Goal: Task Accomplishment & Management: Manage account settings

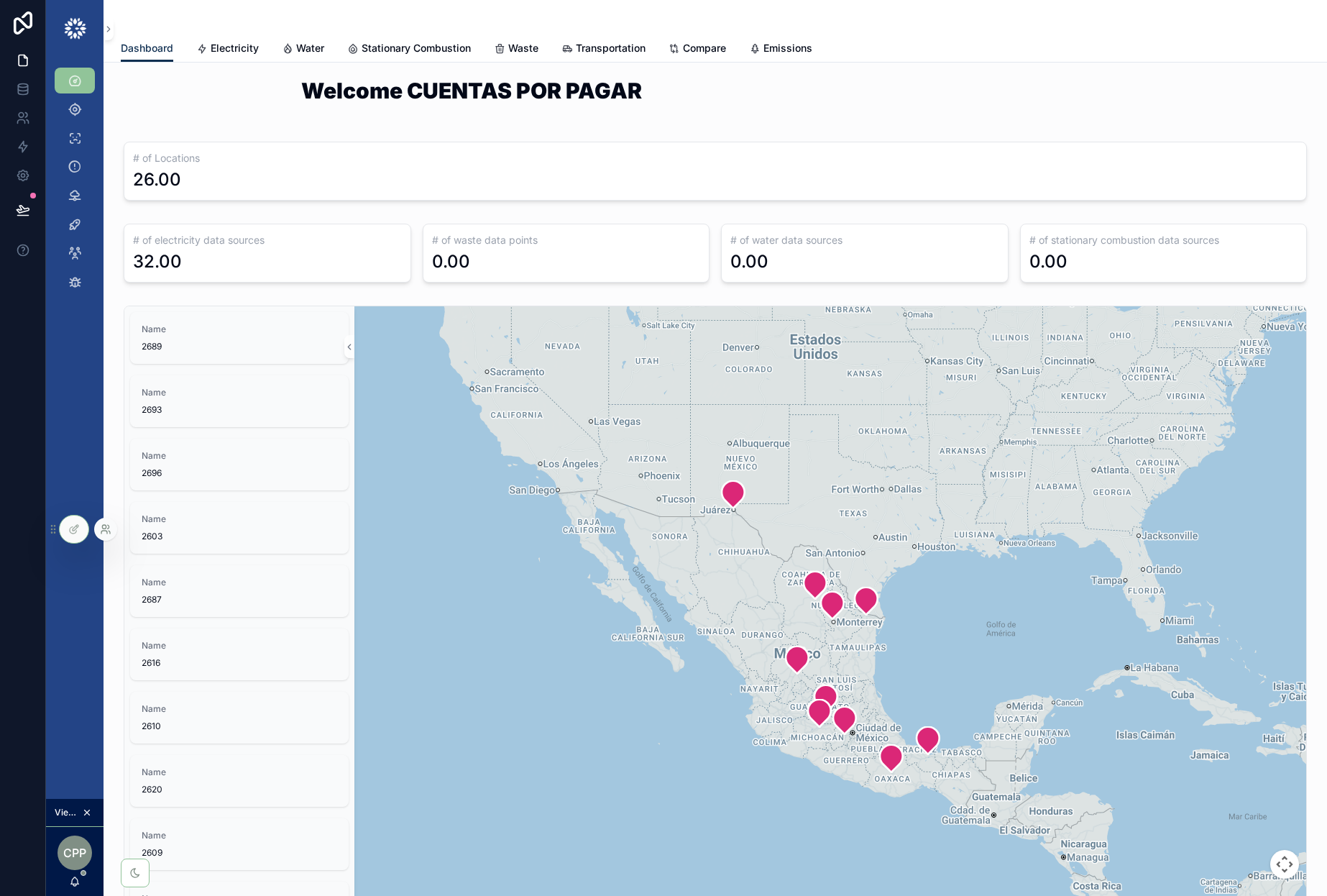
click at [106, 528] on icon at bounding box center [106, 529] width 12 height 12
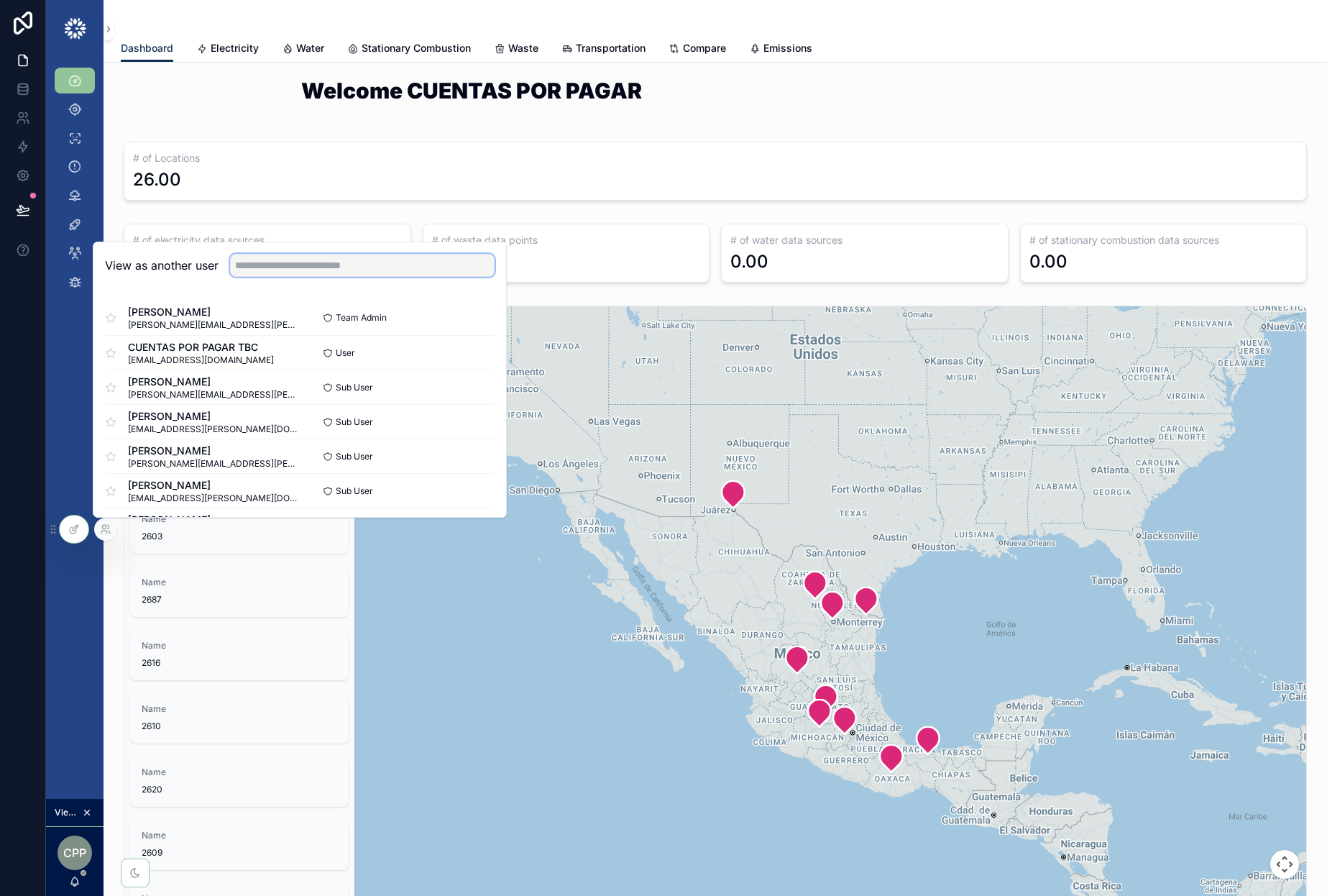
click at [353, 264] on input "text" at bounding box center [362, 265] width 265 height 23
type input "*"
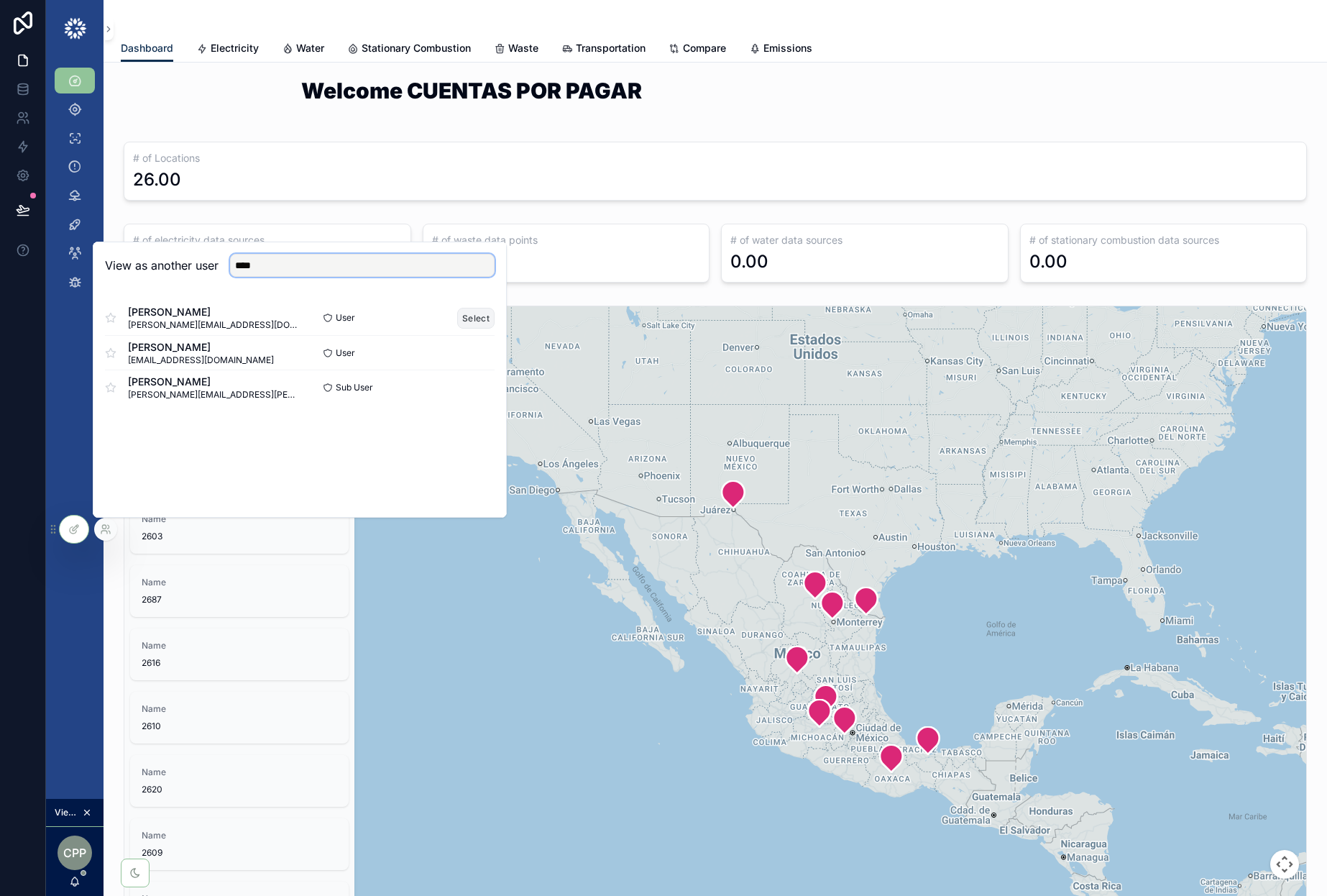
type input "****"
click at [477, 320] on button "Select" at bounding box center [476, 318] width 37 height 21
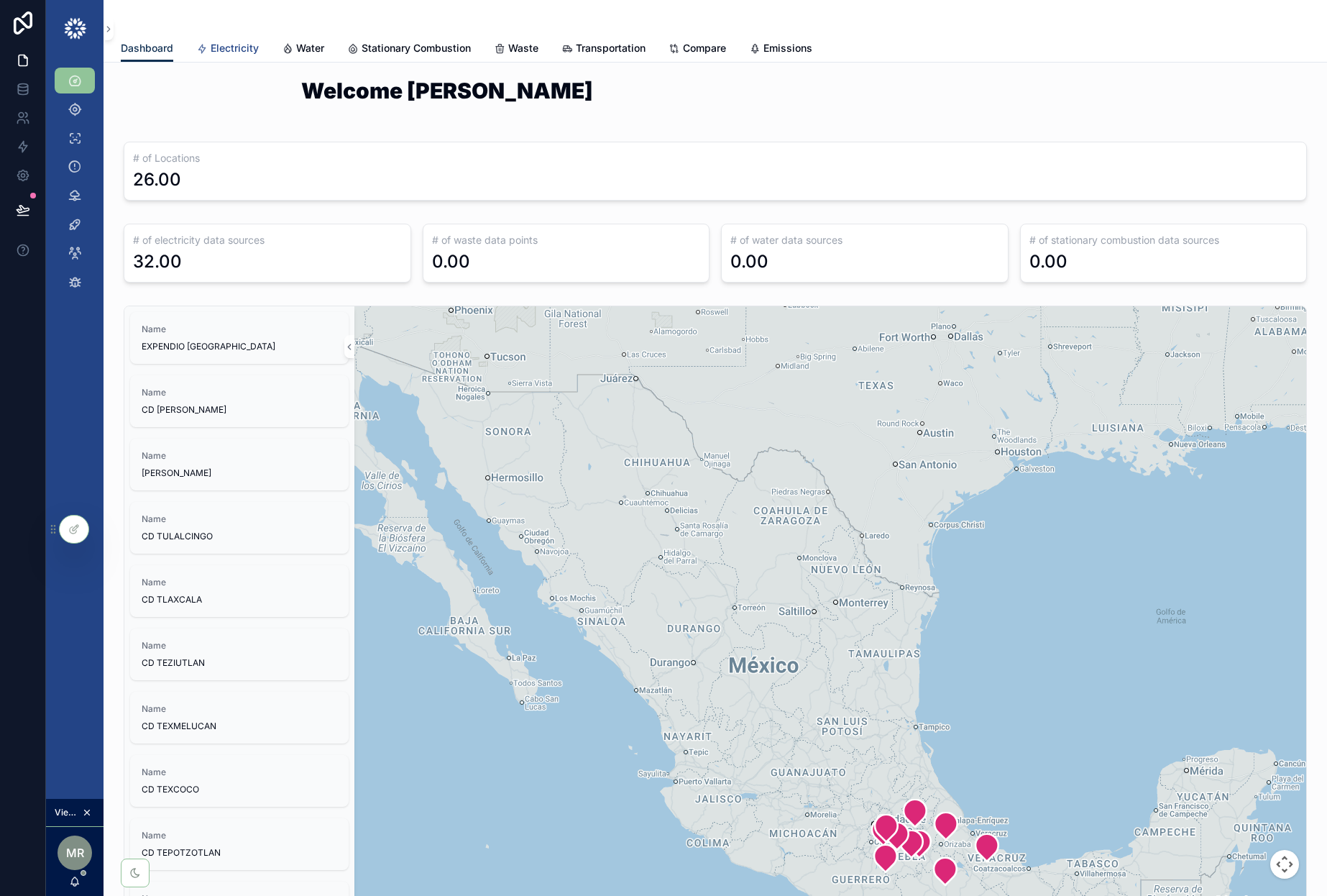
click at [234, 41] on span "Electricity" at bounding box center [235, 48] width 48 height 15
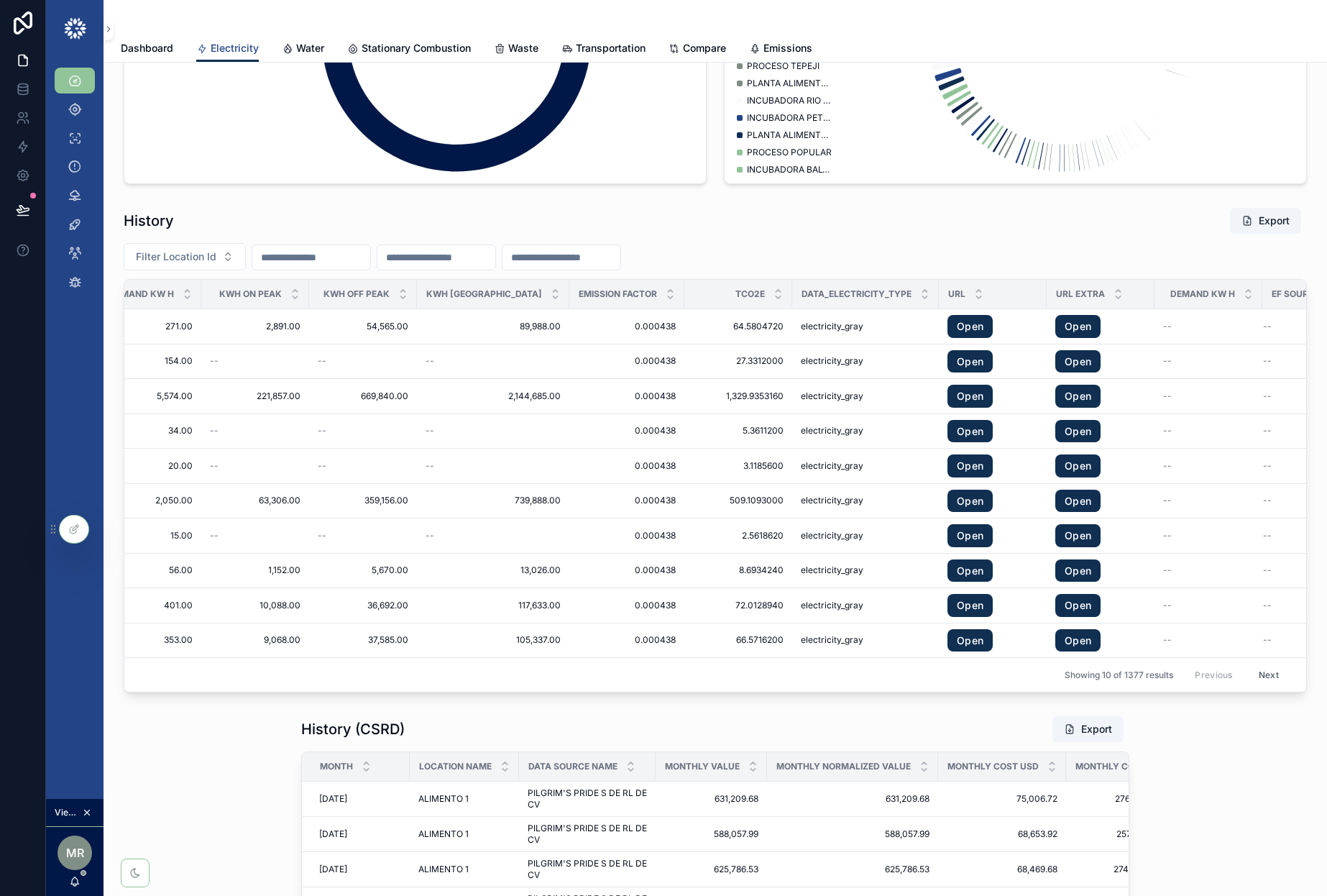
scroll to position [1727, 0]
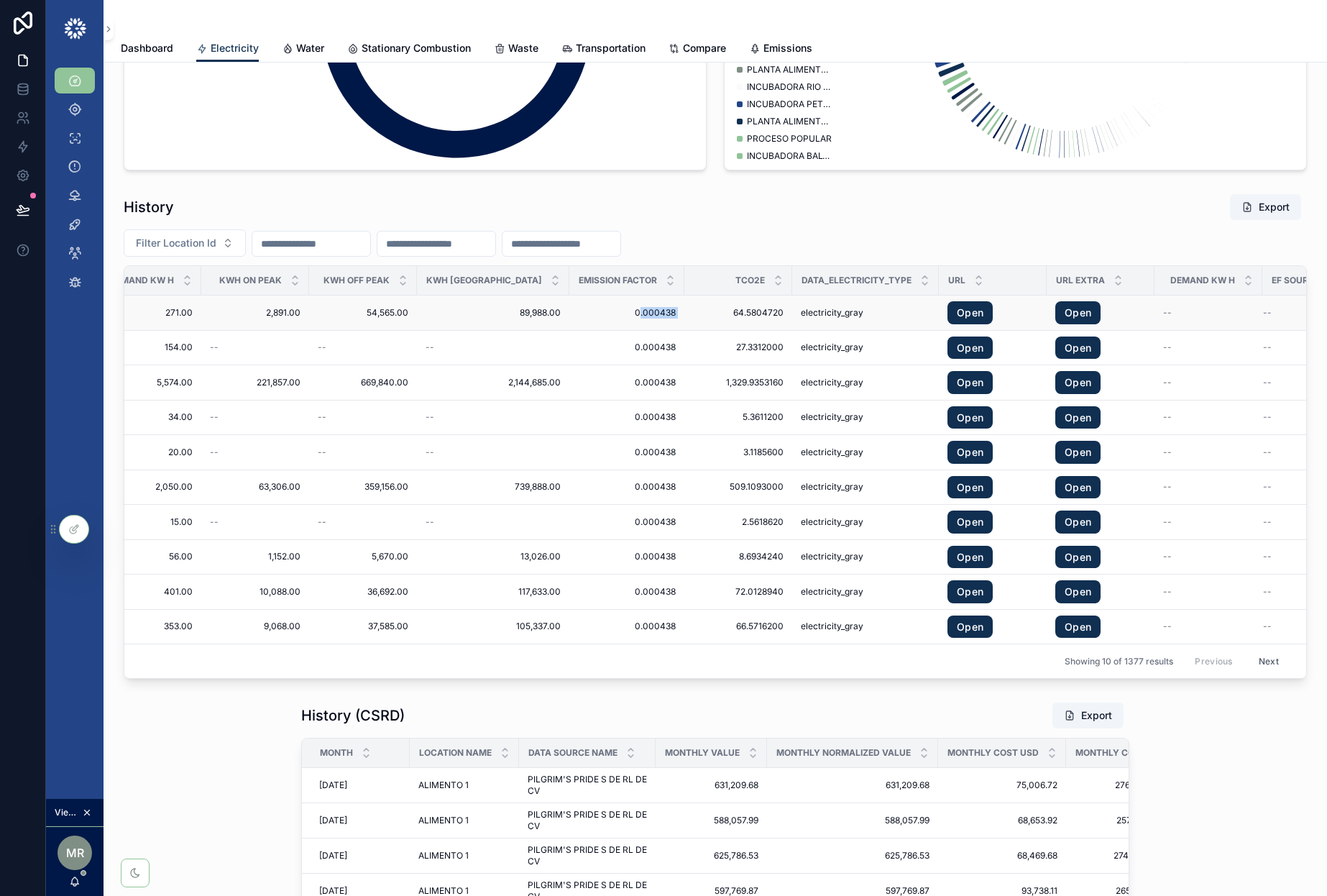
drag, startPoint x: 642, startPoint y: 314, endPoint x: 595, endPoint y: 311, distance: 47.1
click at [595, 311] on tr "6/30/2025 6/30/2025 7/31/2025 7/31/2025 INCUBADORA BALVANERA 2 PILGRIM S PRIDE …" at bounding box center [37, 313] width 2670 height 35
copy div ".000438 0.000438"
click at [26, 89] on icon at bounding box center [23, 89] width 15 height 15
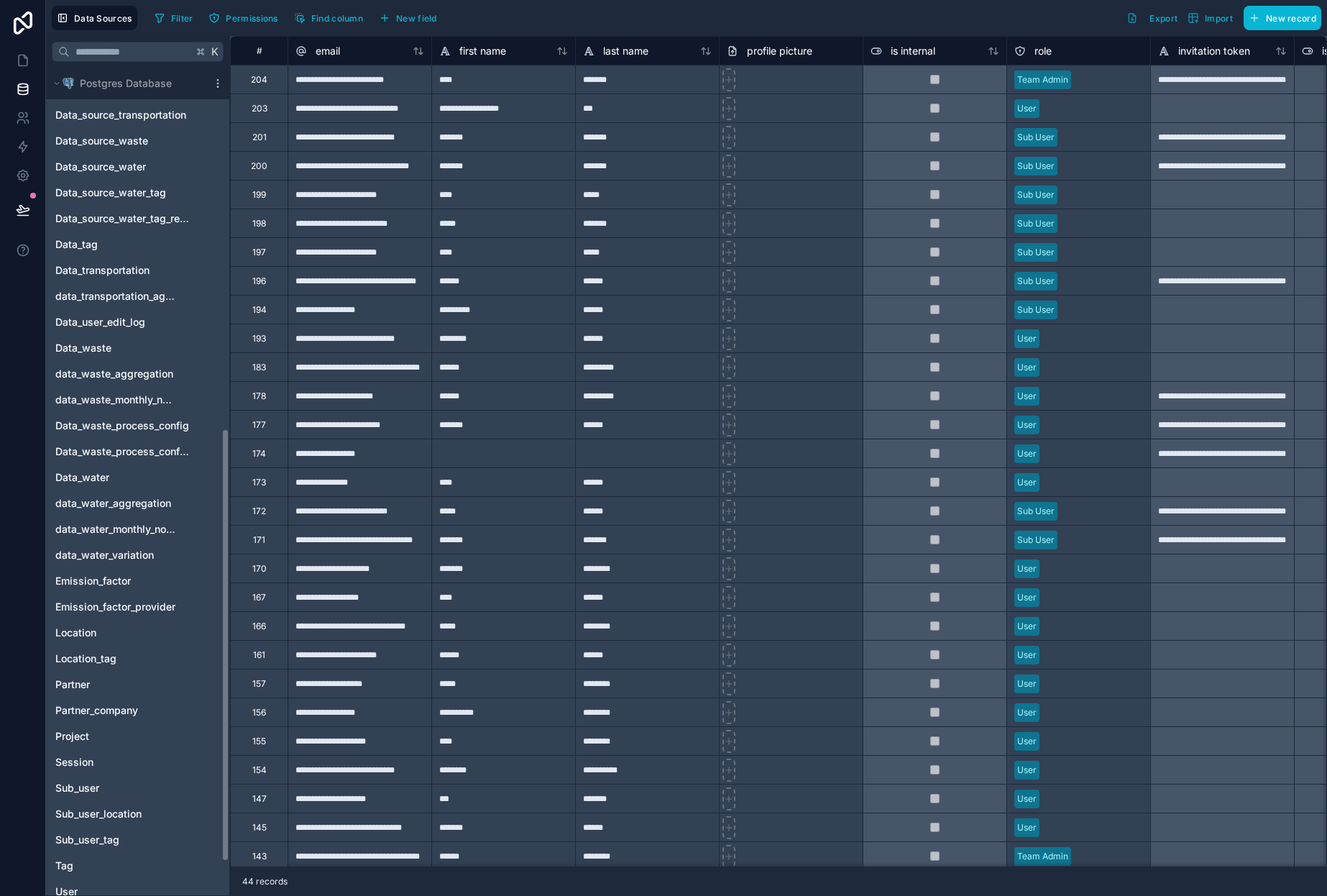
scroll to position [753, 0]
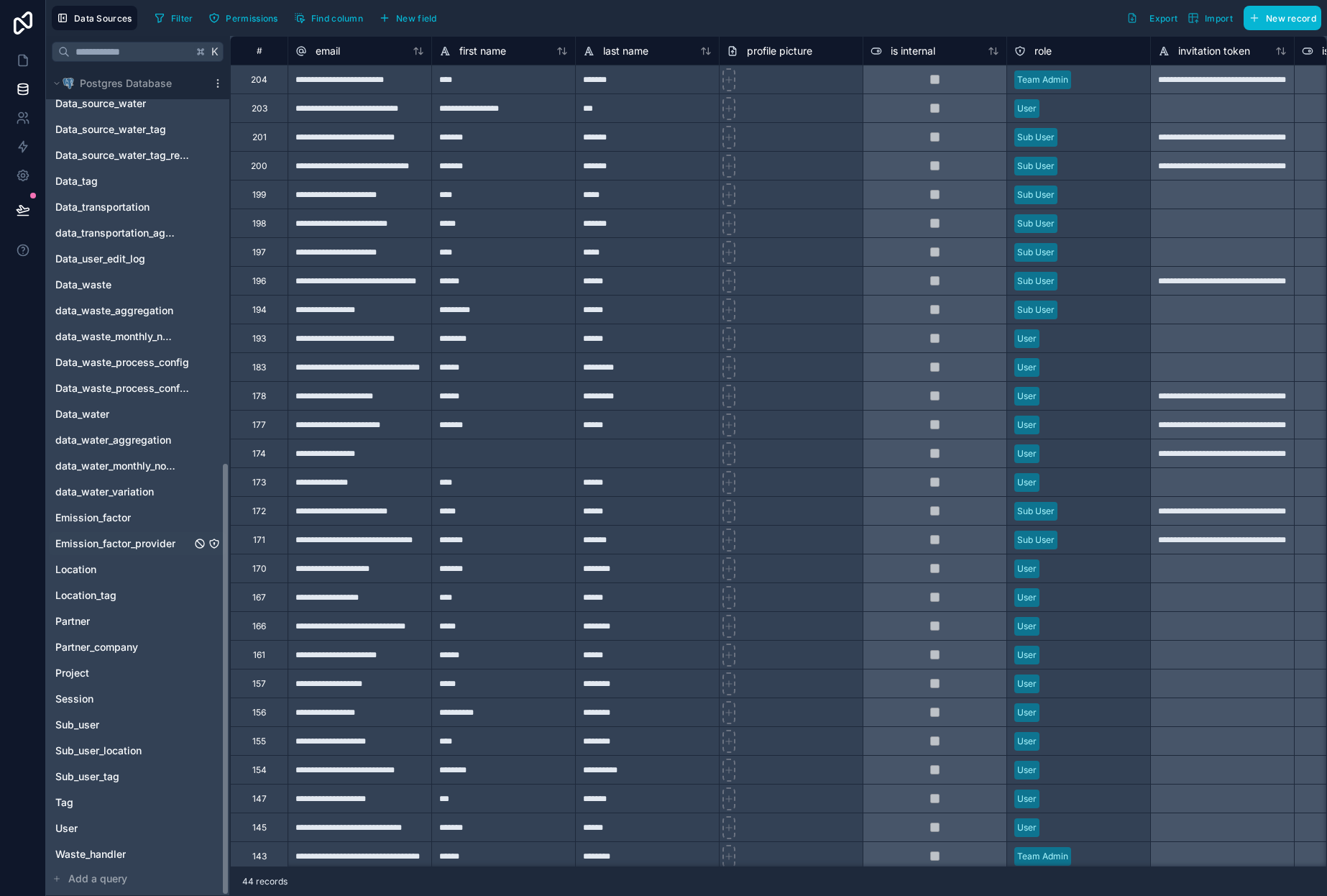
click at [119, 540] on span "Emission_factor_provider" at bounding box center [116, 544] width 120 height 15
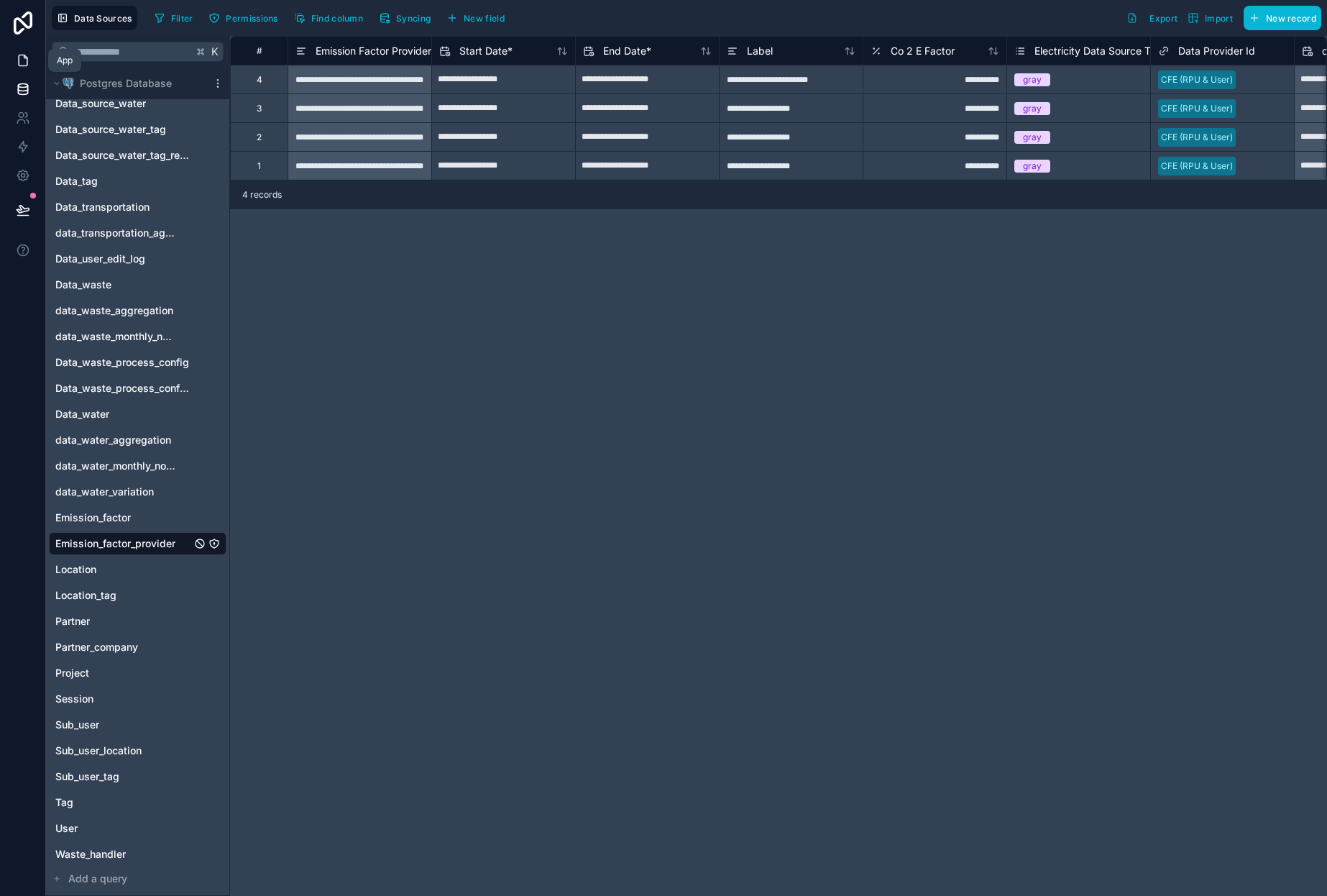
click at [23, 62] on icon at bounding box center [23, 61] width 15 height 15
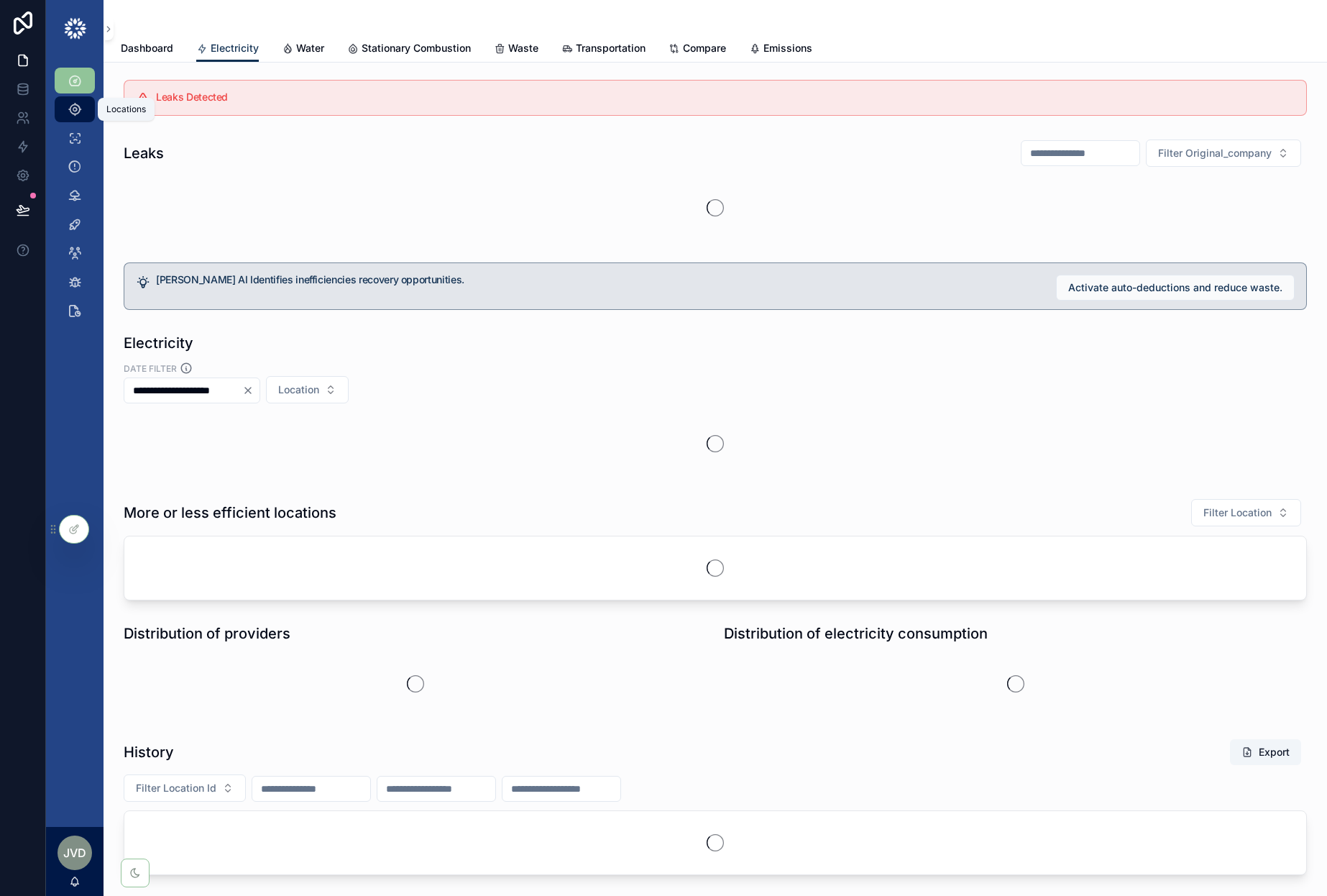
click at [68, 109] on icon "scrollable content" at bounding box center [75, 109] width 15 height 15
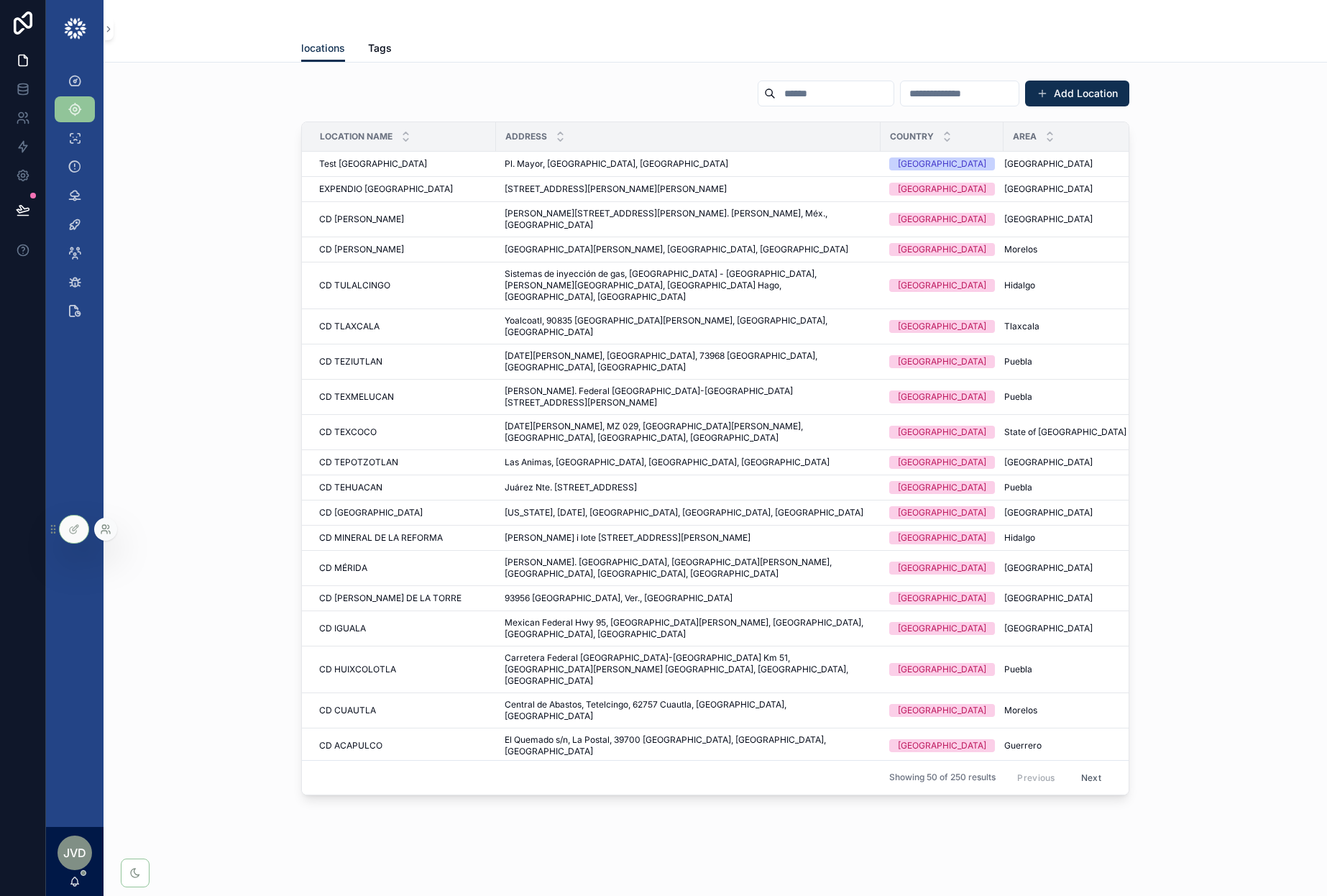
click at [111, 532] on icon at bounding box center [106, 529] width 12 height 12
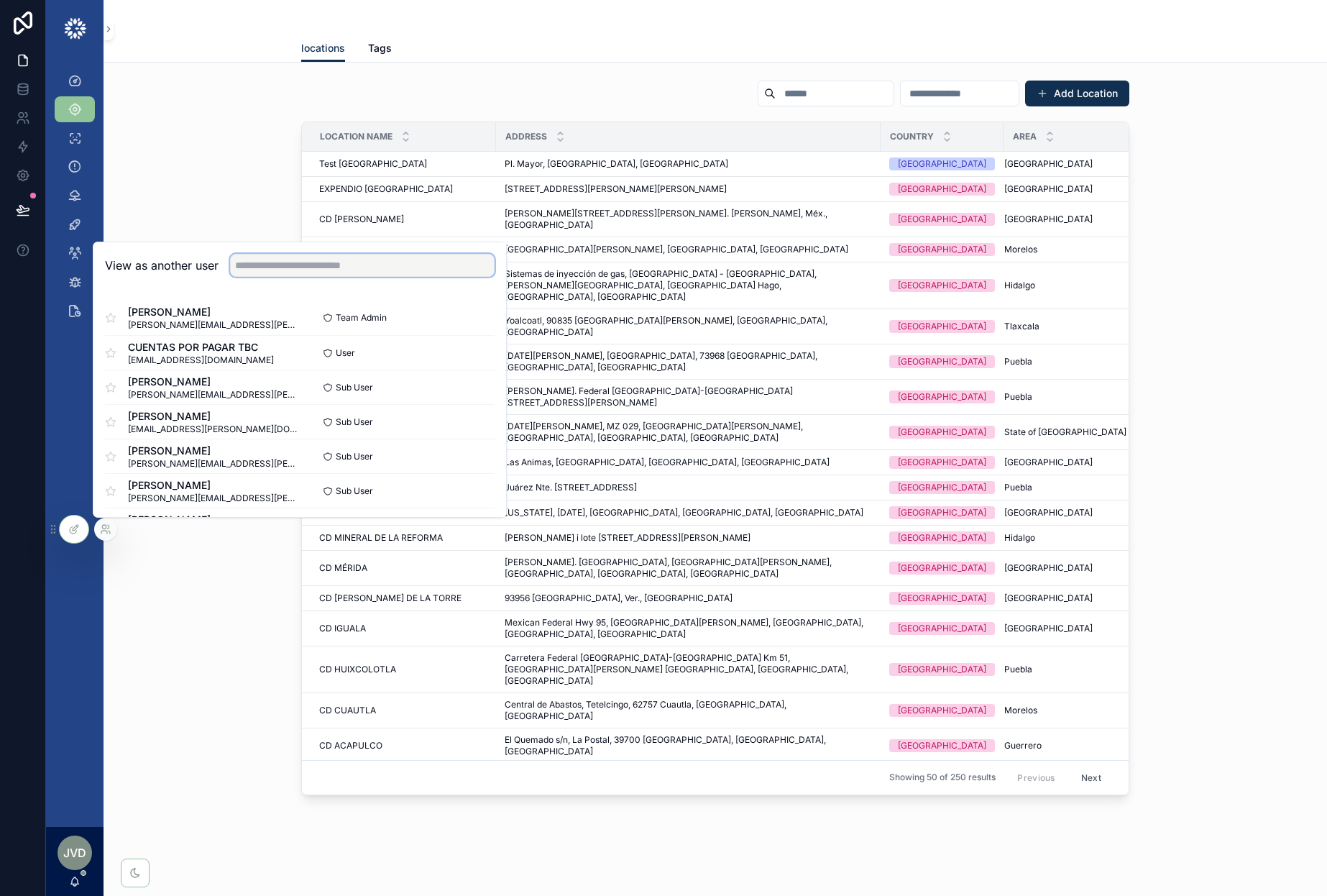
click at [328, 262] on input "text" at bounding box center [362, 265] width 265 height 23
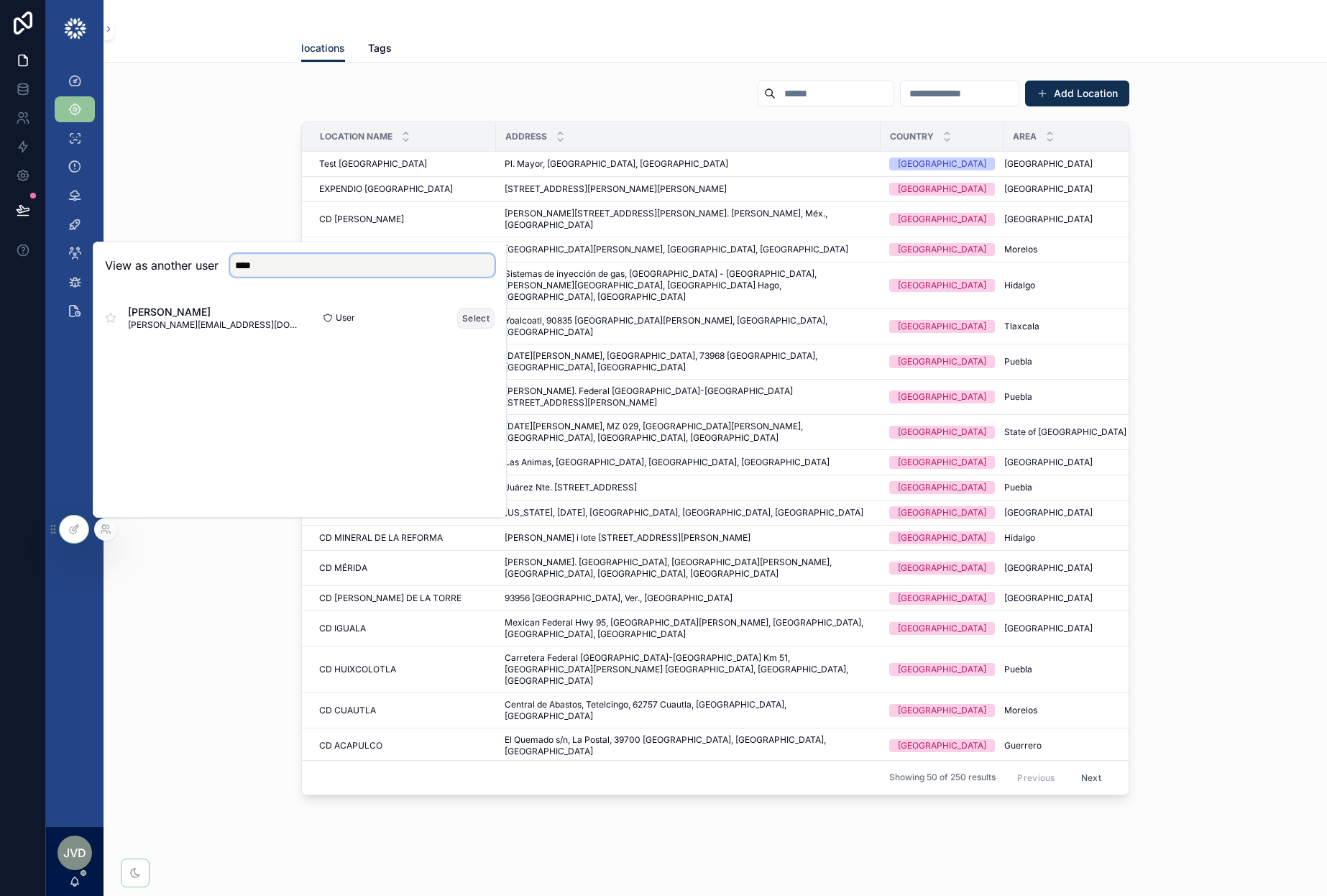
type input "****"
click at [477, 312] on button "Select" at bounding box center [476, 318] width 37 height 21
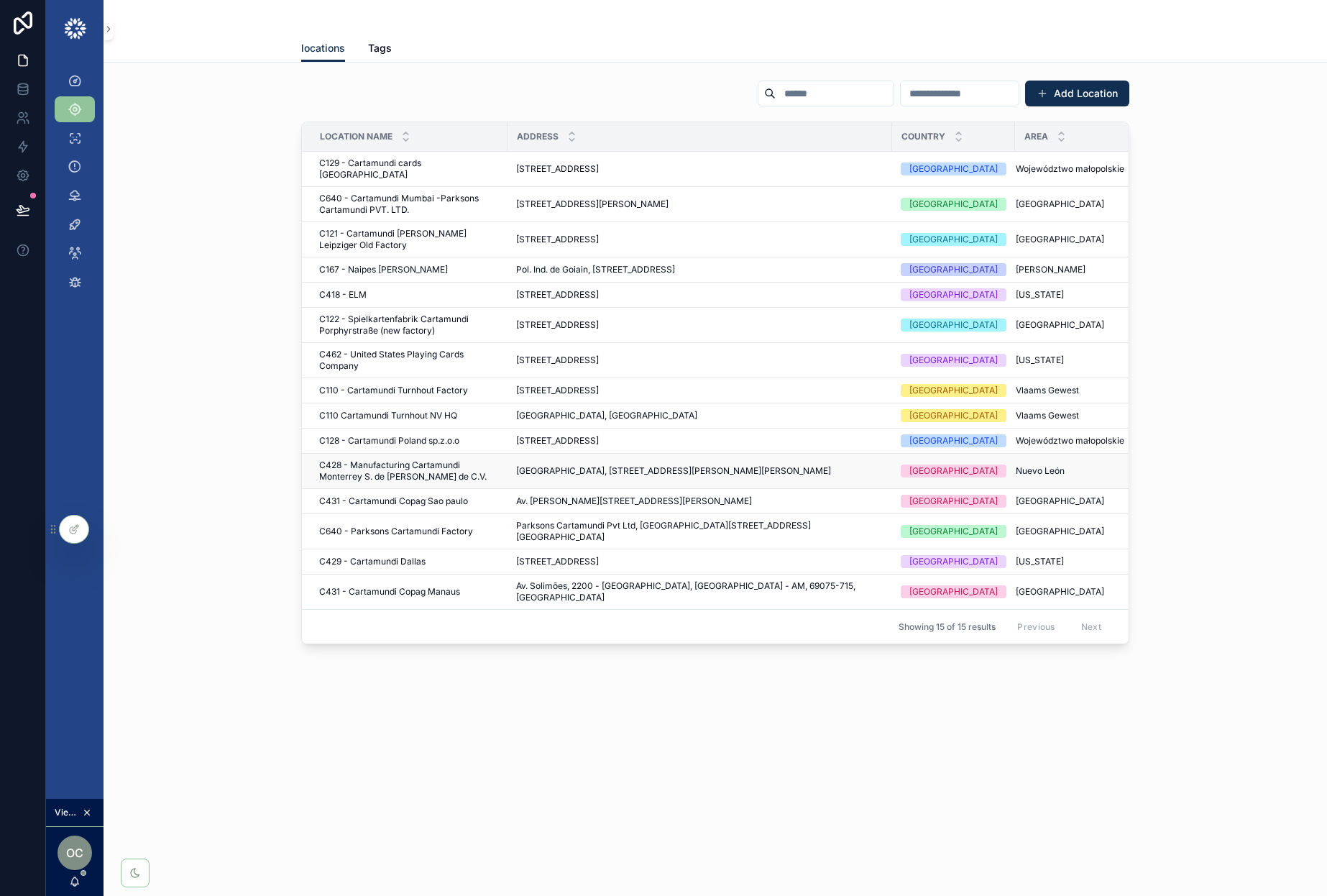
click at [466, 460] on span "C428 - Manufacturing Cartamundi Monterrey S. de [PERSON_NAME] de C.V." at bounding box center [408, 471] width 180 height 23
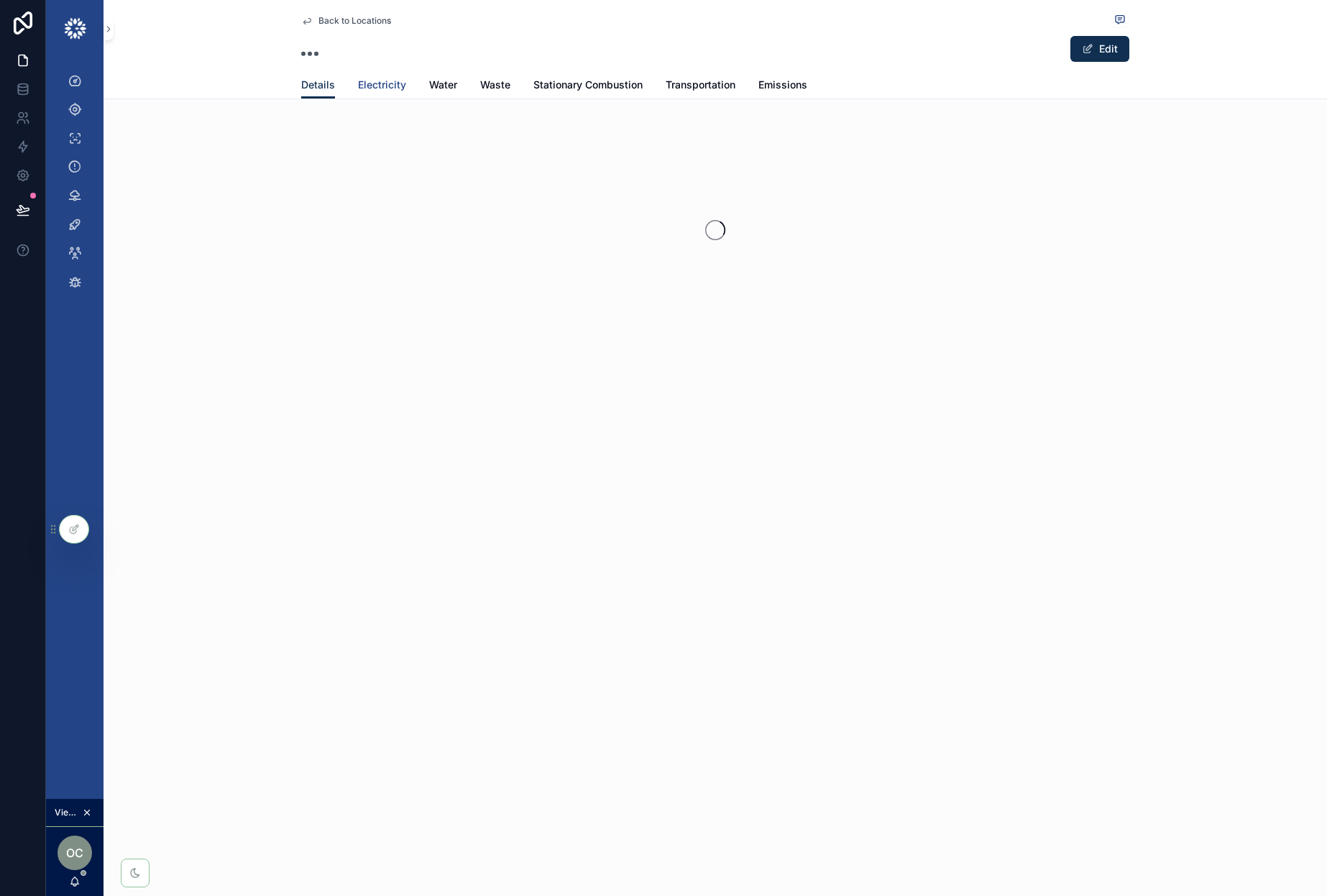
click at [383, 94] on link "Electricity" at bounding box center [382, 86] width 48 height 29
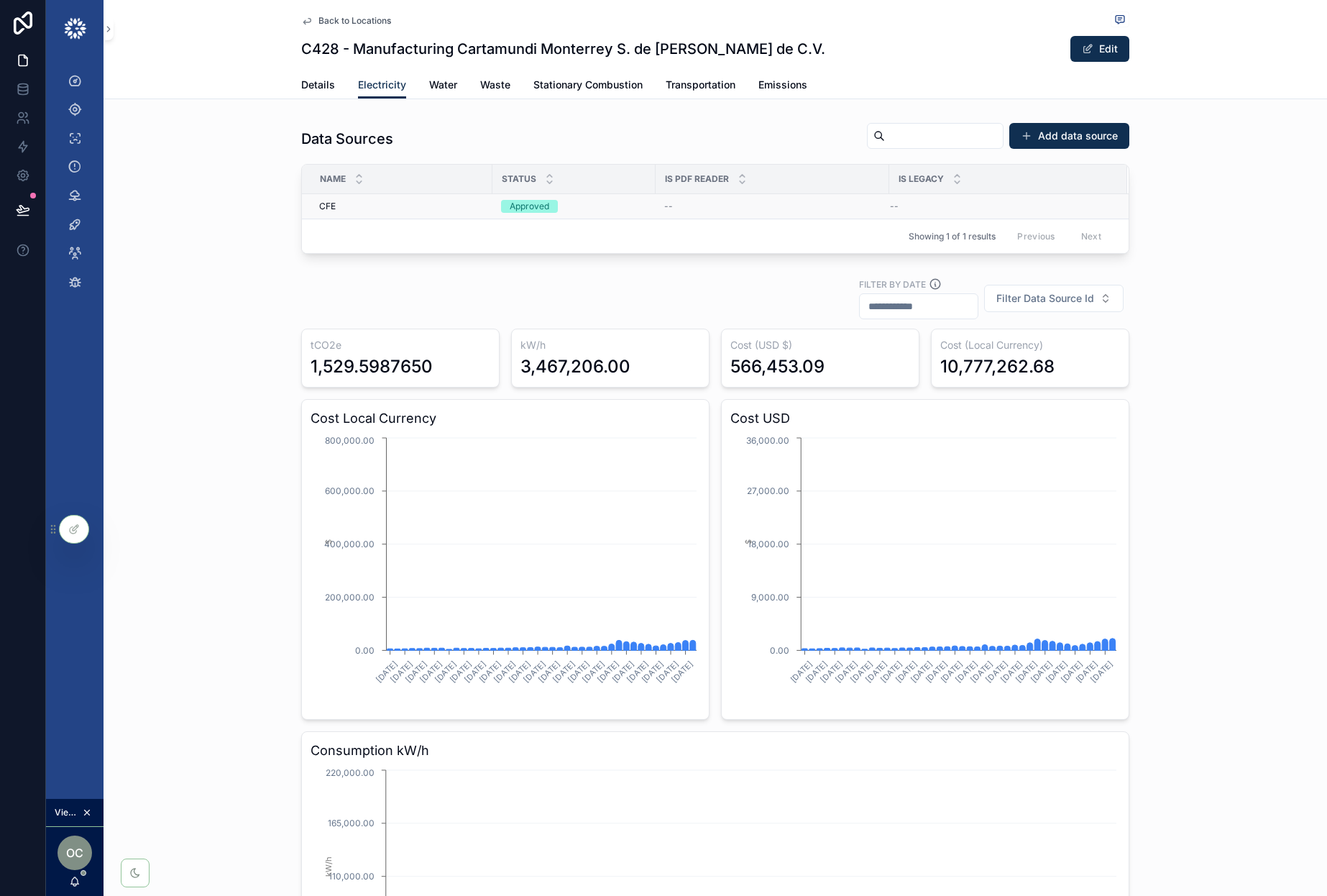
click at [400, 207] on div "CFE CFE" at bounding box center [401, 207] width 165 height 12
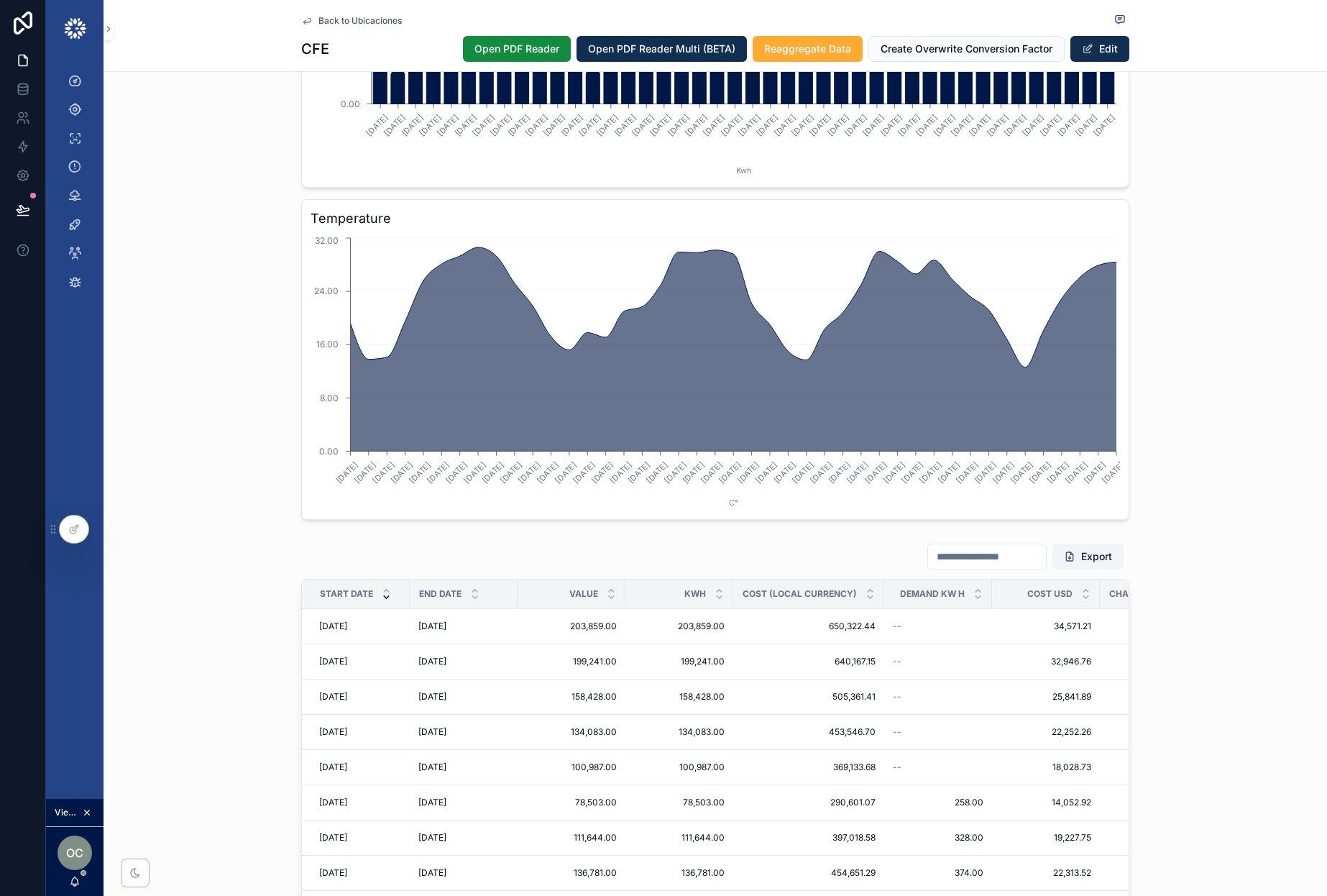
scroll to position [1623, 0]
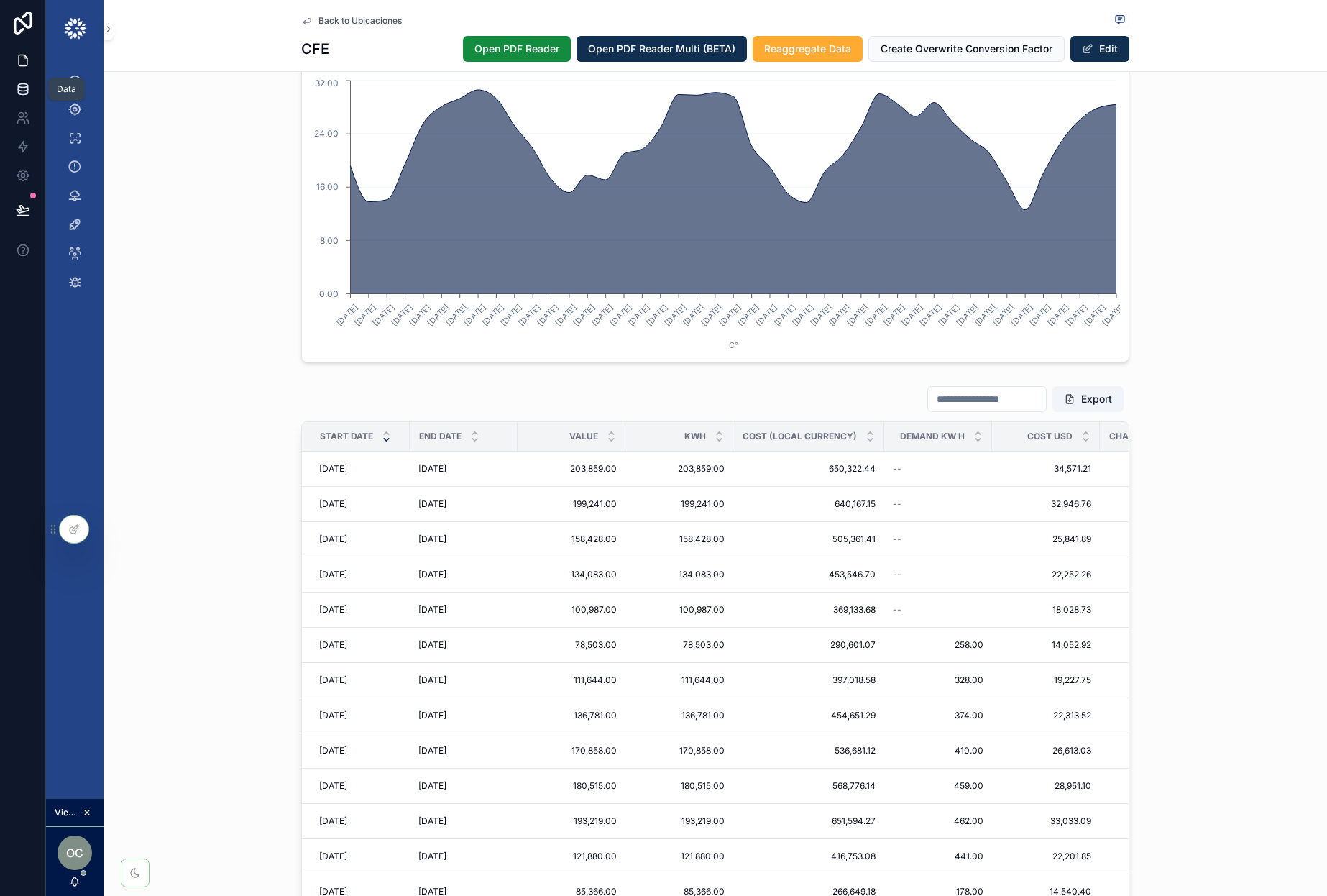
click at [14, 93] on link at bounding box center [23, 89] width 45 height 29
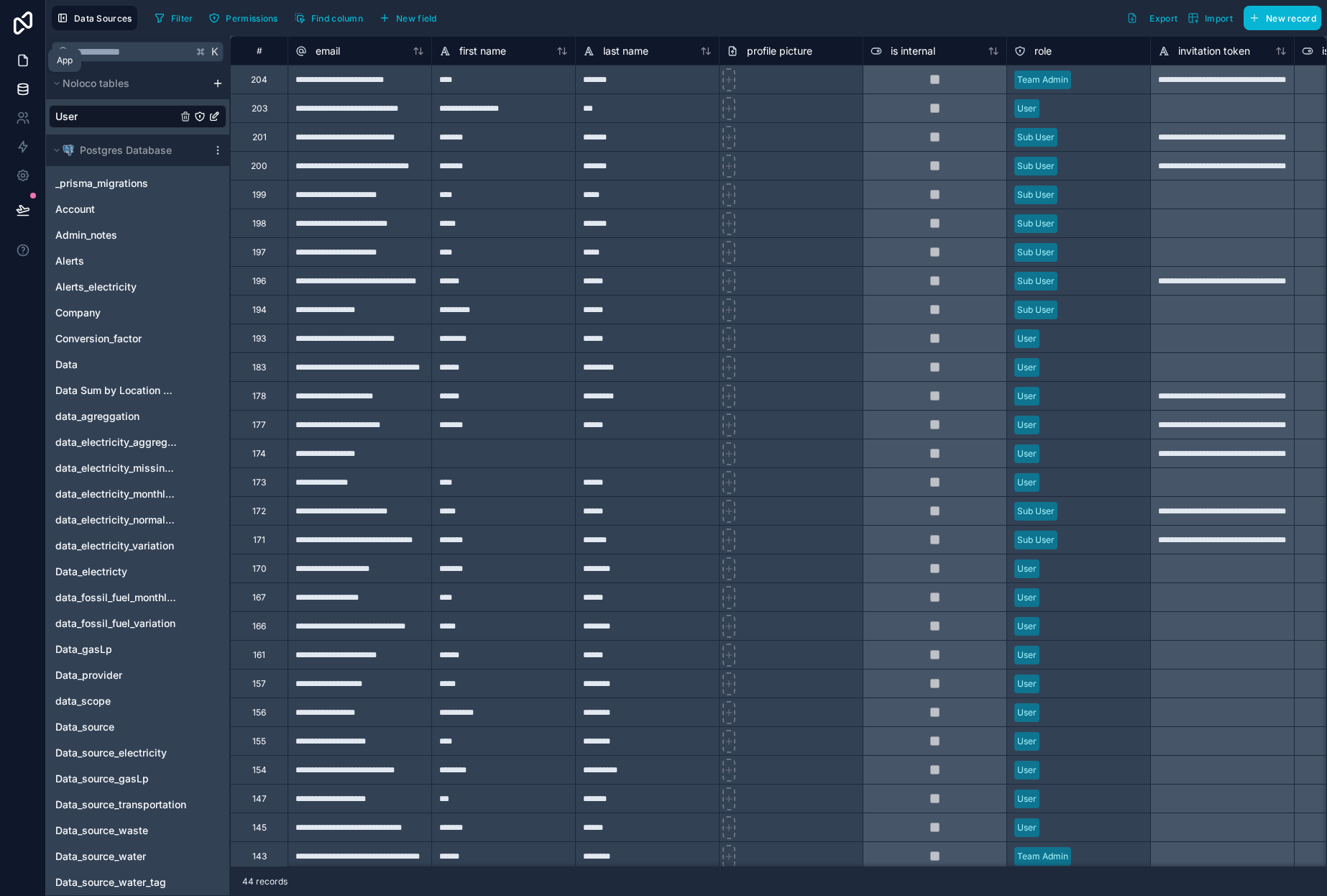
click at [23, 70] on link at bounding box center [23, 60] width 45 height 29
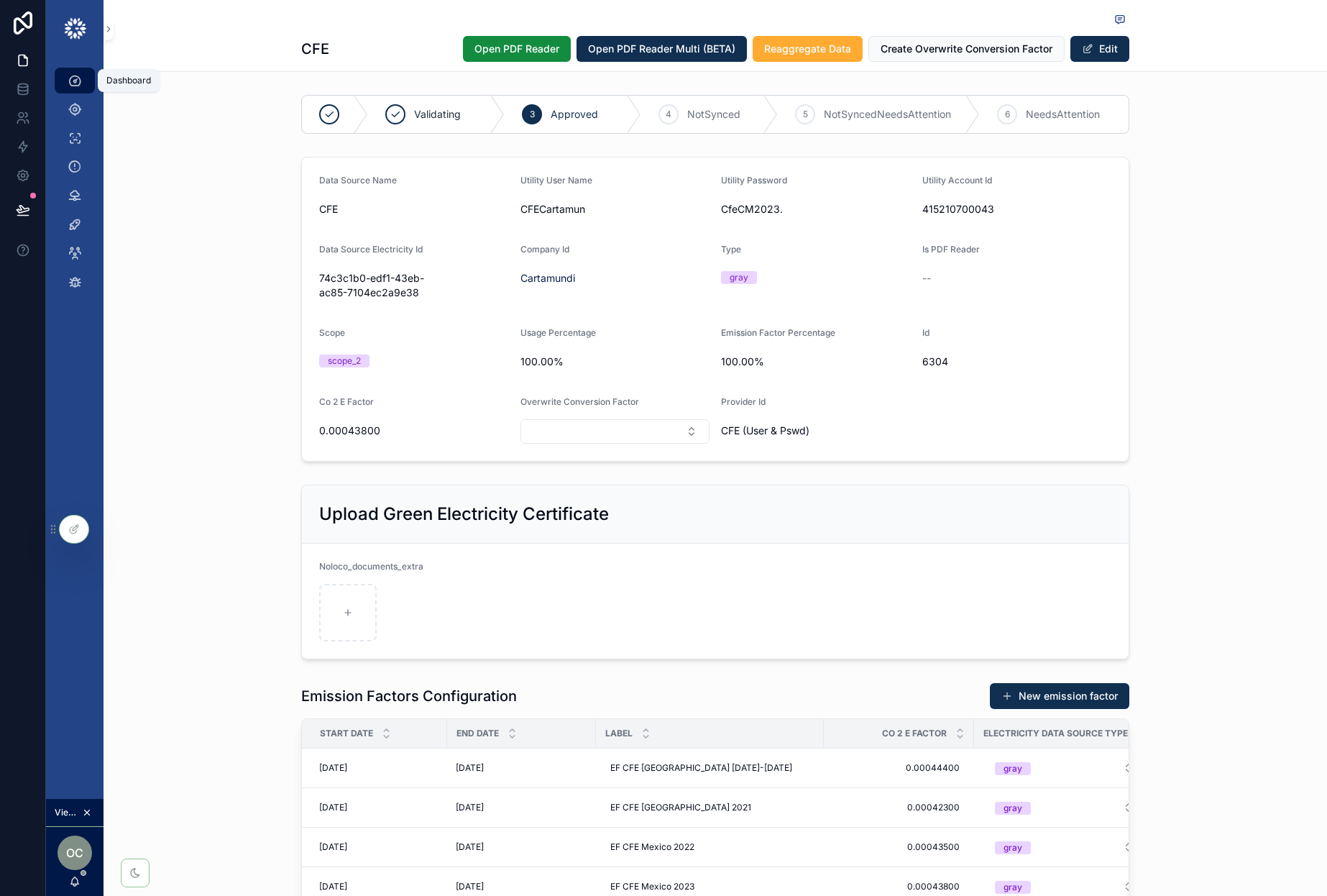
click at [70, 70] on div "Dashboard" at bounding box center [74, 80] width 23 height 23
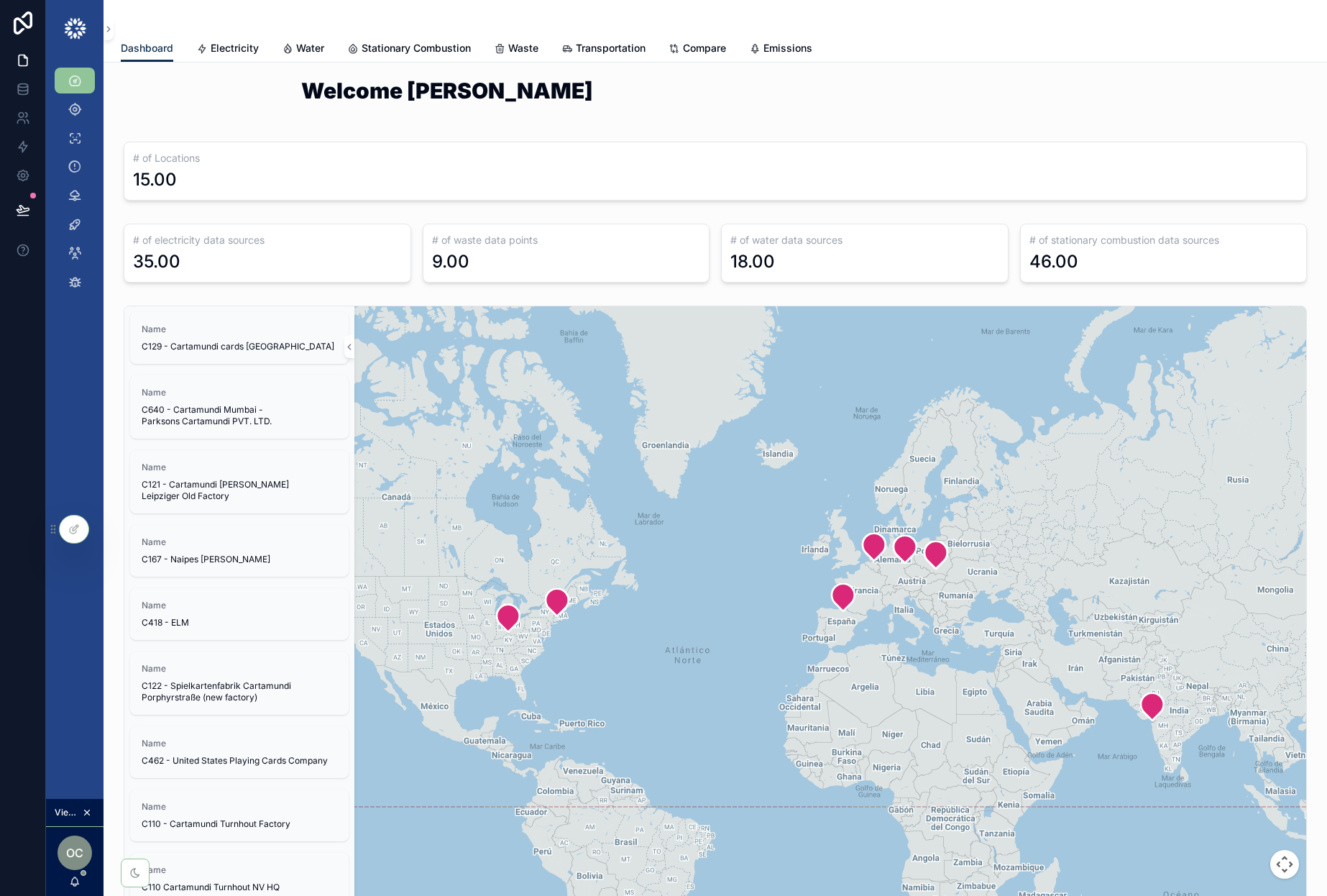
click at [221, 34] on div "Dashboard Electricity Water Stationary Combustion Waste Transportation Compare …" at bounding box center [716, 48] width 1189 height 27
click at [224, 47] on span "Electricity" at bounding box center [235, 48] width 48 height 15
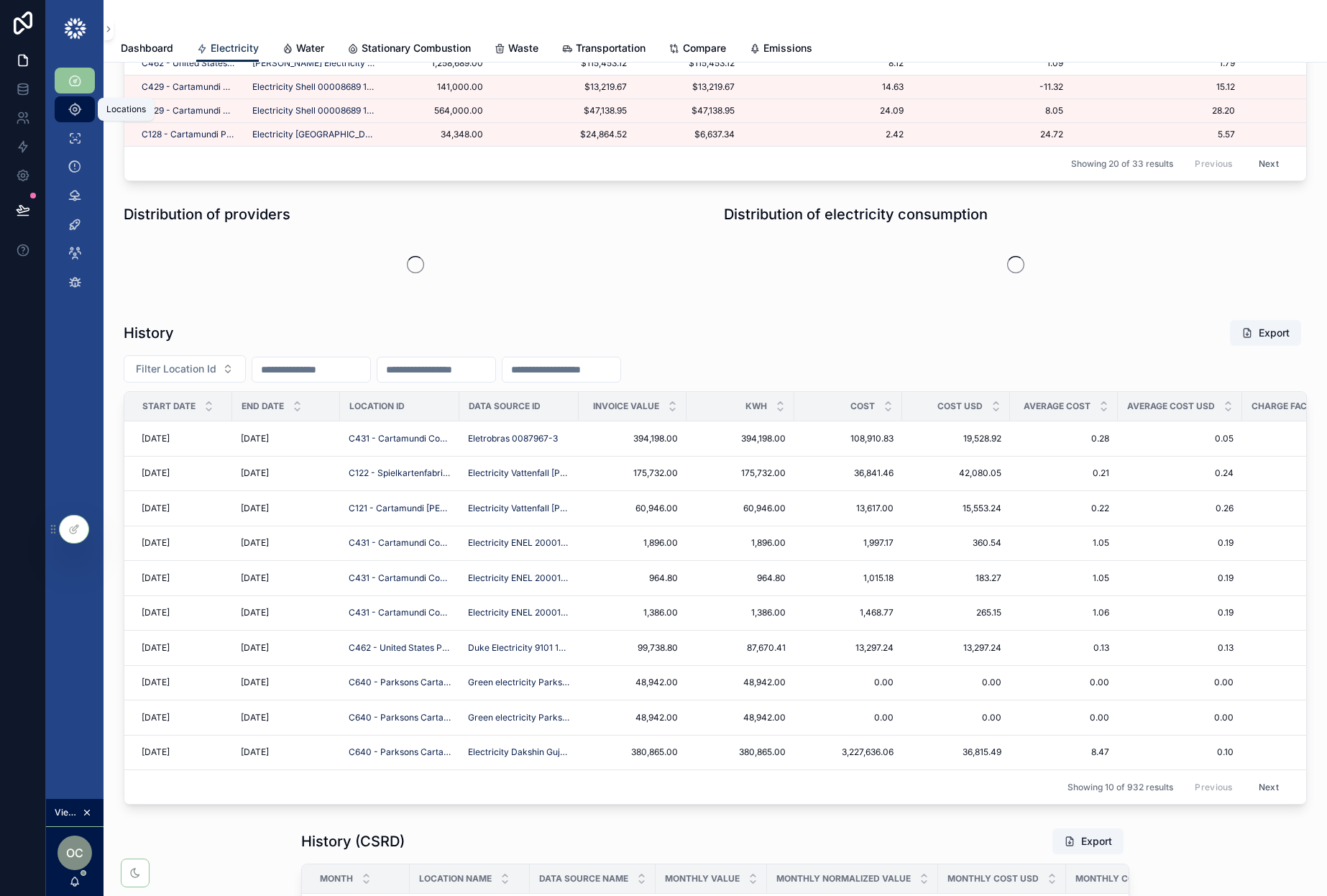
click at [69, 103] on icon "scrollable content" at bounding box center [75, 109] width 15 height 15
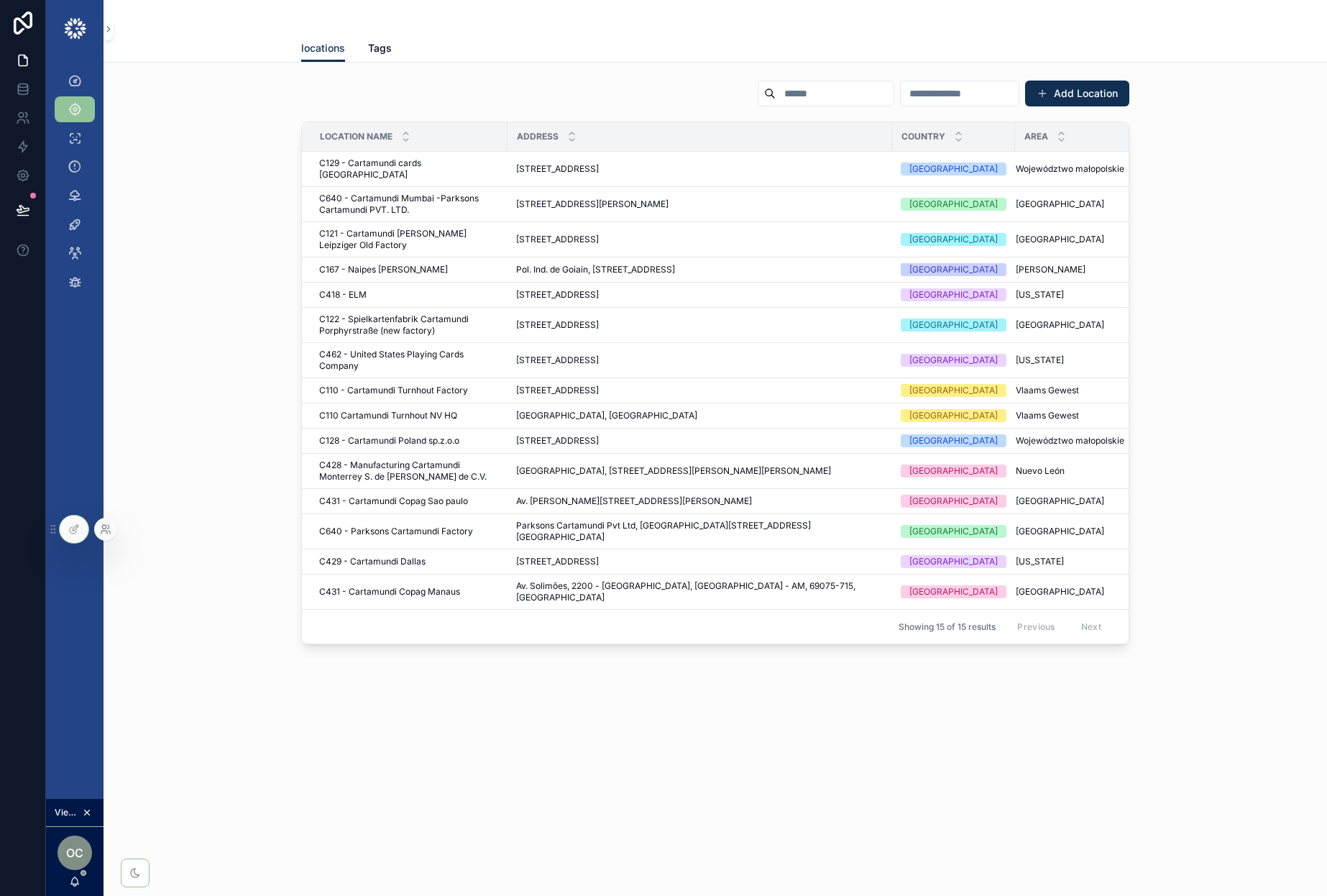
click at [106, 530] on icon at bounding box center [106, 529] width 12 height 12
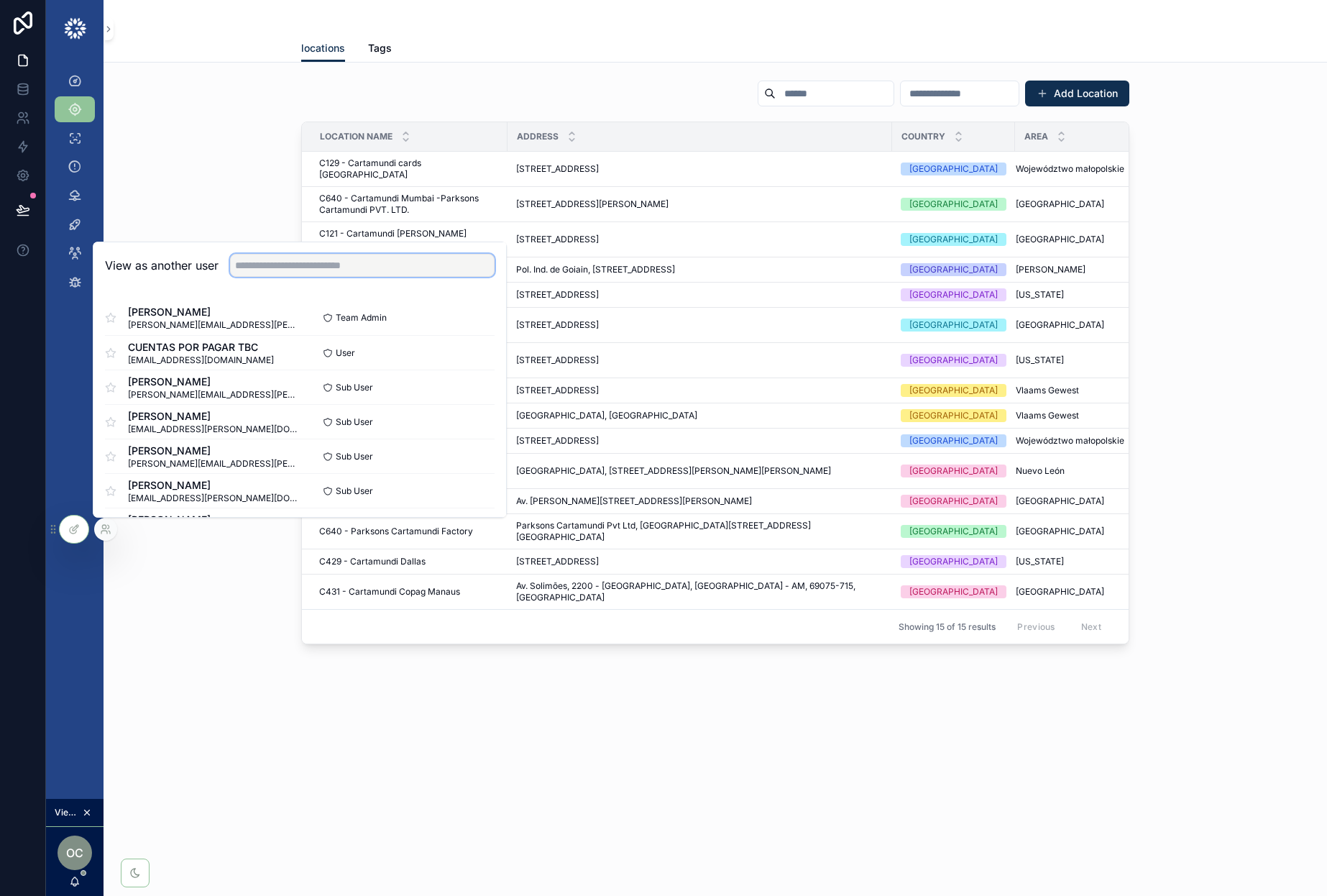
click at [413, 268] on input "text" at bounding box center [362, 265] width 265 height 23
type input "***"
click at [480, 313] on button "Select" at bounding box center [476, 318] width 37 height 21
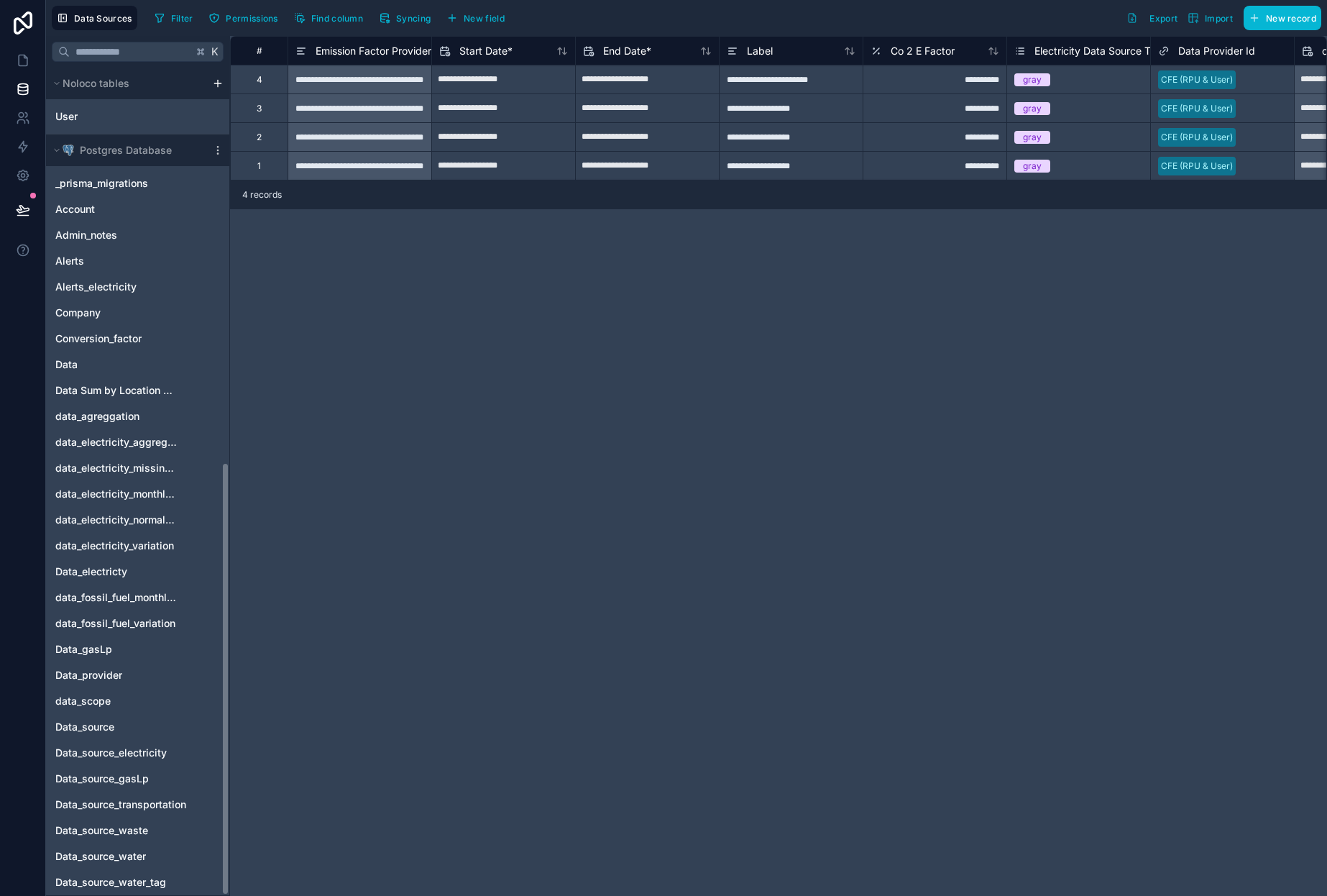
scroll to position [753, 0]
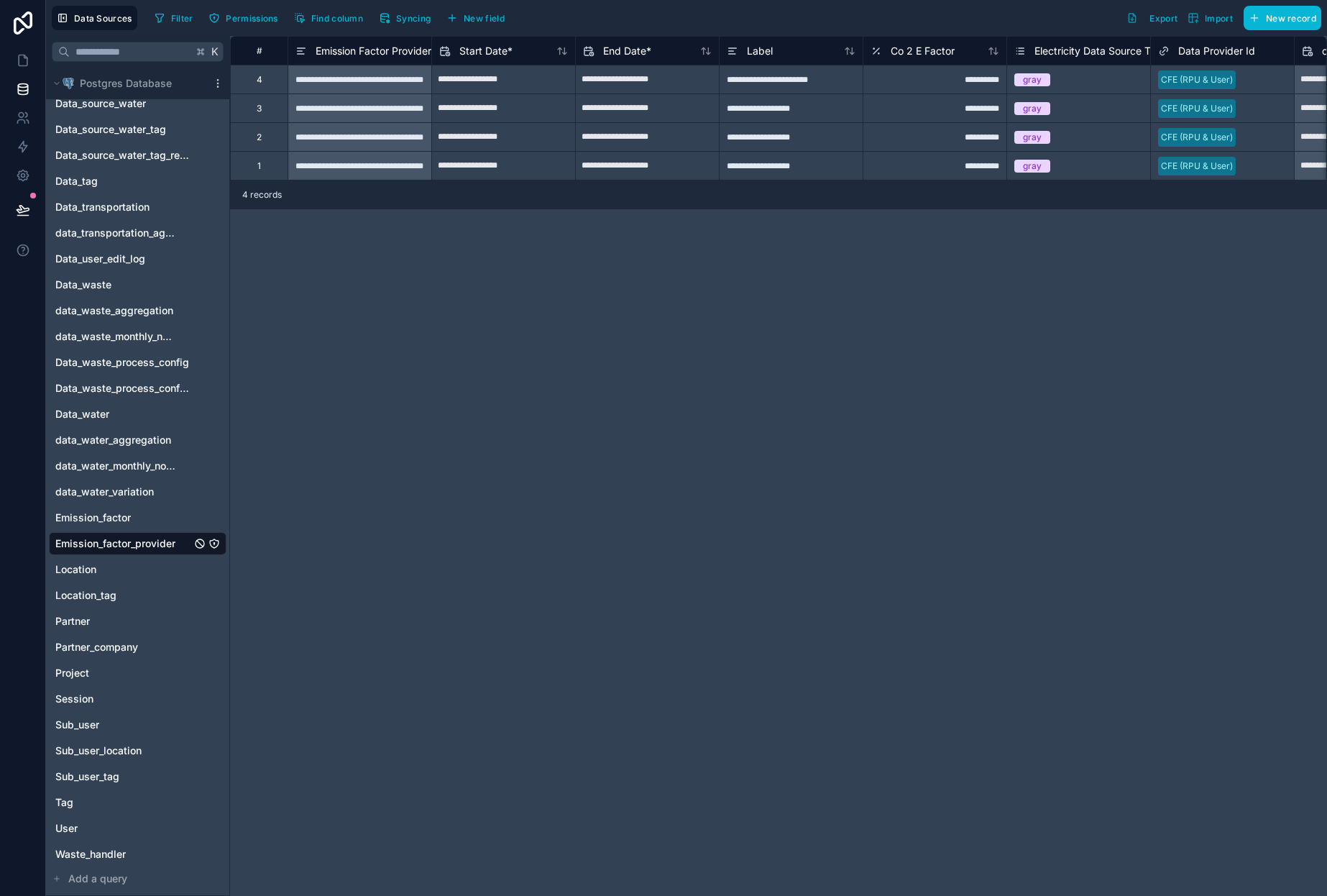
click at [268, 80] on div "4" at bounding box center [259, 78] width 57 height 29
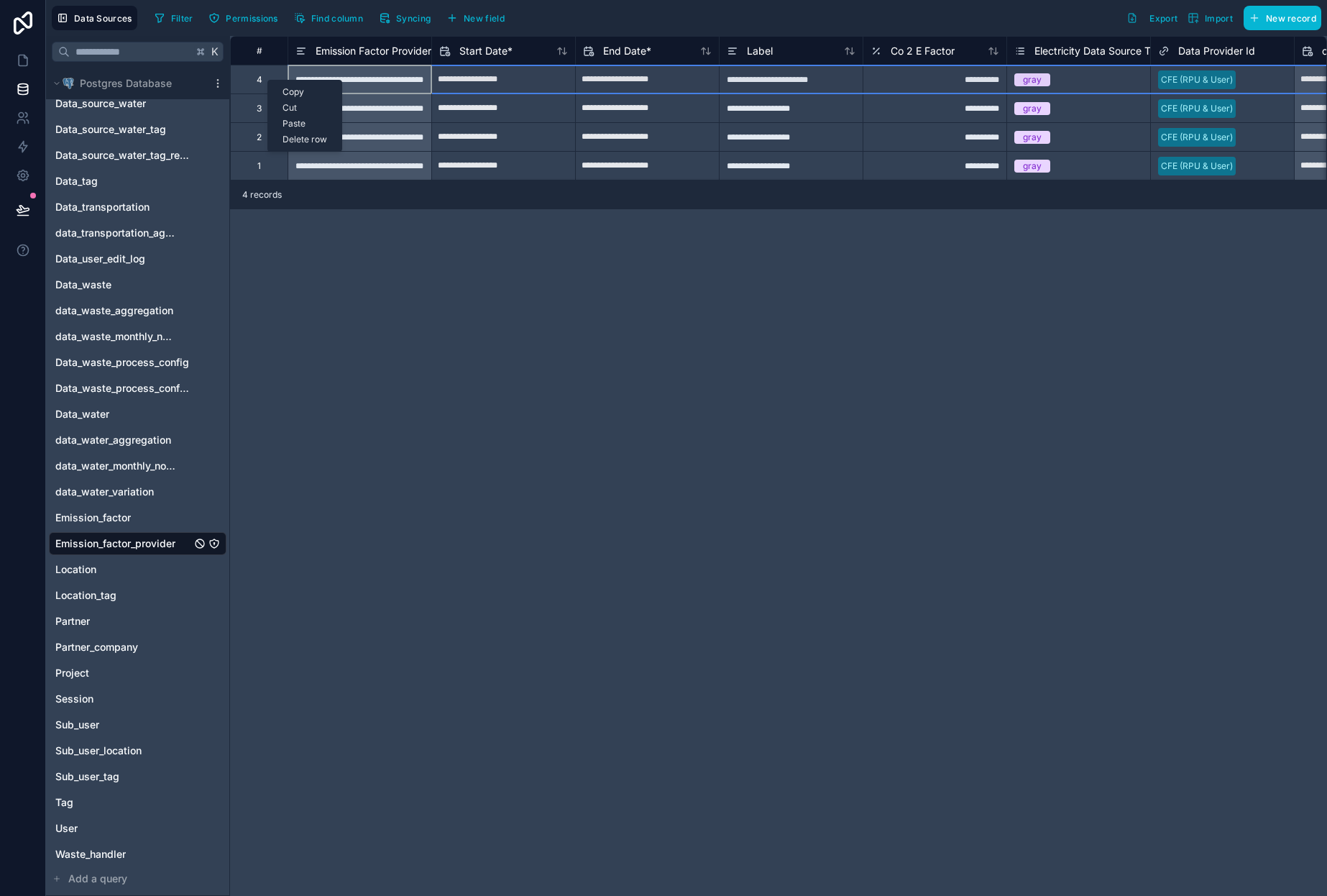
click at [315, 227] on div "**********" at bounding box center [779, 466] width 1098 height 860
click at [945, 81] on div "**********" at bounding box center [935, 78] width 144 height 29
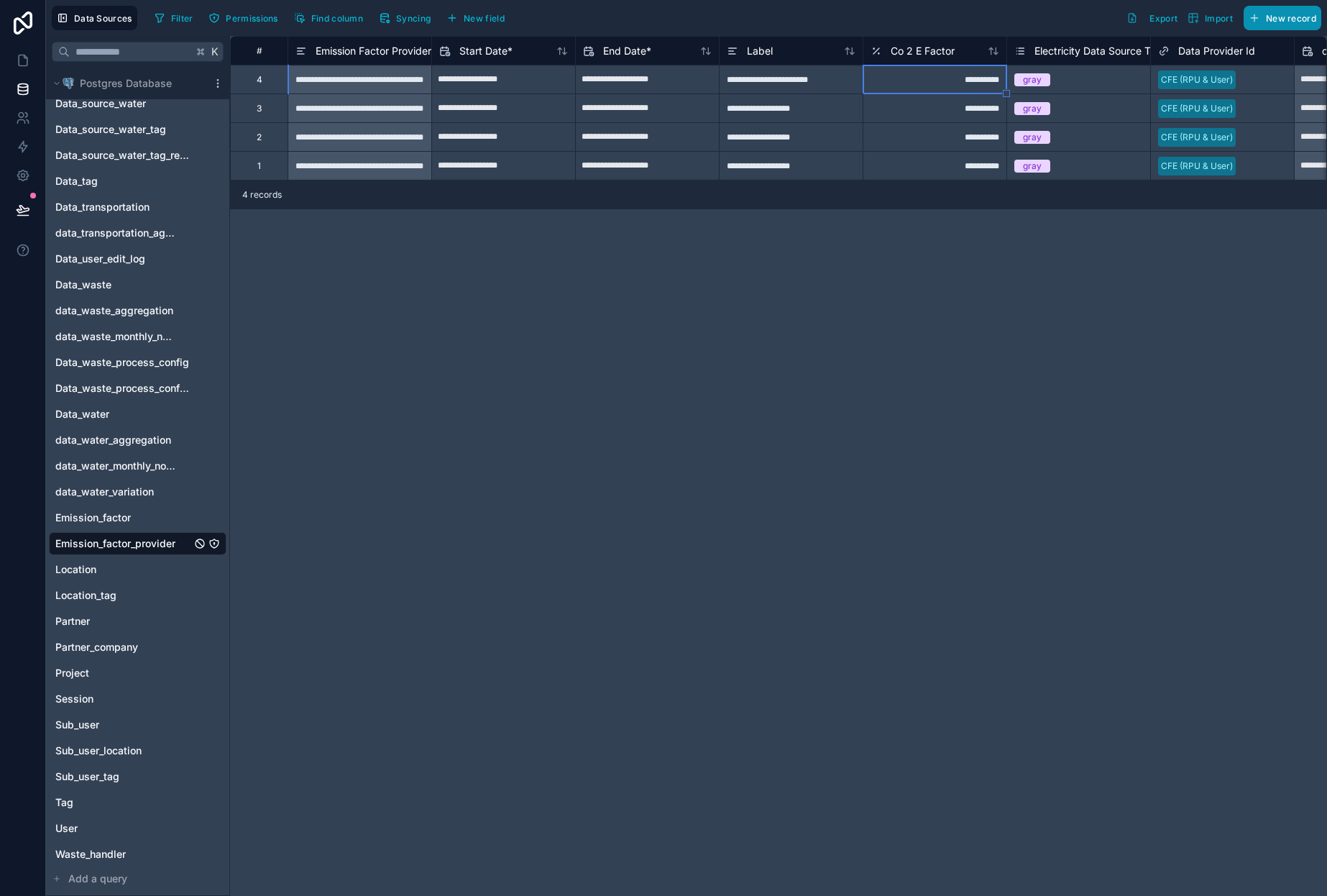
click at [1289, 22] on span "New record" at bounding box center [1291, 18] width 51 height 11
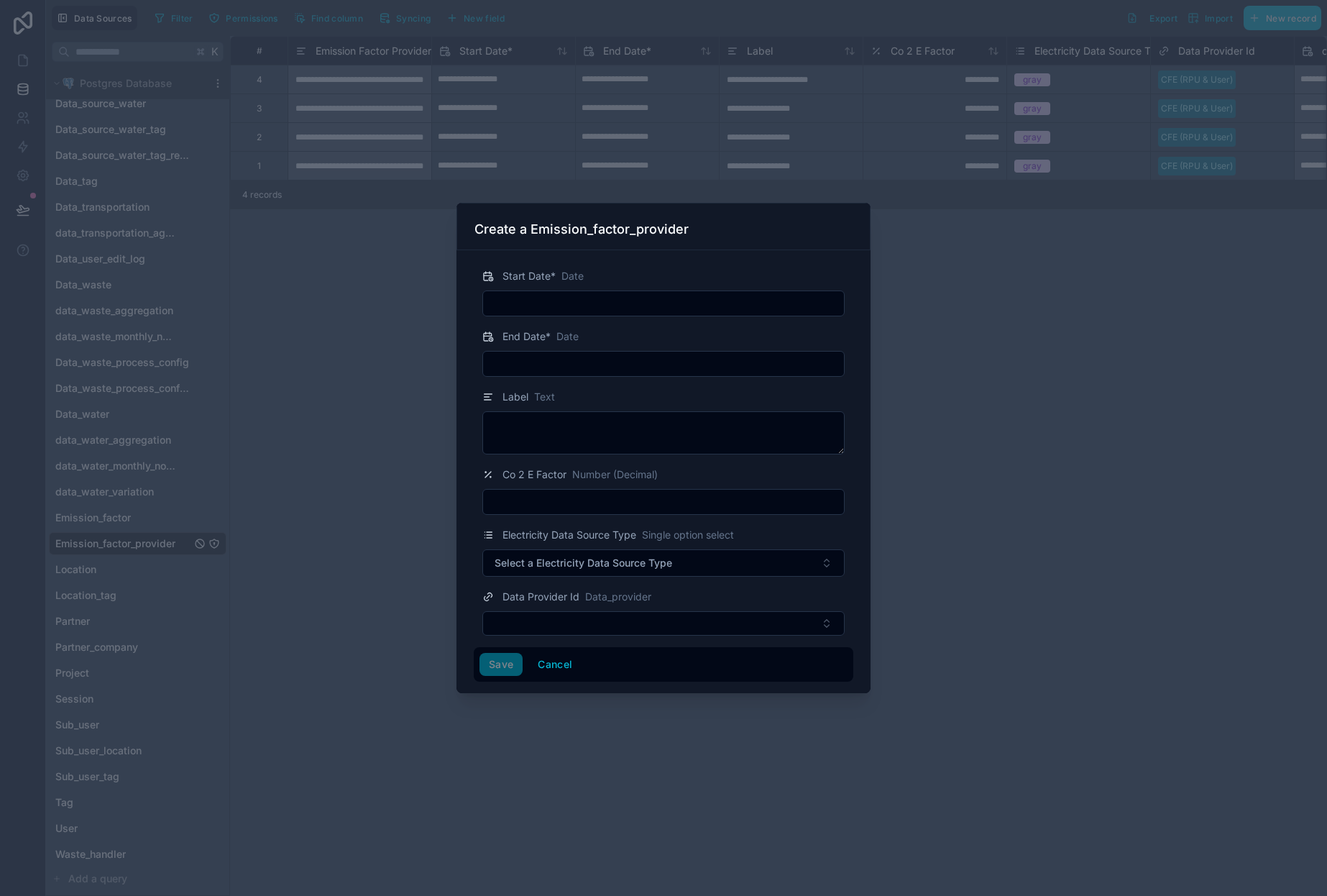
click at [518, 304] on input "text" at bounding box center [664, 303] width 361 height 20
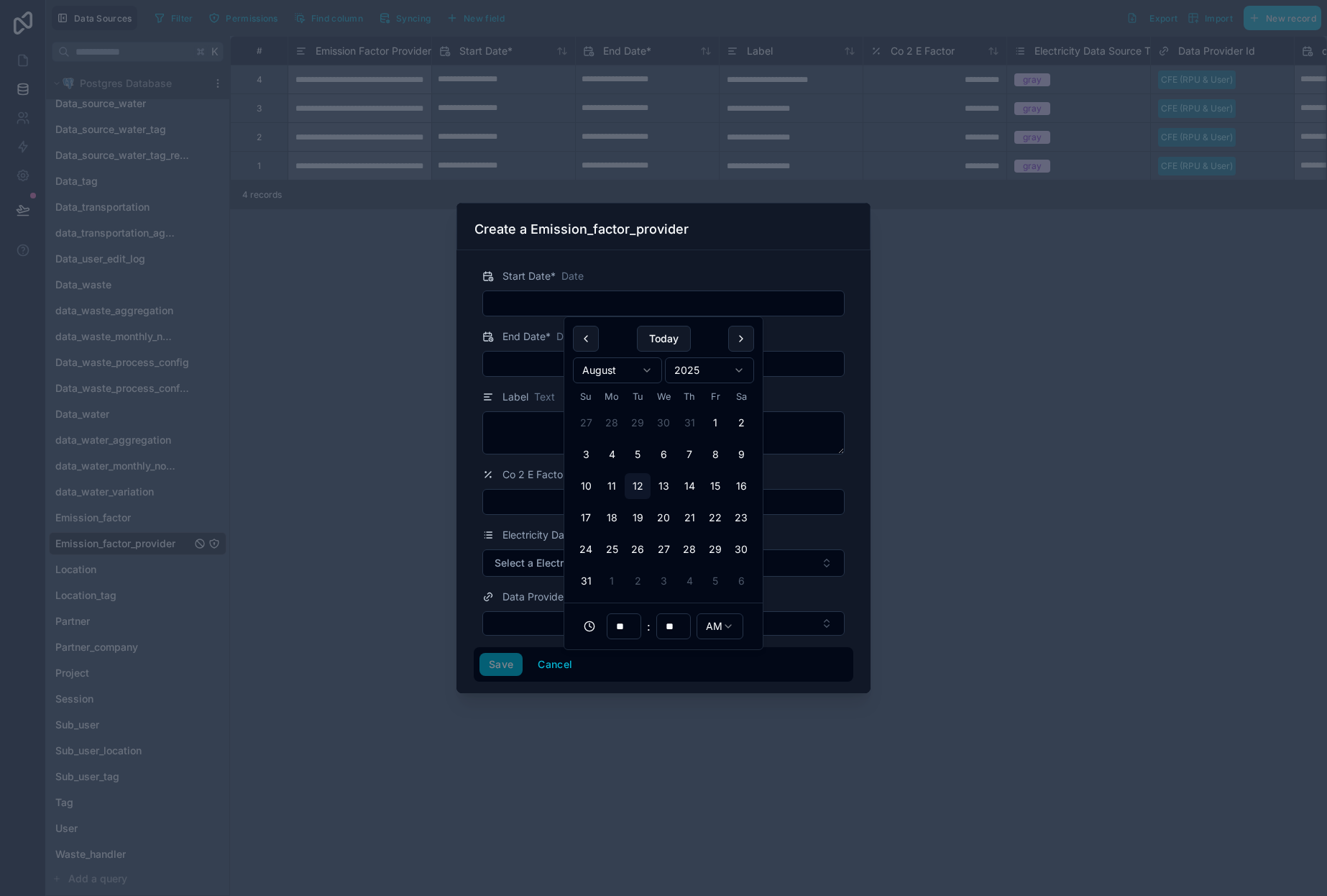
click at [619, 372] on html "Data Sources Filter Permissions Find column Syncing New field Export Import New…" at bounding box center [664, 448] width 1327 height 896
click at [666, 413] on button "1" at bounding box center [664, 422] width 26 height 26
type input "**********"
click at [528, 368] on input "text" at bounding box center [664, 364] width 361 height 20
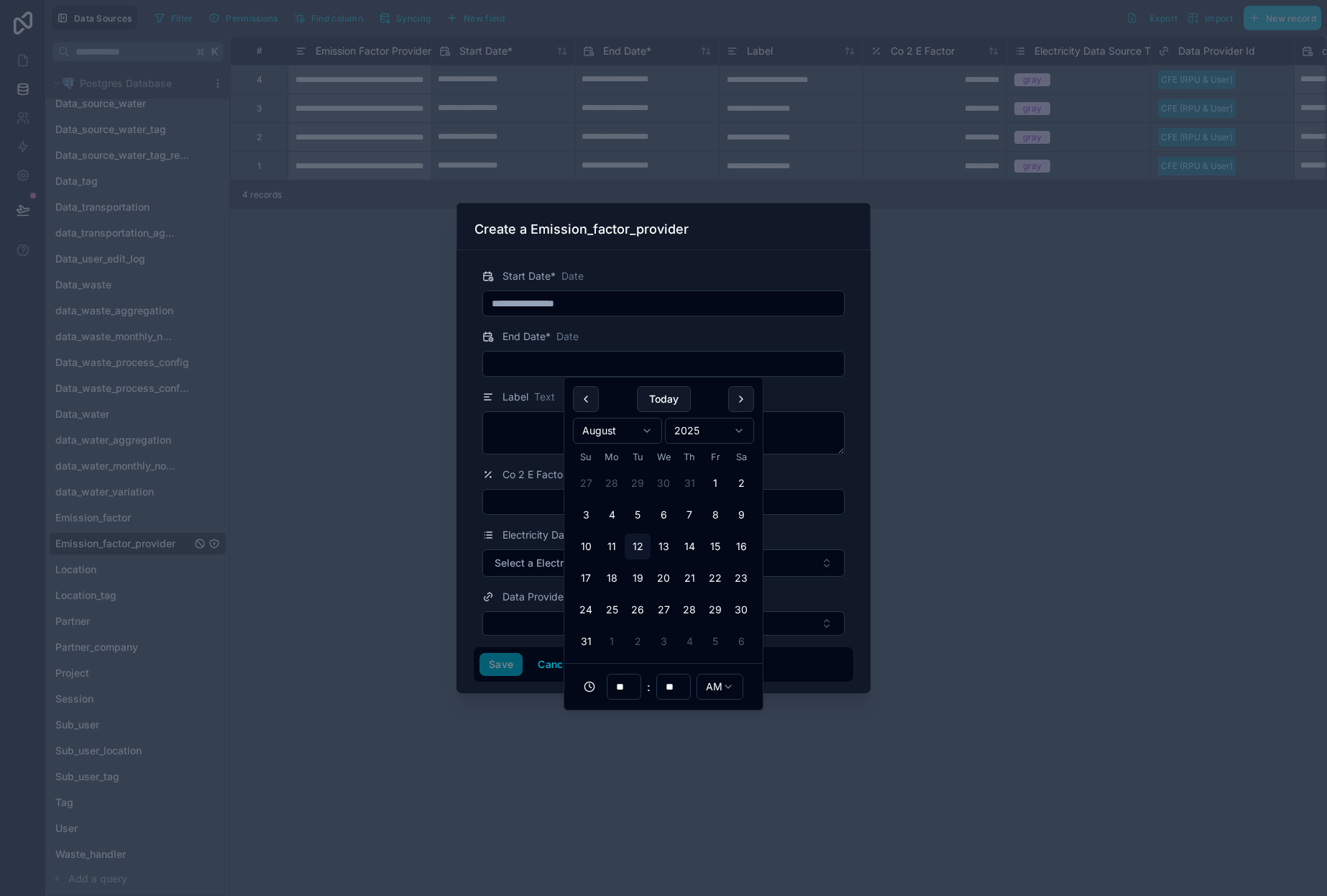
click at [642, 431] on html "Data Sources Filter Permissions Find column Syncing New field Export Import New…" at bounding box center [664, 448] width 1327 height 896
click at [666, 608] on button "31" at bounding box center [664, 609] width 26 height 26
type input "**********"
click at [535, 390] on span "Text" at bounding box center [545, 397] width 21 height 15
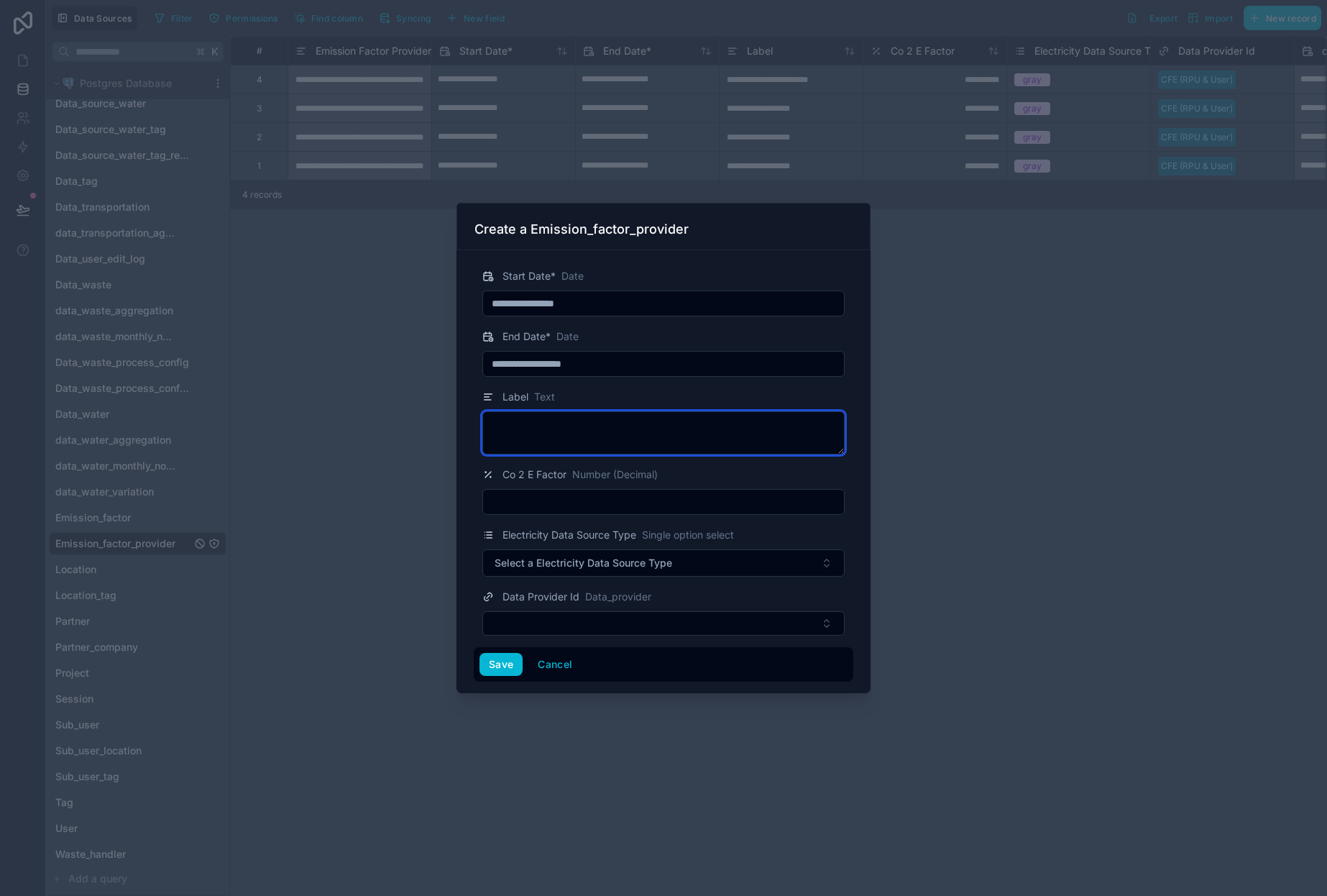
click at [554, 427] on textarea at bounding box center [664, 433] width 362 height 43
type textarea "**********"
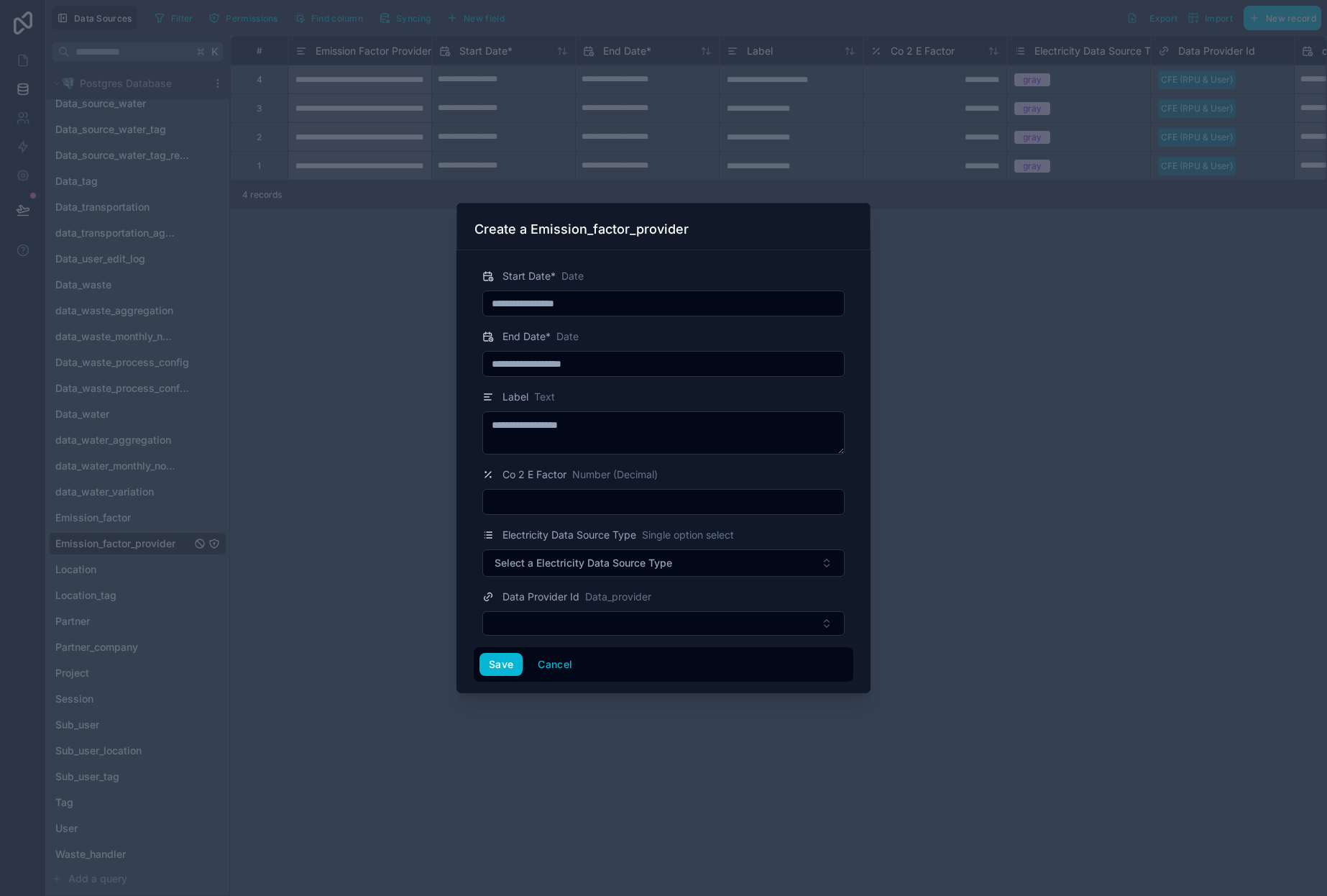
click at [548, 502] on input "text" at bounding box center [664, 502] width 361 height 20
paste input "**********"
type input "**********"
click at [561, 663] on button "Cancel" at bounding box center [555, 664] width 54 height 23
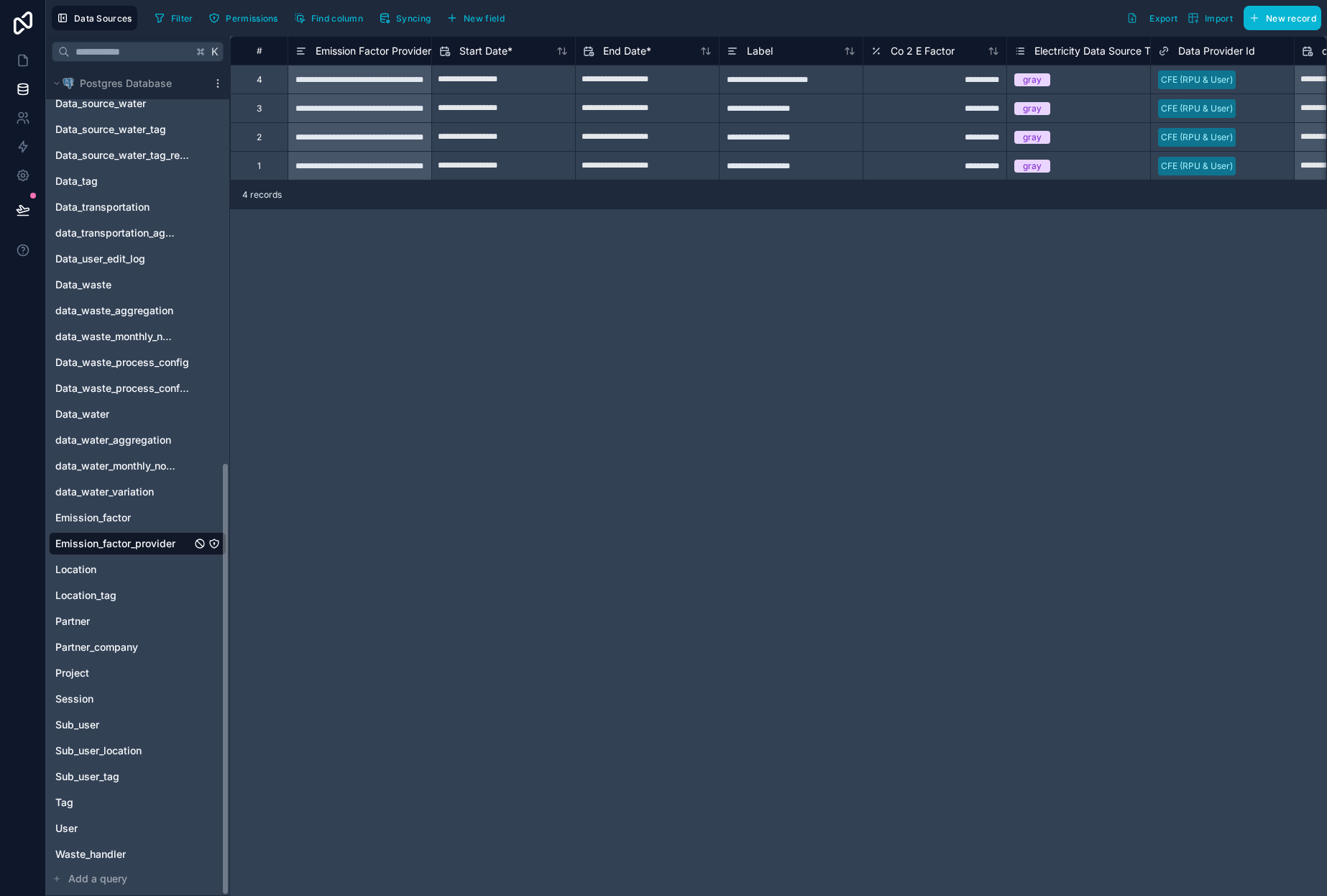
click at [255, 81] on div "4" at bounding box center [259, 78] width 57 height 29
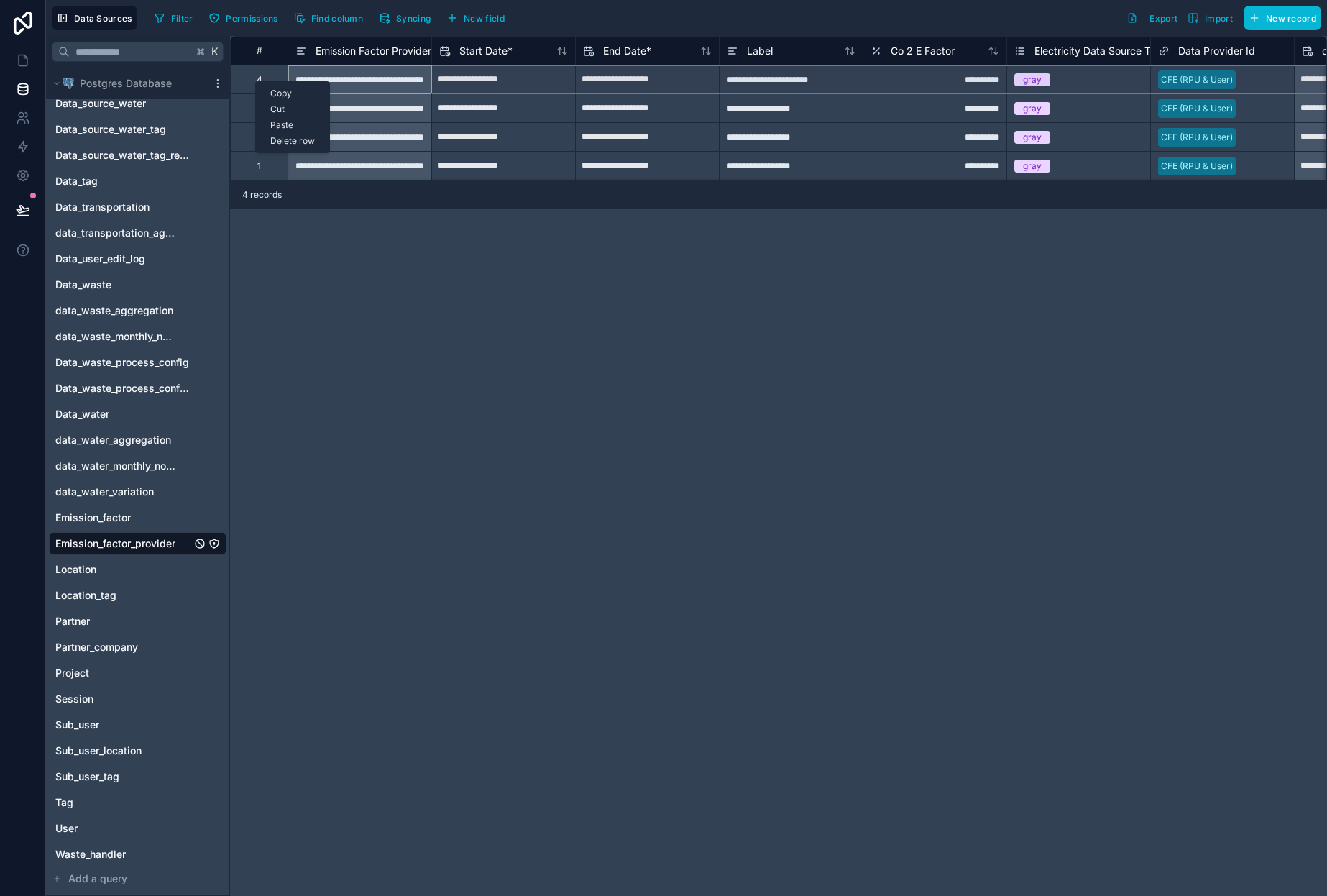
click at [576, 432] on div "**********" at bounding box center [779, 466] width 1098 height 860
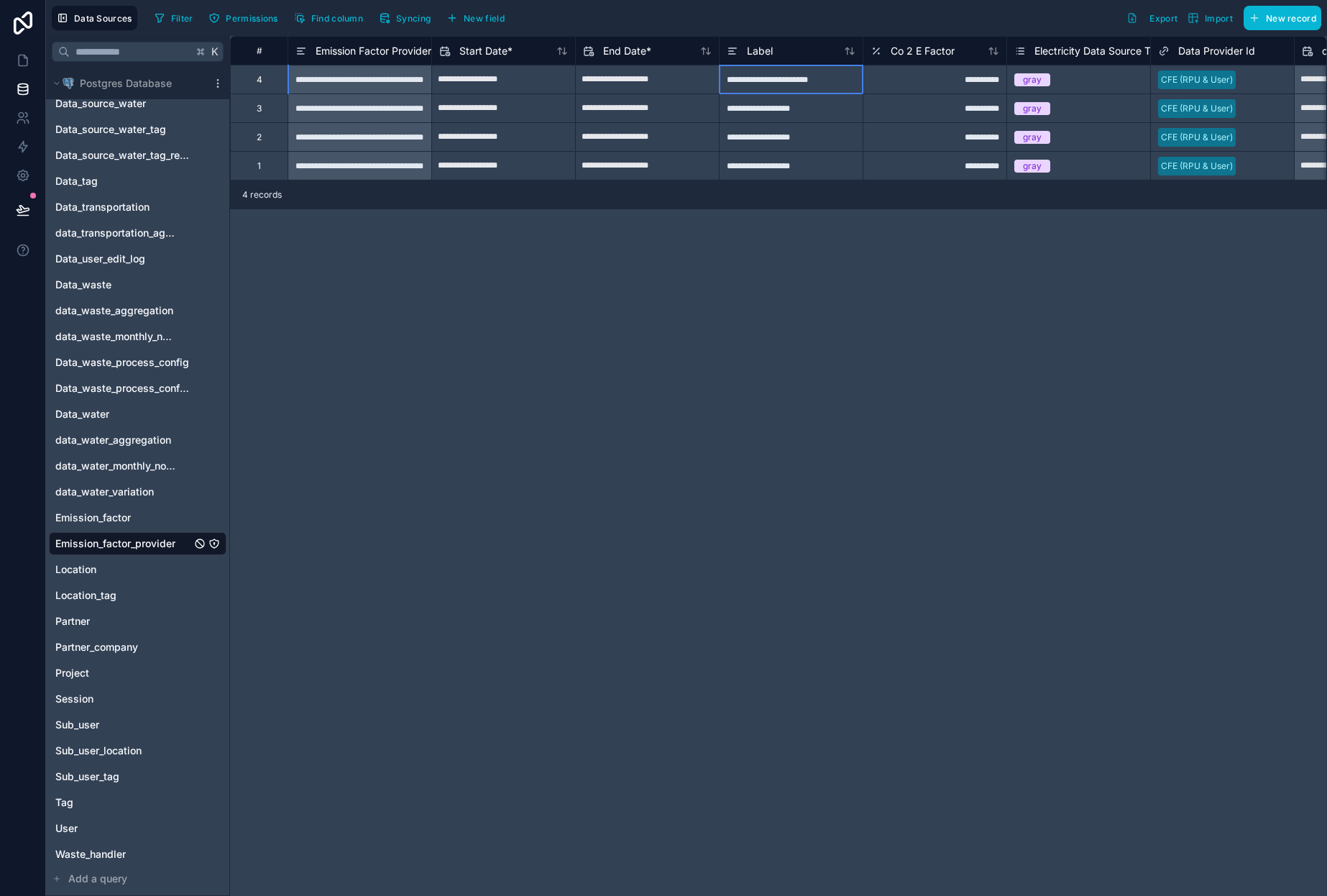
click at [787, 82] on div "**********" at bounding box center [791, 78] width 144 height 29
click at [1268, 22] on span "New record" at bounding box center [1291, 18] width 51 height 11
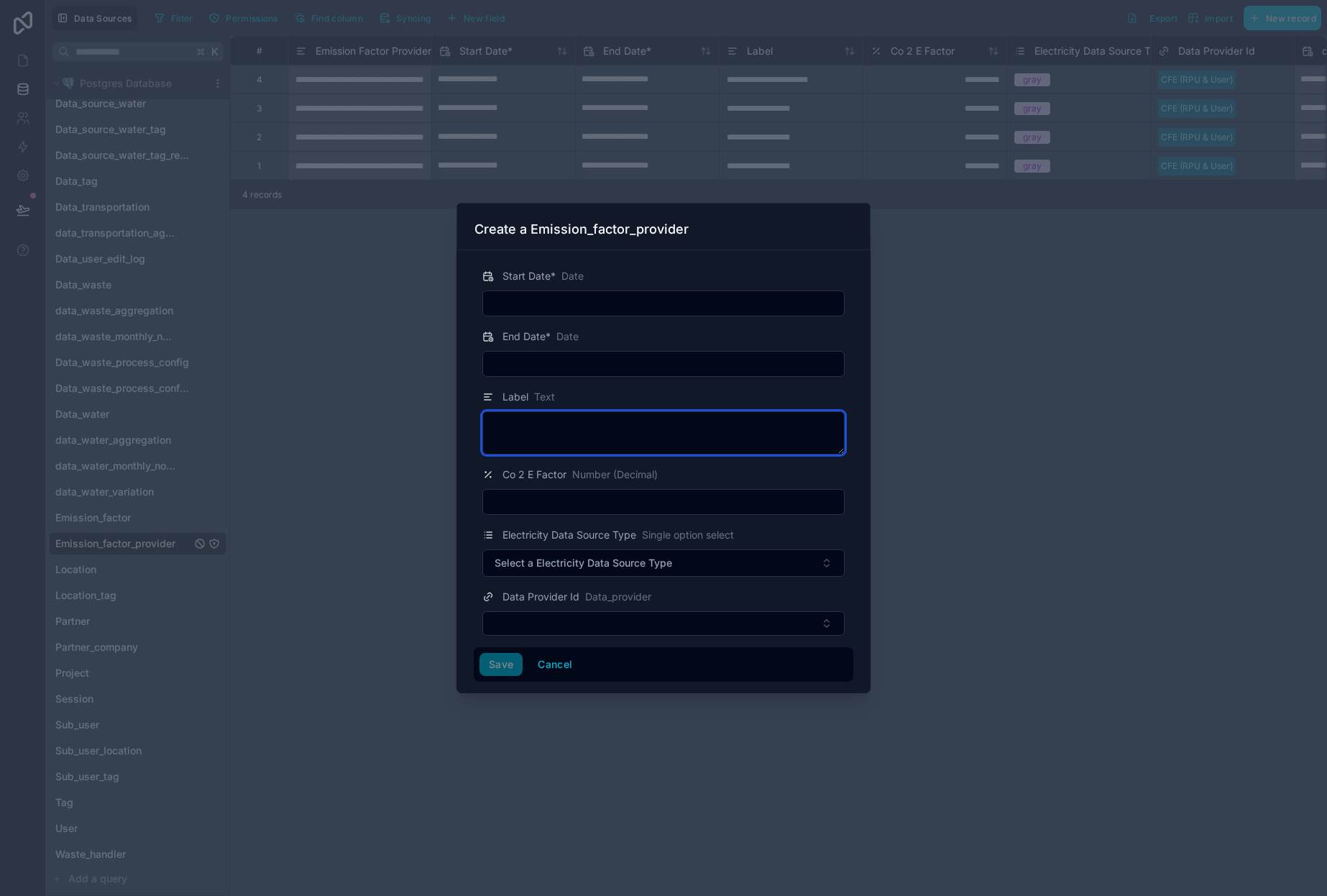
click at [586, 425] on textarea at bounding box center [664, 433] width 362 height 43
paste textarea "**********"
type textarea "**********"
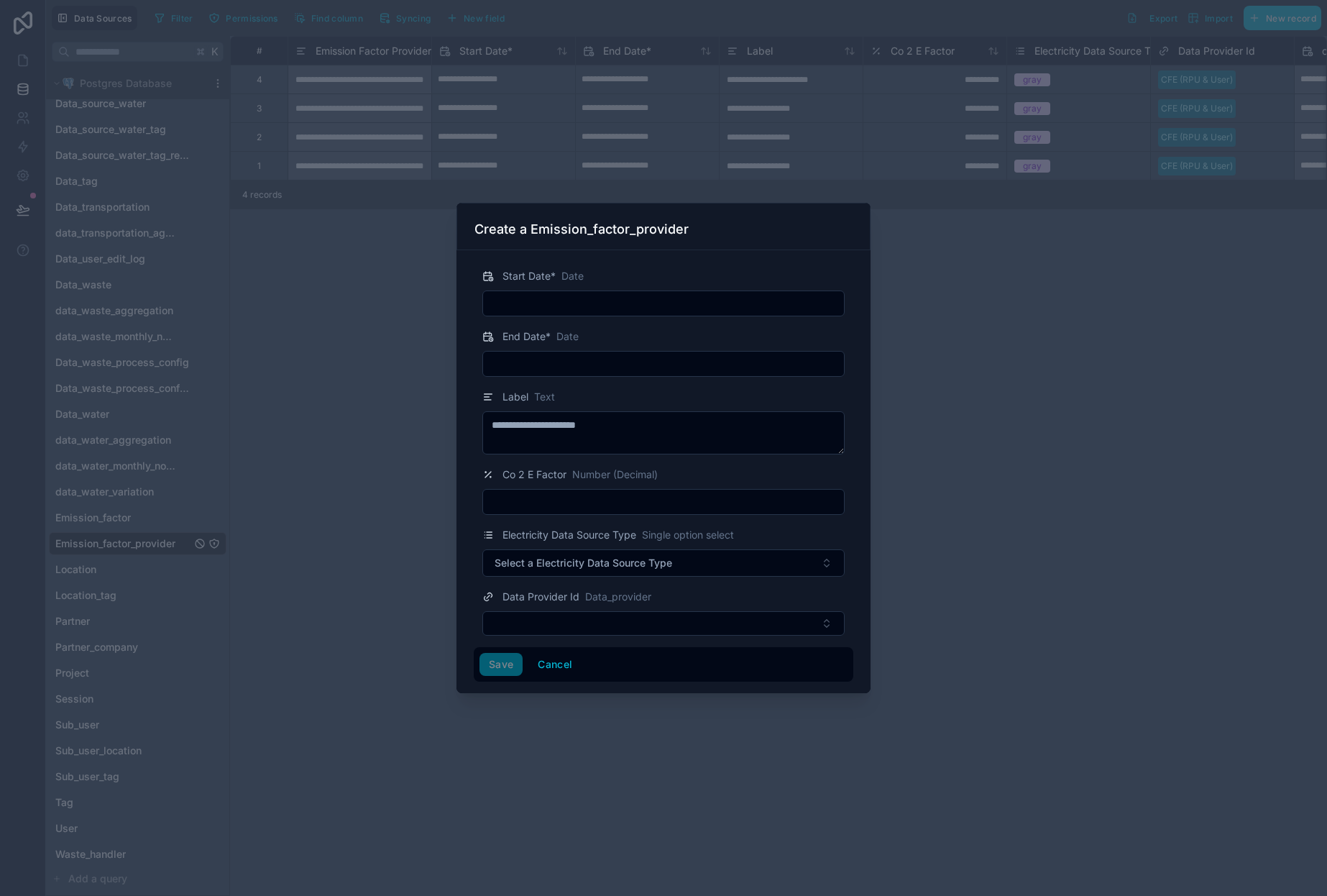
click at [642, 503] on input "text" at bounding box center [664, 502] width 361 height 20
paste input "**********"
type input "**********"
click at [556, 301] on input "text" at bounding box center [664, 303] width 361 height 20
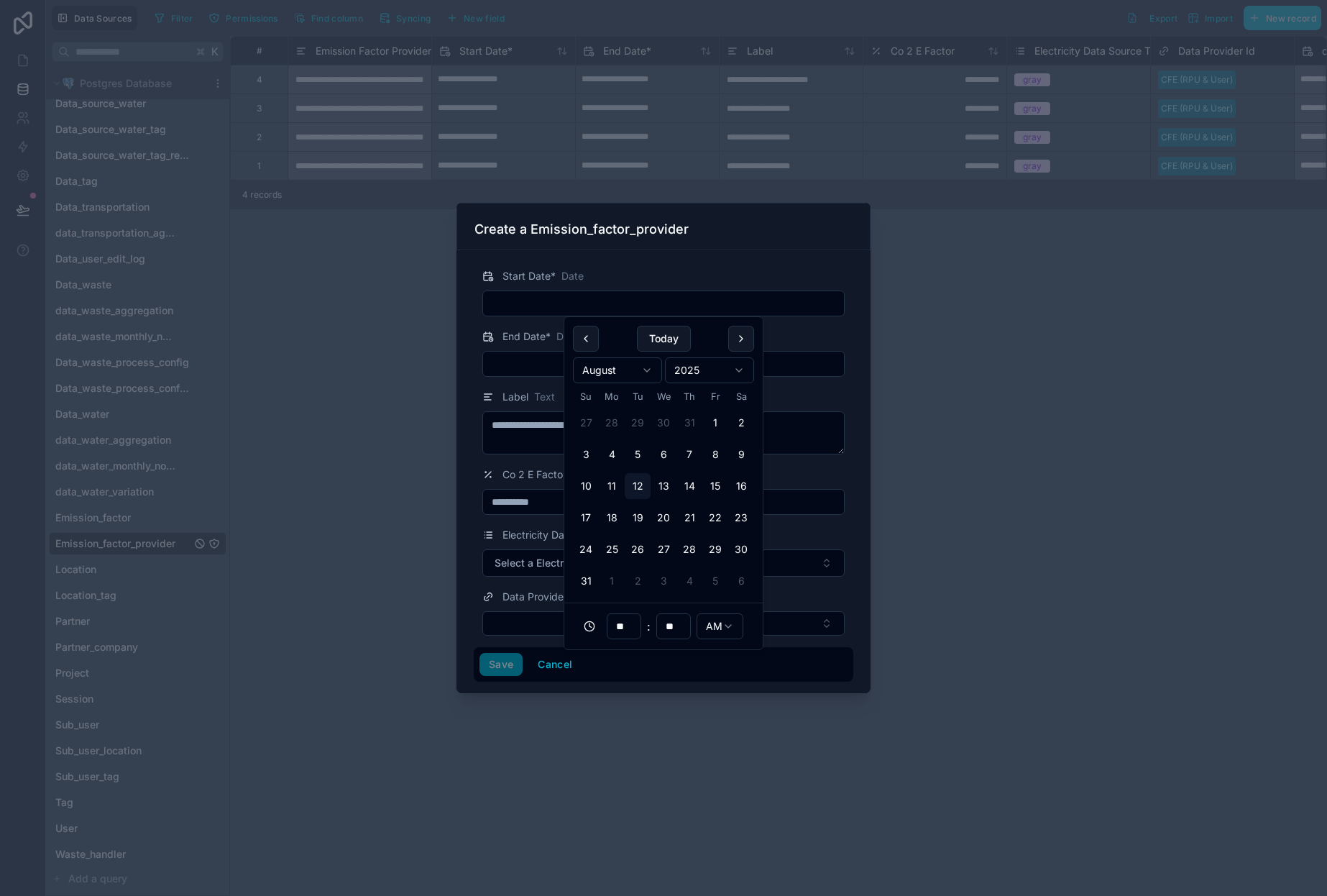
click at [707, 369] on html "Data Sources Filter Permissions Find column Syncing New field Export Import New…" at bounding box center [664, 448] width 1327 height 896
click at [633, 366] on html "Data Sources Filter Permissions Find column Syncing New field Export Import New…" at bounding box center [664, 448] width 1327 height 896
click at [612, 419] on button "1" at bounding box center [611, 422] width 26 height 26
type input "**********"
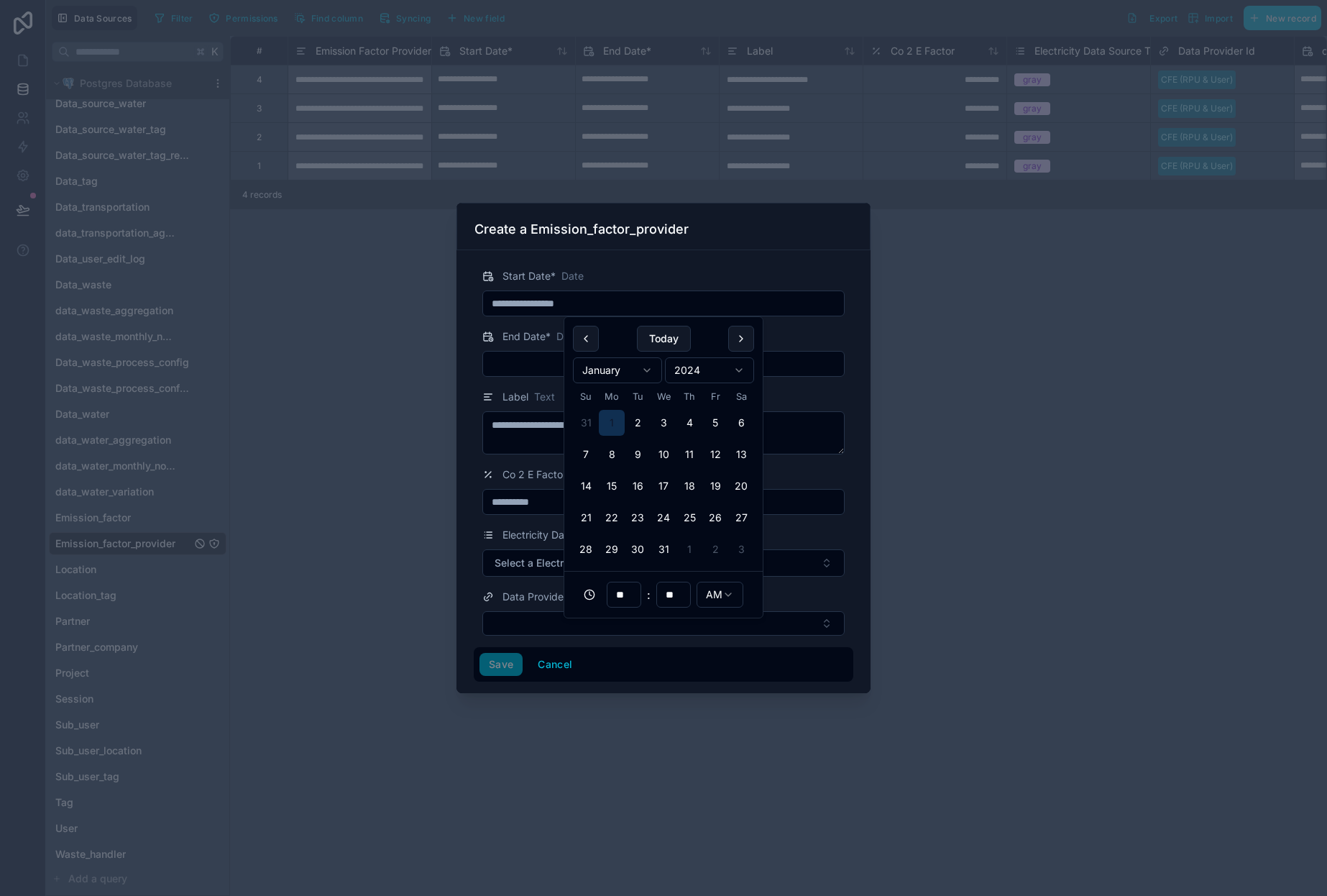
click at [540, 370] on input "text" at bounding box center [664, 364] width 361 height 20
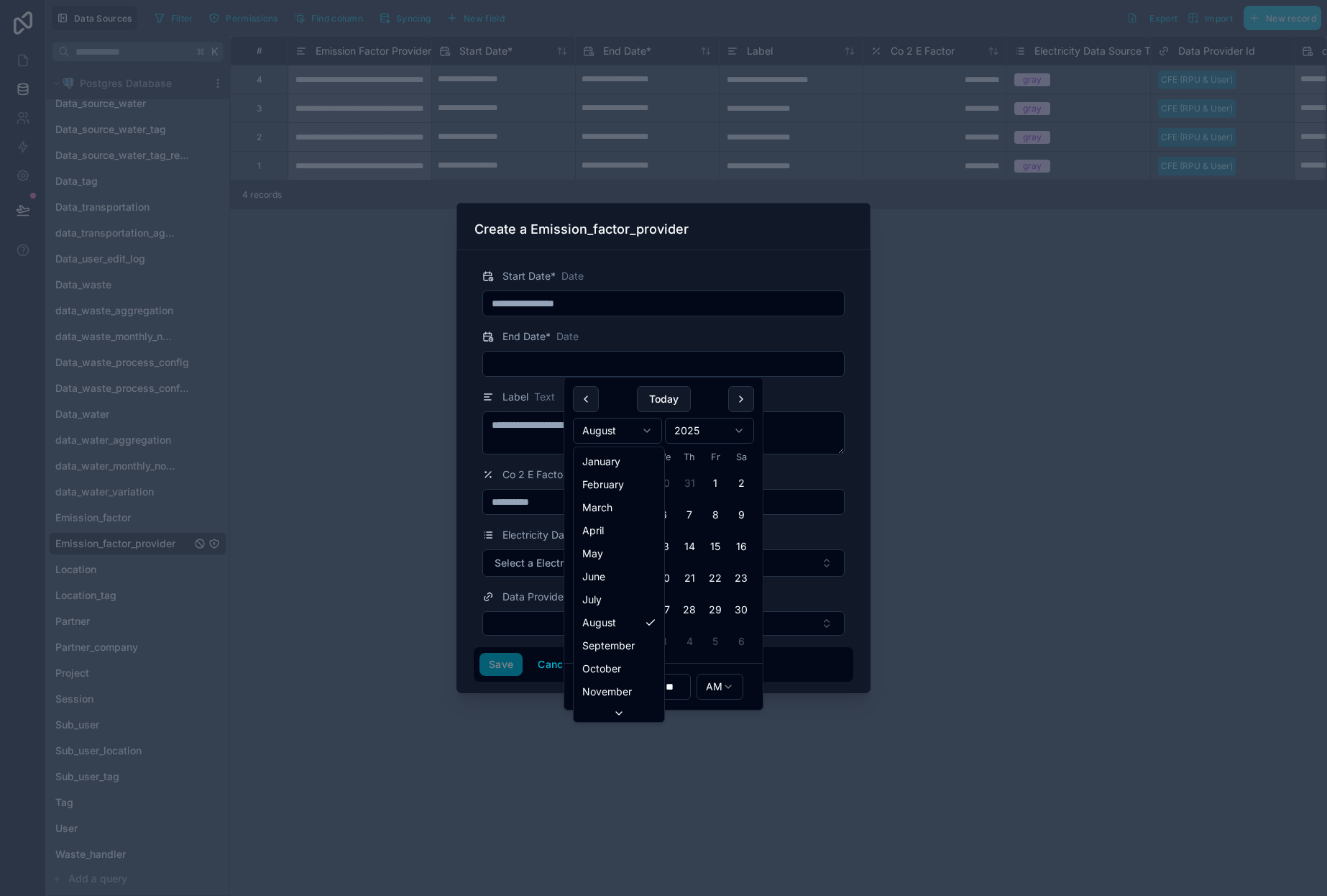
click at [633, 425] on html "Data Sources Filter Permissions Find column Syncing New field Export Import New…" at bounding box center [664, 448] width 1327 height 896
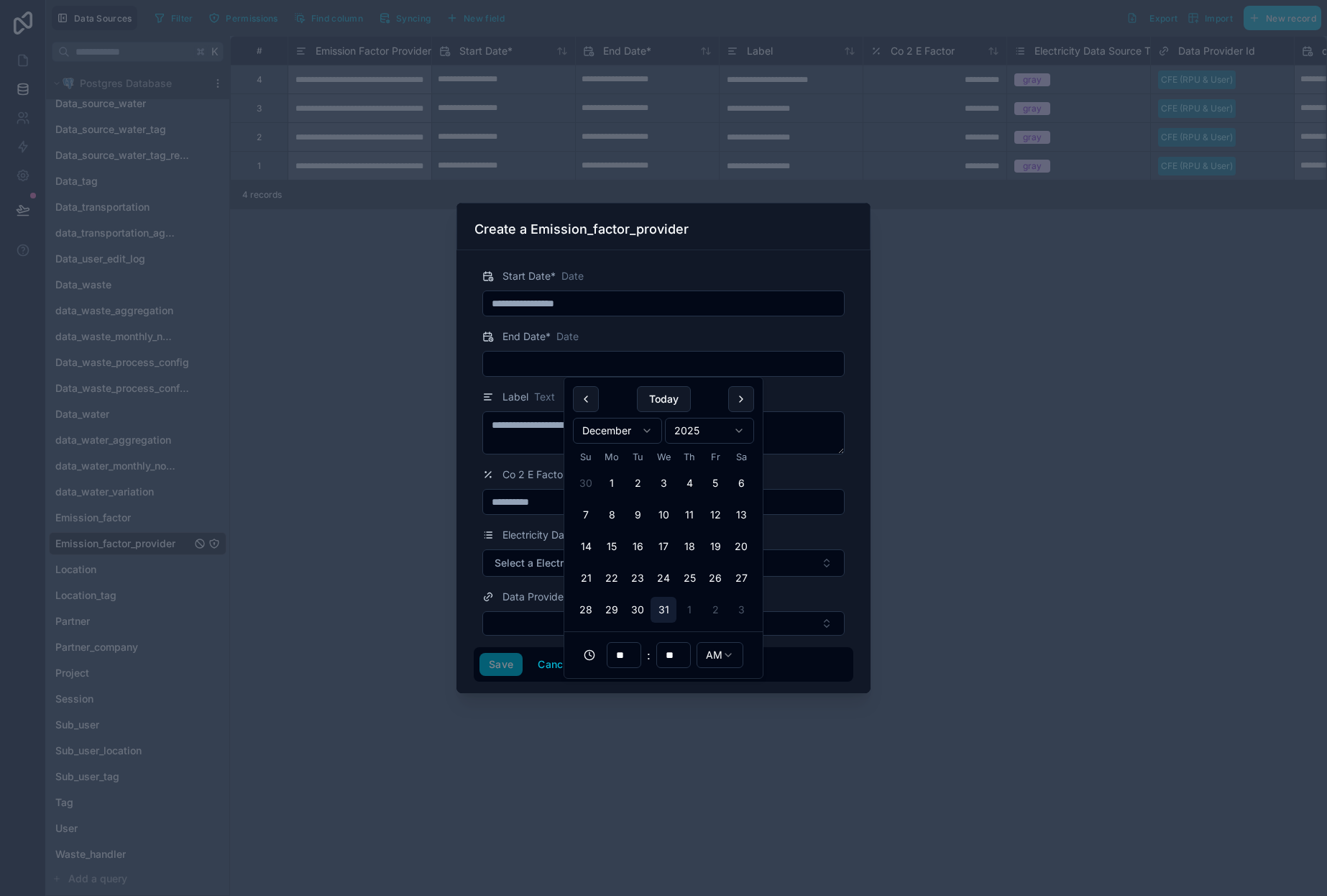
click at [662, 606] on button "31" at bounding box center [664, 609] width 26 height 26
type input "**********"
click at [871, 511] on div at bounding box center [664, 448] width 1327 height 896
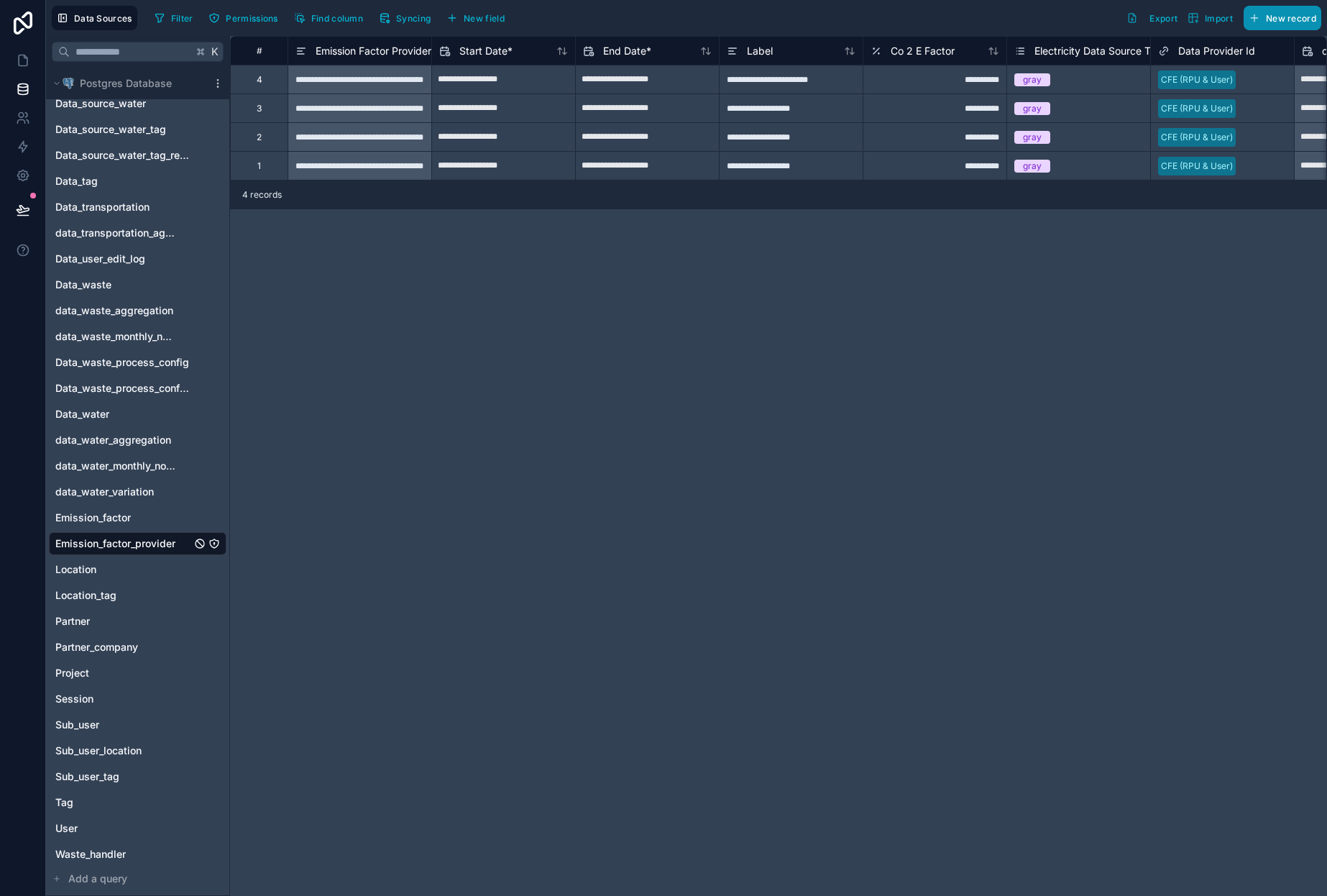
click at [1296, 23] on button "New record" at bounding box center [1283, 18] width 78 height 24
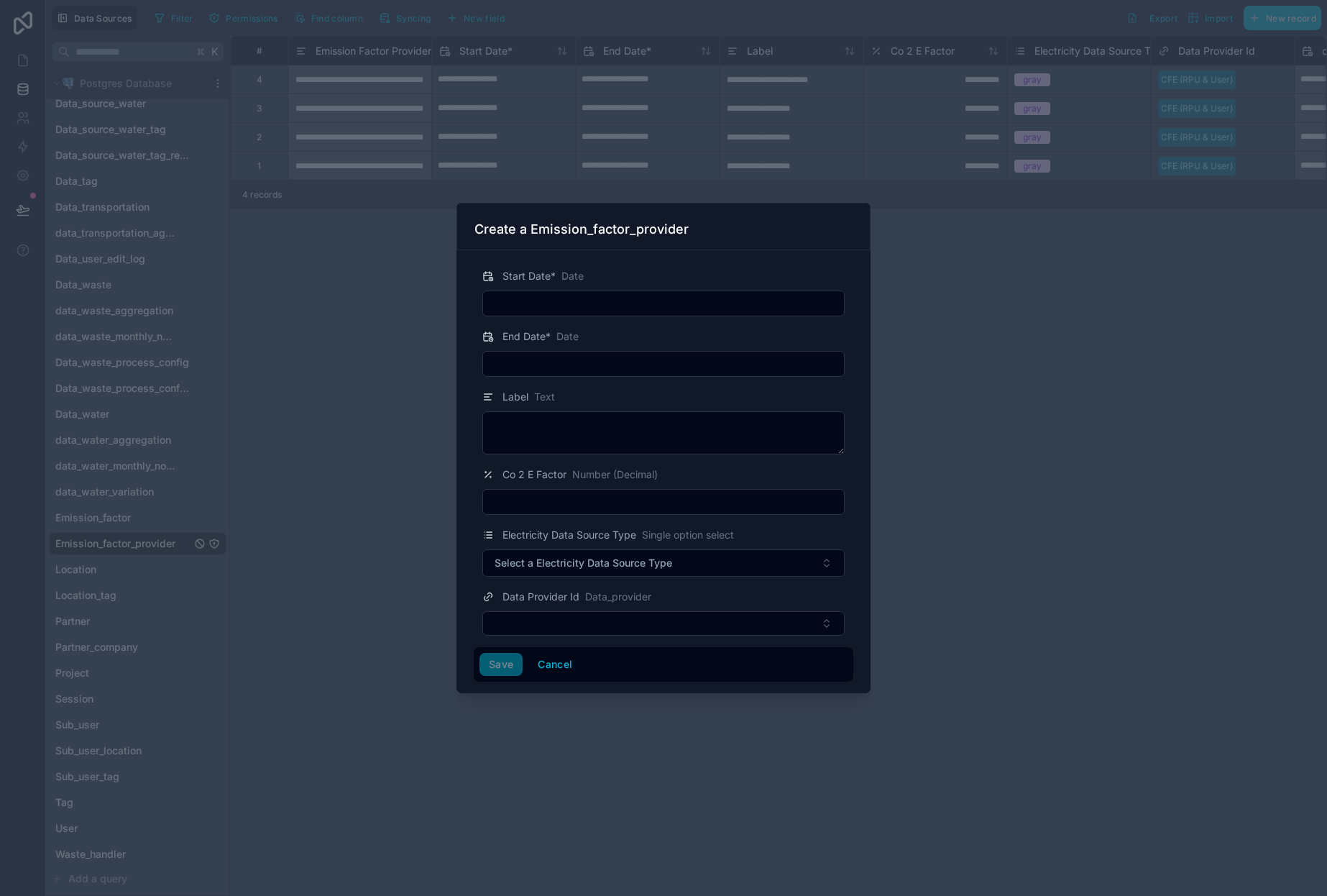
click at [551, 293] on input "text" at bounding box center [664, 303] width 361 height 20
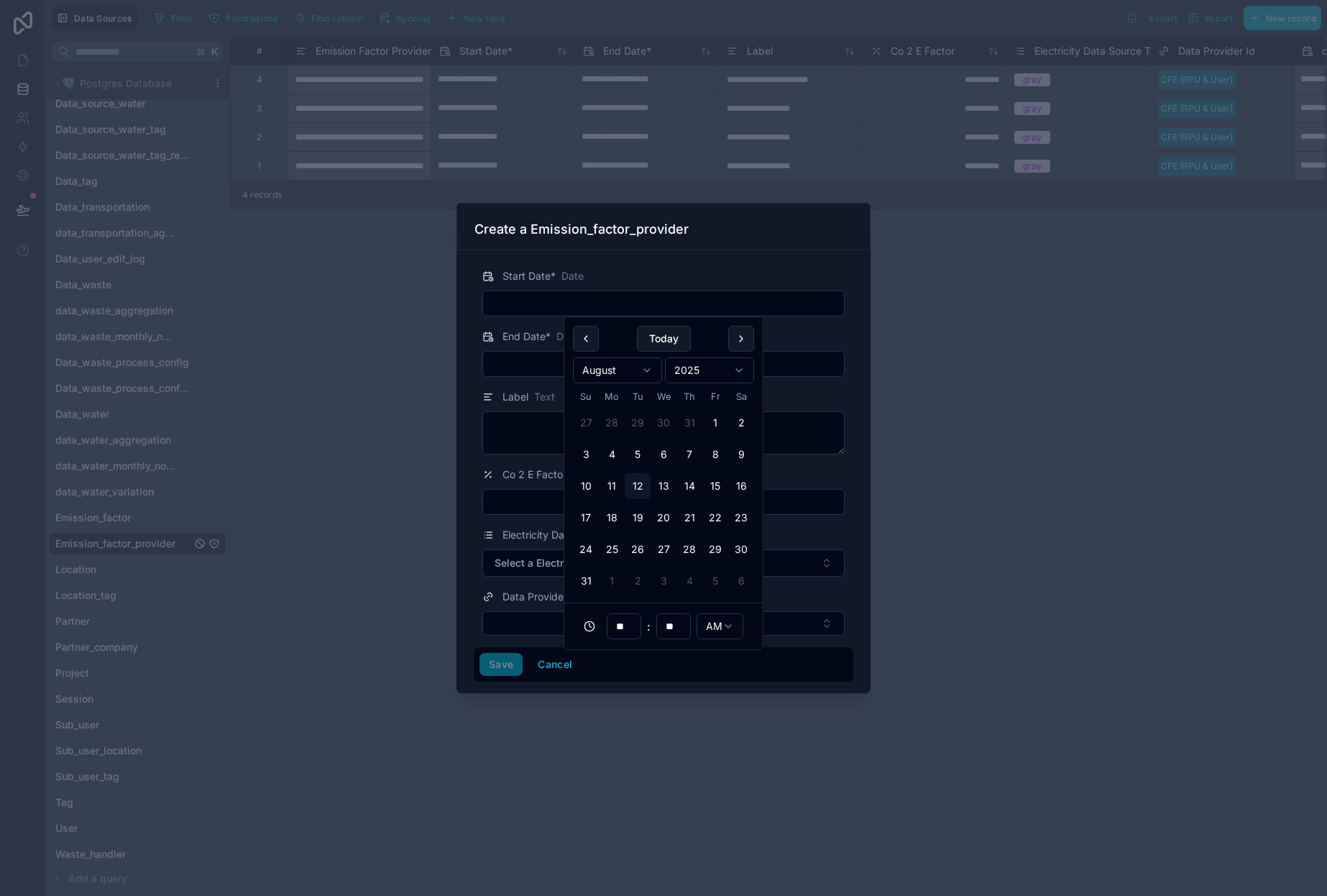
click at [681, 365] on html "Data Sources Filter Permissions Find column Syncing New field Export Import New…" at bounding box center [664, 448] width 1327 height 896
click at [621, 370] on html "Data Sources Filter Permissions Find column Syncing New field Export Import New…" at bounding box center [664, 448] width 1327 height 896
click at [614, 424] on button "1" at bounding box center [611, 422] width 26 height 26
type input "**********"
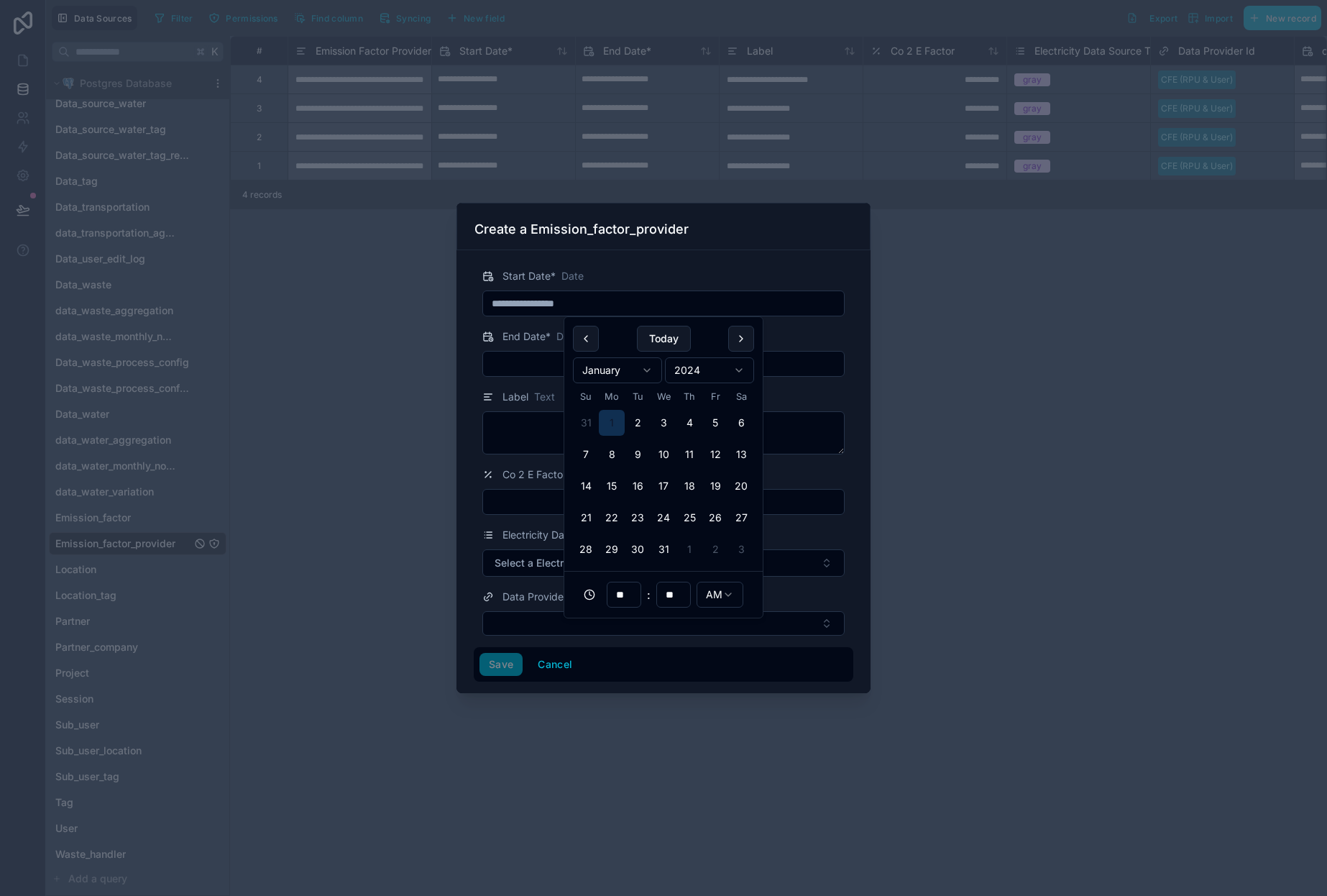
click at [528, 375] on div at bounding box center [664, 364] width 362 height 26
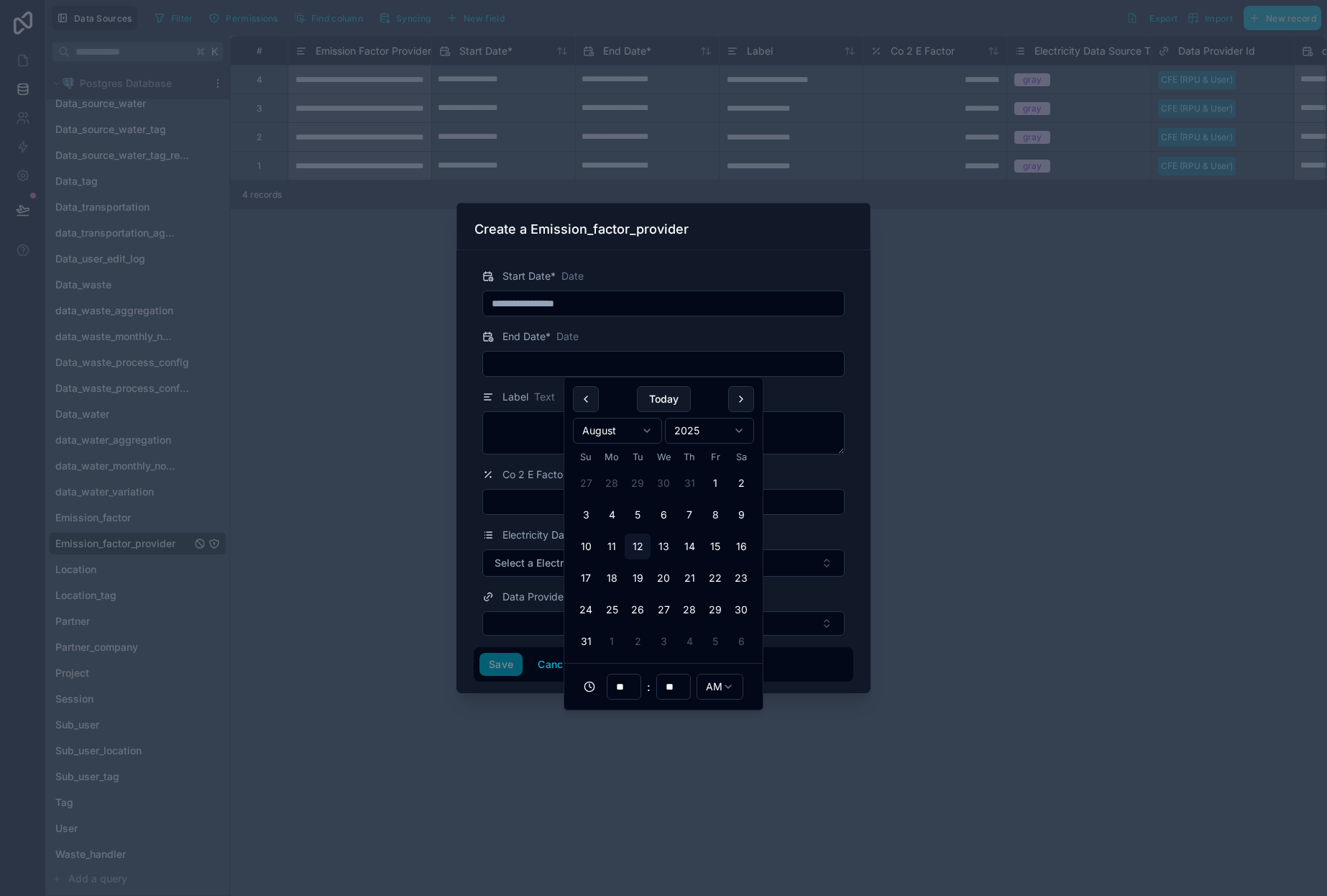
click at [550, 364] on input "text" at bounding box center [664, 364] width 361 height 20
click at [614, 427] on html "Data Sources Filter Permissions Find column Syncing New field Export Import New…" at bounding box center [664, 448] width 1327 height 896
click at [664, 608] on button "31" at bounding box center [664, 609] width 26 height 26
type input "**********"
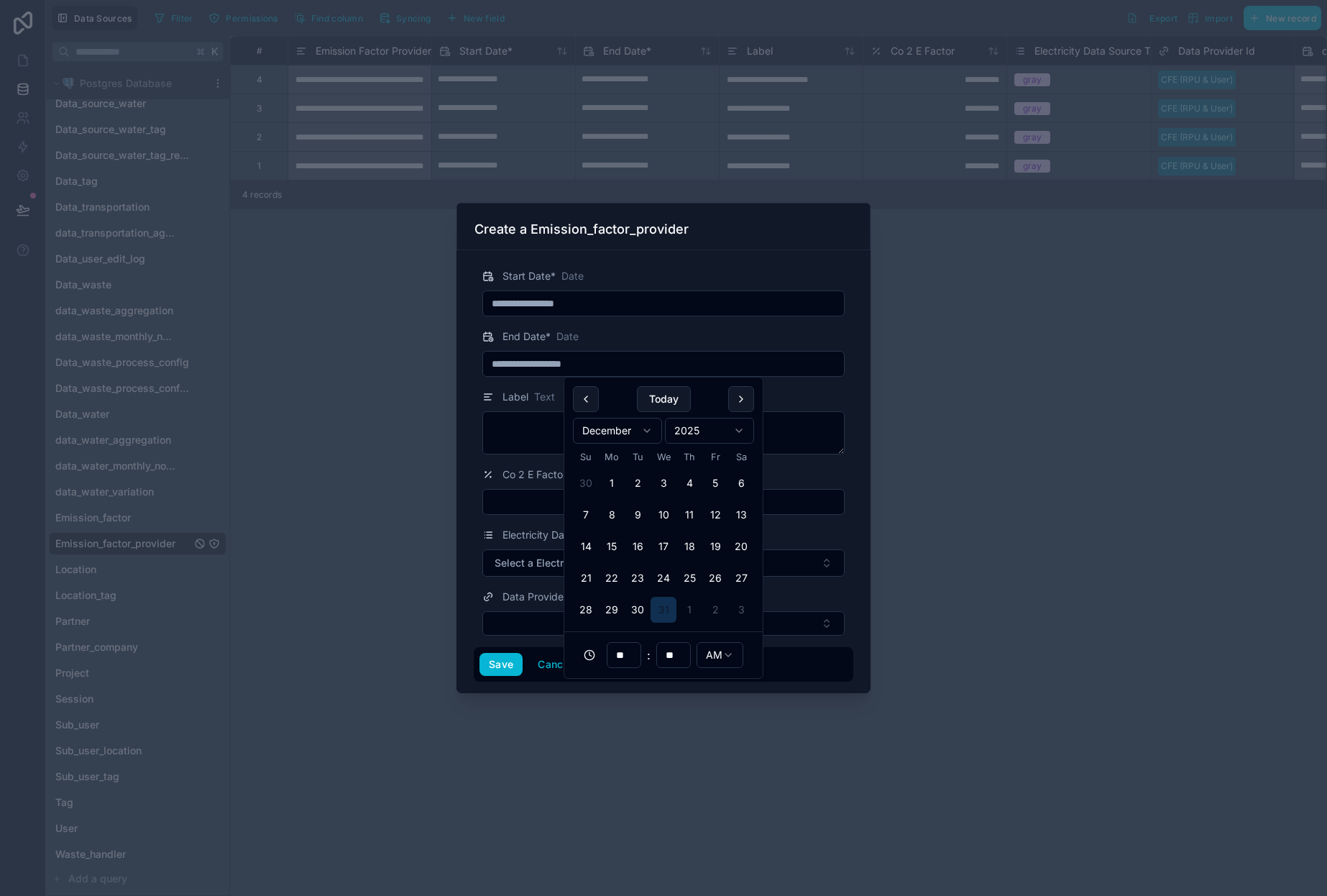
click at [687, 332] on div "End Date * Date" at bounding box center [664, 337] width 362 height 18
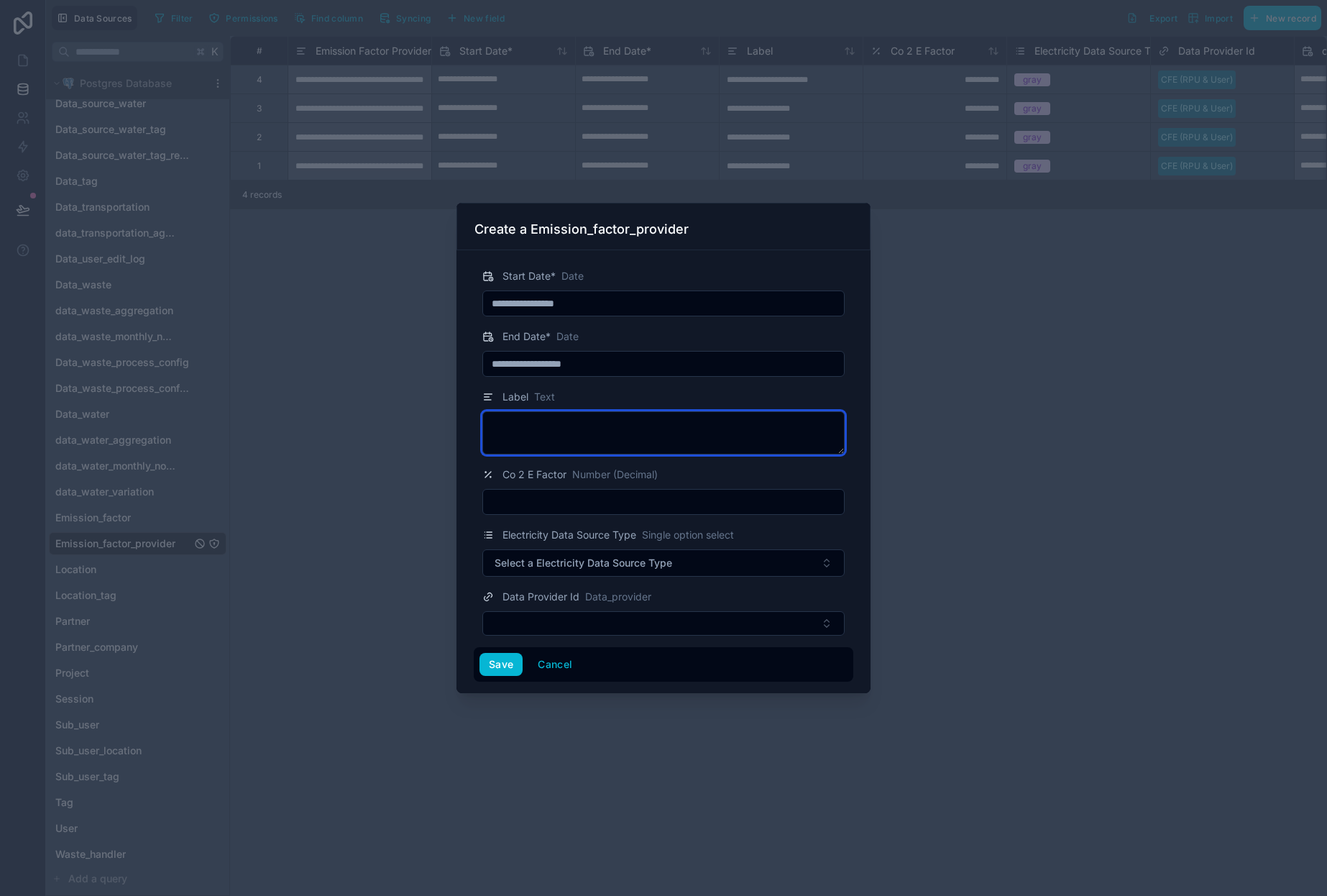
click at [586, 430] on textarea at bounding box center [664, 433] width 362 height 43
paste textarea "**********"
type textarea "**********"
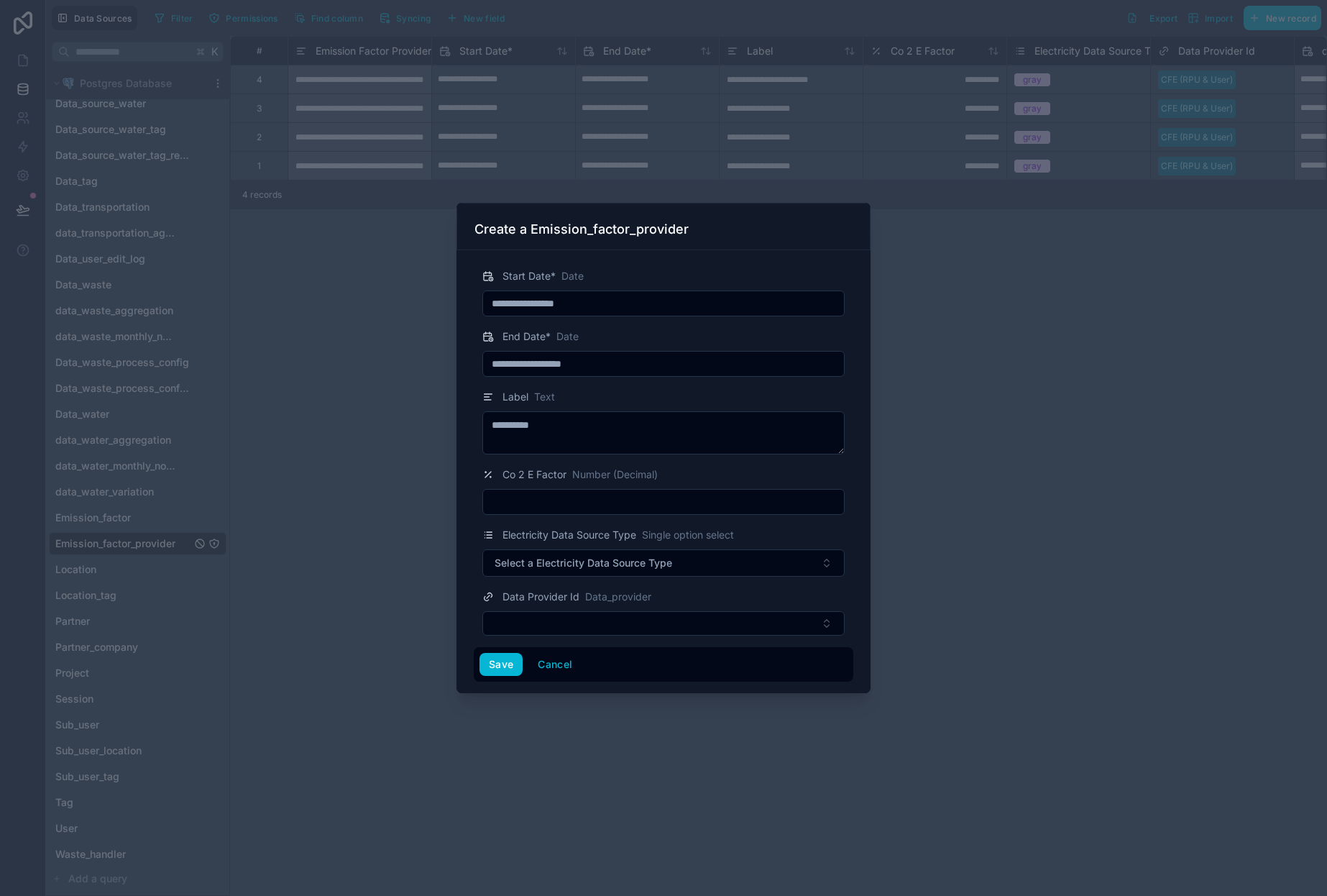
click at [563, 503] on input "text" at bounding box center [664, 502] width 361 height 20
paste input "**********"
type input "**********"
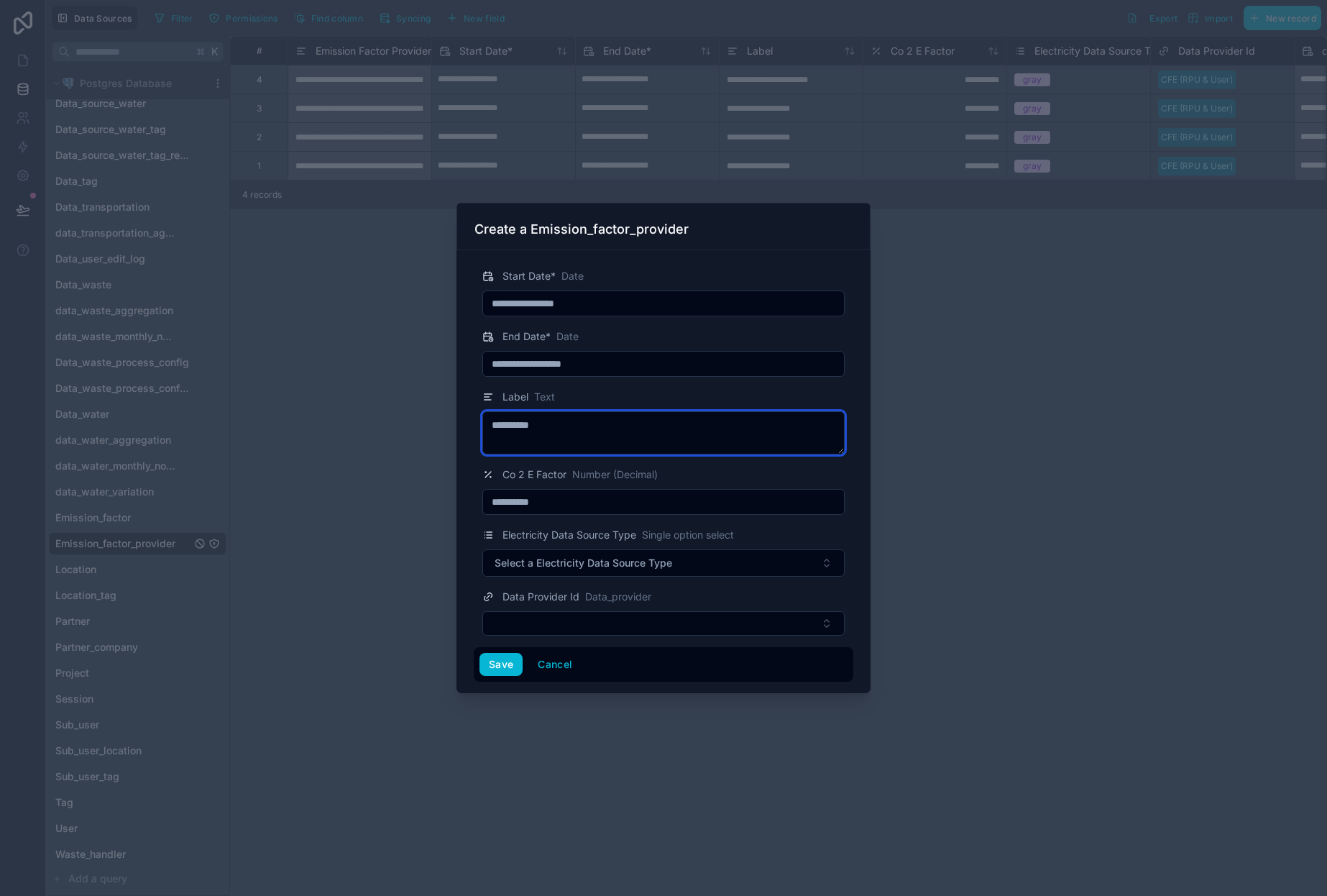
click at [527, 424] on textarea "**********" at bounding box center [664, 433] width 362 height 43
type textarea "*"
type textarea "**********"
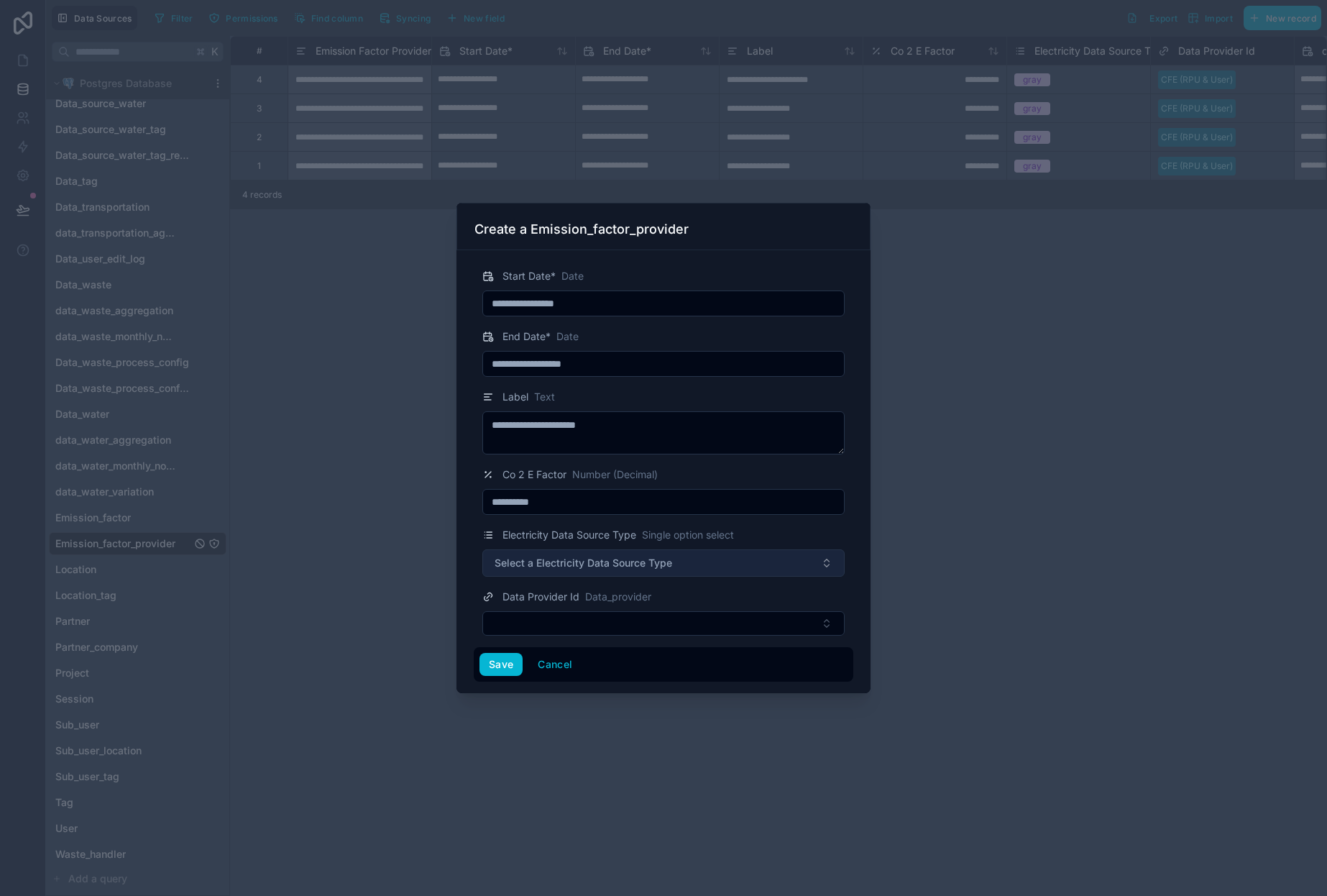
click at [638, 560] on span "Select a Electricity Data Source Type" at bounding box center [584, 563] width 177 height 15
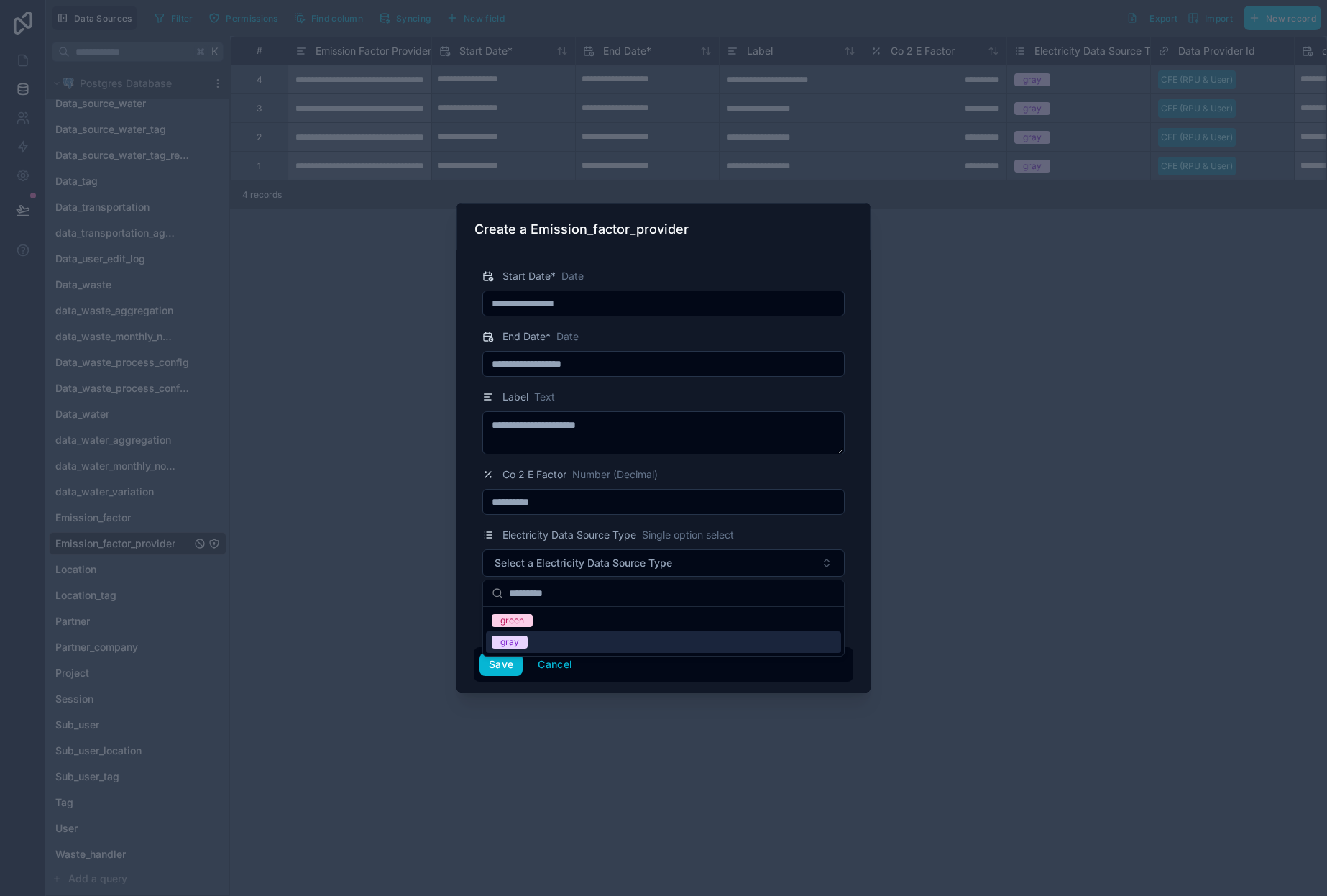
click at [543, 642] on div "gray" at bounding box center [664, 642] width 355 height 21
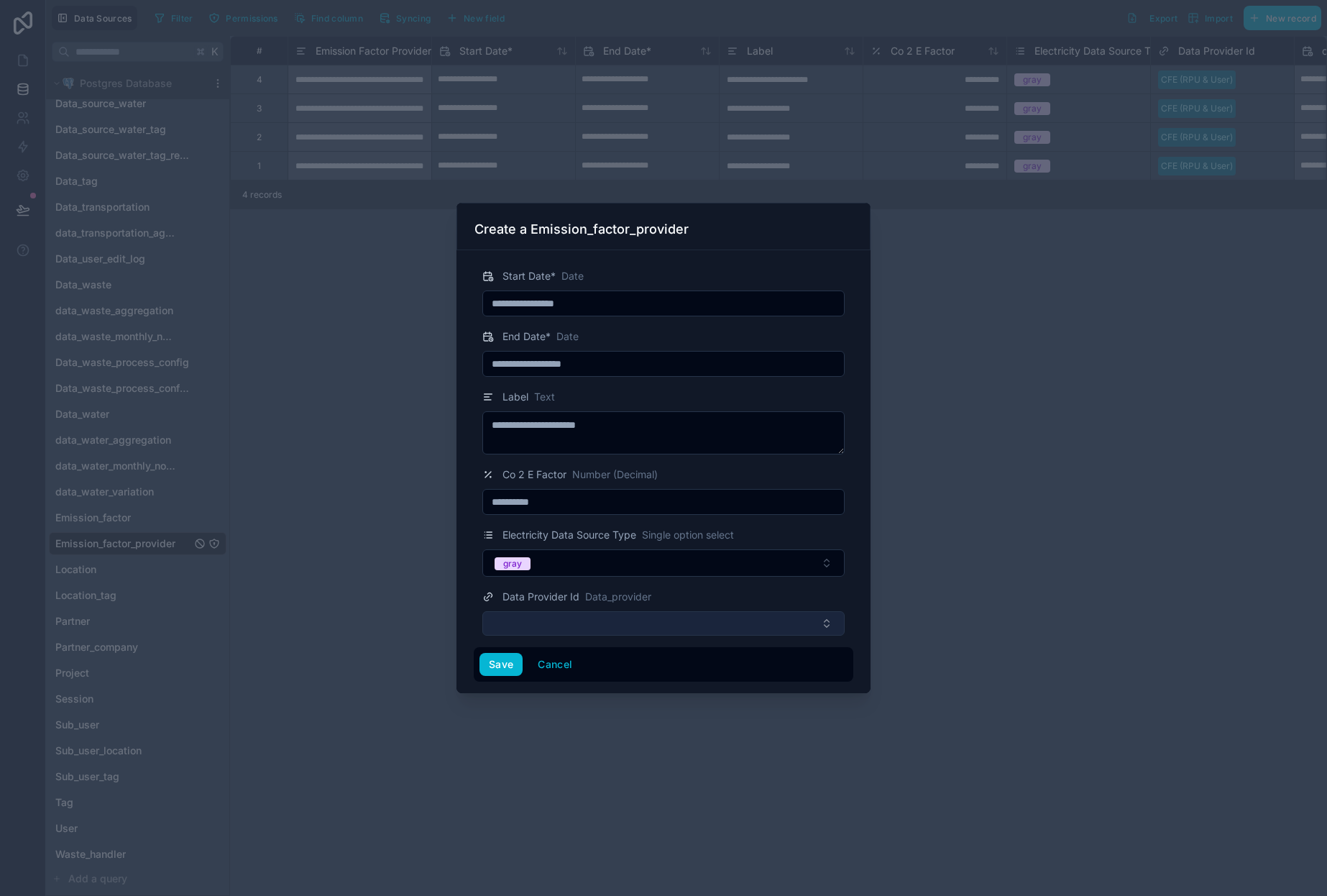
click at [683, 623] on button "Select Button" at bounding box center [664, 623] width 362 height 24
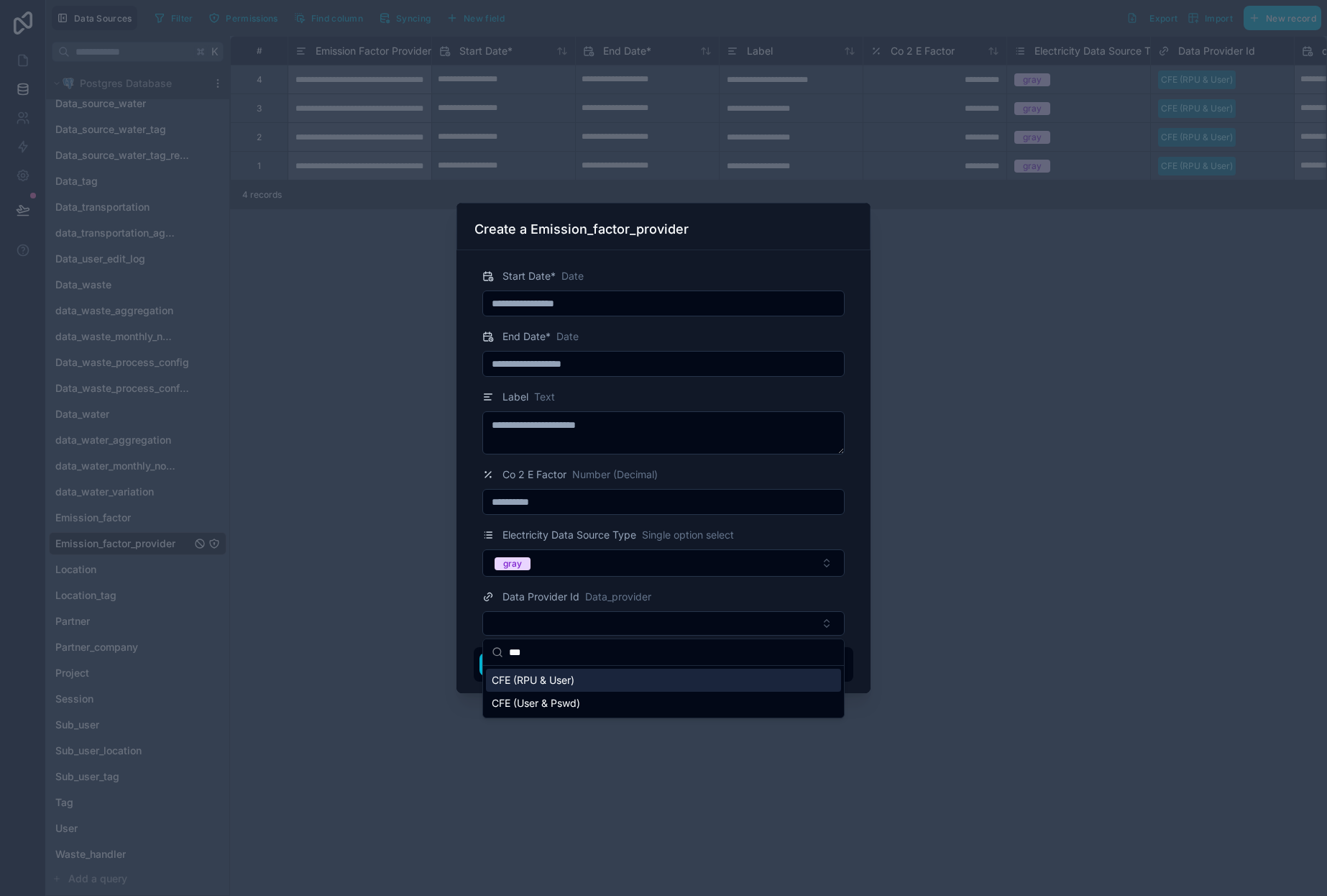
type input "***"
click at [1185, 491] on div at bounding box center [664, 448] width 1327 height 896
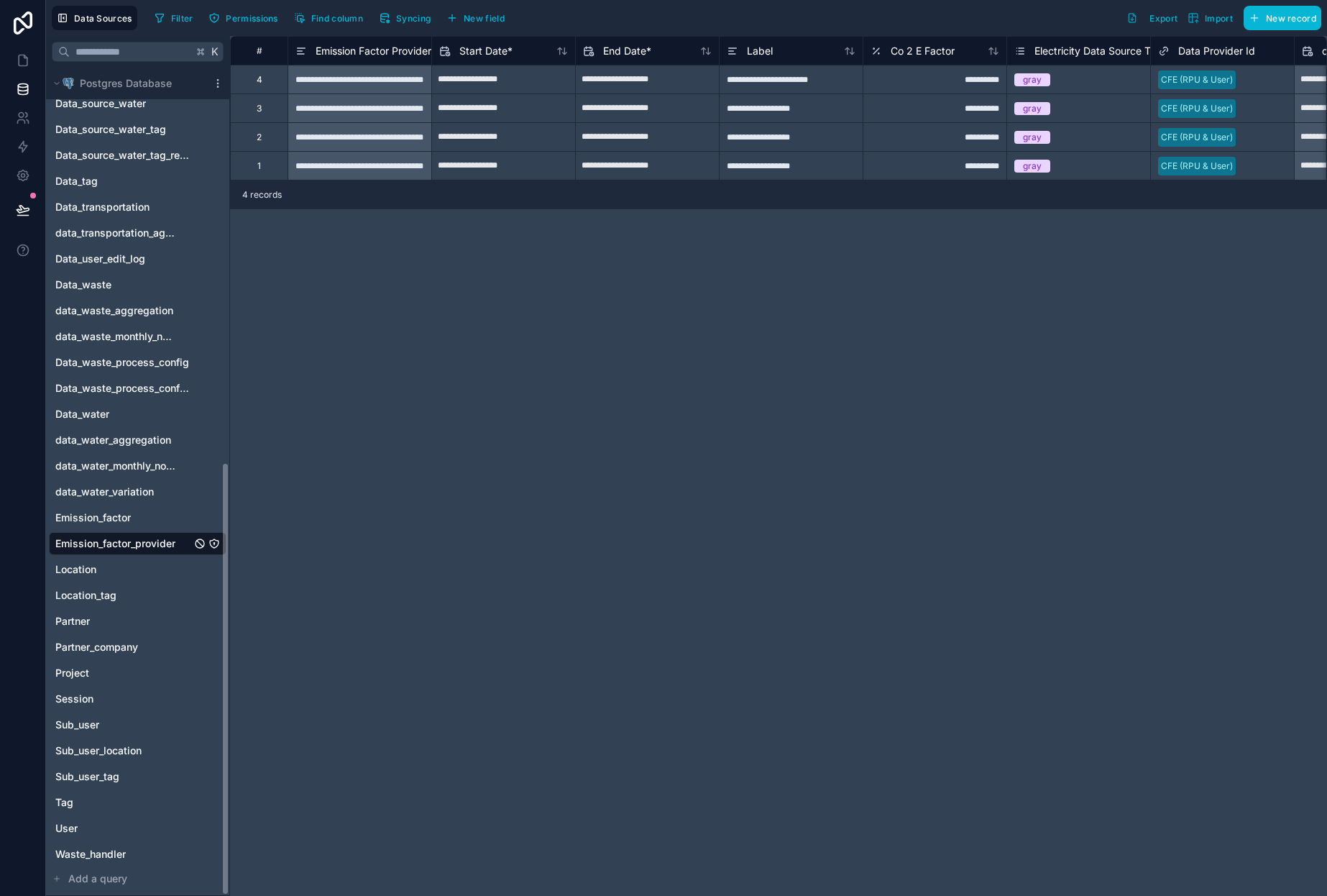
scroll to position [753, 0]
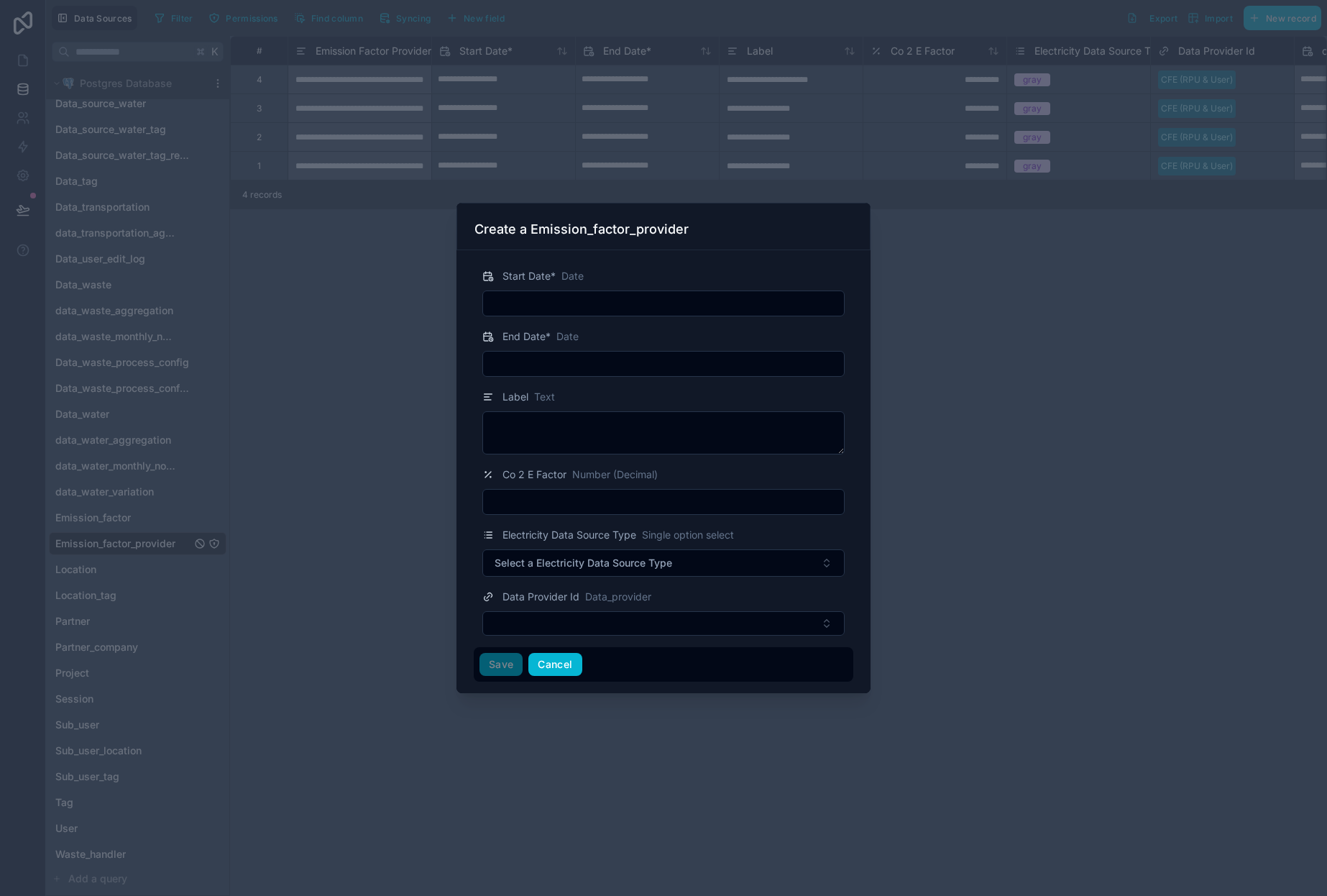
click at [558, 659] on button "Cancel" at bounding box center [555, 664] width 54 height 23
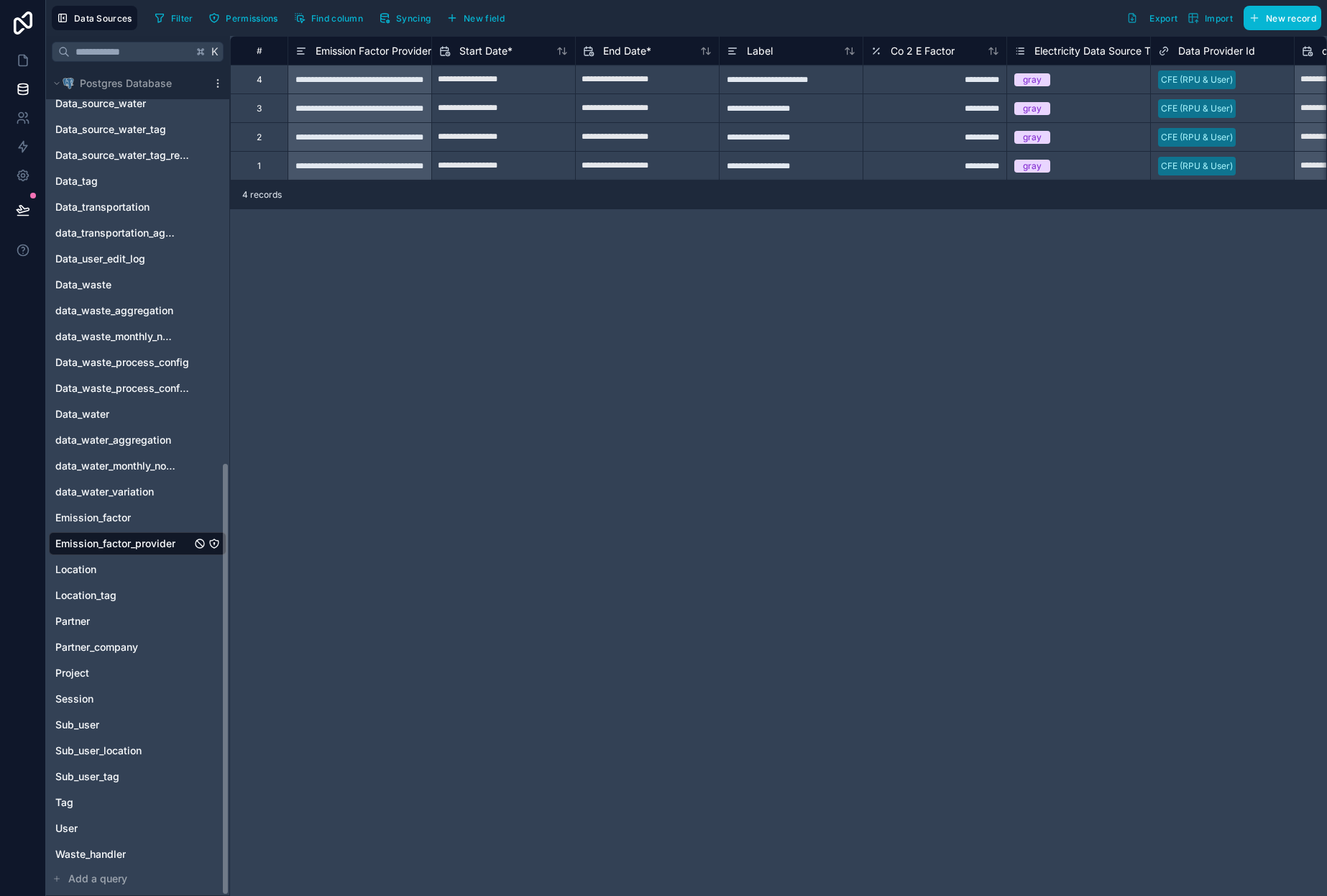
scroll to position [194, 0]
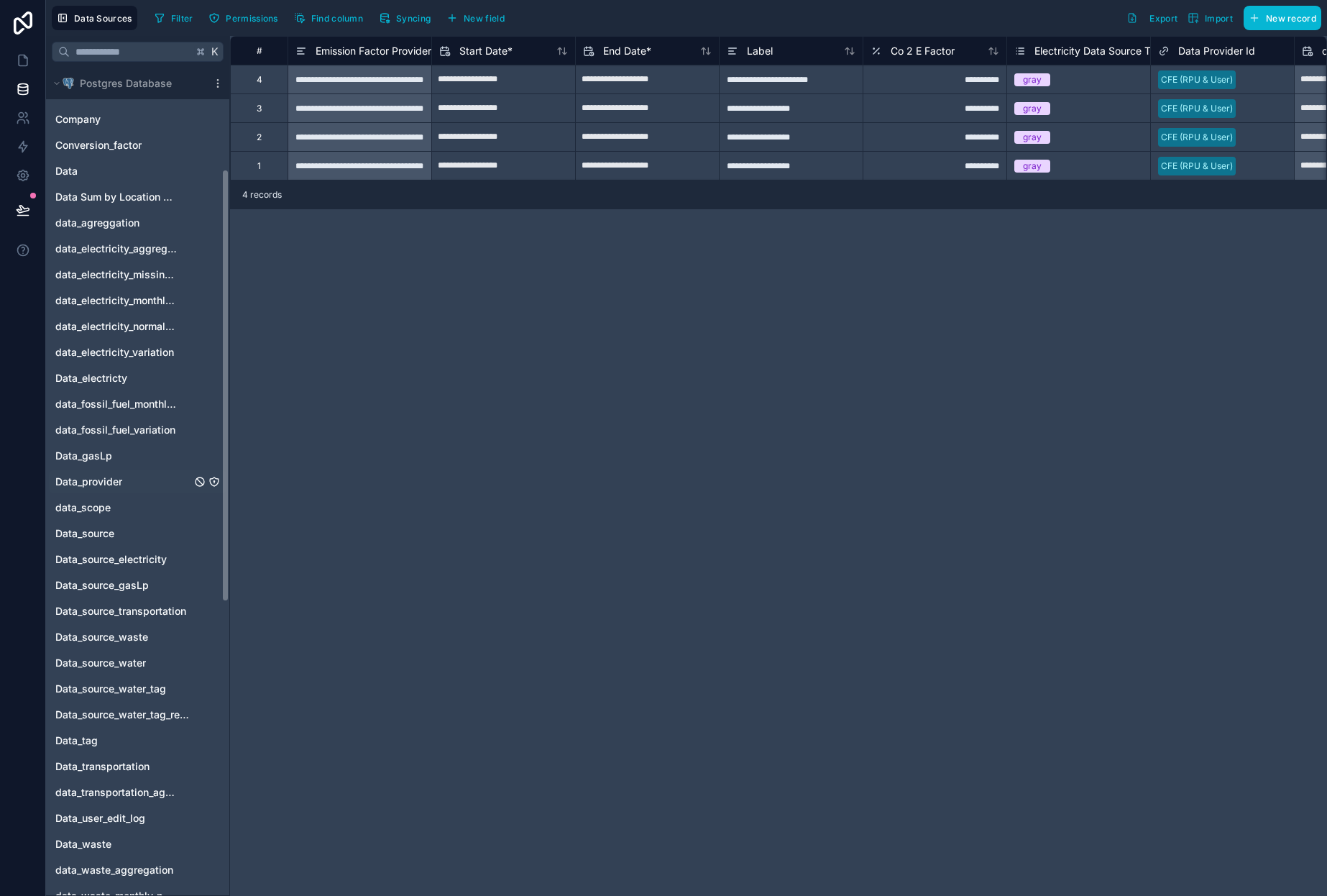
click at [129, 476] on div "Data_provider" at bounding box center [138, 481] width 177 height 23
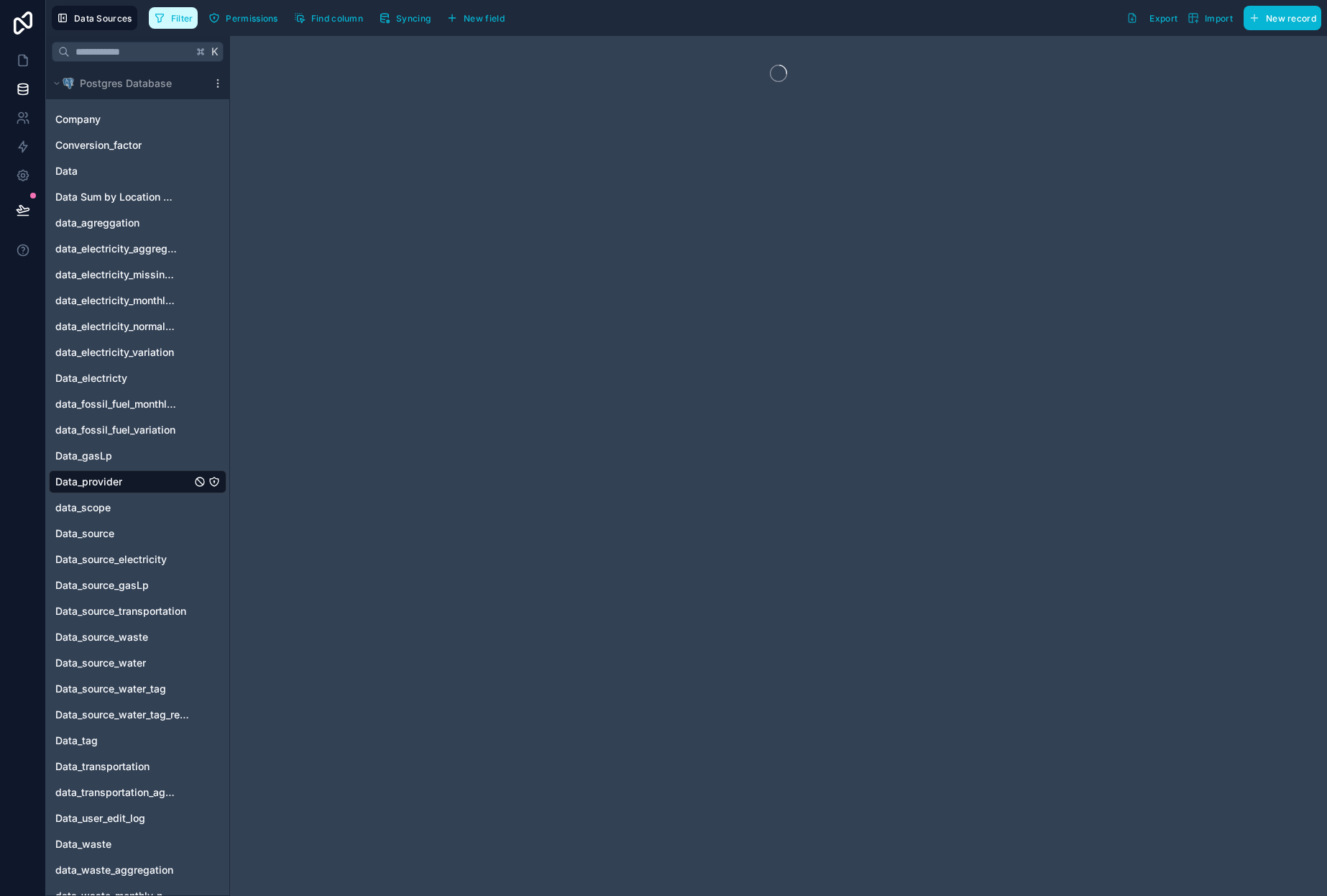
click at [173, 18] on span "Filter" at bounding box center [182, 18] width 22 height 11
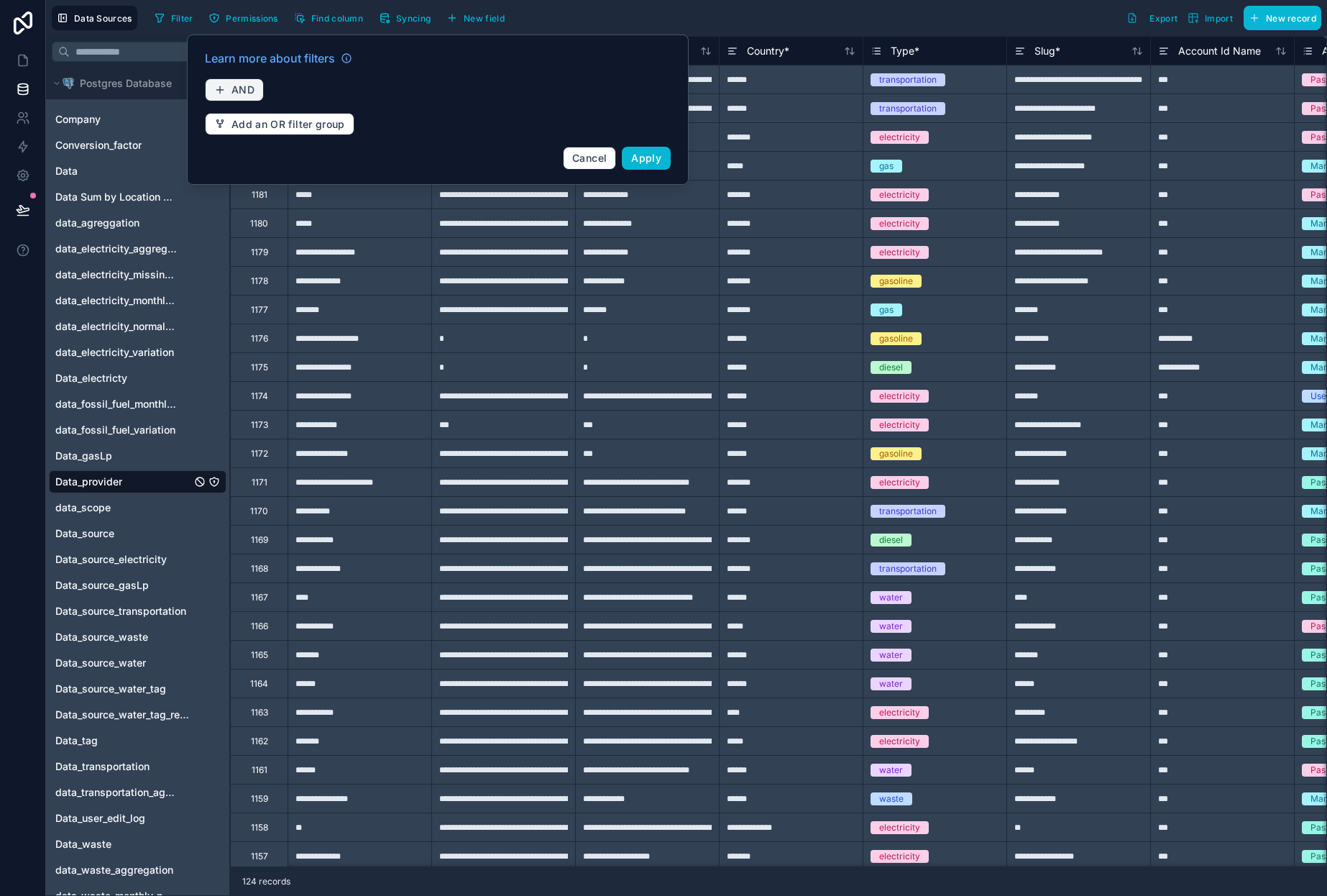
click at [239, 98] on button "AND" at bounding box center [234, 89] width 59 height 23
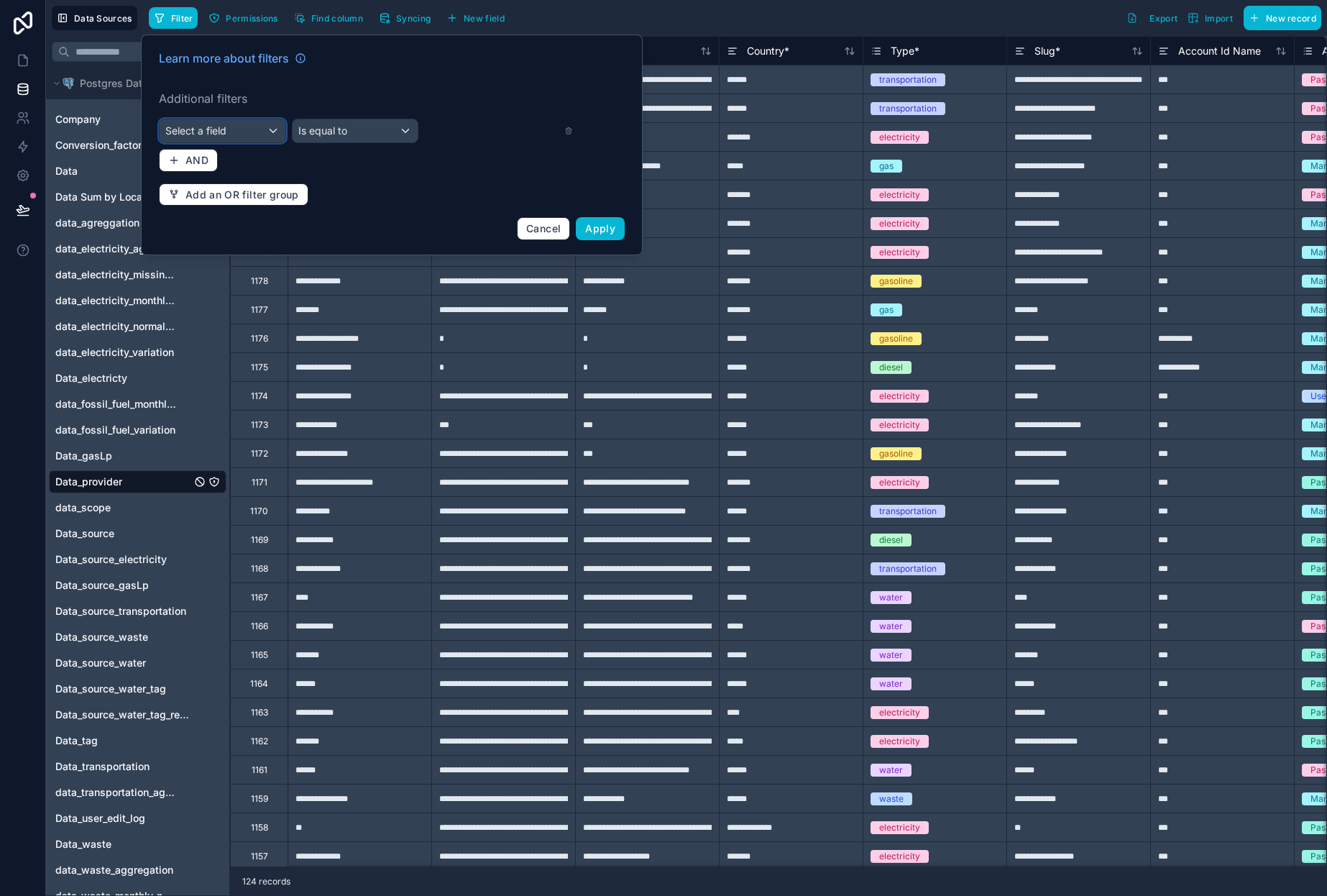
click at [237, 126] on div "Select a field" at bounding box center [223, 131] width 126 height 23
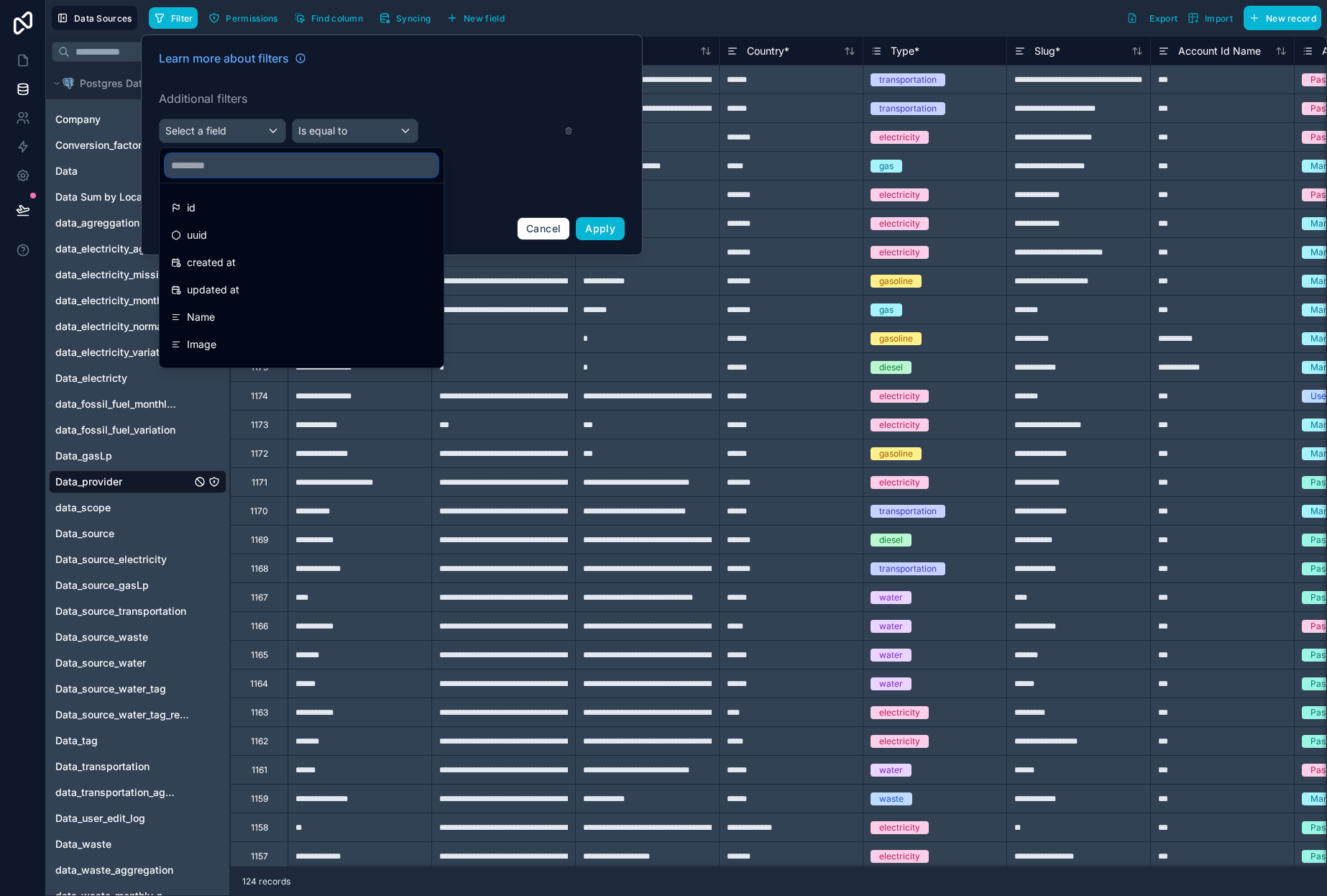
click at [248, 168] on input "text" at bounding box center [302, 165] width 273 height 23
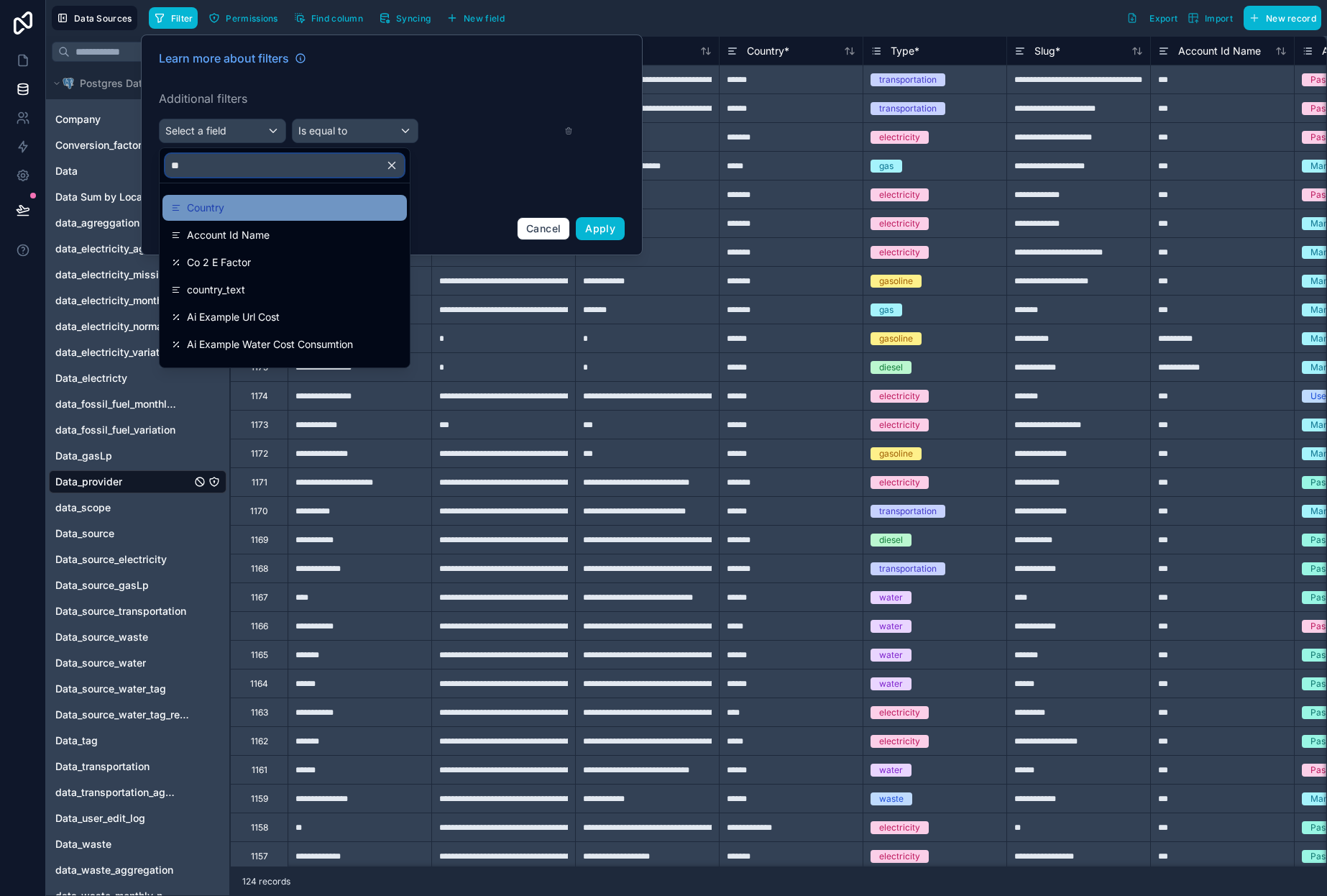
type input "**"
click at [258, 211] on div "Country" at bounding box center [284, 208] width 227 height 18
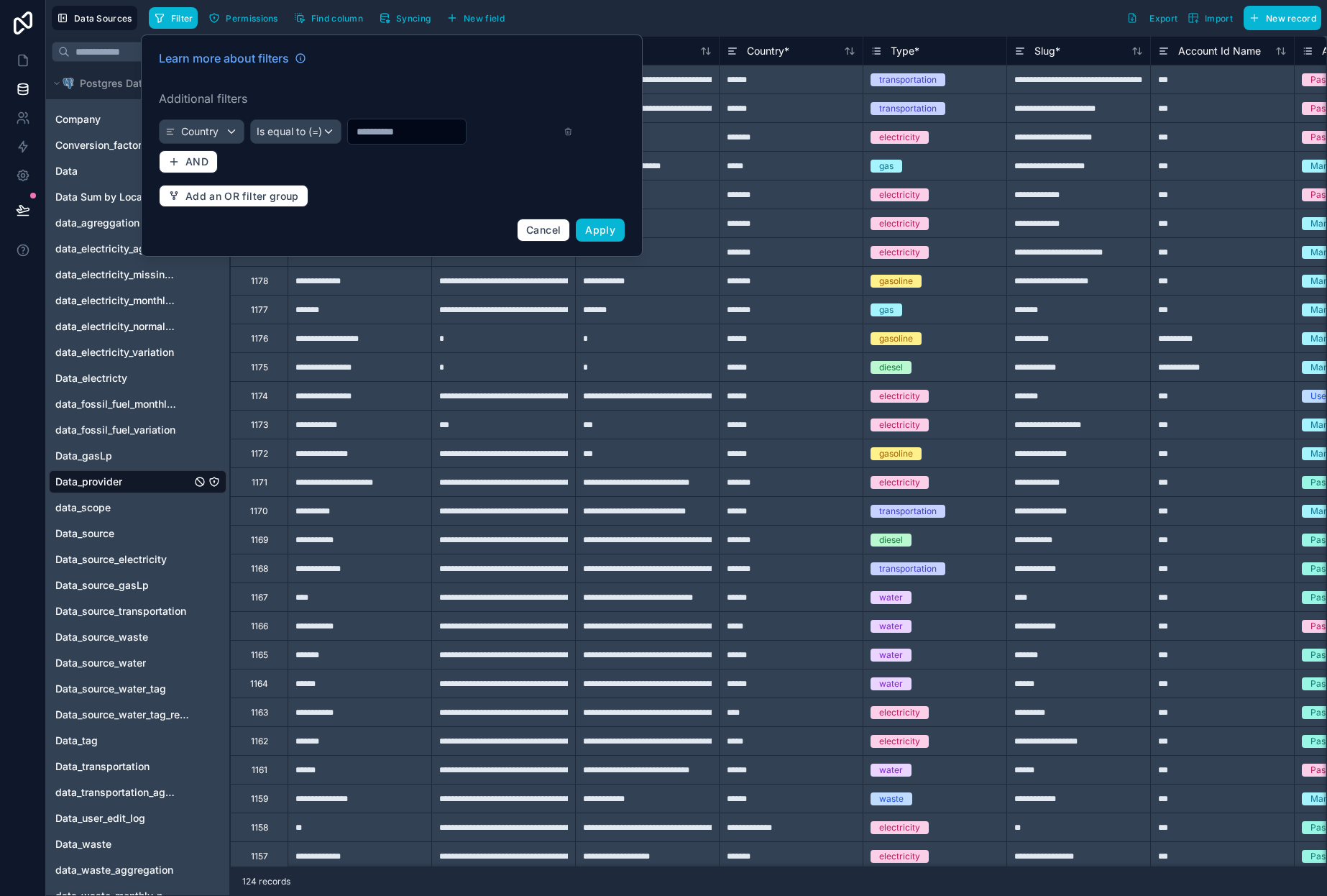
click at [402, 131] on input "text" at bounding box center [407, 131] width 118 height 20
type input "******"
click at [605, 228] on span "Apply" at bounding box center [600, 229] width 30 height 12
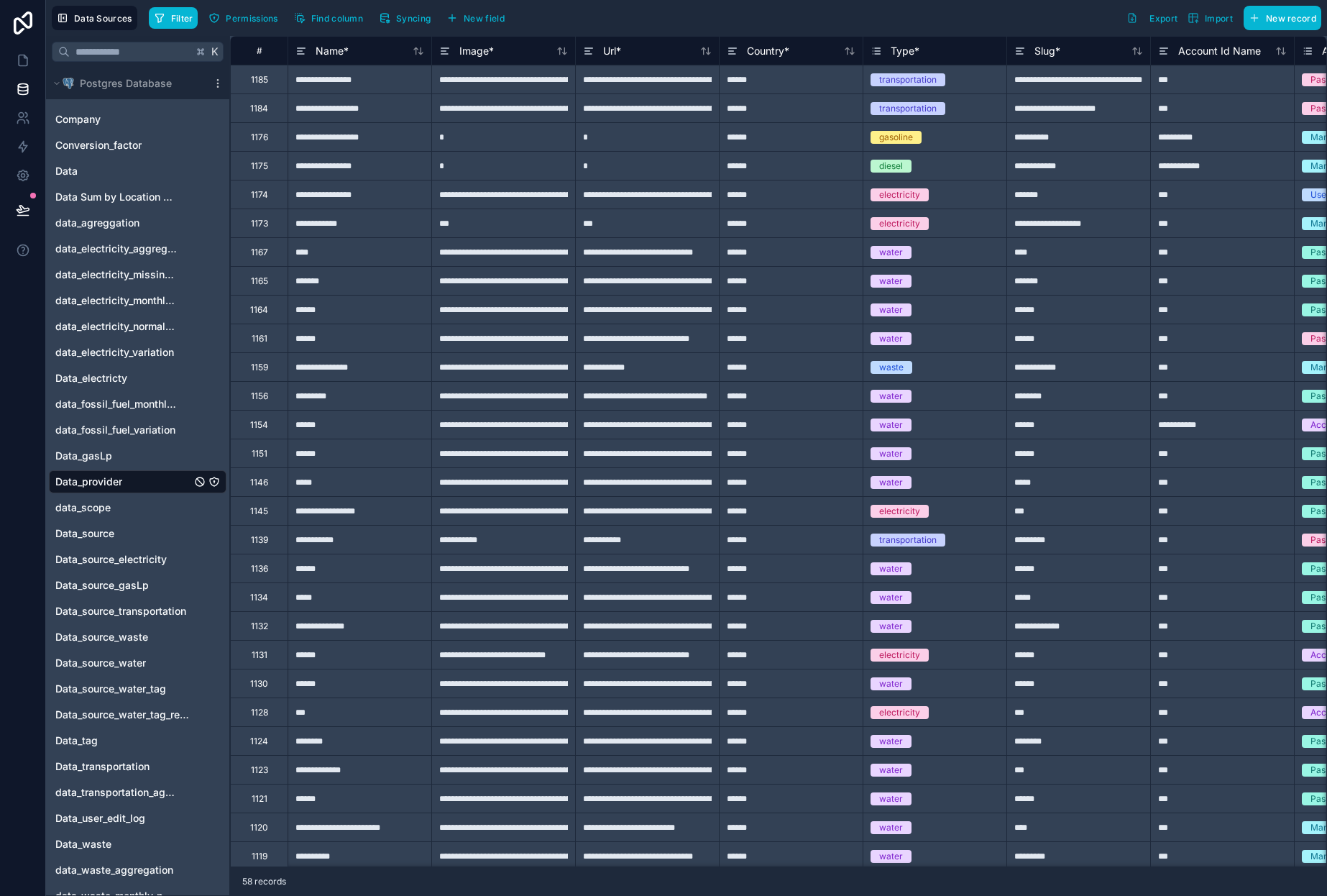
click at [252, 197] on div "1174" at bounding box center [260, 195] width 18 height 12
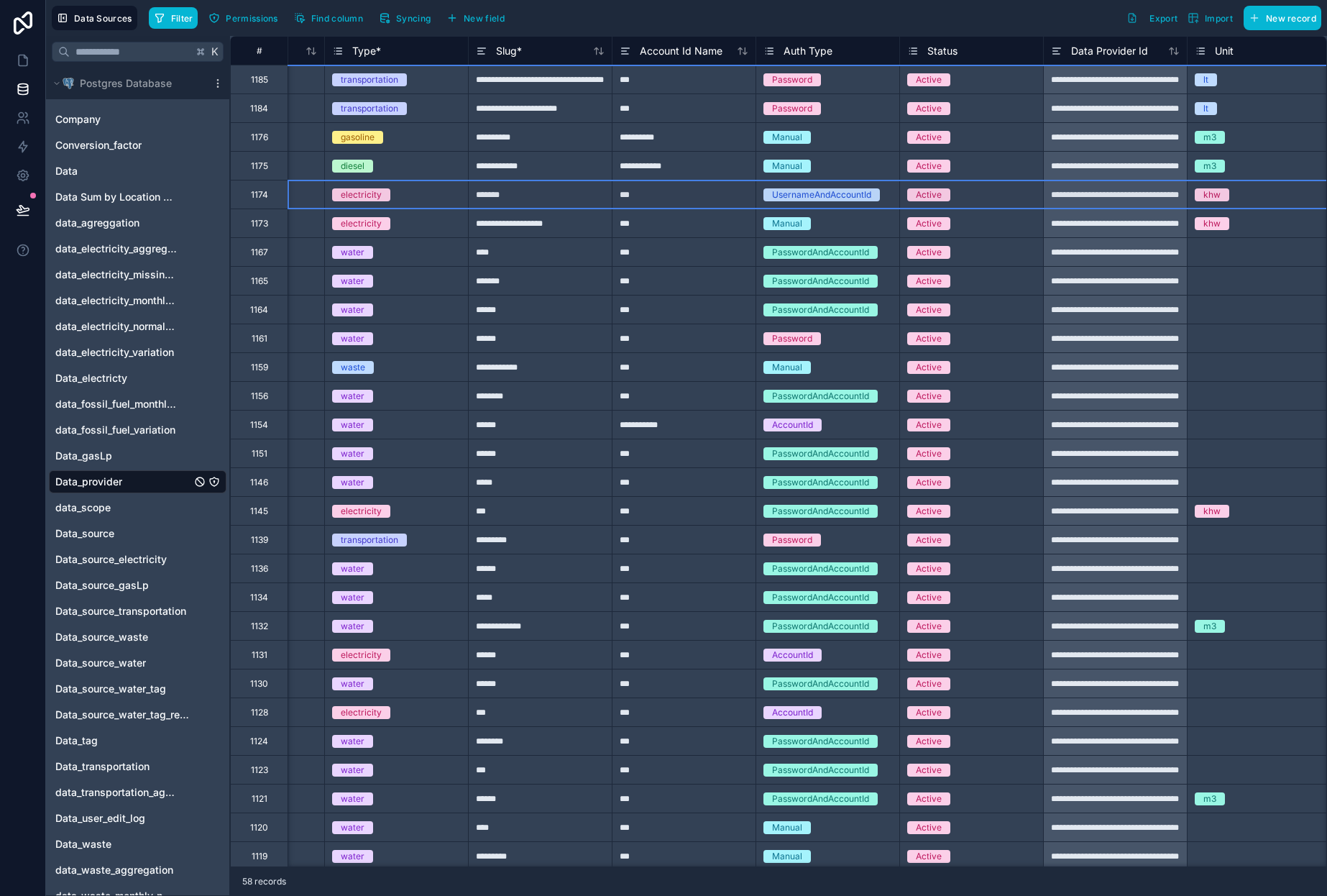
scroll to position [0, 748]
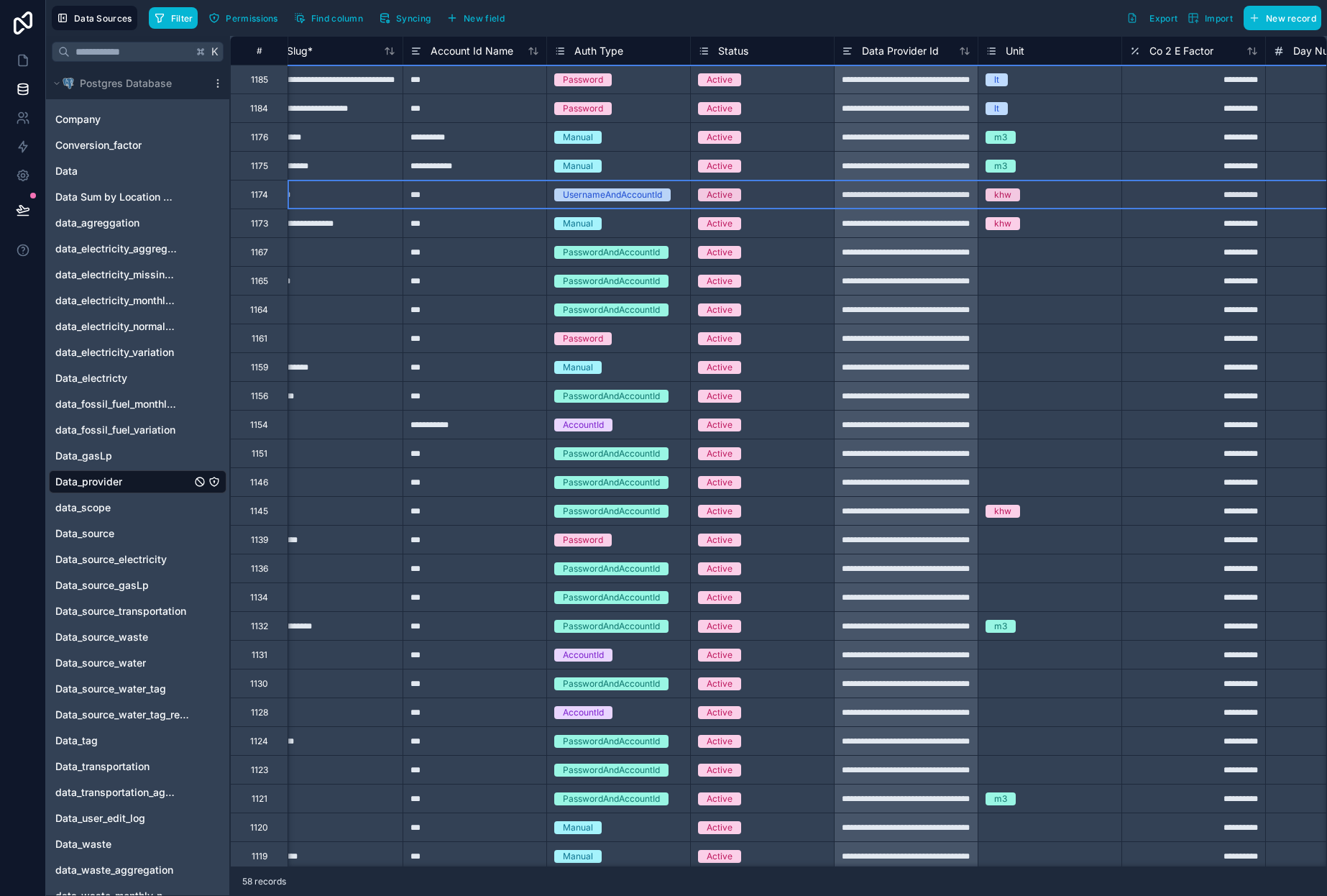
click at [896, 197] on div "**********" at bounding box center [906, 194] width 144 height 29
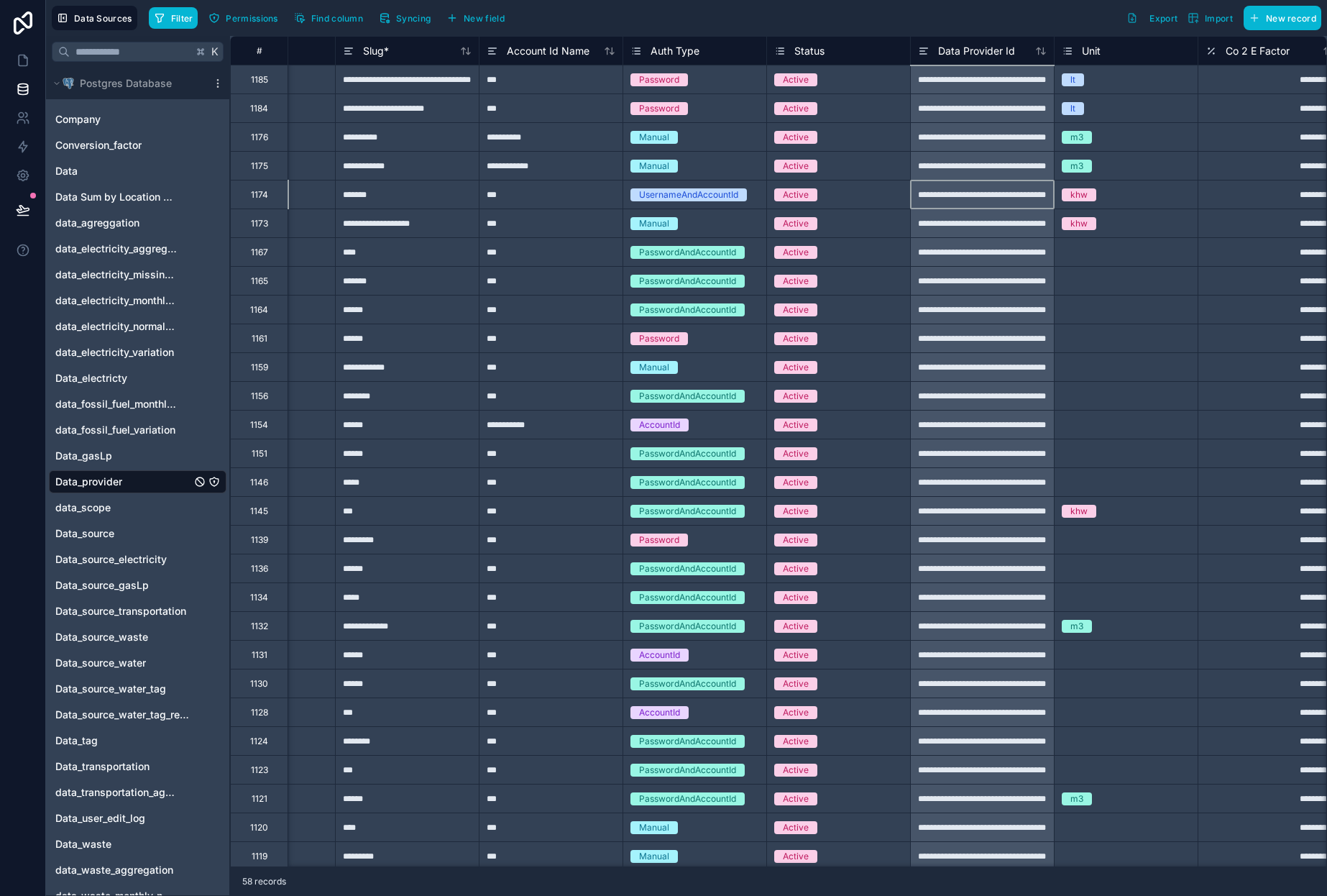
scroll to position [0, 0]
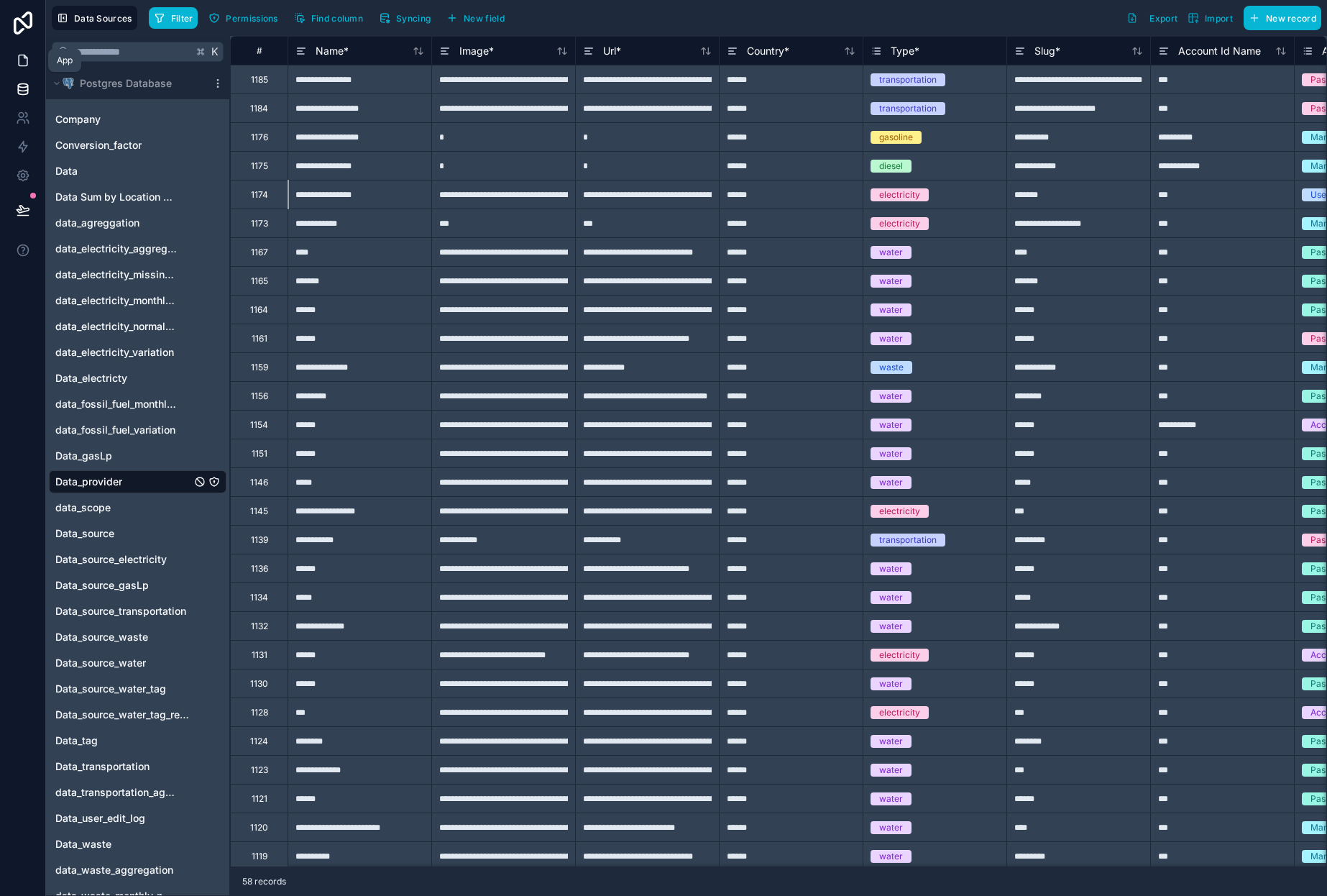
click at [21, 54] on icon at bounding box center [23, 61] width 15 height 15
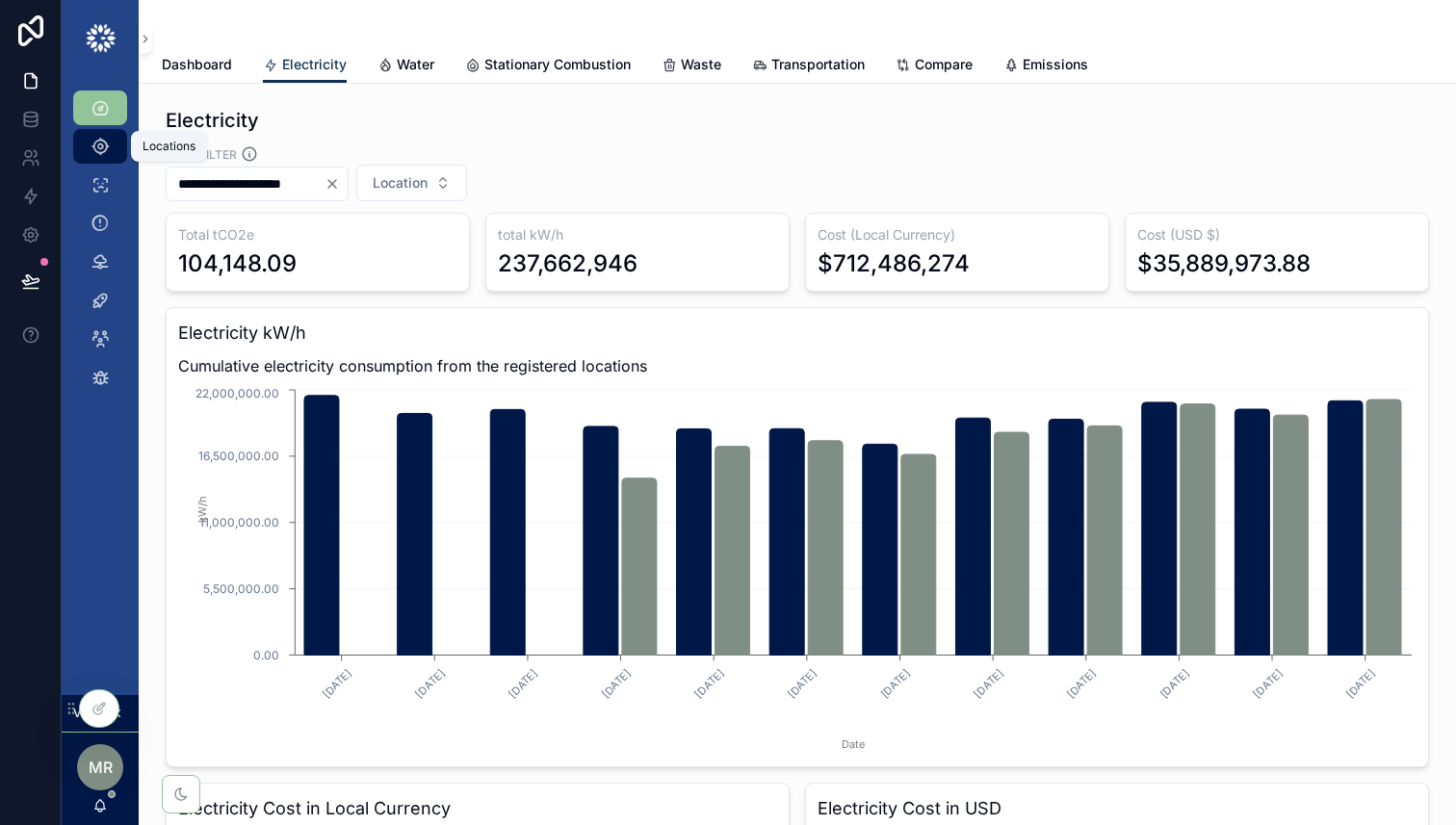
click at [90, 138] on icon "scrollable content" at bounding box center [100, 146] width 20 height 20
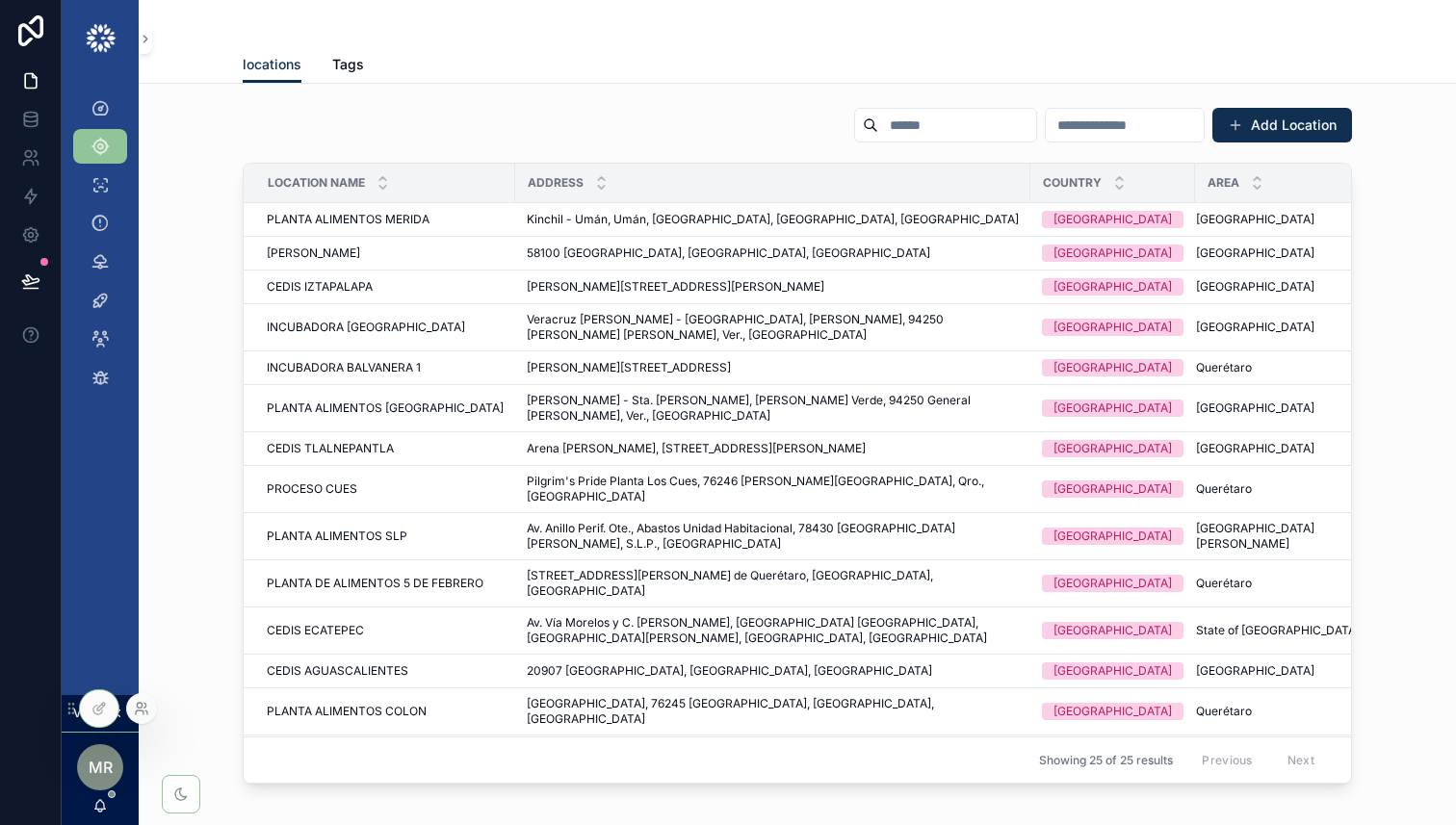
click at [140, 711] on icon at bounding box center [139, 713] width 8 height 4
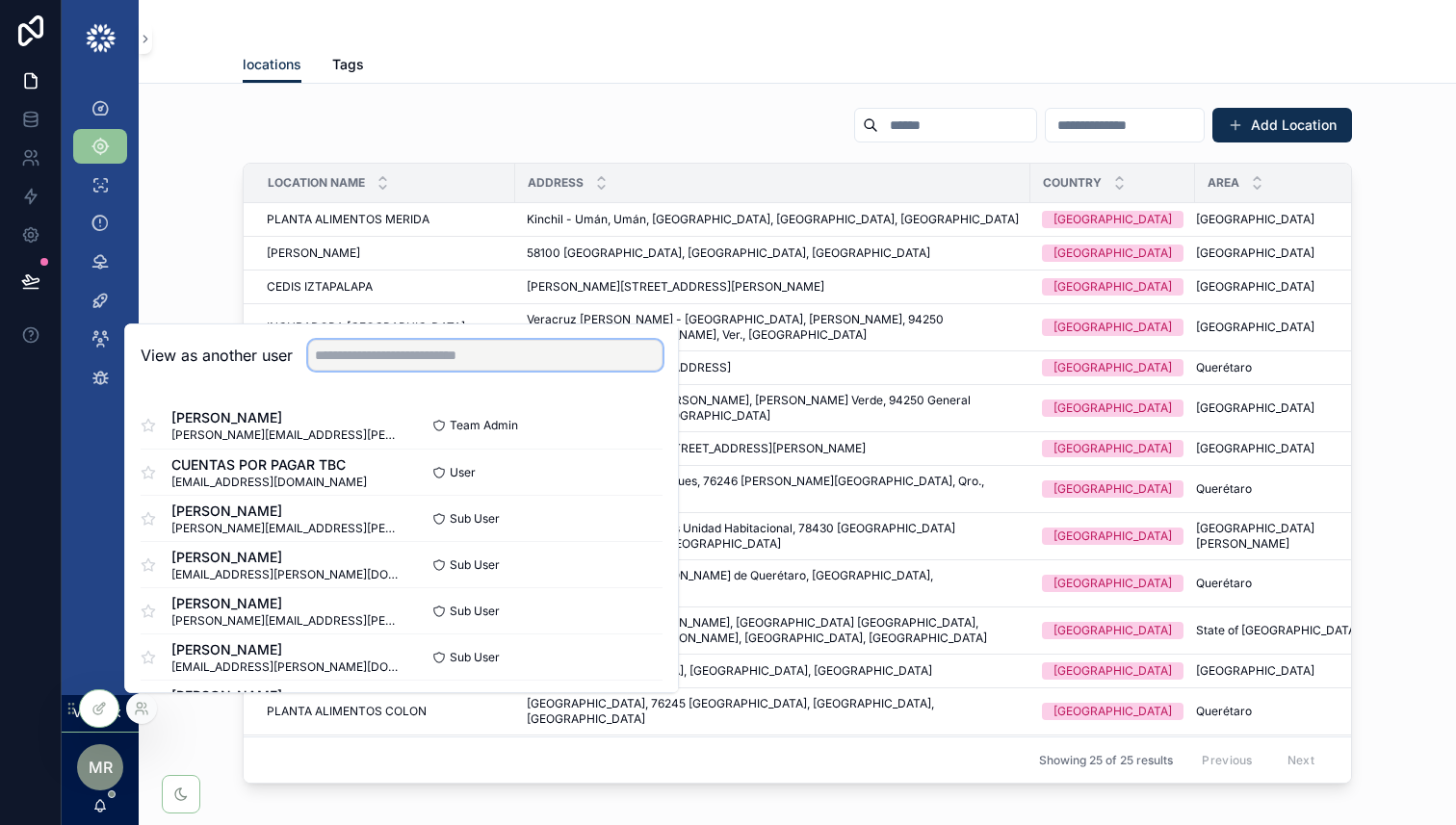
click at [422, 357] on input "text" at bounding box center [485, 355] width 354 height 30
type input "*"
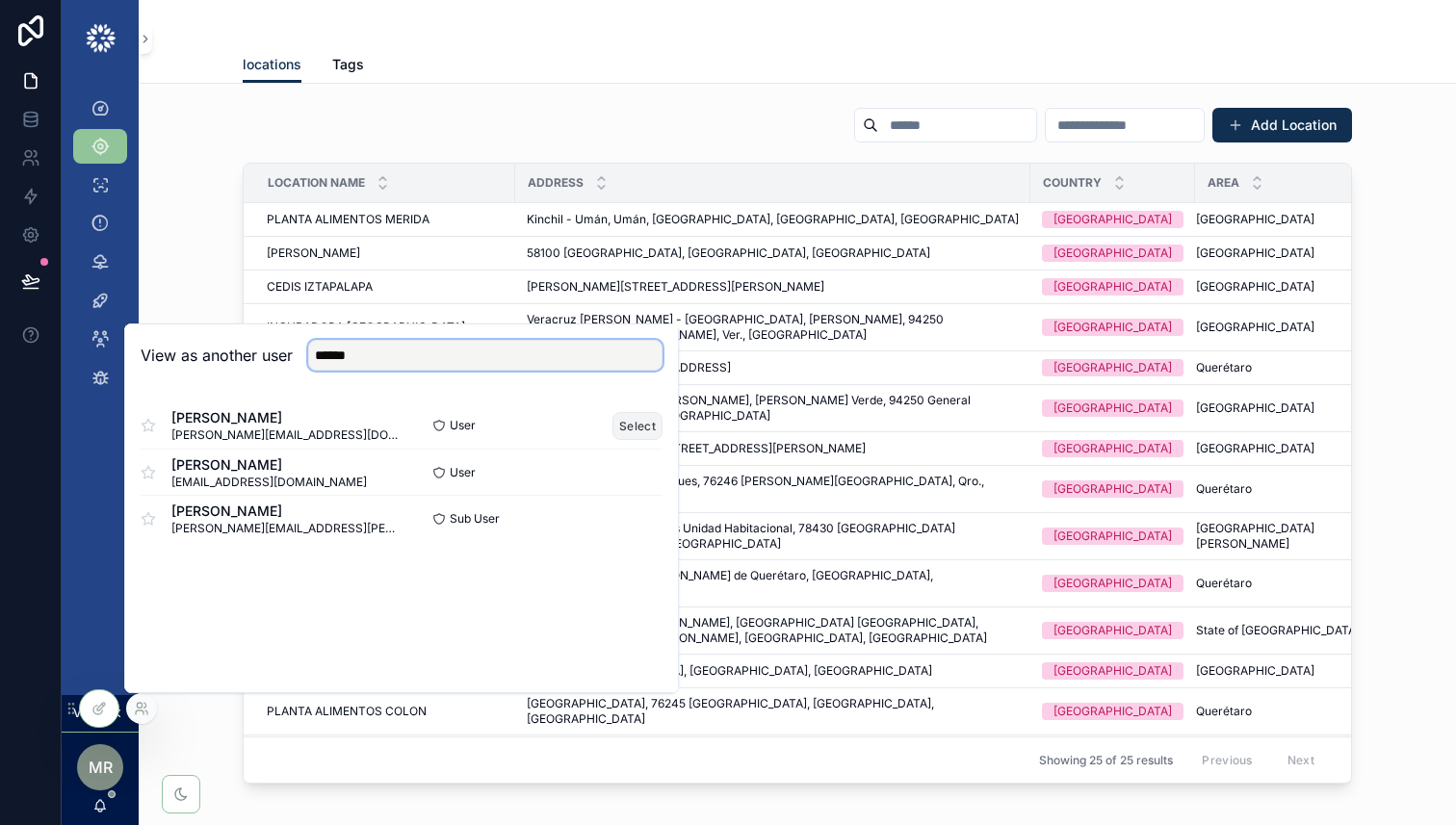
type input "******"
click at [632, 420] on button "Select" at bounding box center [637, 426] width 50 height 28
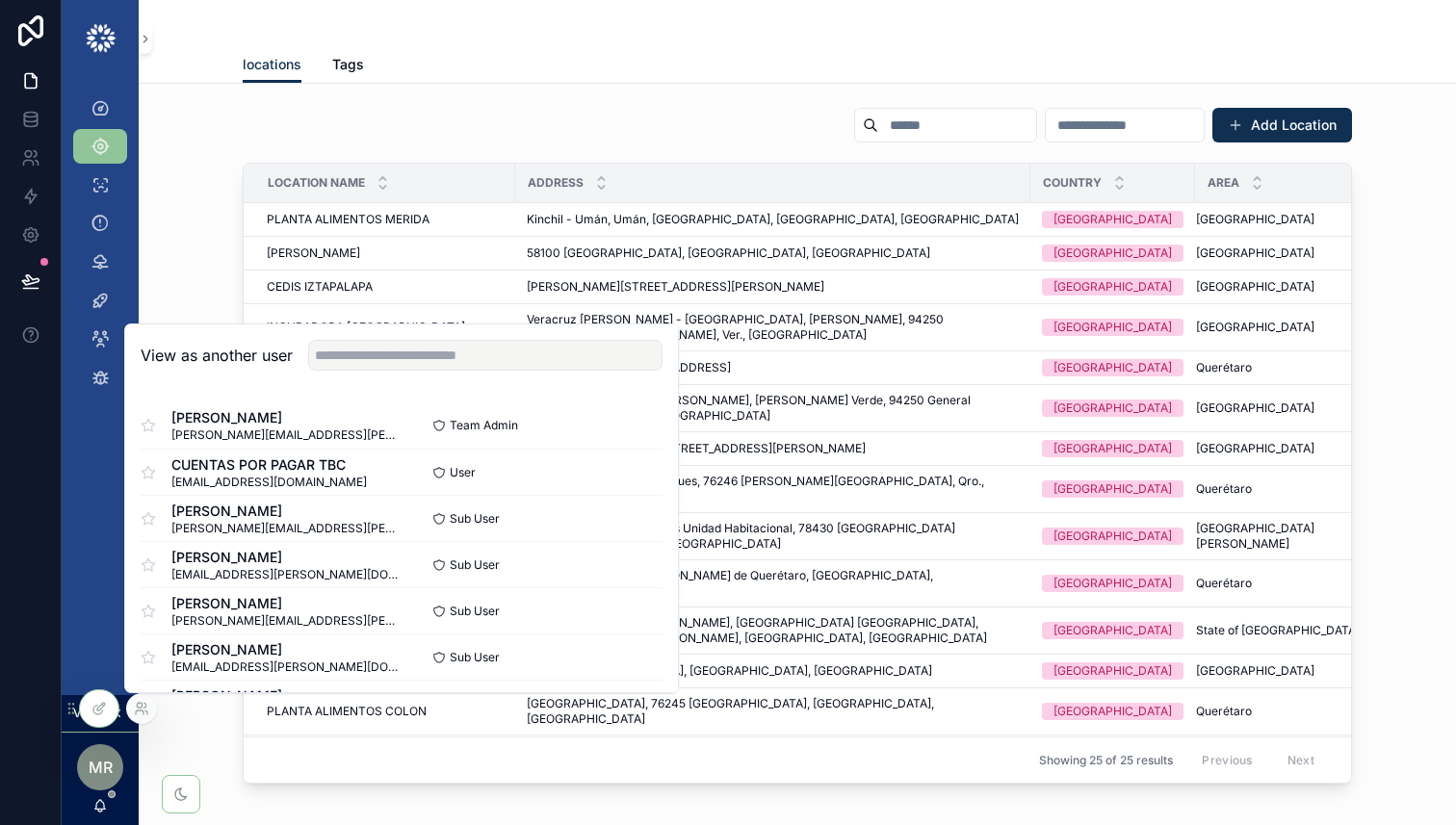
click at [0, 0] on button "Select" at bounding box center [0, 0] width 0 height 0
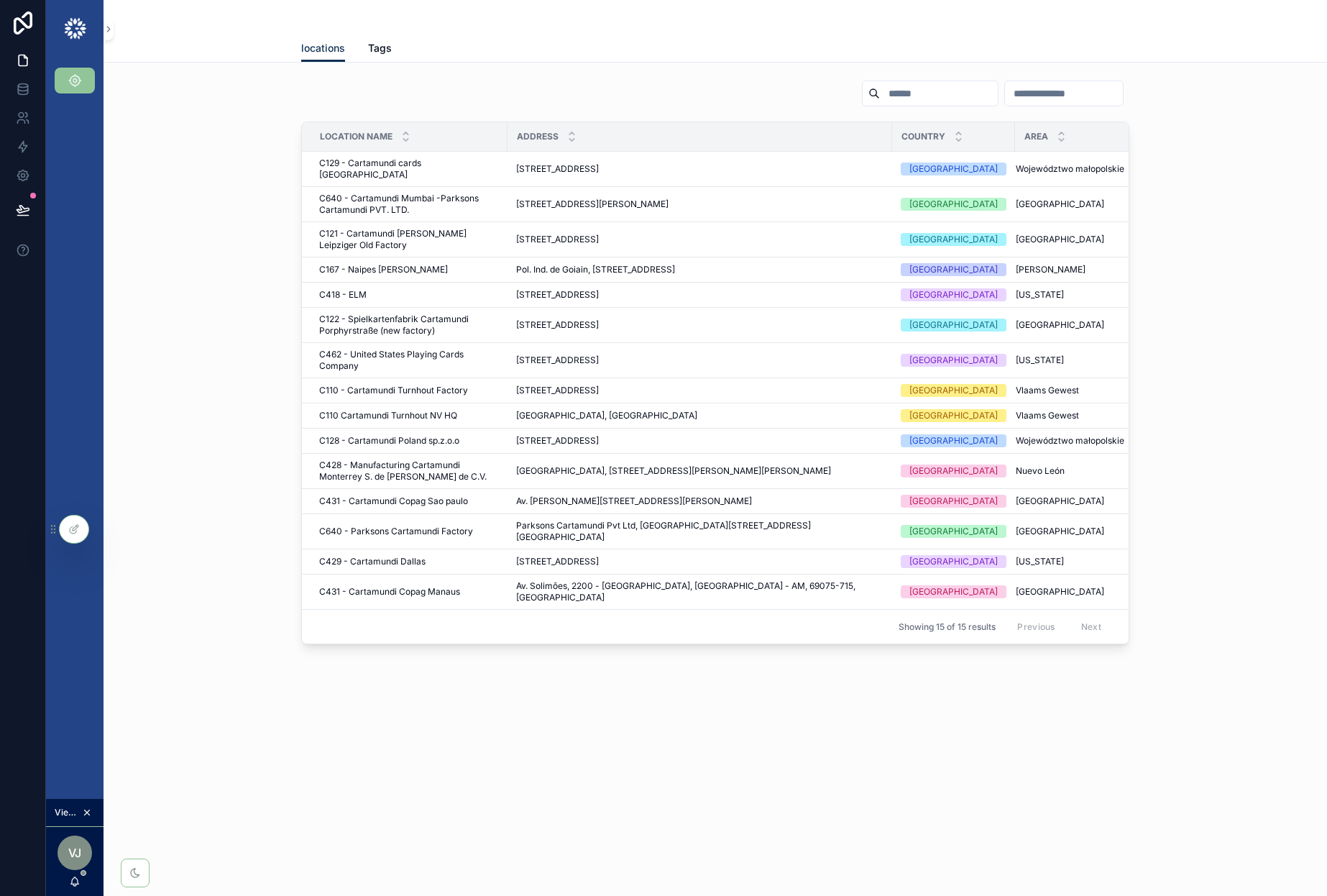
click at [543, 59] on div "locations Tags" at bounding box center [716, 48] width 828 height 27
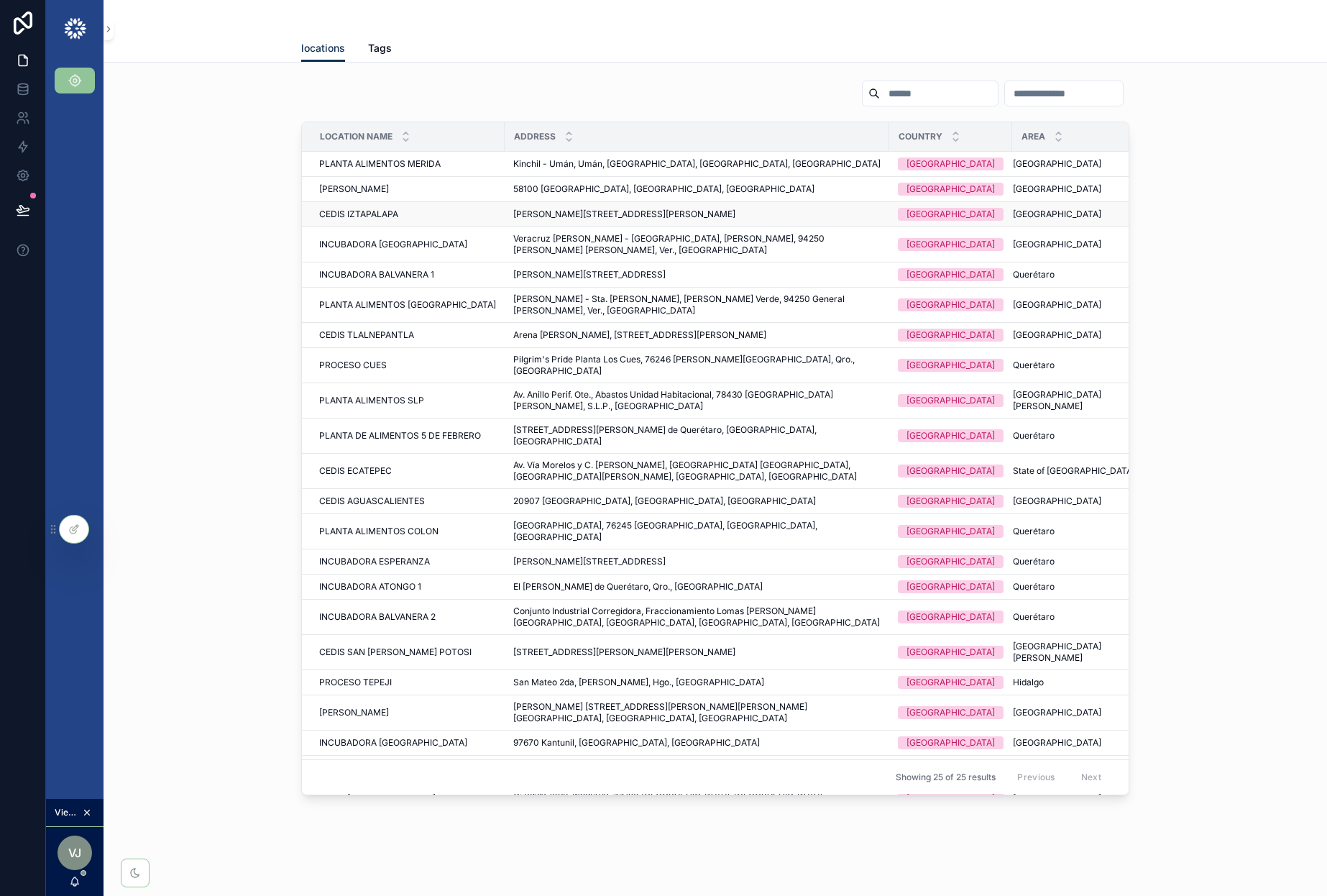
click at [449, 219] on div "CEDIS IZTAPALAPA CEDIS IZTAPALAPA" at bounding box center [407, 214] width 177 height 12
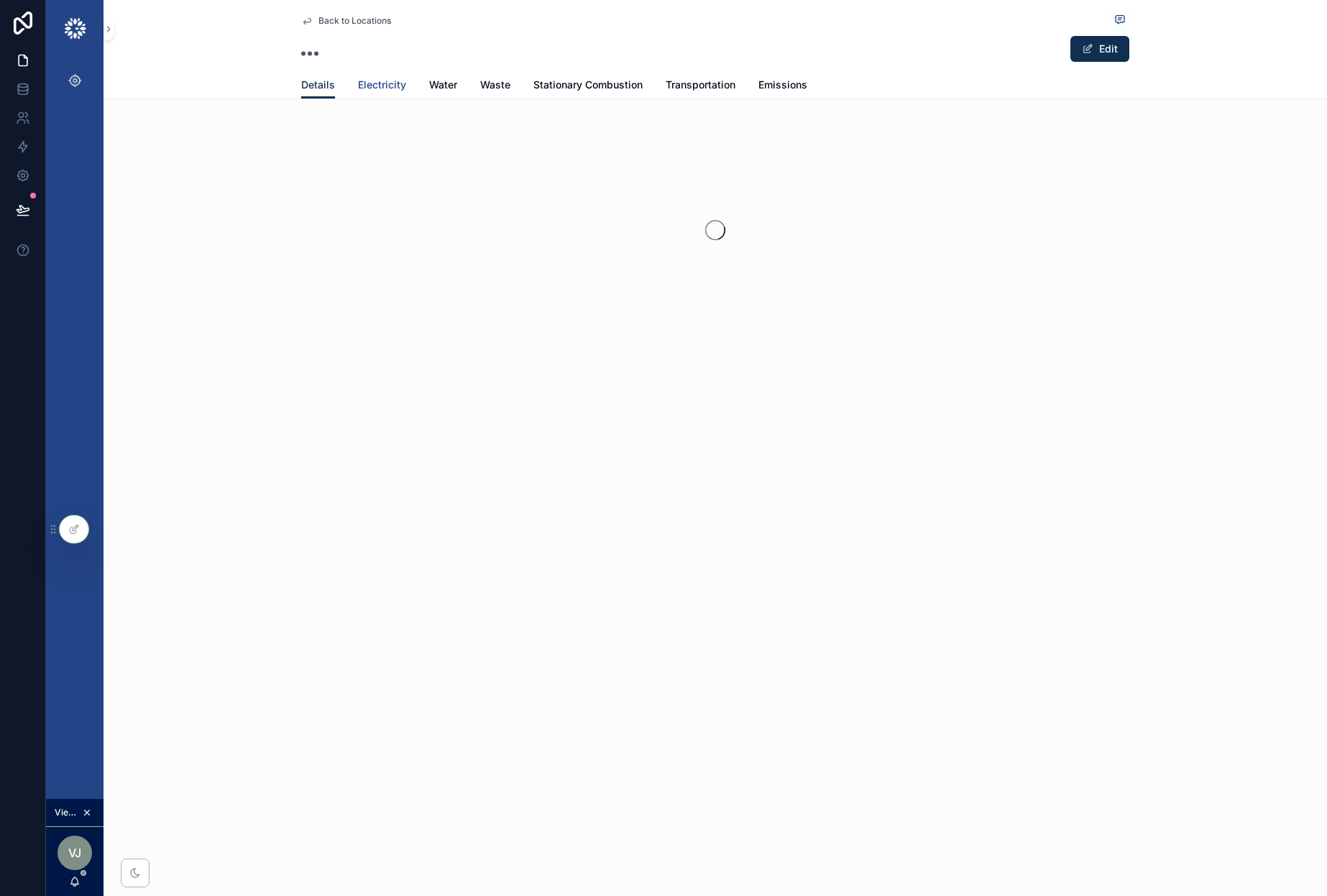
click at [383, 88] on span "Electricity" at bounding box center [382, 85] width 48 height 15
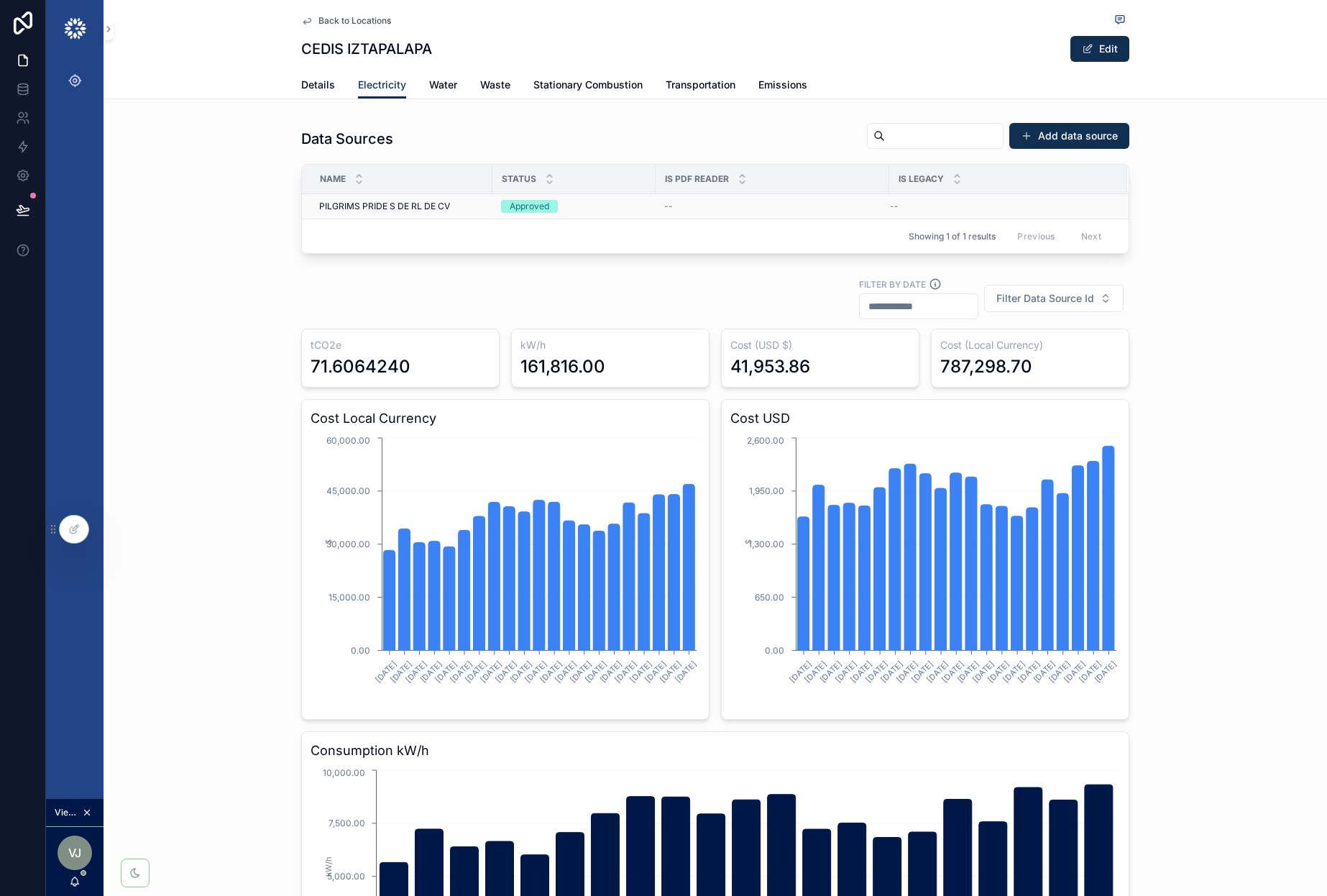
click at [581, 209] on div "Approved" at bounding box center [574, 207] width 146 height 13
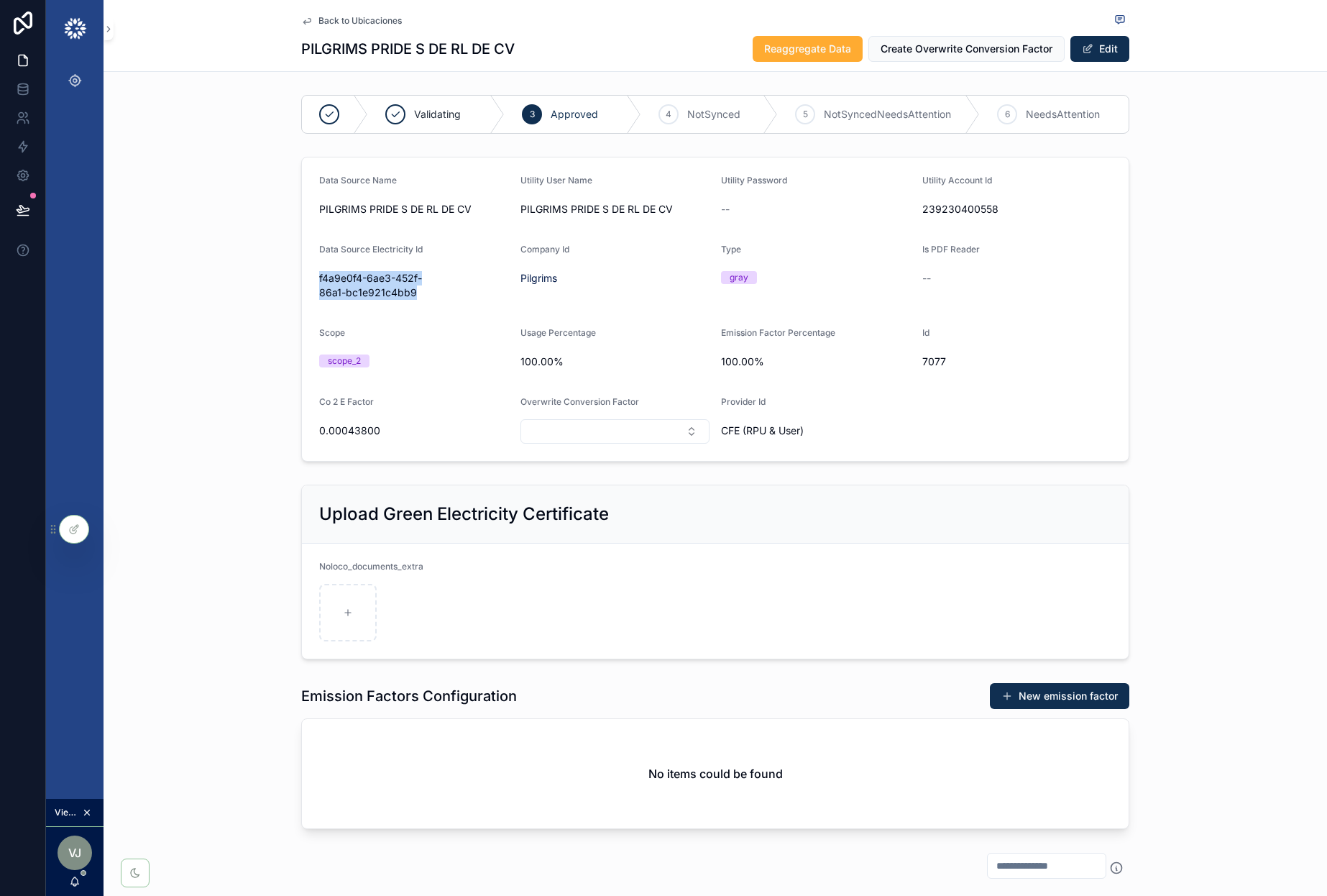
drag, startPoint x: 420, startPoint y: 293, endPoint x: 315, endPoint y: 274, distance: 106.7
click at [315, 274] on form "Data Source Name PILGRIMS PRIDE S DE RL DE CV Utility User Name PILGRIMS PRIDE …" at bounding box center [716, 309] width 827 height 304
copy span "f4a9e0f4-6ae3-452f-86a1-bc1e921c4bb9"
click at [29, 92] on link at bounding box center [23, 89] width 45 height 29
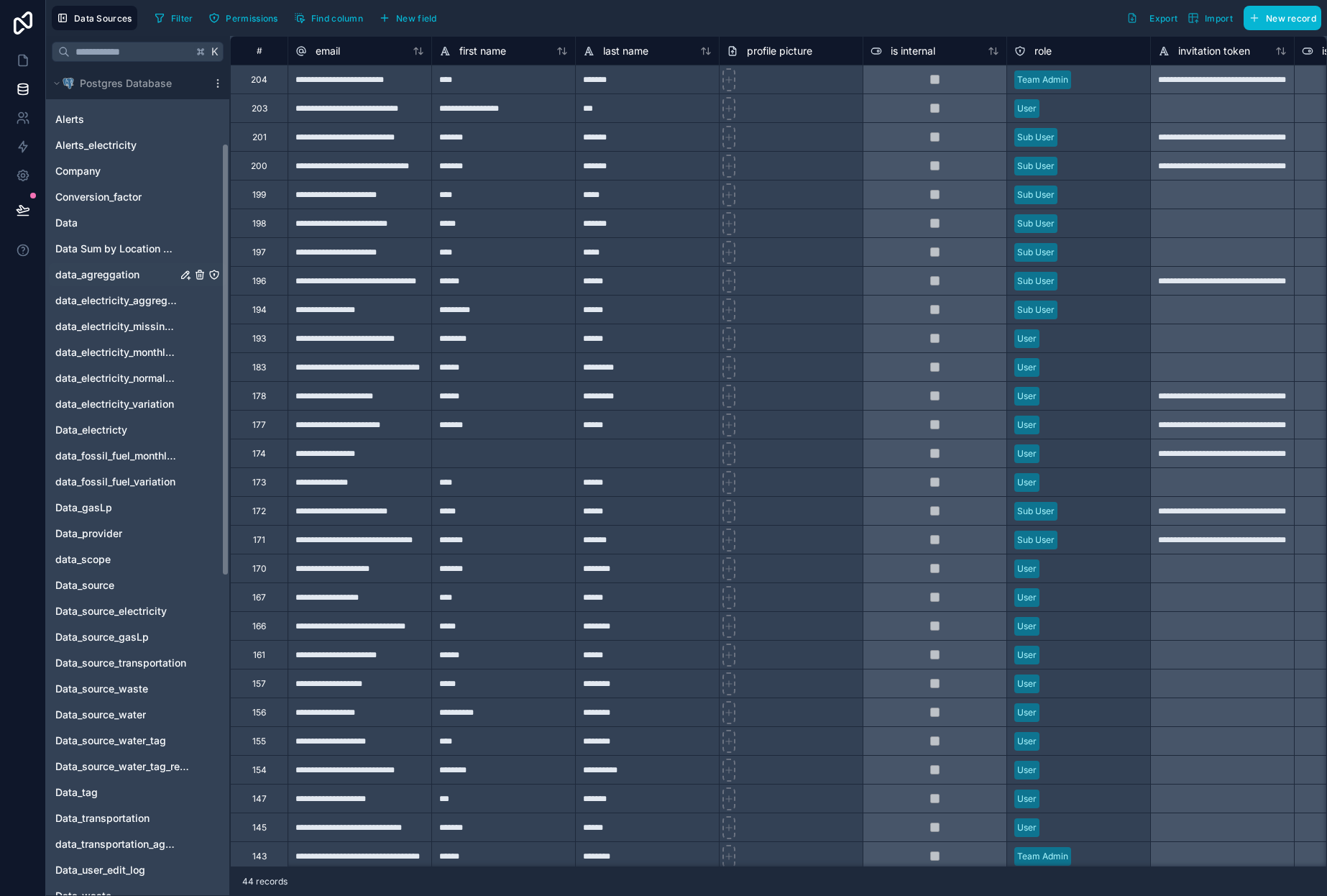
scroll to position [168, 0]
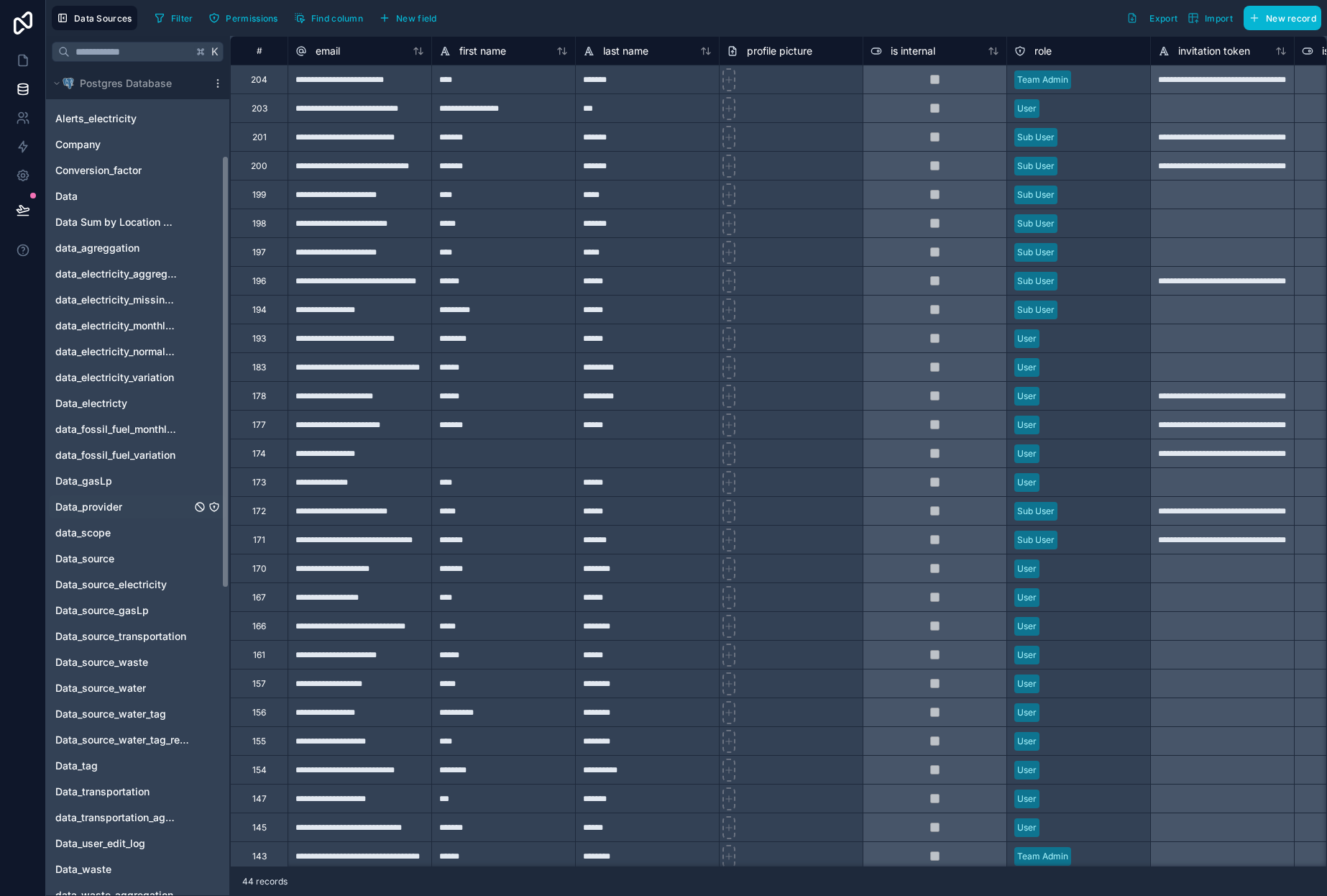
click at [101, 513] on span "Data_provider" at bounding box center [89, 507] width 67 height 15
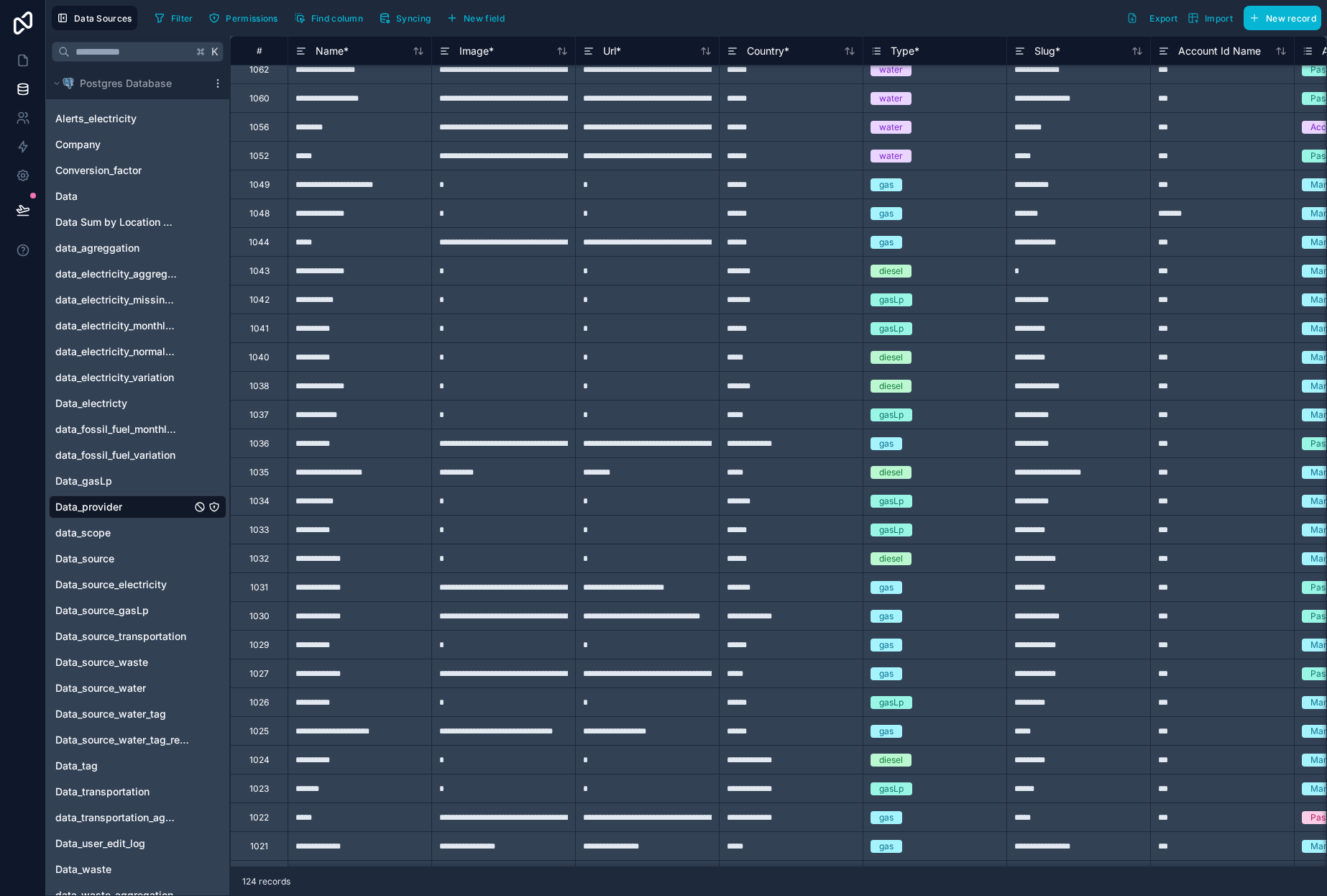
scroll to position [2765, 0]
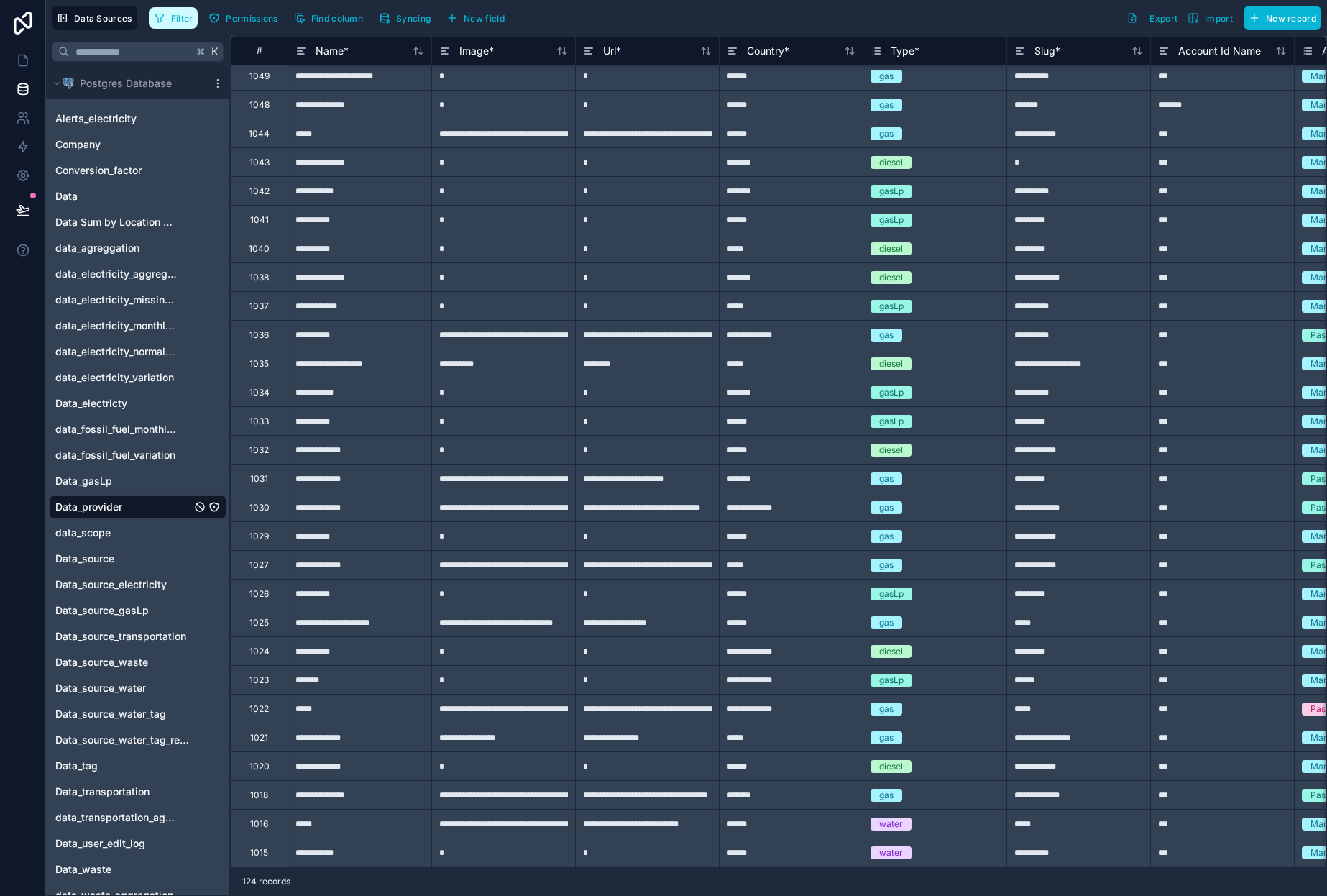
click at [171, 18] on span "Filter" at bounding box center [182, 18] width 22 height 11
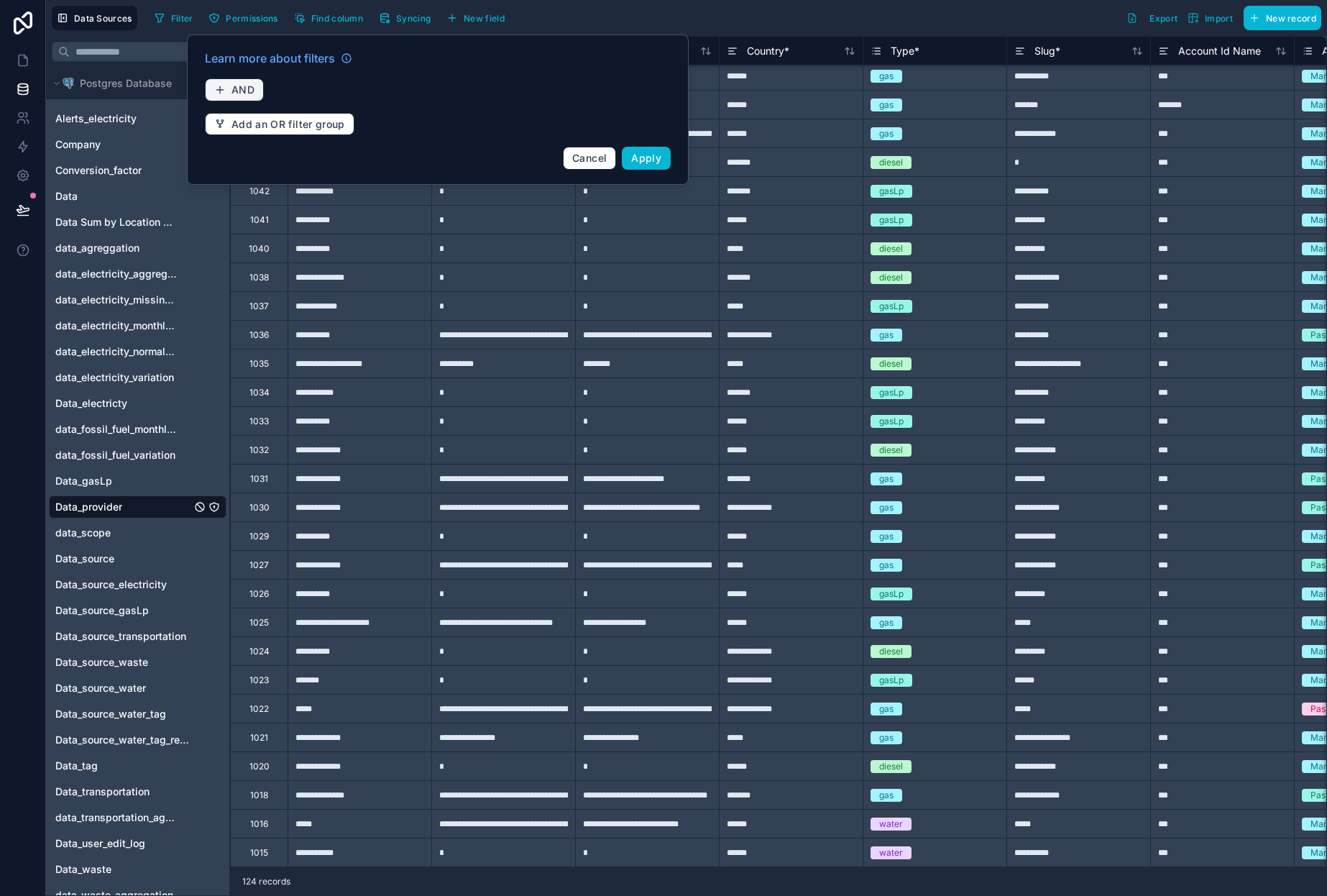
click at [224, 89] on icon "button" at bounding box center [220, 90] width 12 height 12
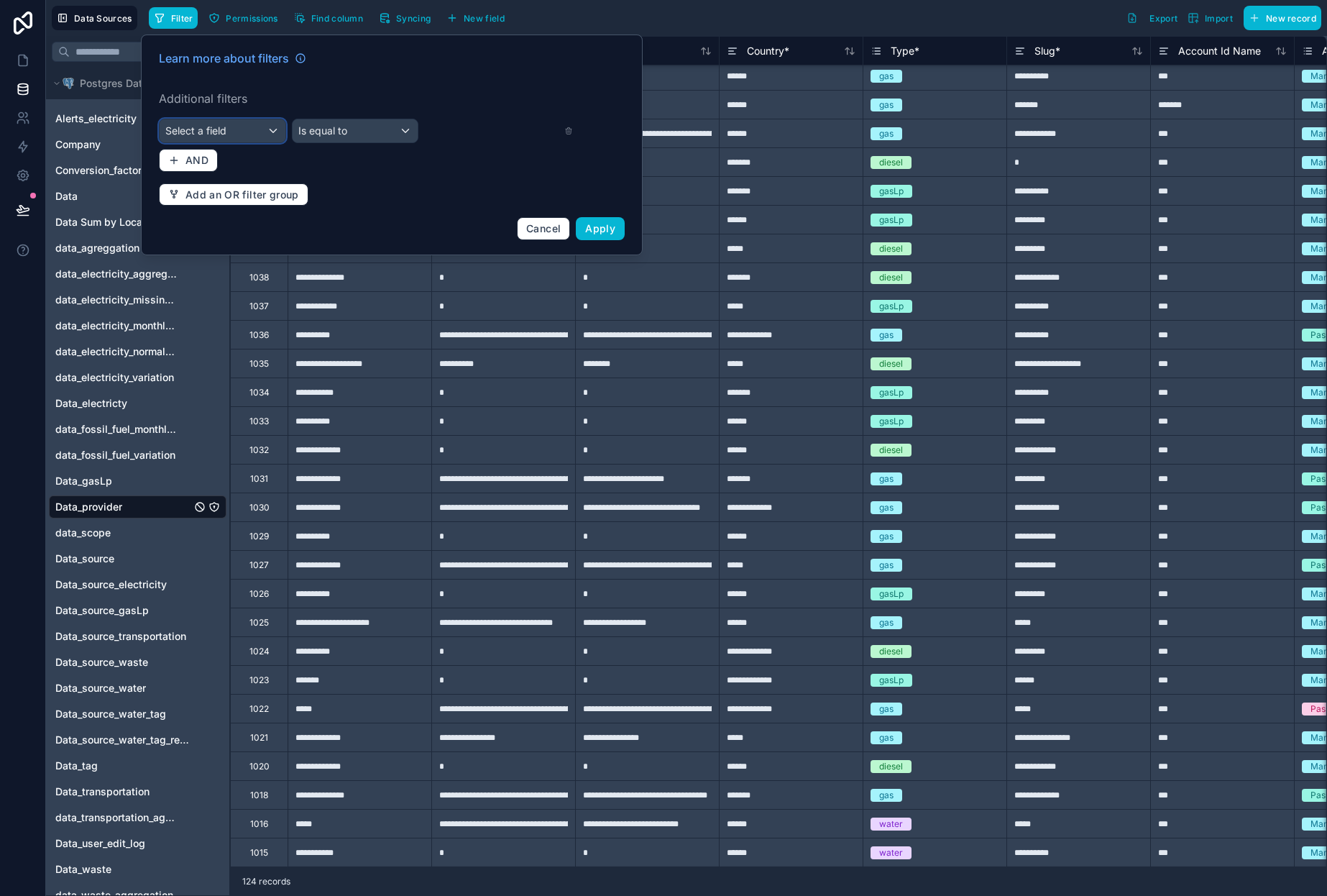
click at [224, 138] on div "Select a field" at bounding box center [223, 131] width 126 height 23
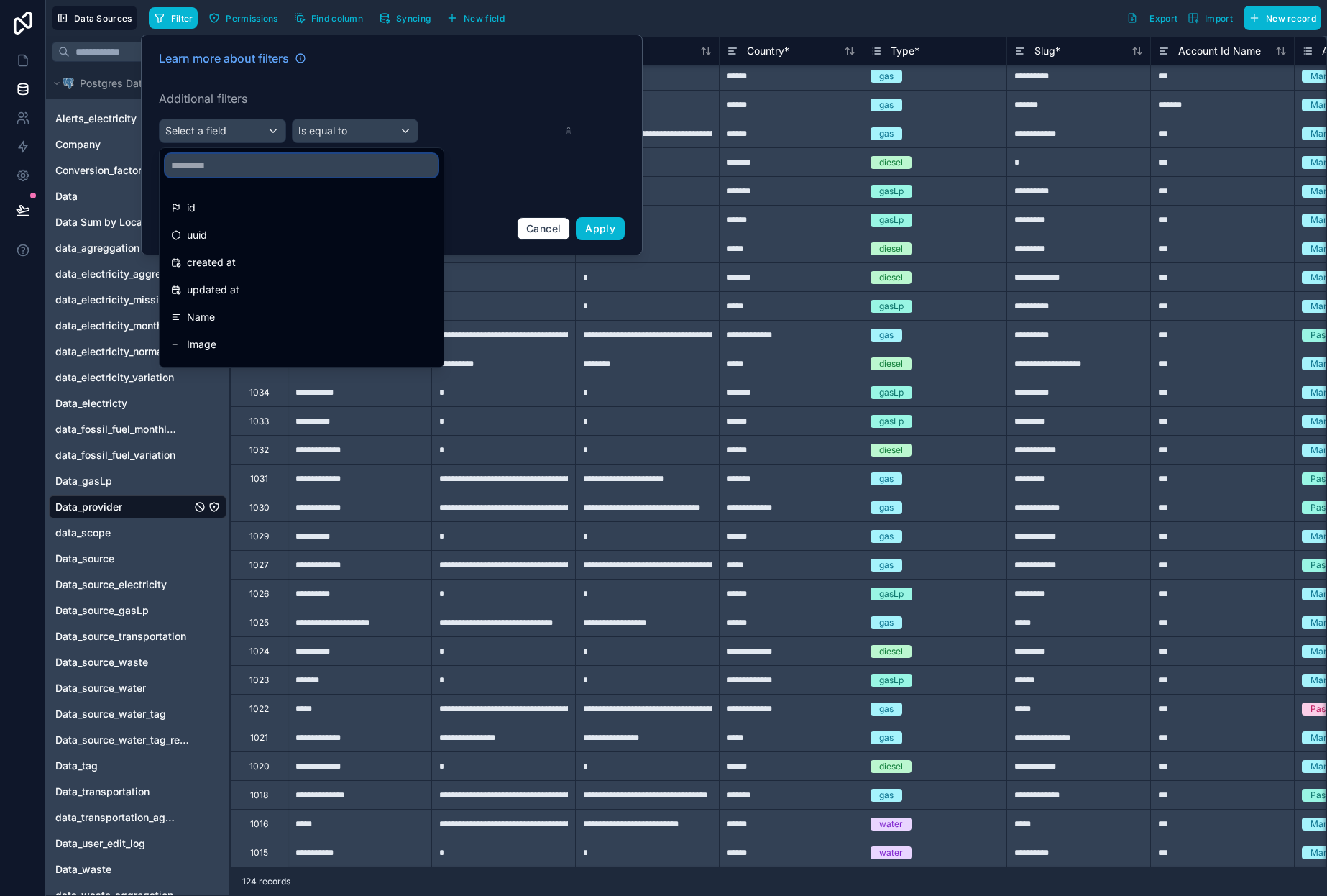
click at [234, 169] on input "text" at bounding box center [302, 165] width 273 height 23
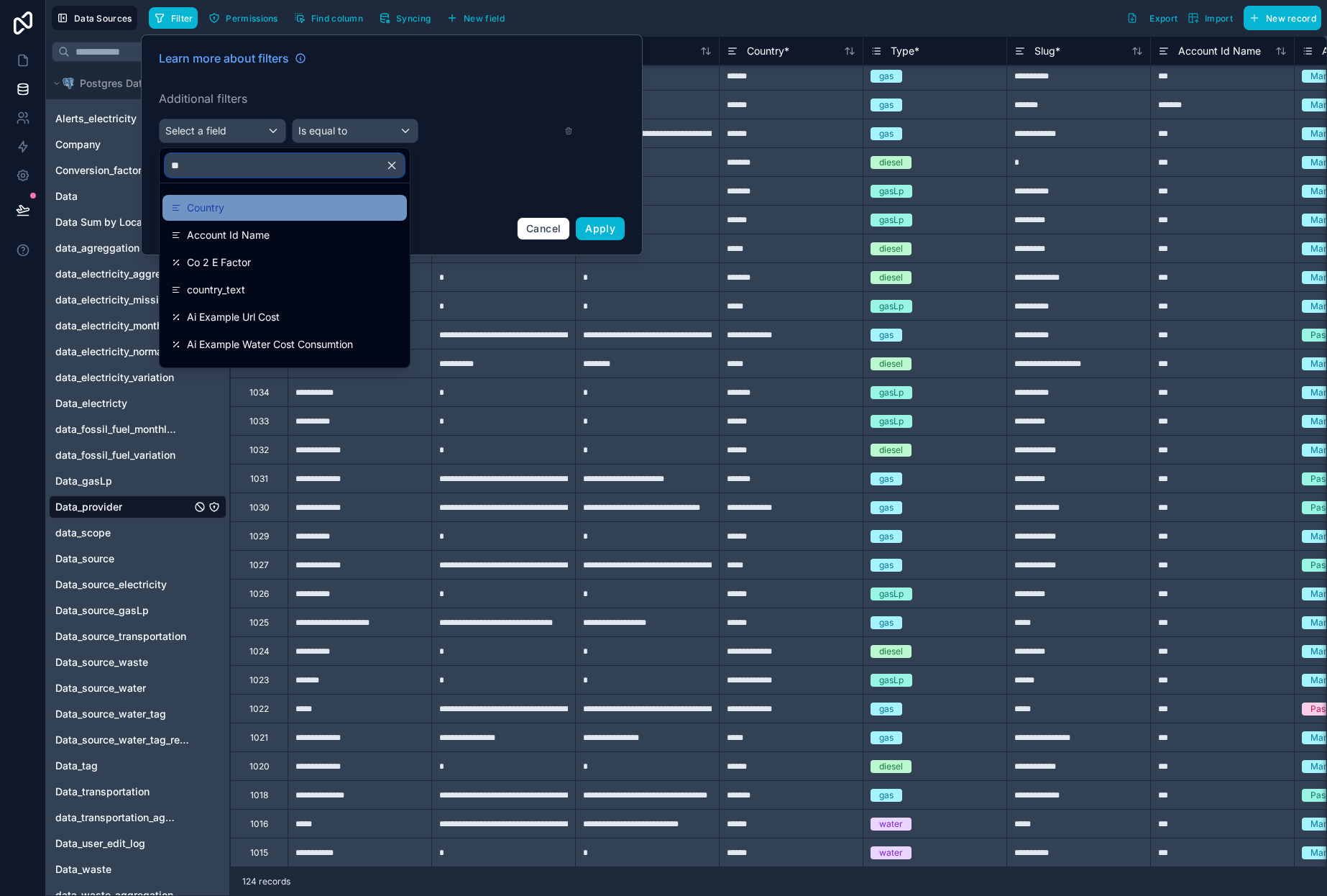
type input "**"
click at [224, 216] on div "Country" at bounding box center [284, 208] width 244 height 26
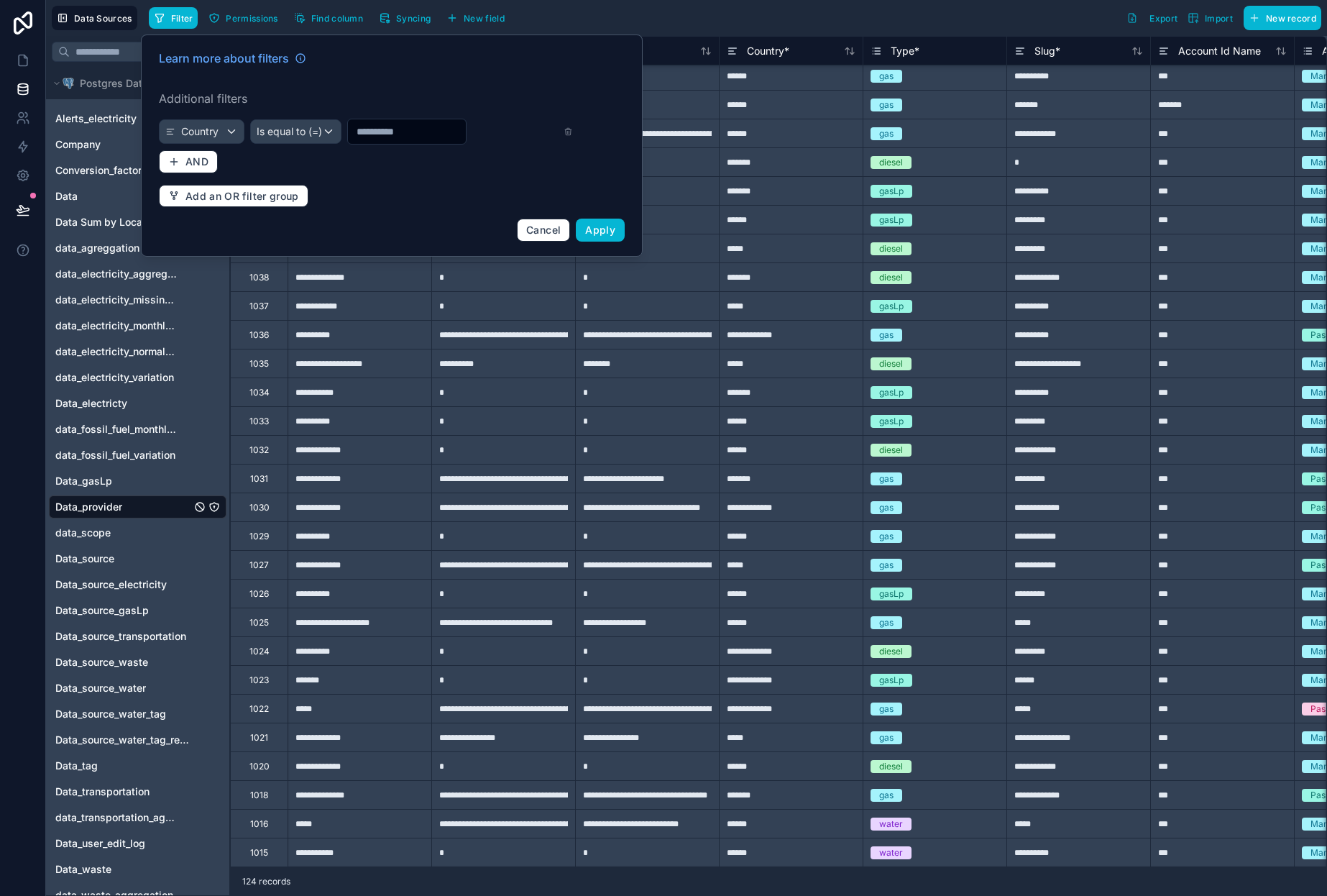
click at [397, 133] on input "text" at bounding box center [407, 131] width 118 height 20
type input "******"
click at [614, 229] on span "Apply" at bounding box center [600, 229] width 30 height 12
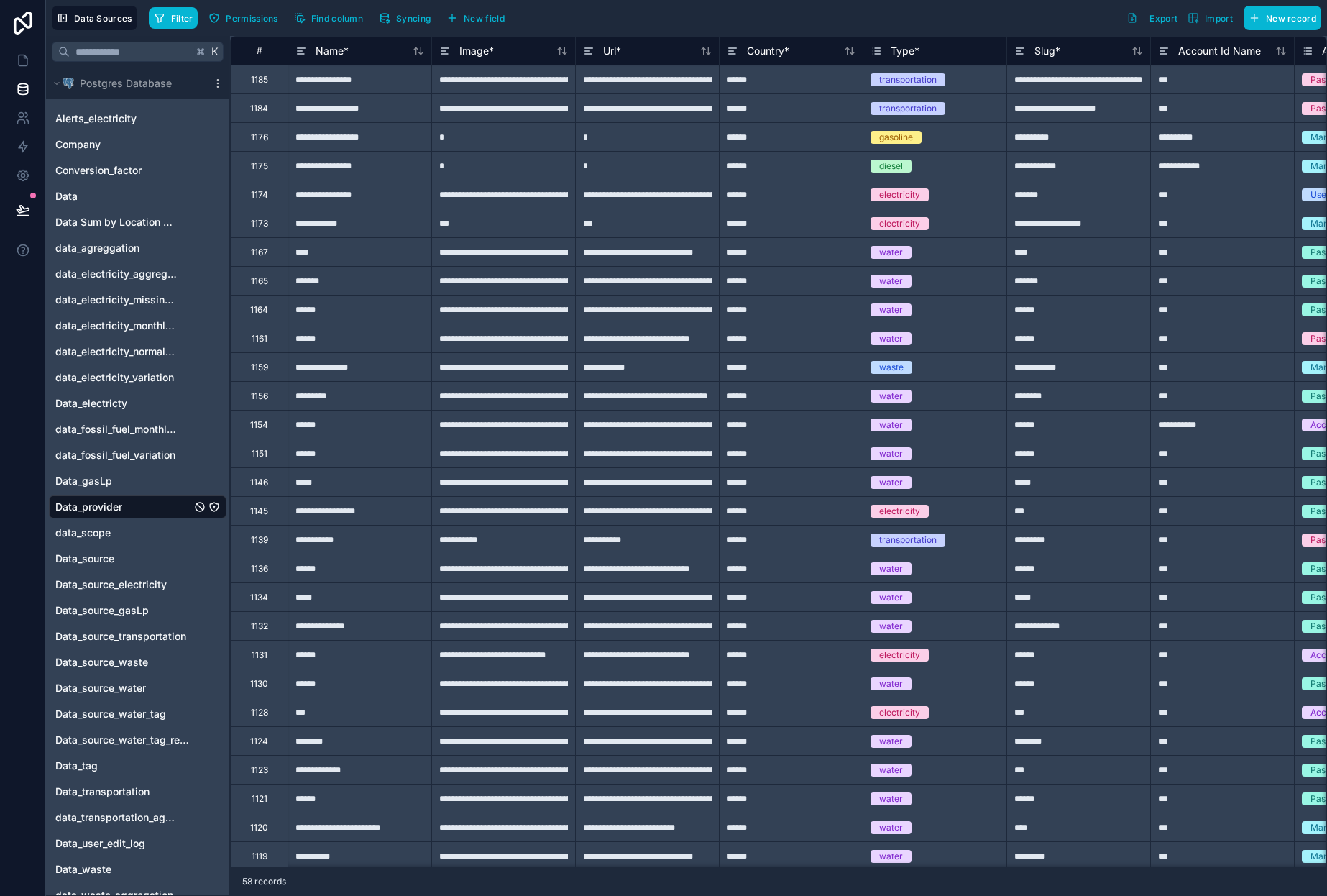
click at [246, 197] on div "1174" at bounding box center [259, 194] width 57 height 29
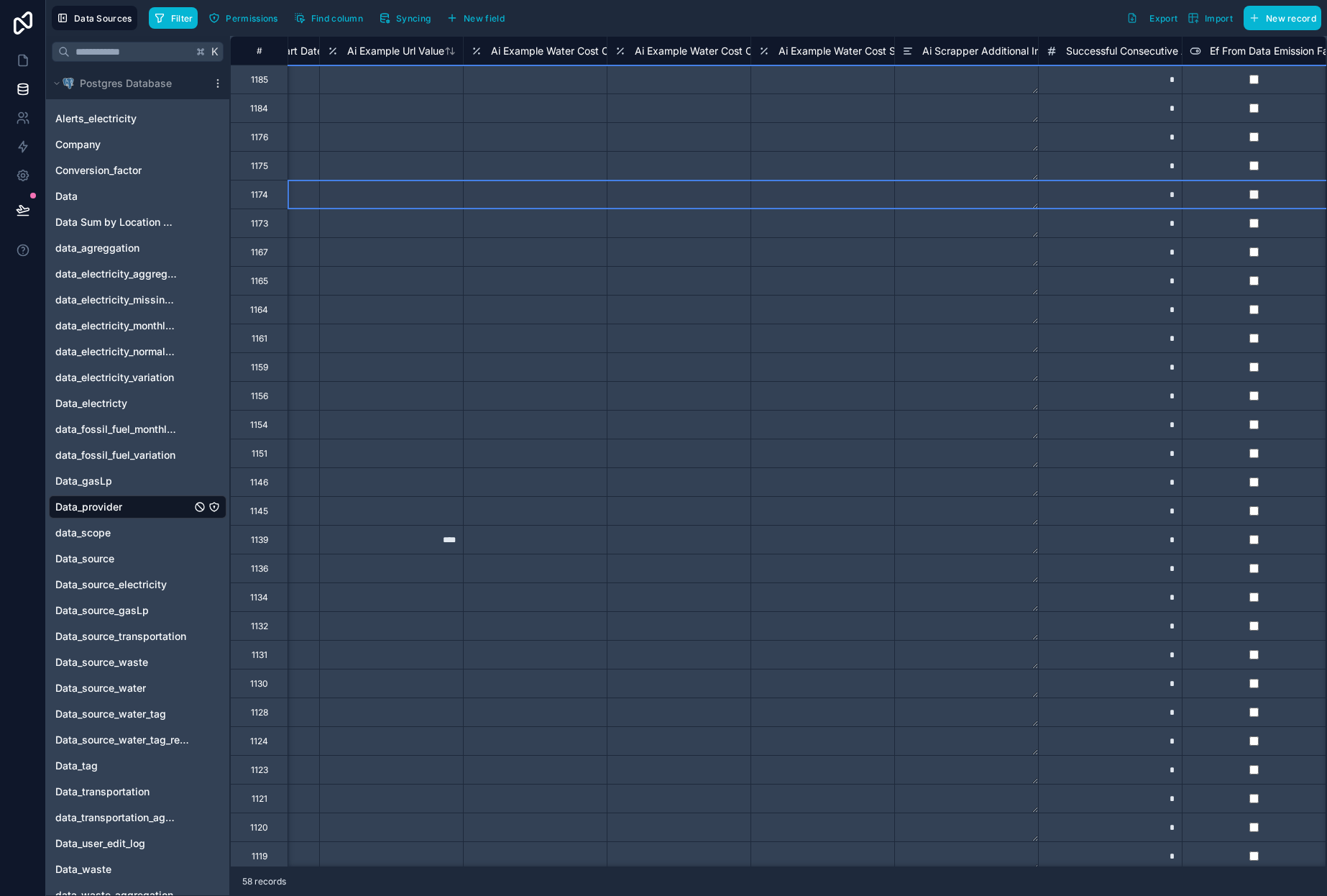
scroll to position [0, 3325]
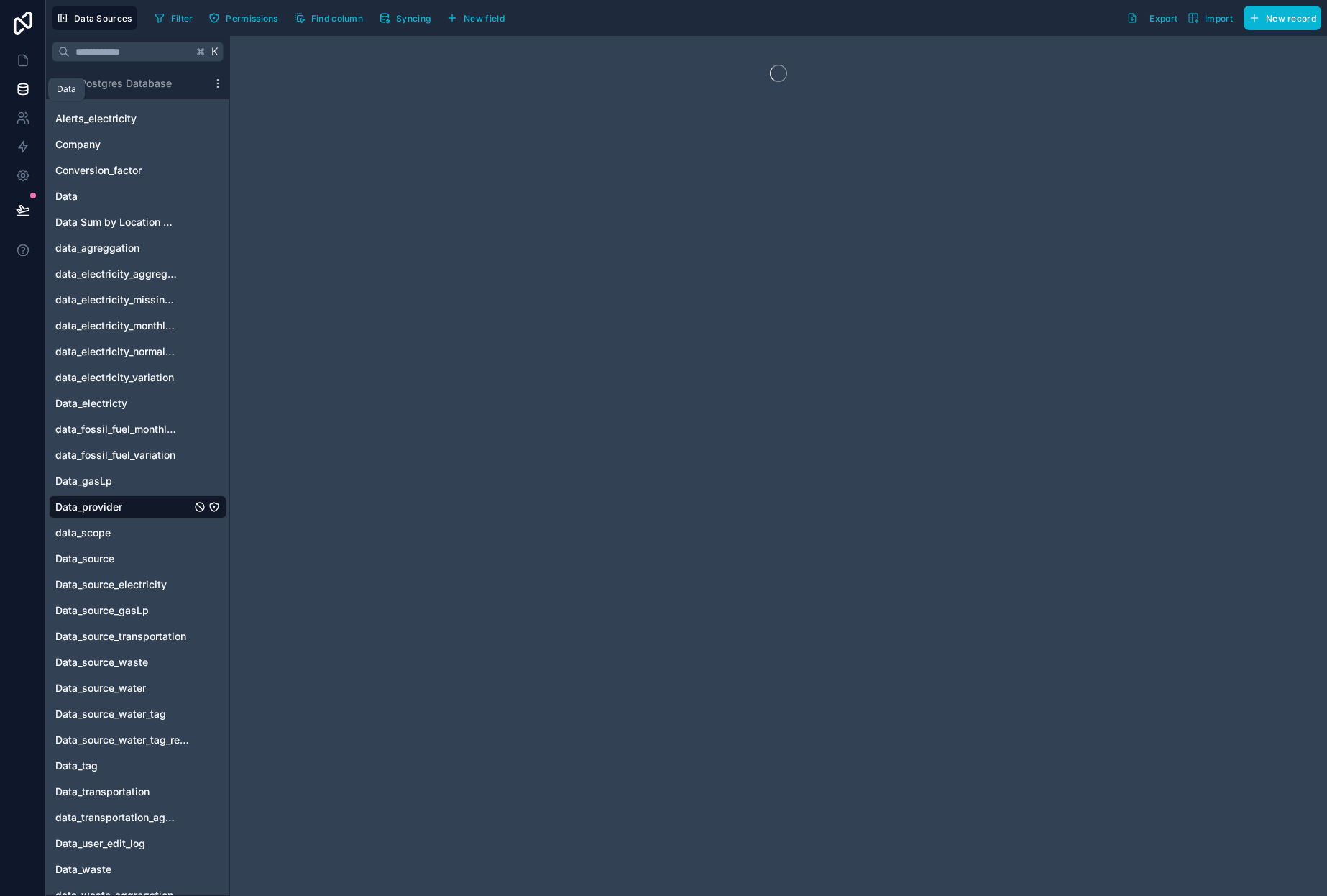
click at [31, 76] on link at bounding box center [23, 89] width 45 height 29
click at [20, 56] on icon at bounding box center [23, 61] width 9 height 11
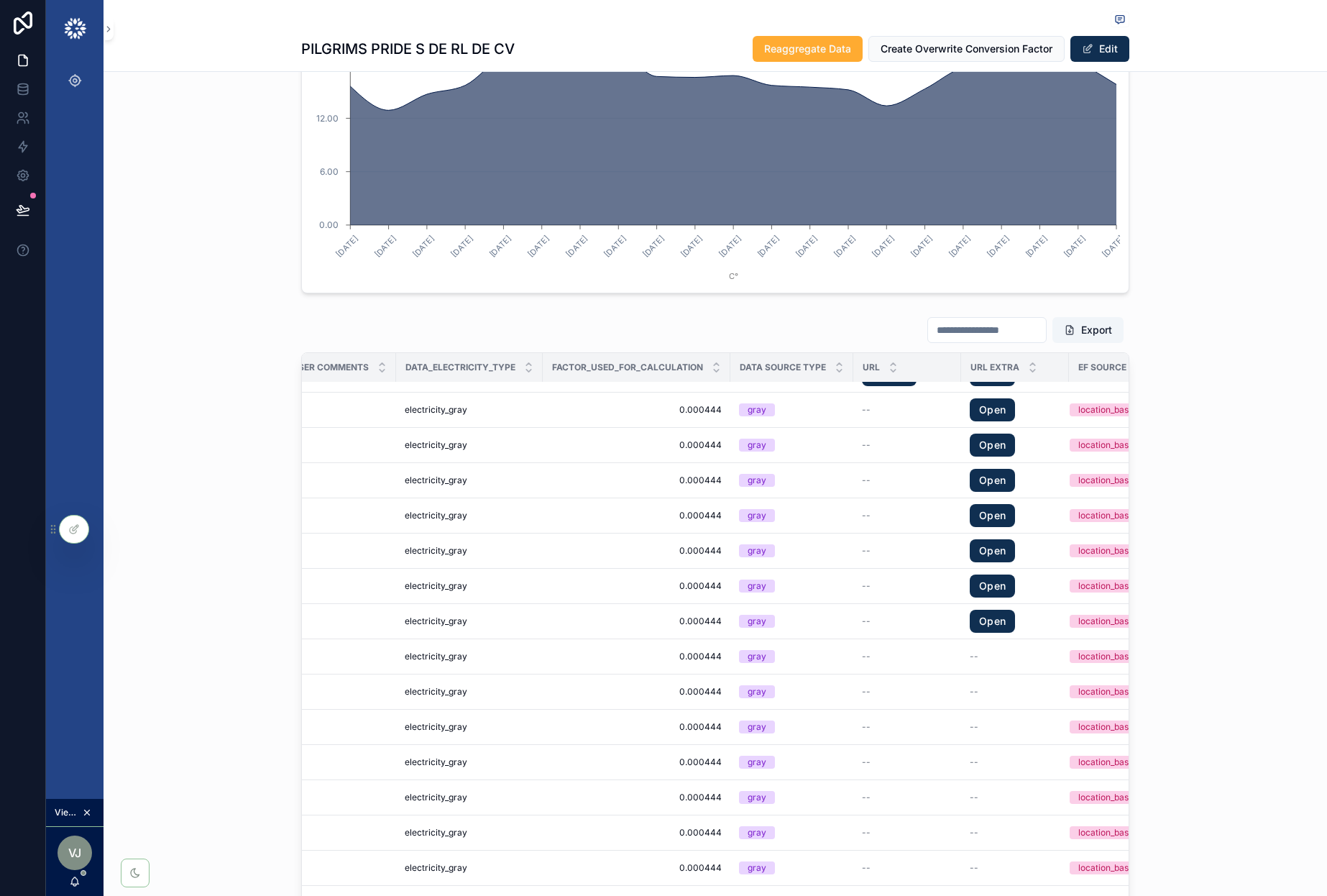
scroll to position [1882, 0]
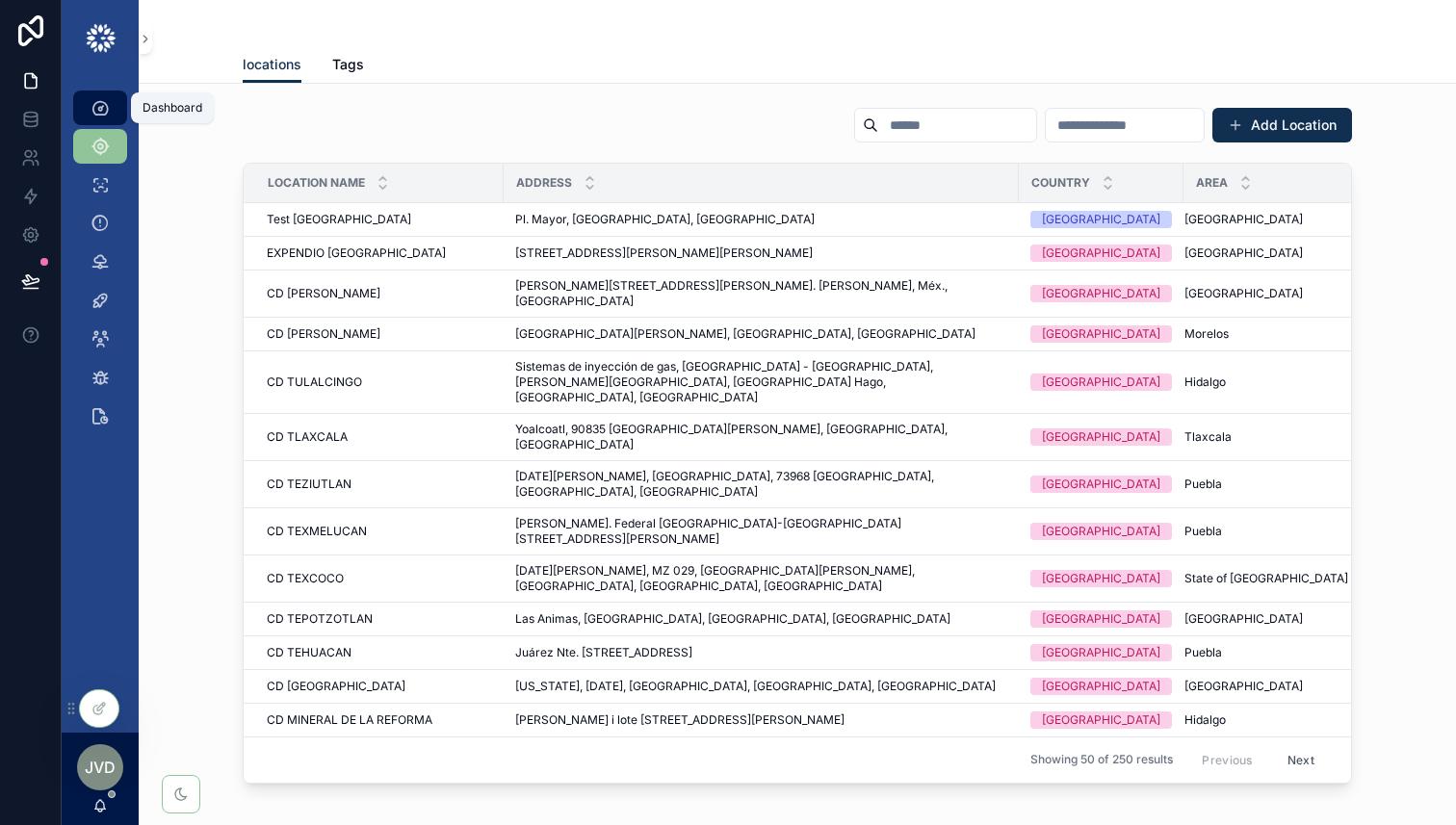
click at [93, 96] on div "Dashboard" at bounding box center [99, 107] width 30 height 30
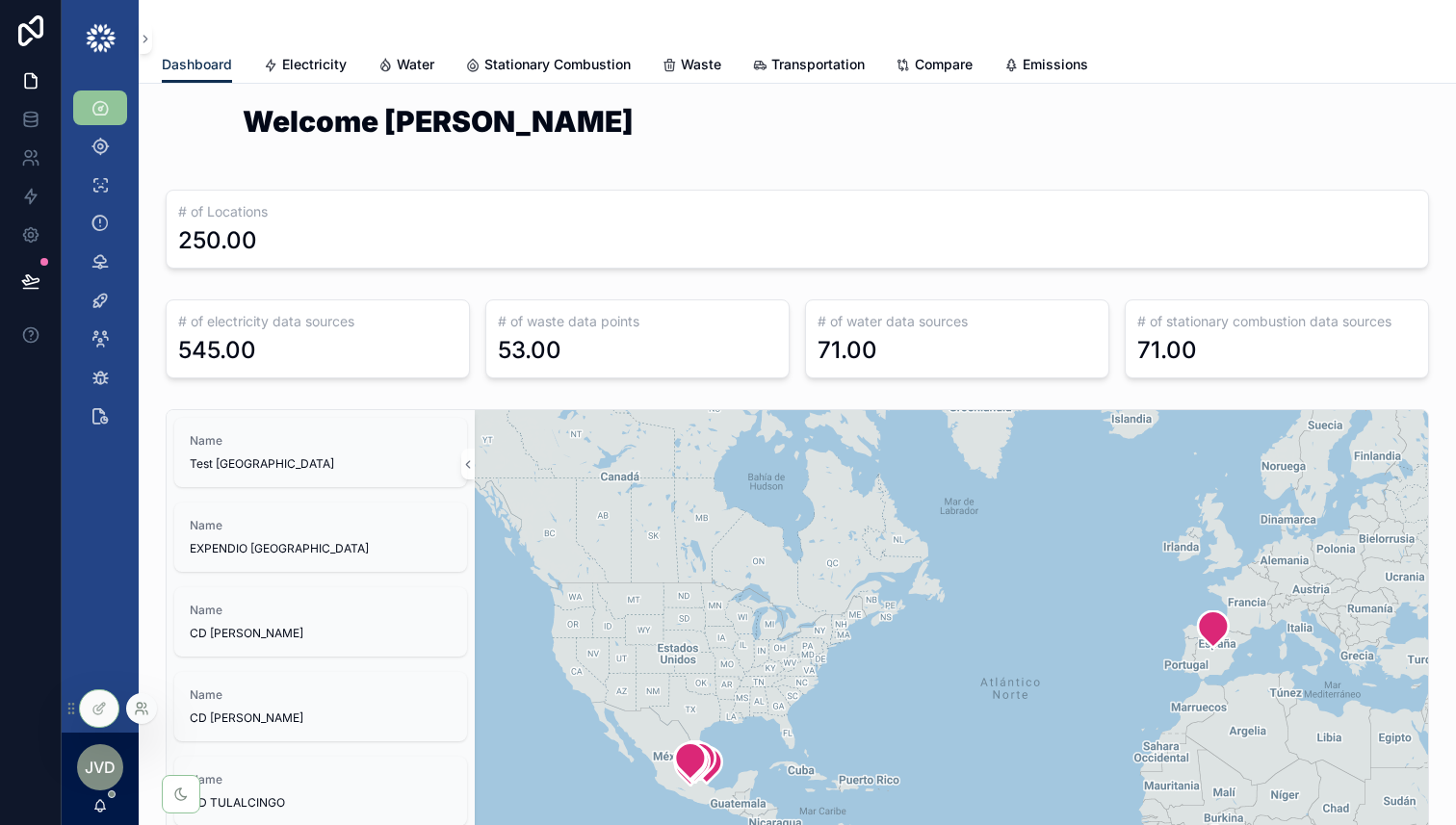
click at [146, 708] on icon at bounding box center [141, 709] width 16 height 16
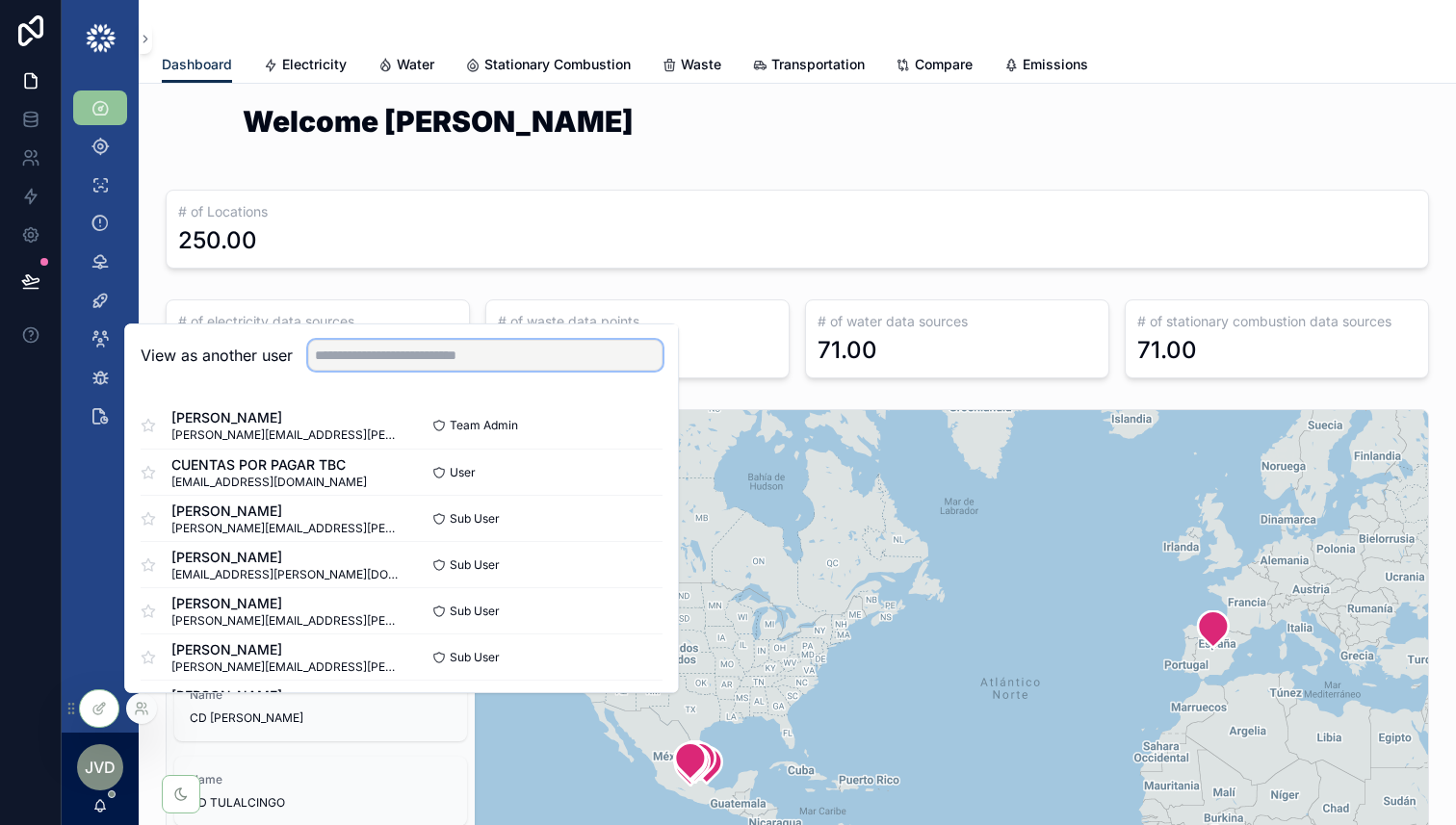
click at [494, 349] on input "text" at bounding box center [485, 355] width 354 height 30
type input "*"
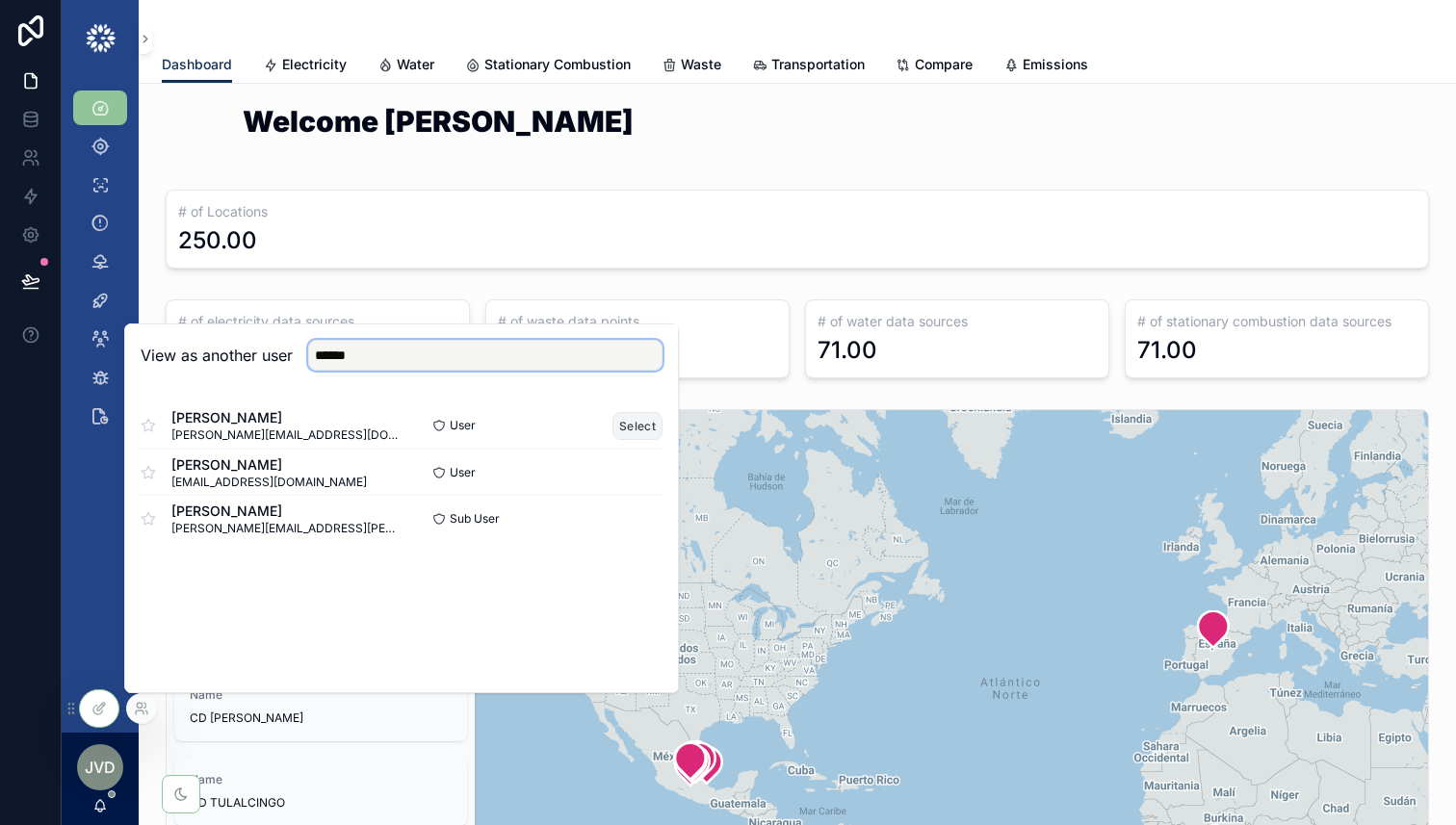
type input "******"
click at [634, 424] on button "Select" at bounding box center [637, 426] width 50 height 28
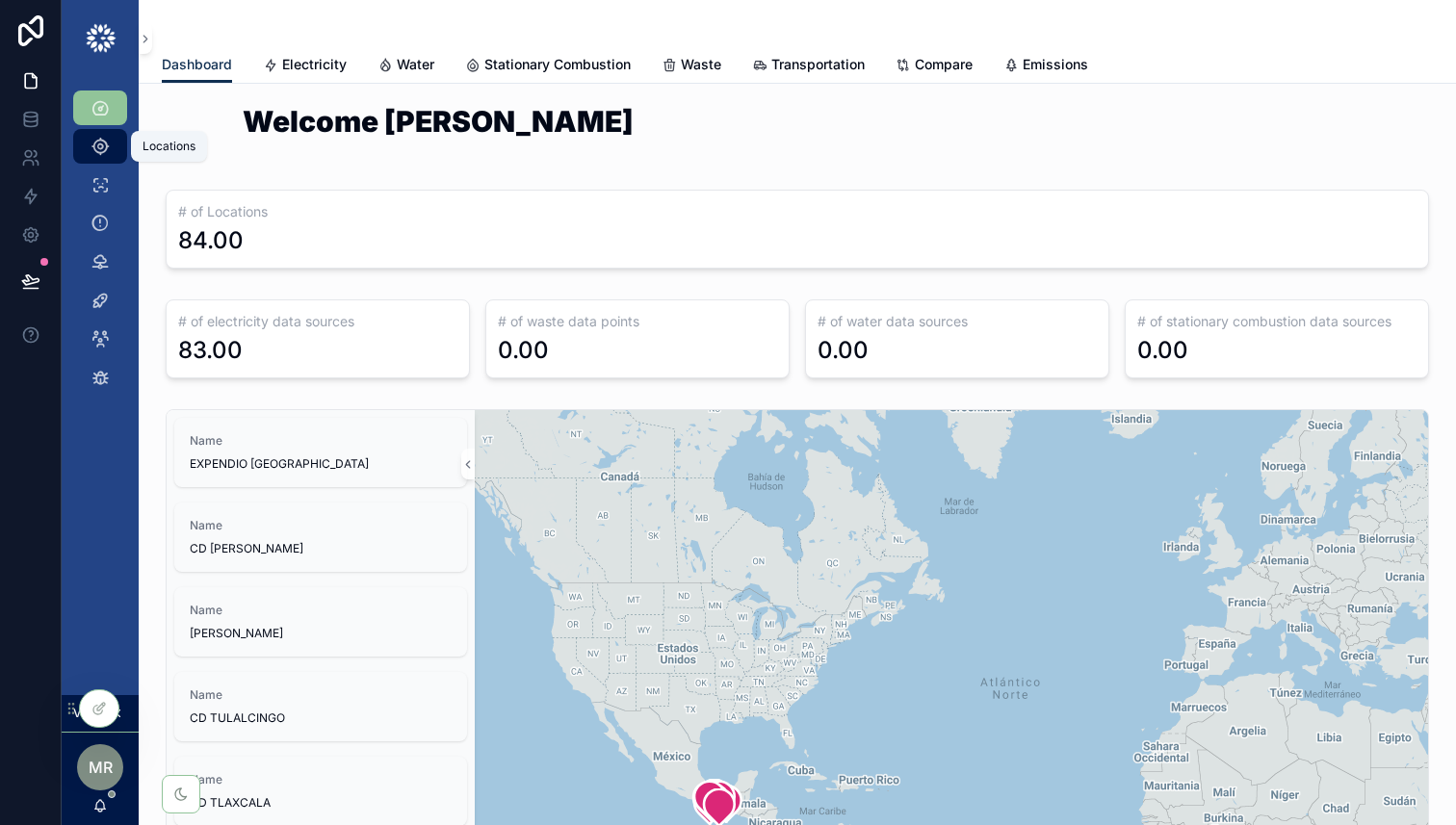
click at [95, 150] on icon "scrollable content" at bounding box center [100, 146] width 20 height 20
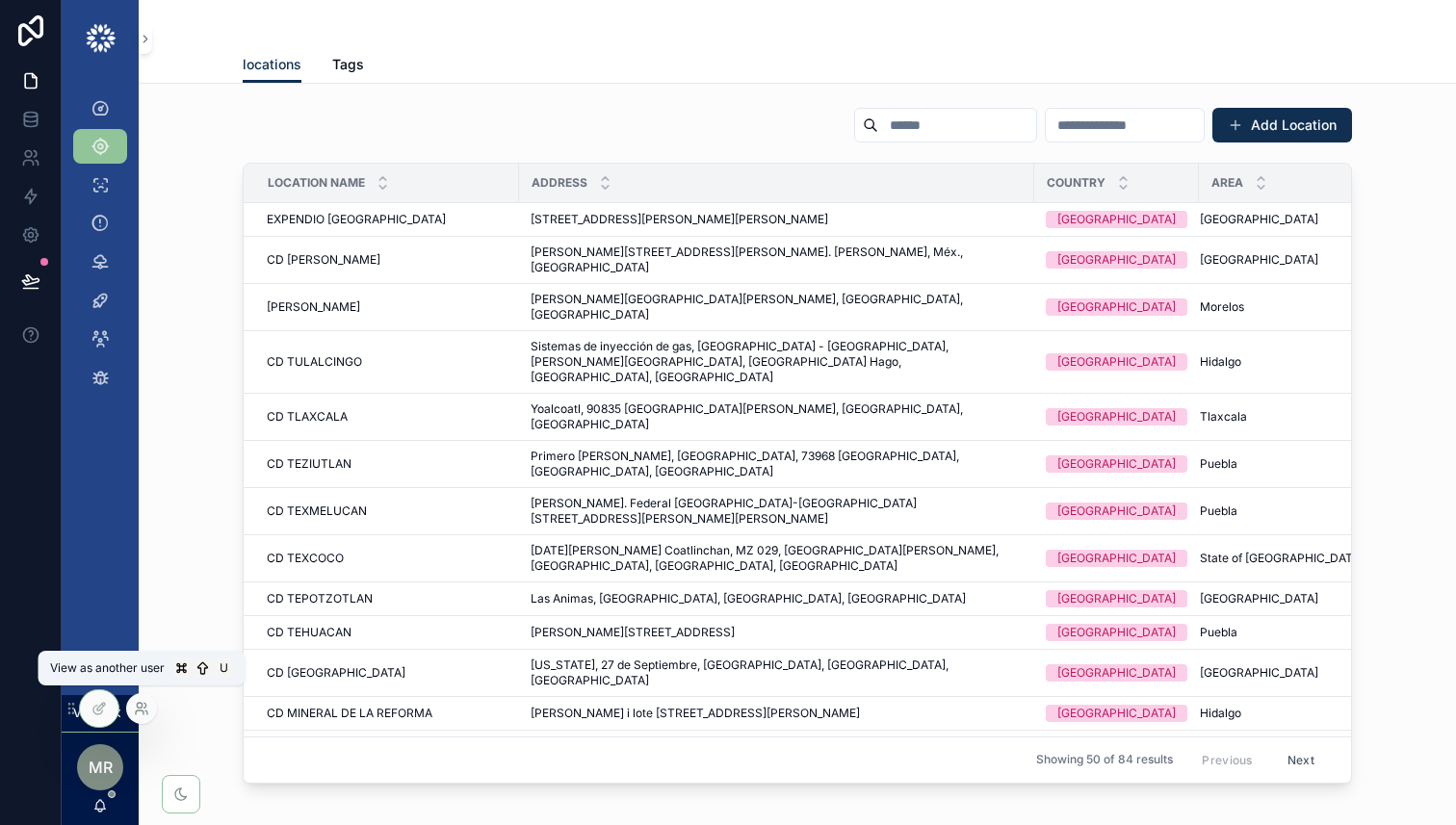
click at [143, 712] on icon at bounding box center [141, 709] width 16 height 16
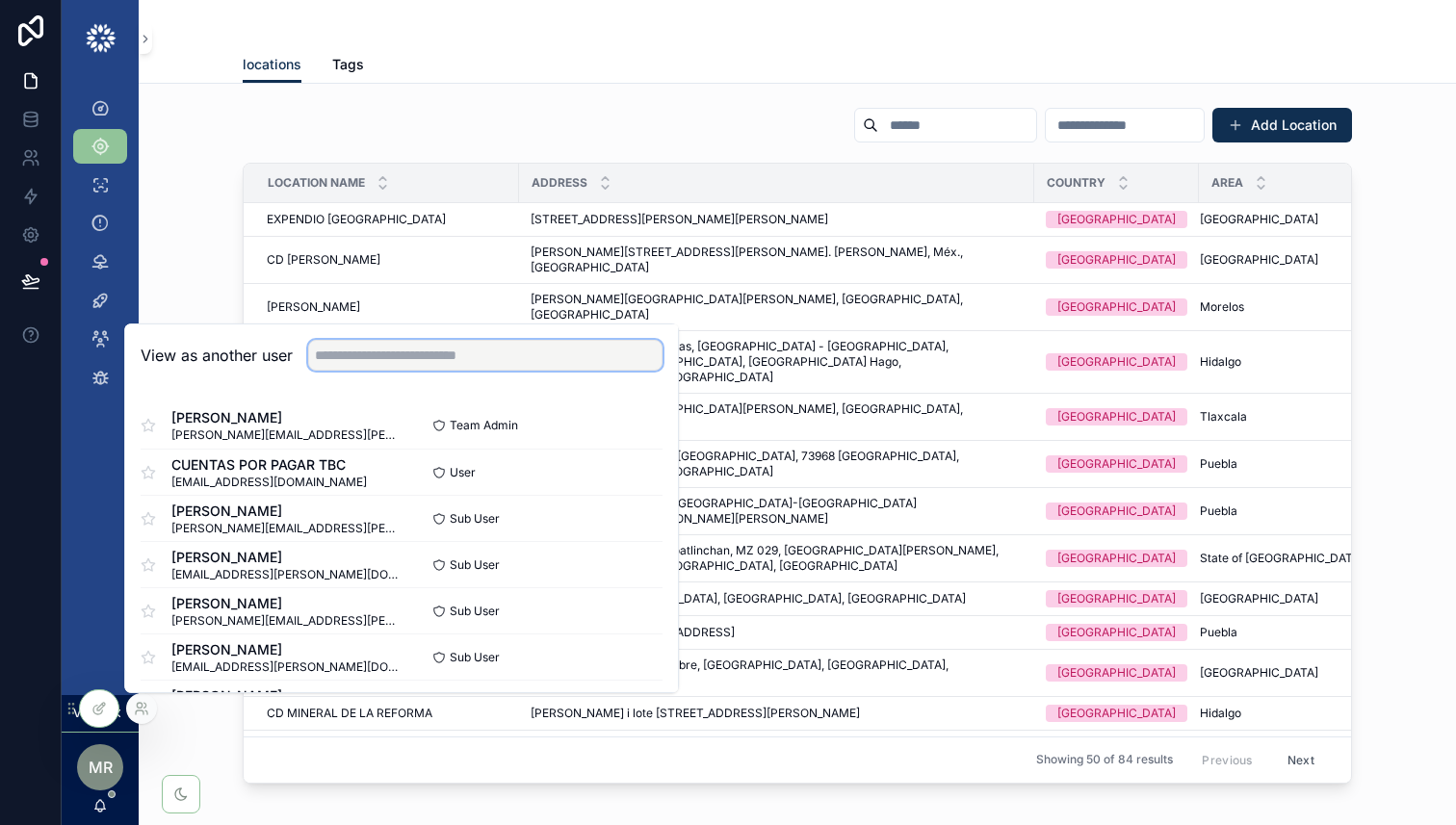
click at [508, 354] on input "text" at bounding box center [485, 355] width 354 height 30
click at [188, 138] on div "Locations" at bounding box center [169, 146] width 53 height 16
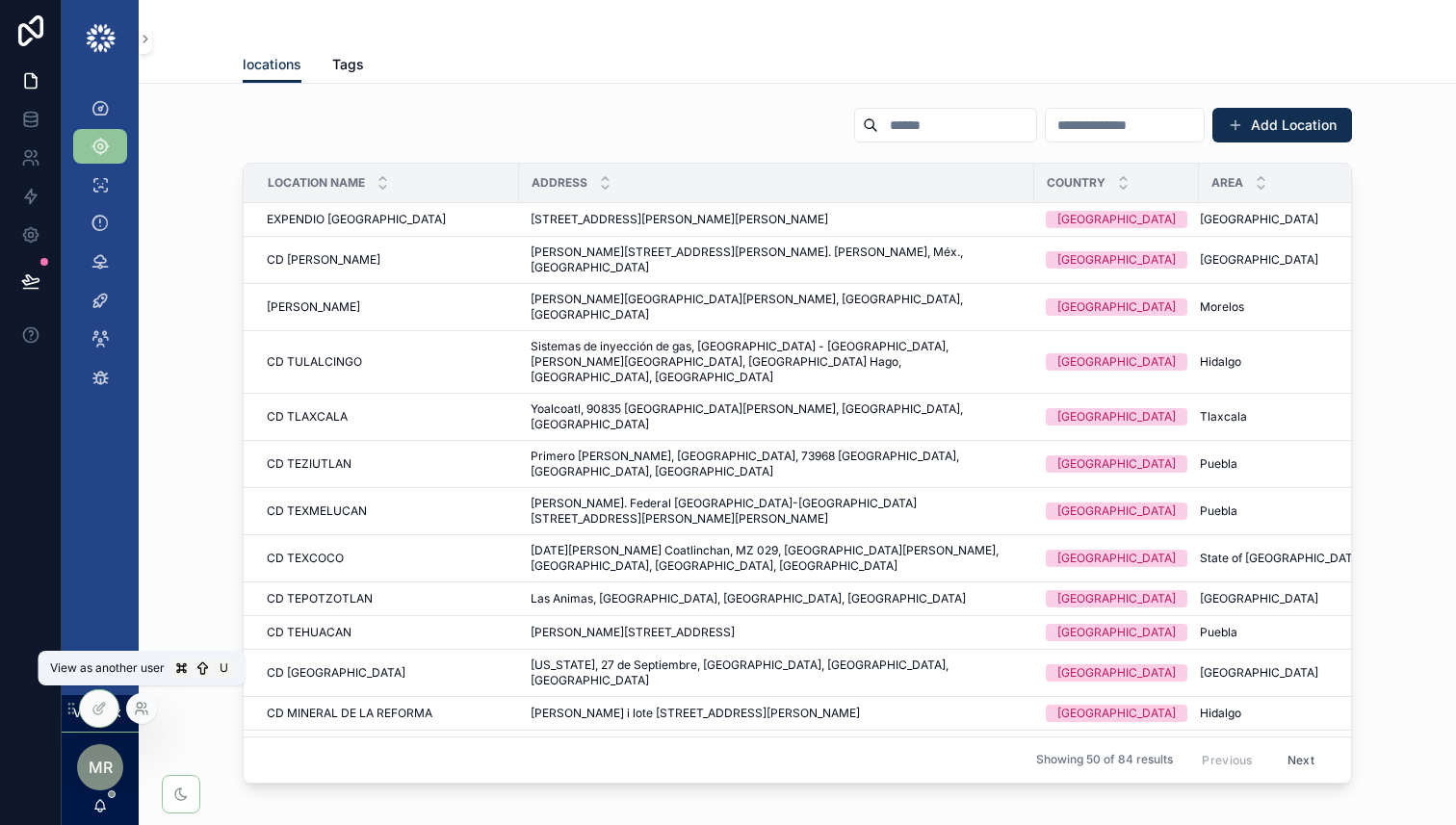
click at [144, 714] on icon at bounding box center [141, 709] width 16 height 16
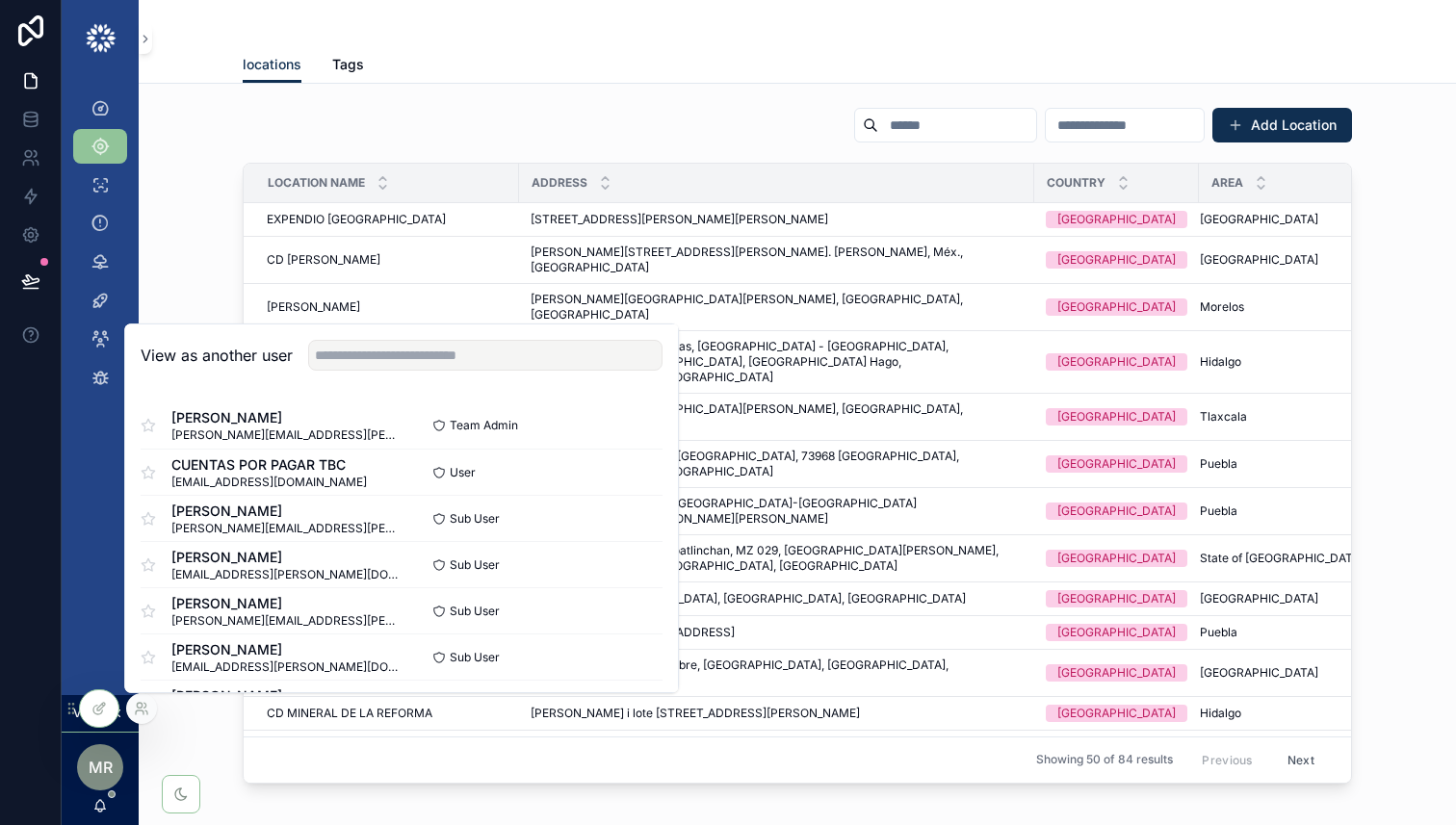
click at [211, 191] on div "Add Location Location Name Address Country Area EXPENDIO [GEOGRAPHIC_DATA] EXPE…" at bounding box center [797, 445] width 1286 height 692
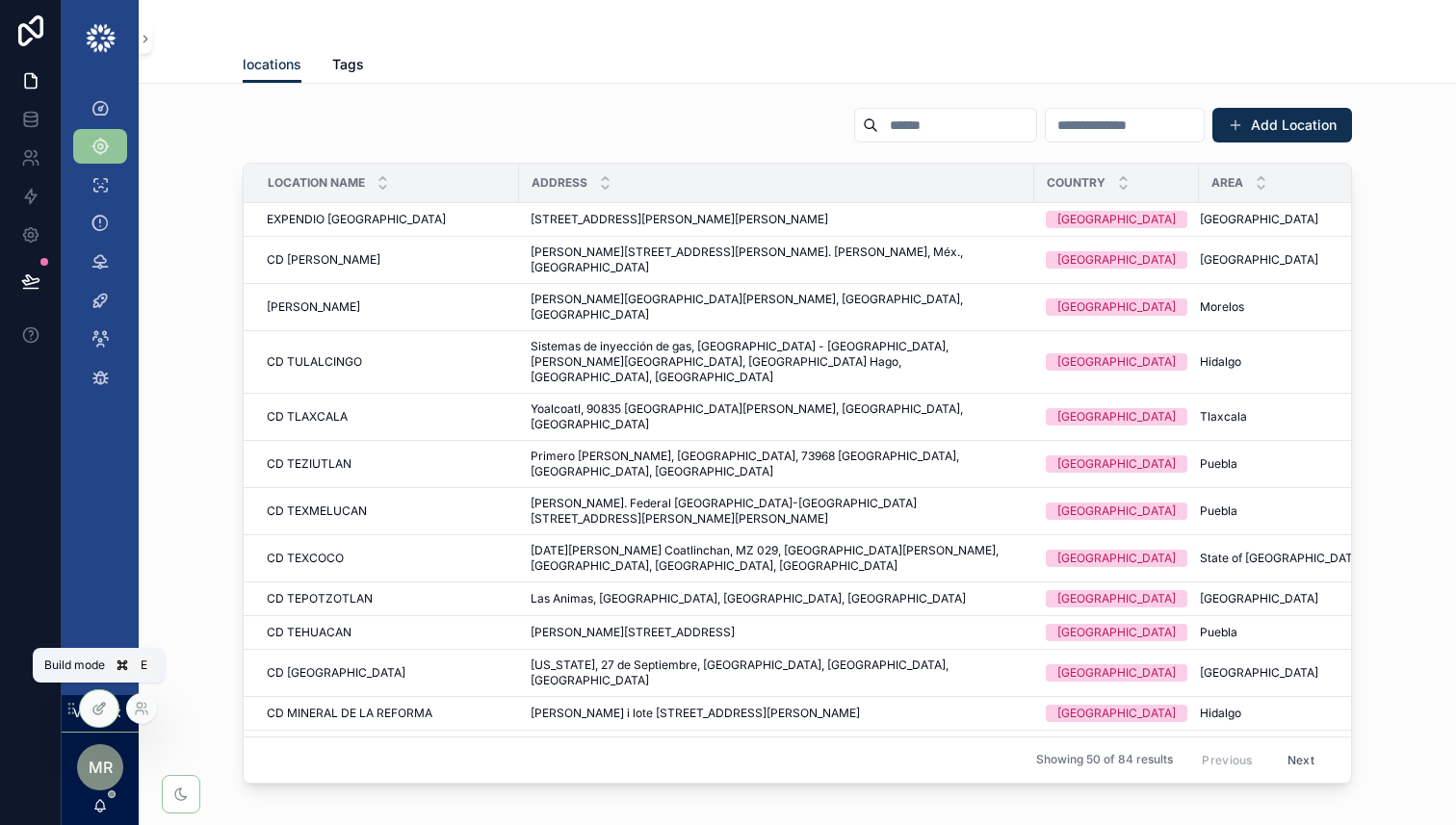
click at [95, 705] on icon at bounding box center [99, 709] width 16 height 16
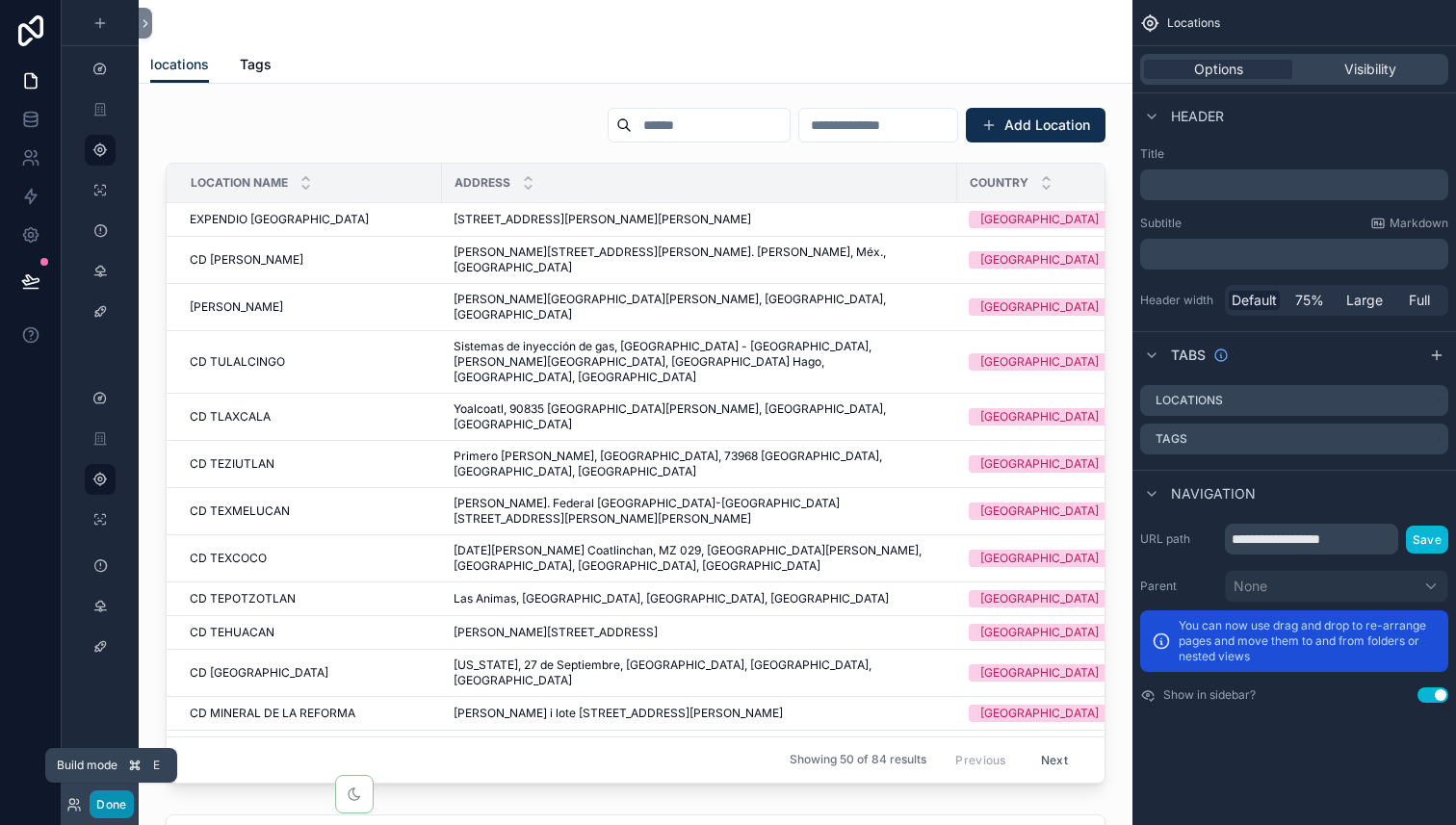
click at [105, 811] on button "Done" at bounding box center [111, 804] width 43 height 28
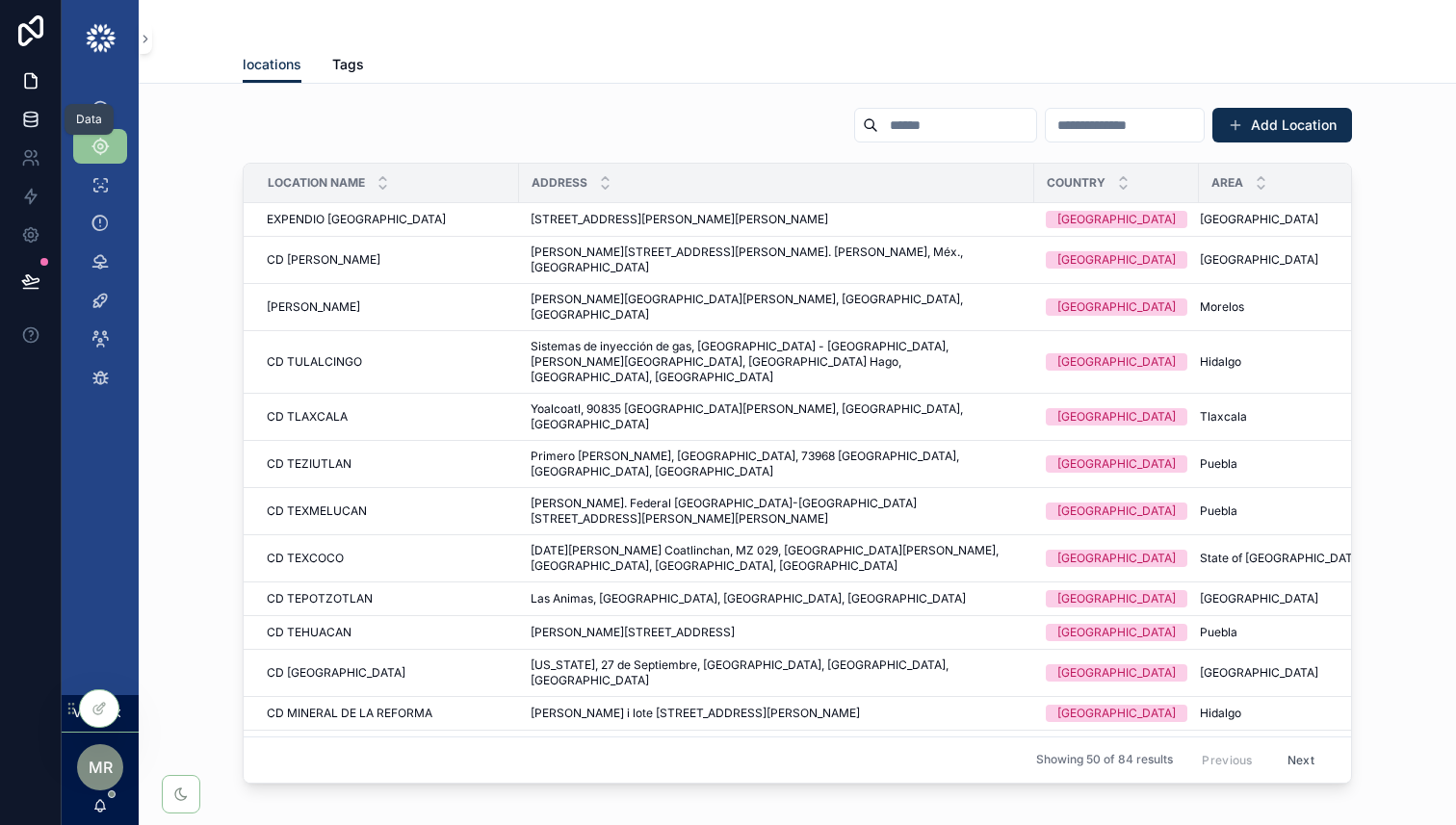
click at [28, 121] on icon at bounding box center [31, 120] width 20 height 20
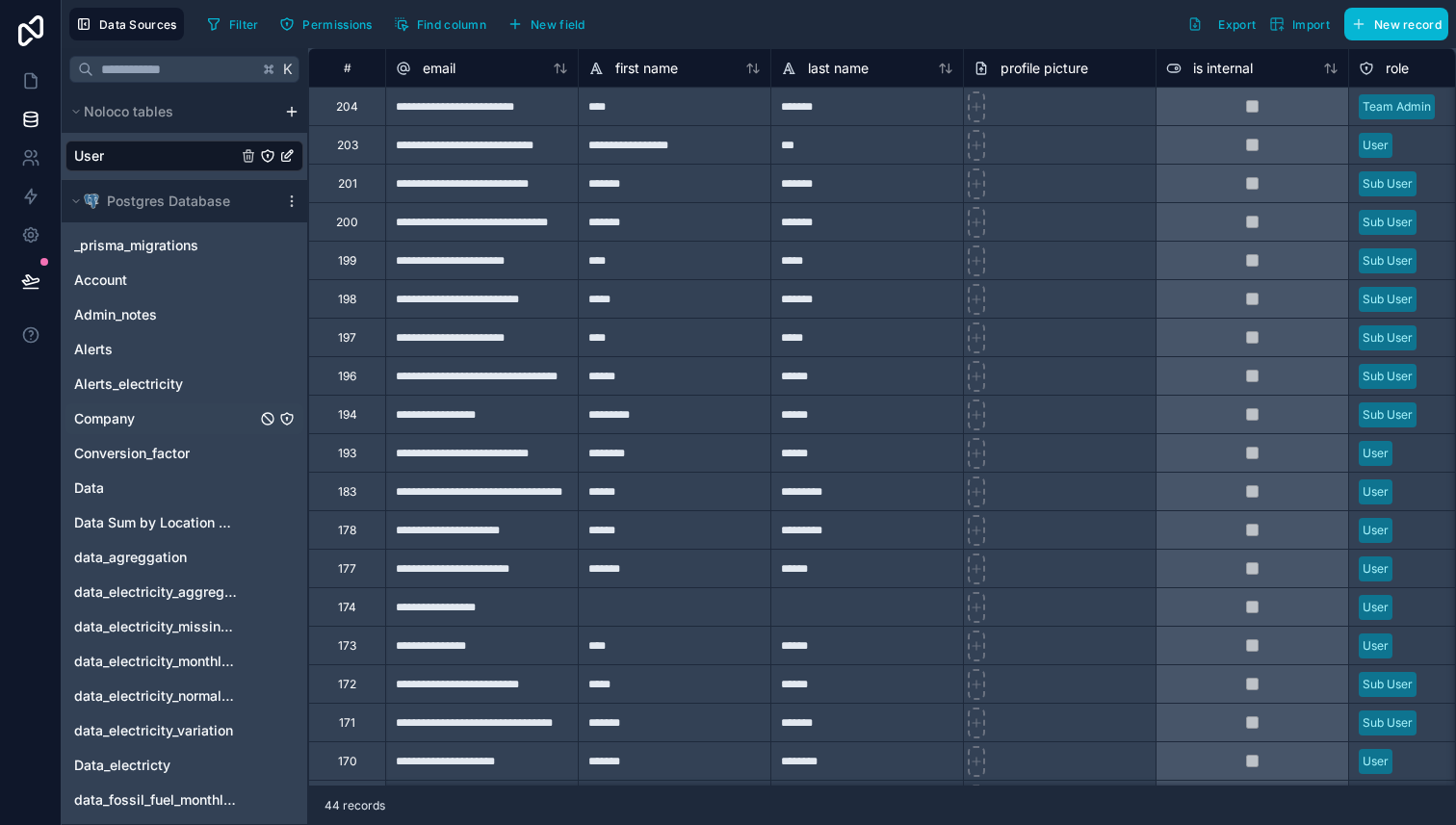
click at [157, 418] on div "Company" at bounding box center [185, 418] width 238 height 30
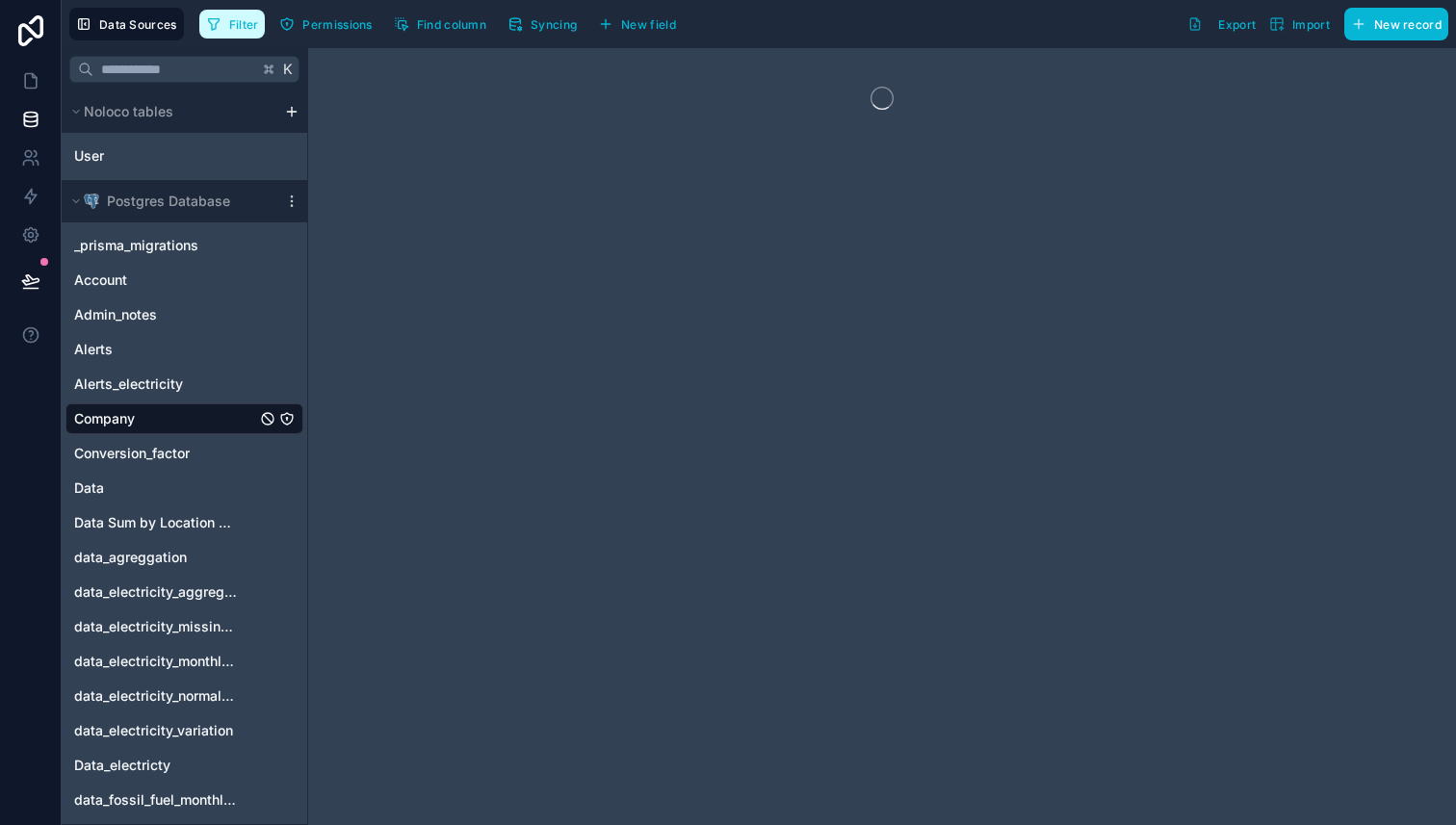
click at [249, 34] on button "Filter" at bounding box center [233, 24] width 67 height 28
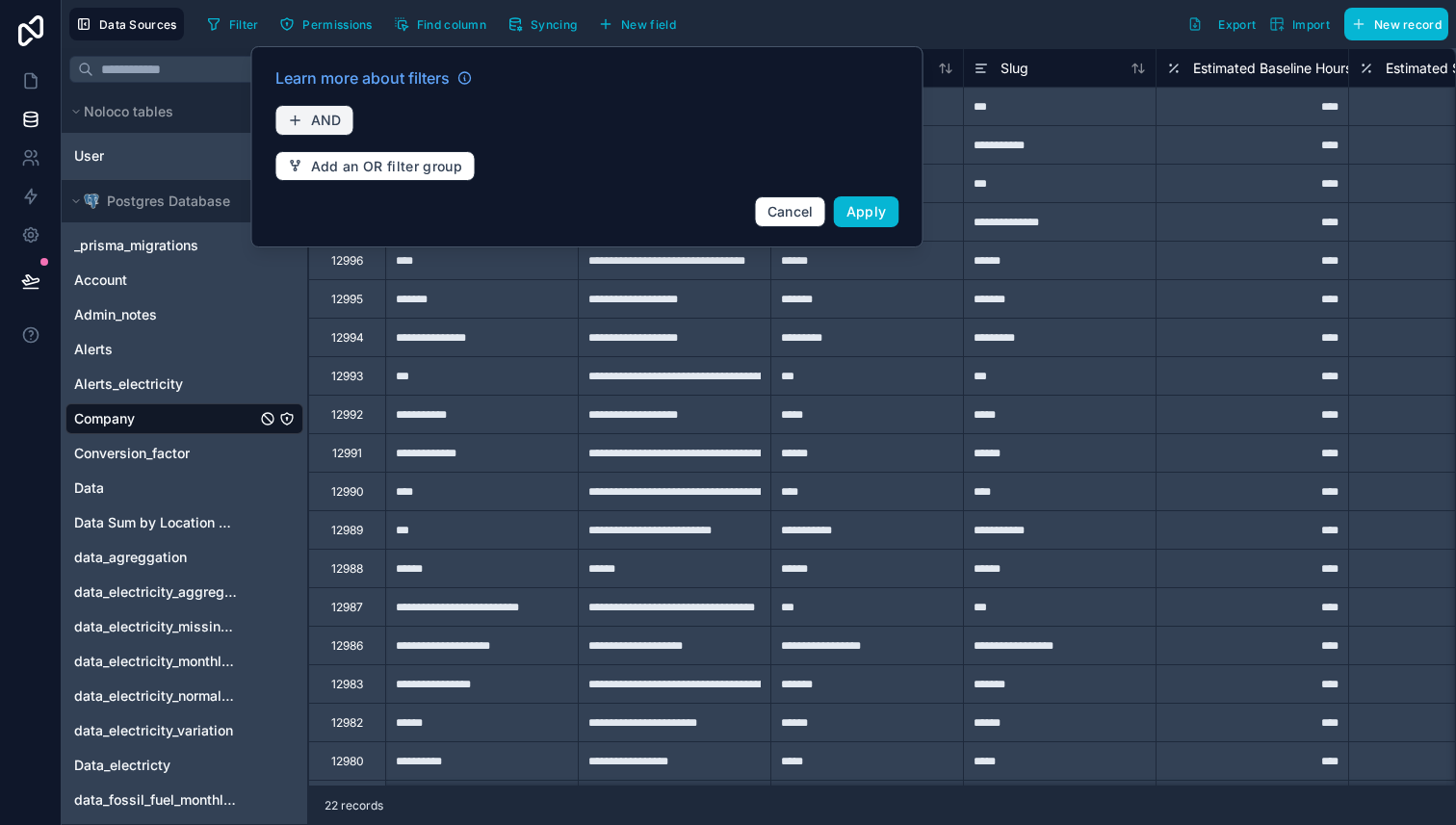
click at [336, 125] on span "AND" at bounding box center [326, 121] width 30 height 18
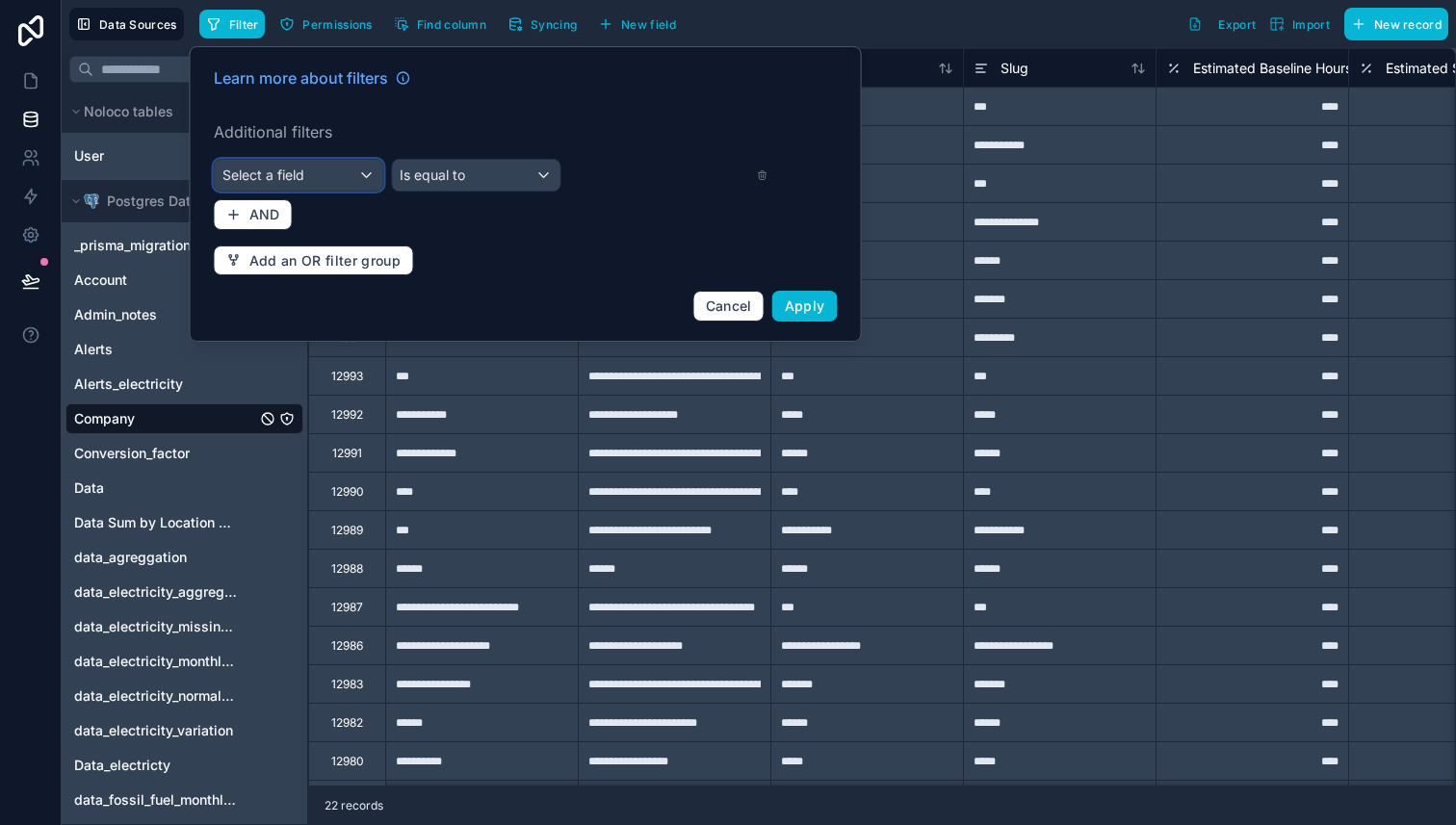
click at [310, 166] on div "Select a field" at bounding box center [299, 175] width 169 height 30
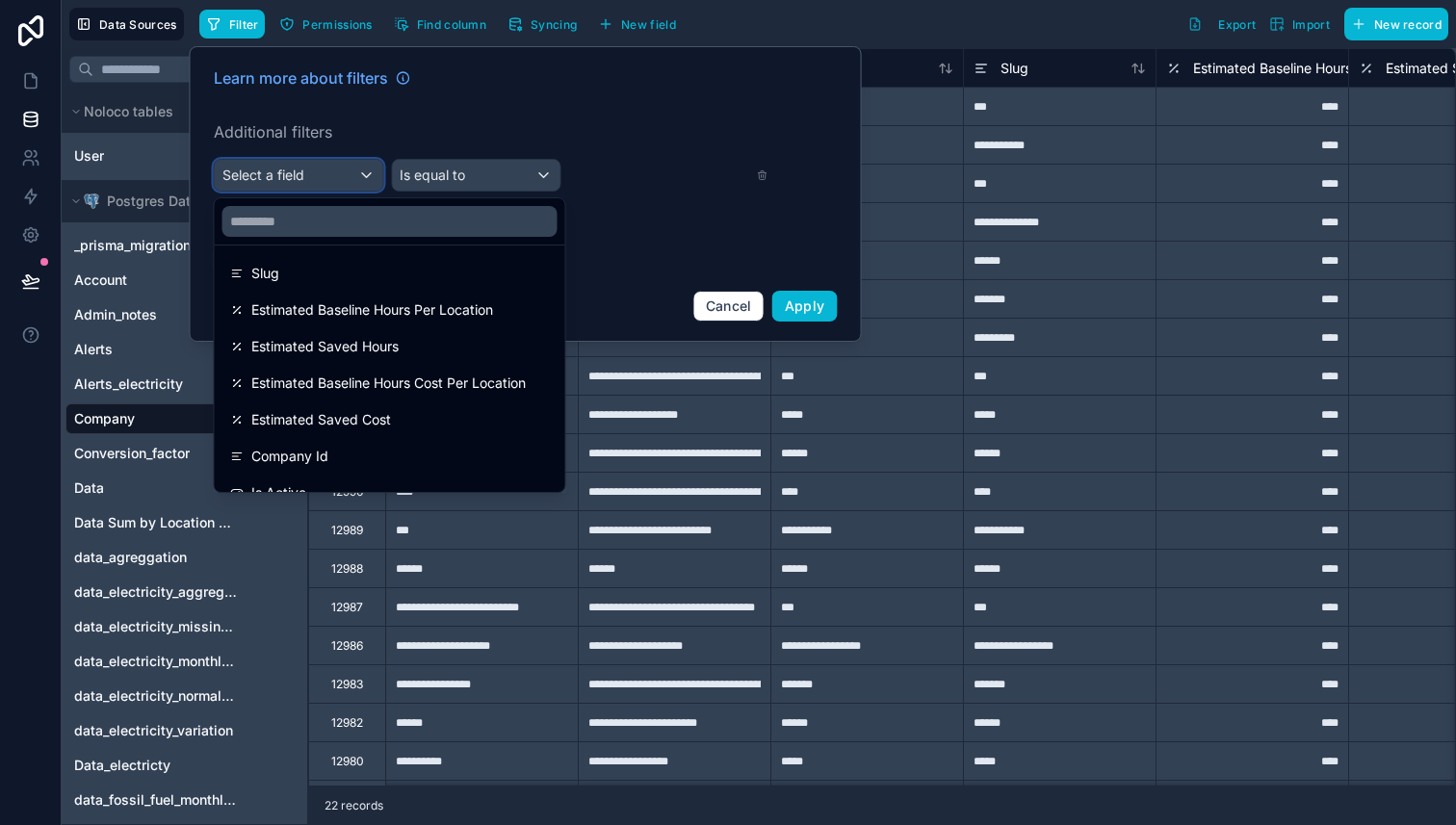
scroll to position [426, 0]
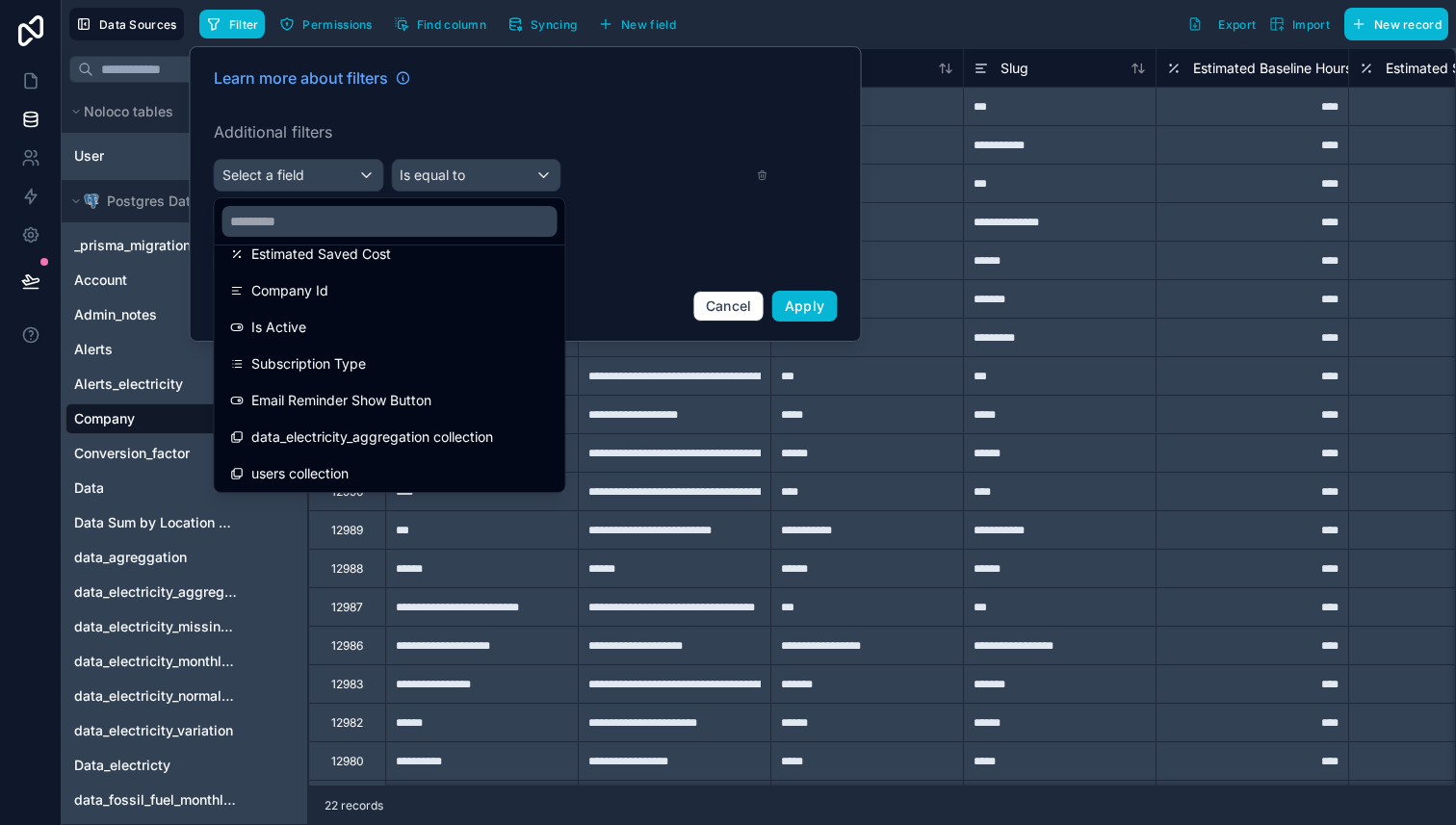
click at [488, 176] on div at bounding box center [525, 193] width 673 height 296
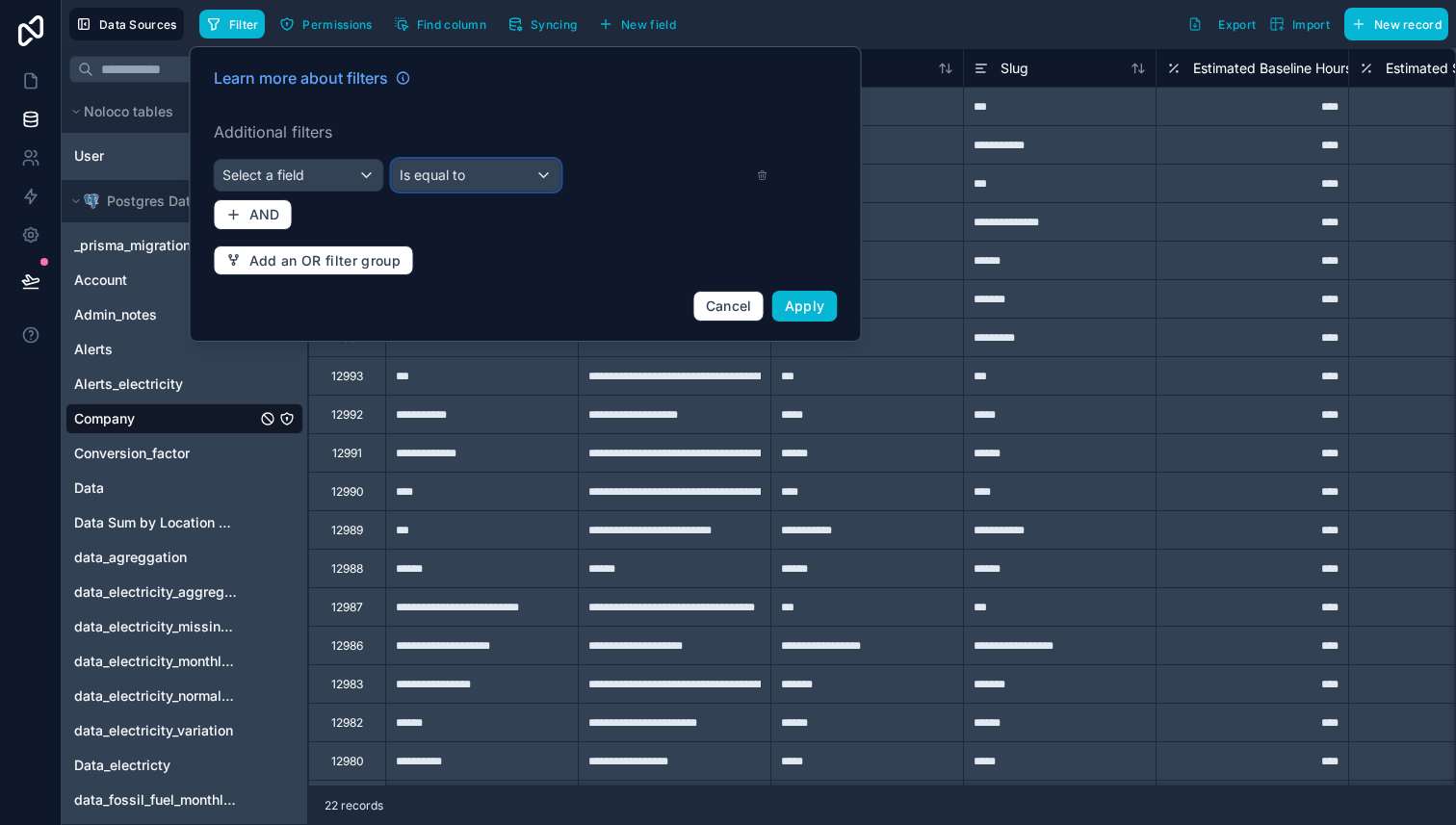
click at [526, 174] on div "Is equal to" at bounding box center [476, 175] width 169 height 30
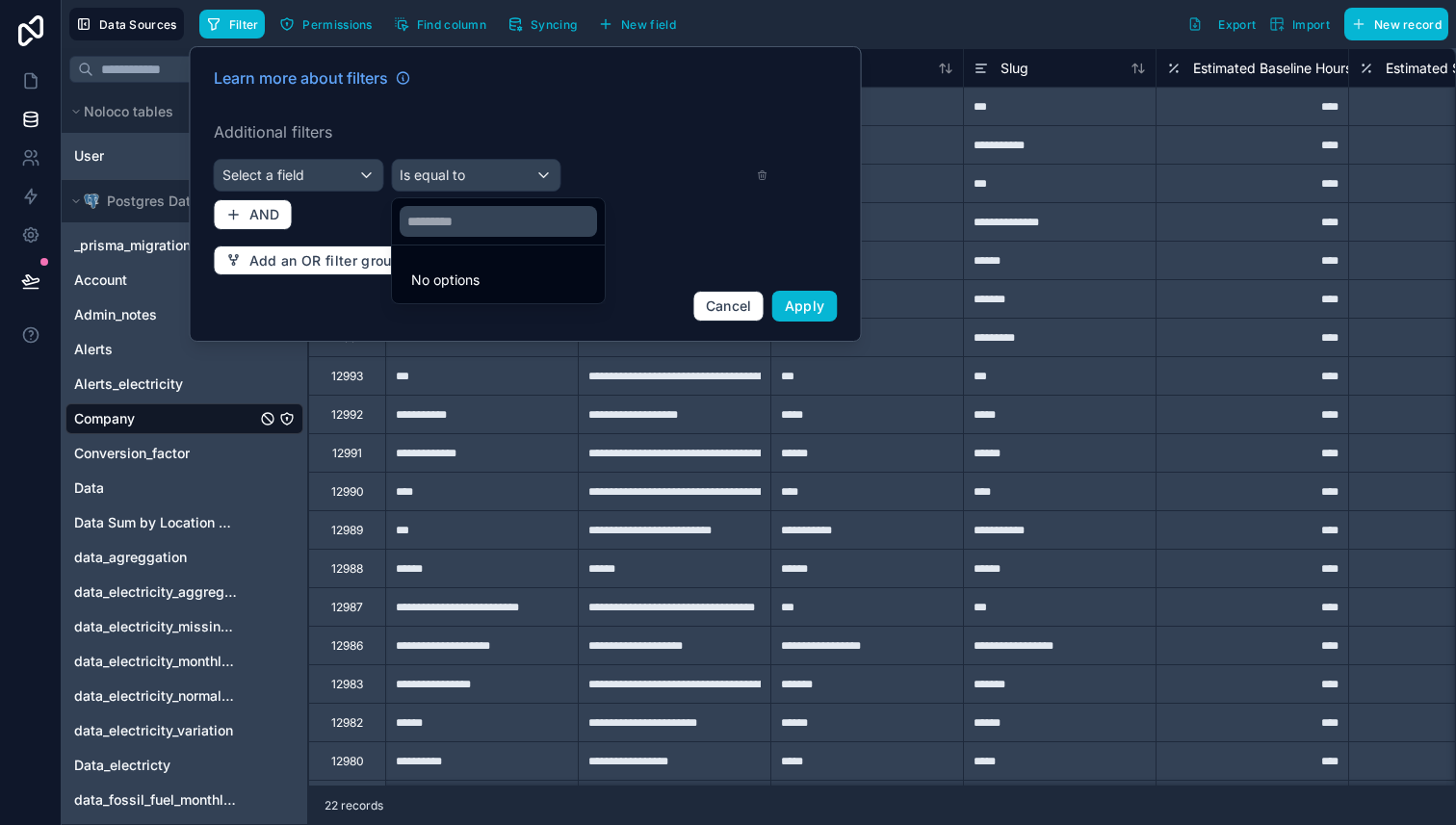
click at [297, 175] on div at bounding box center [525, 193] width 673 height 296
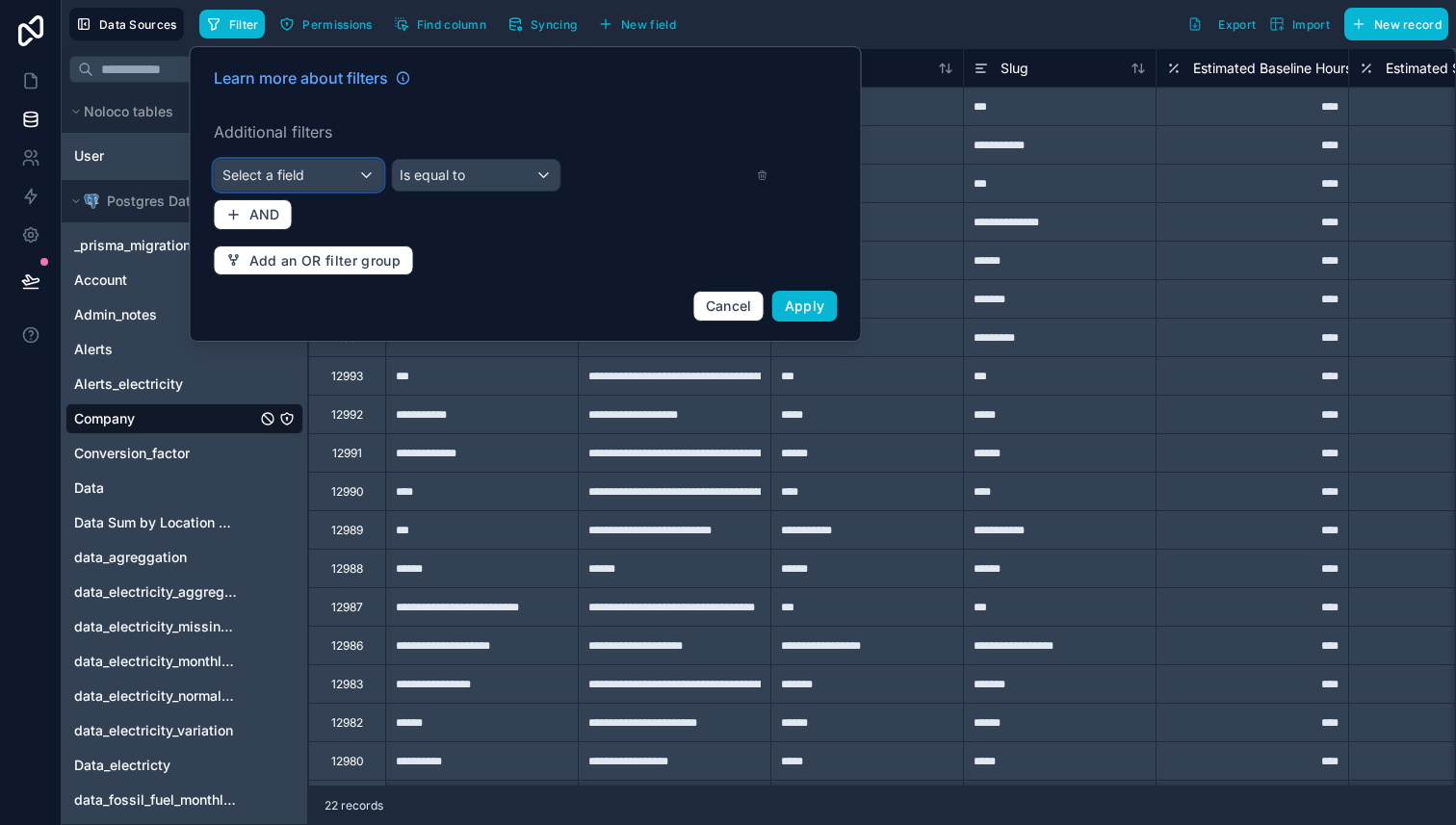
click at [297, 175] on span "Select a field" at bounding box center [263, 175] width 81 height 17
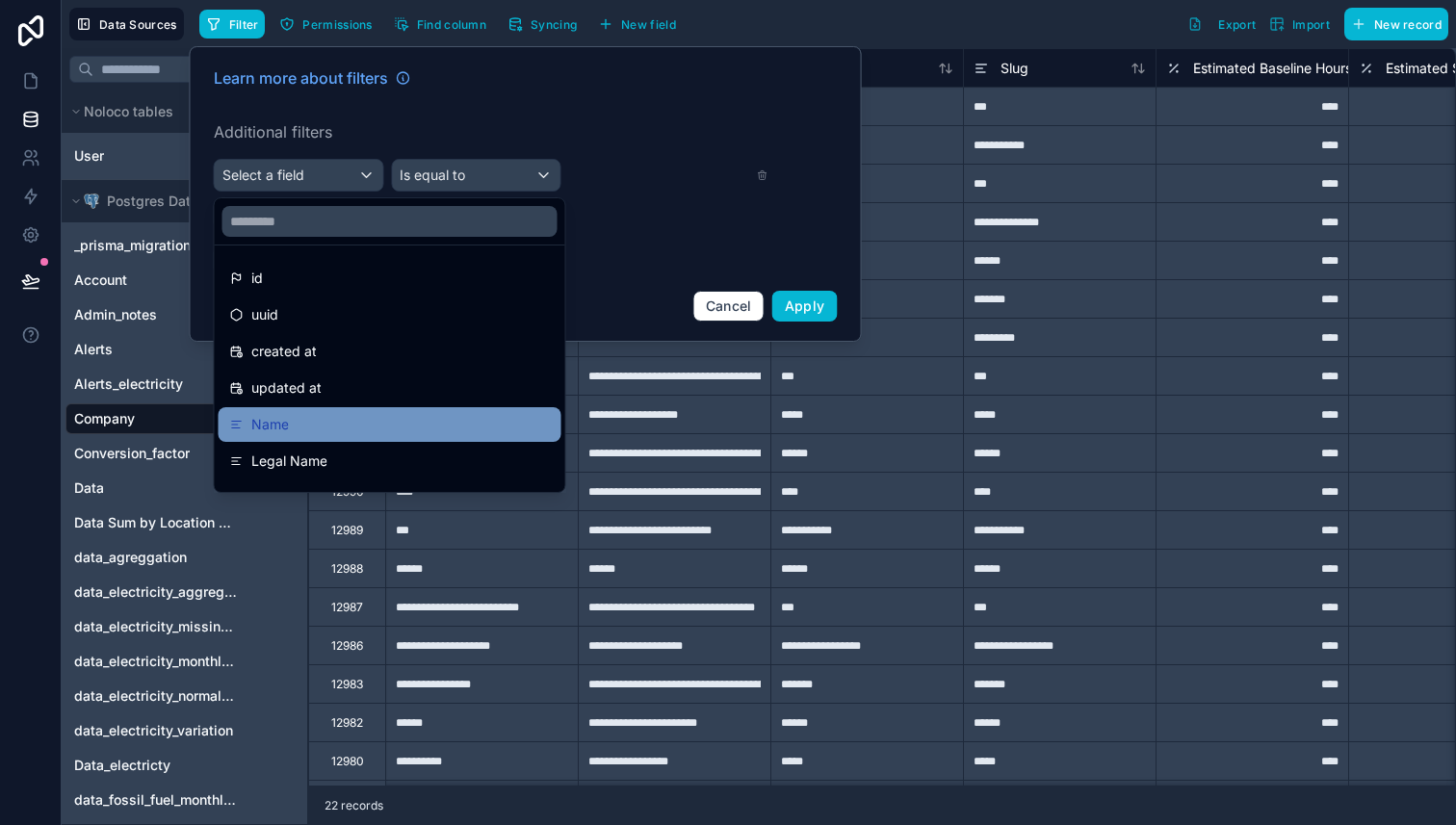
click at [322, 420] on div "Name" at bounding box center [390, 425] width 320 height 24
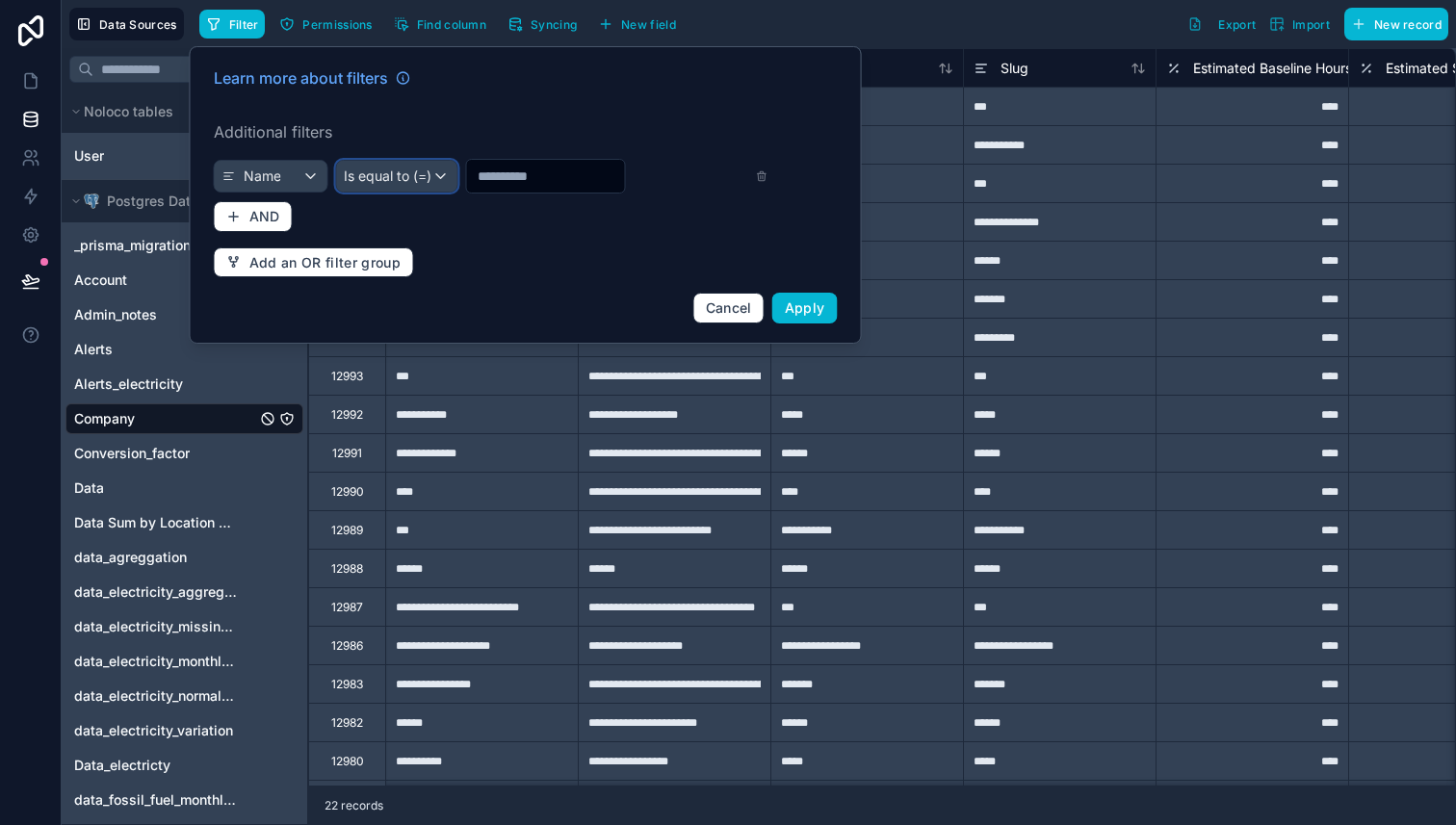
click at [400, 174] on span "Is equal to (=)" at bounding box center [387, 177] width 87 height 20
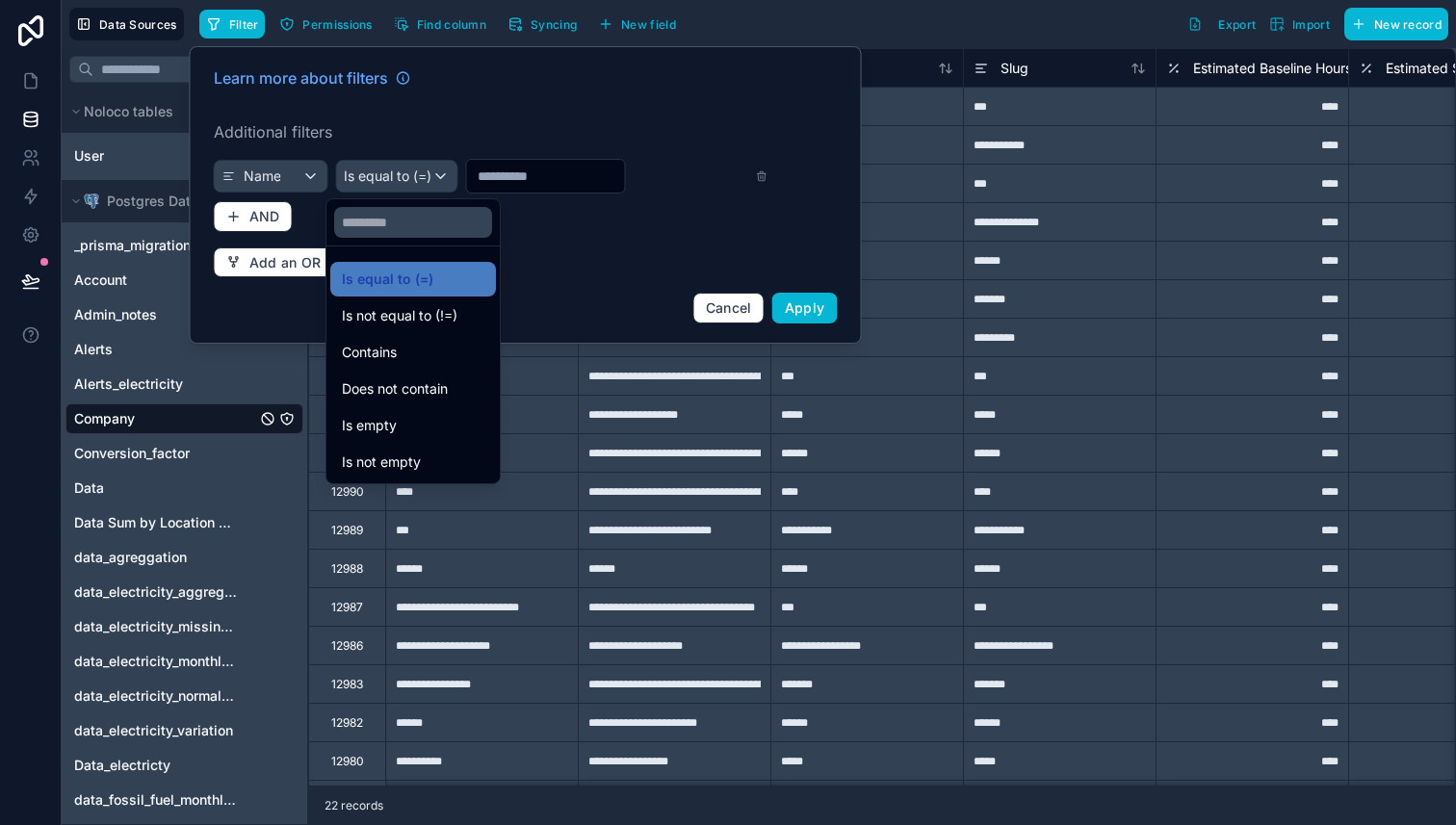
click at [742, 308] on div at bounding box center [525, 194] width 673 height 298
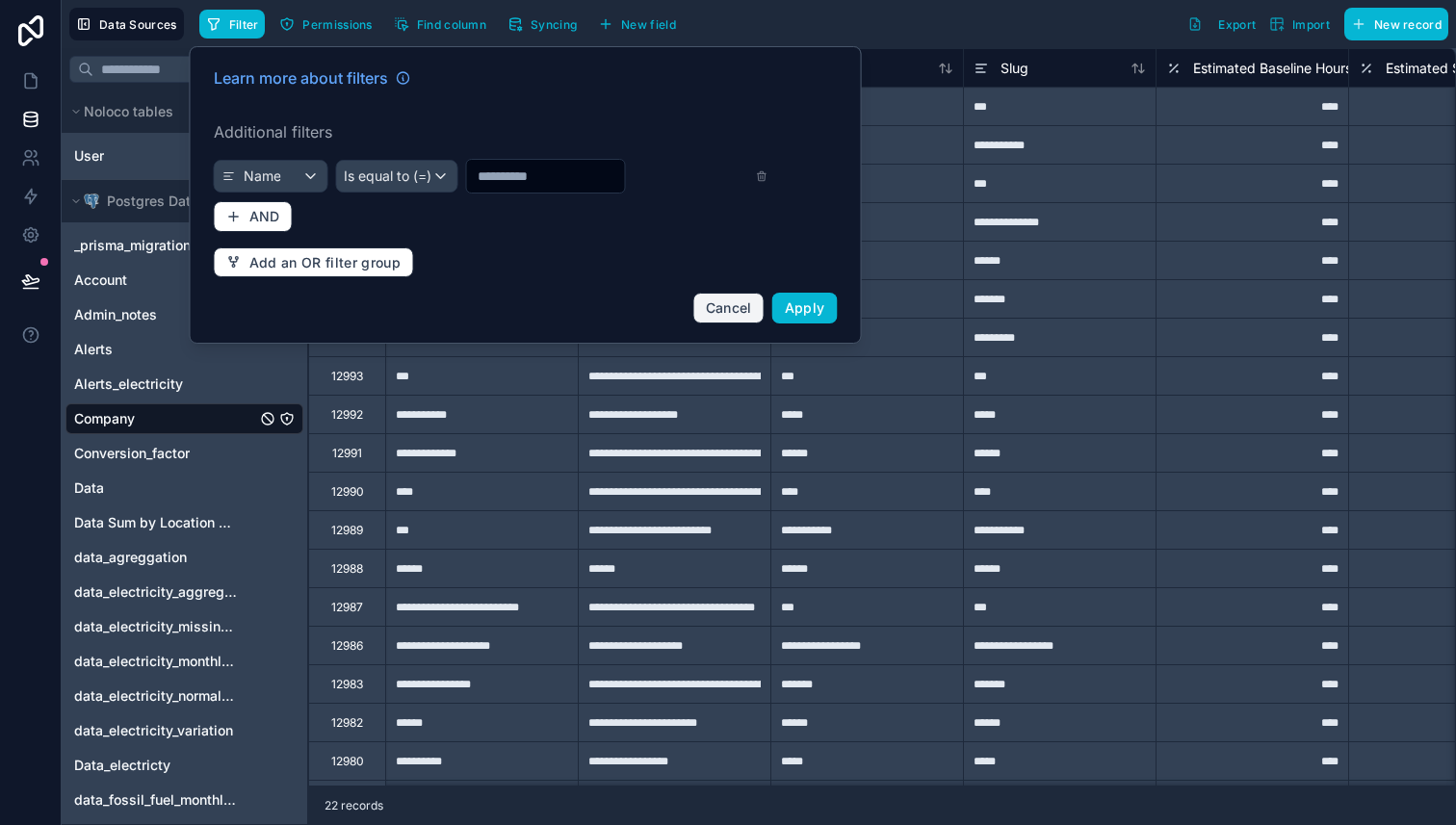
click at [742, 308] on span "Cancel" at bounding box center [728, 307] width 46 height 17
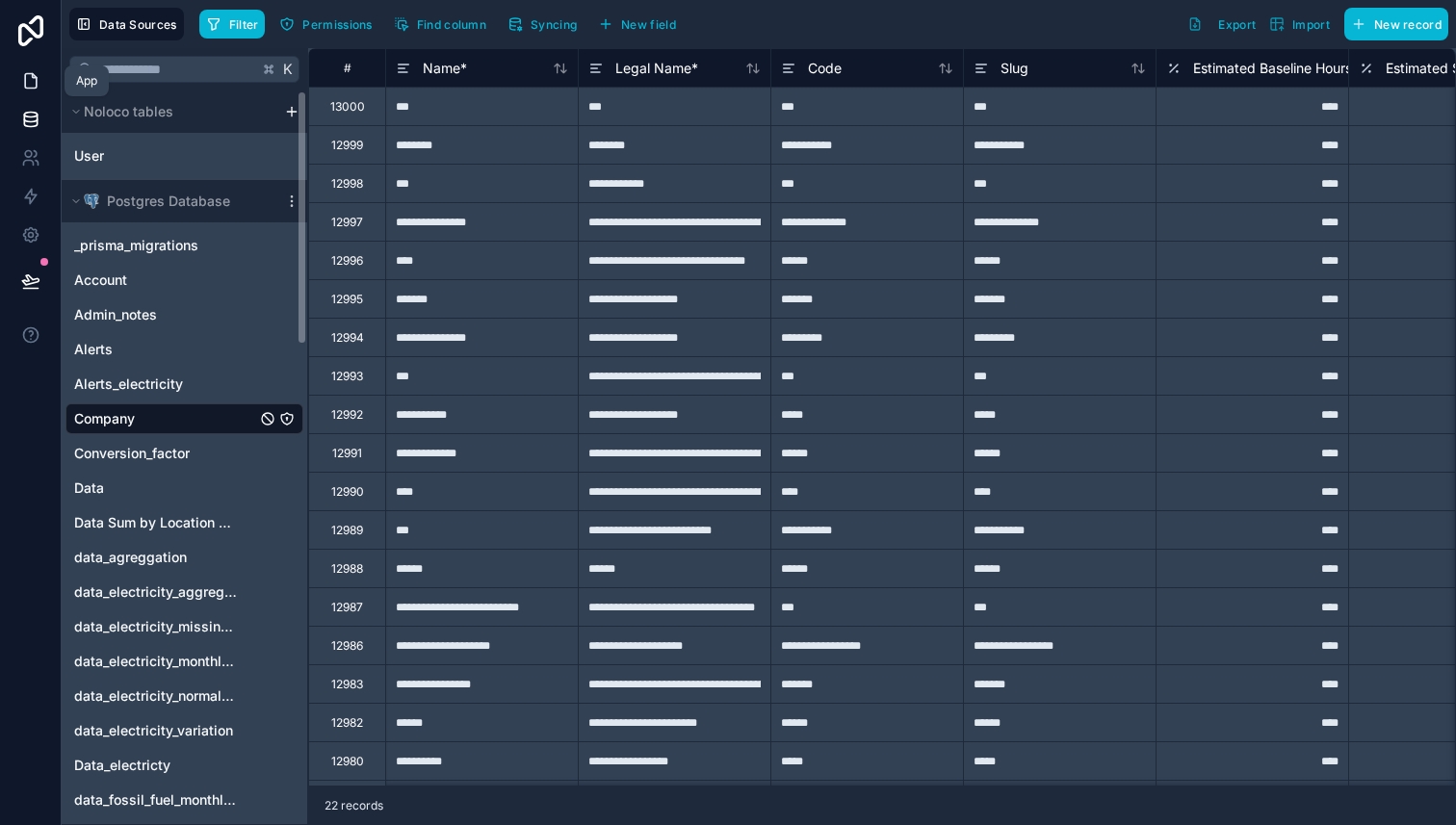
click at [27, 81] on icon at bounding box center [31, 82] width 20 height 20
click at [22, 158] on icon at bounding box center [31, 158] width 20 height 20
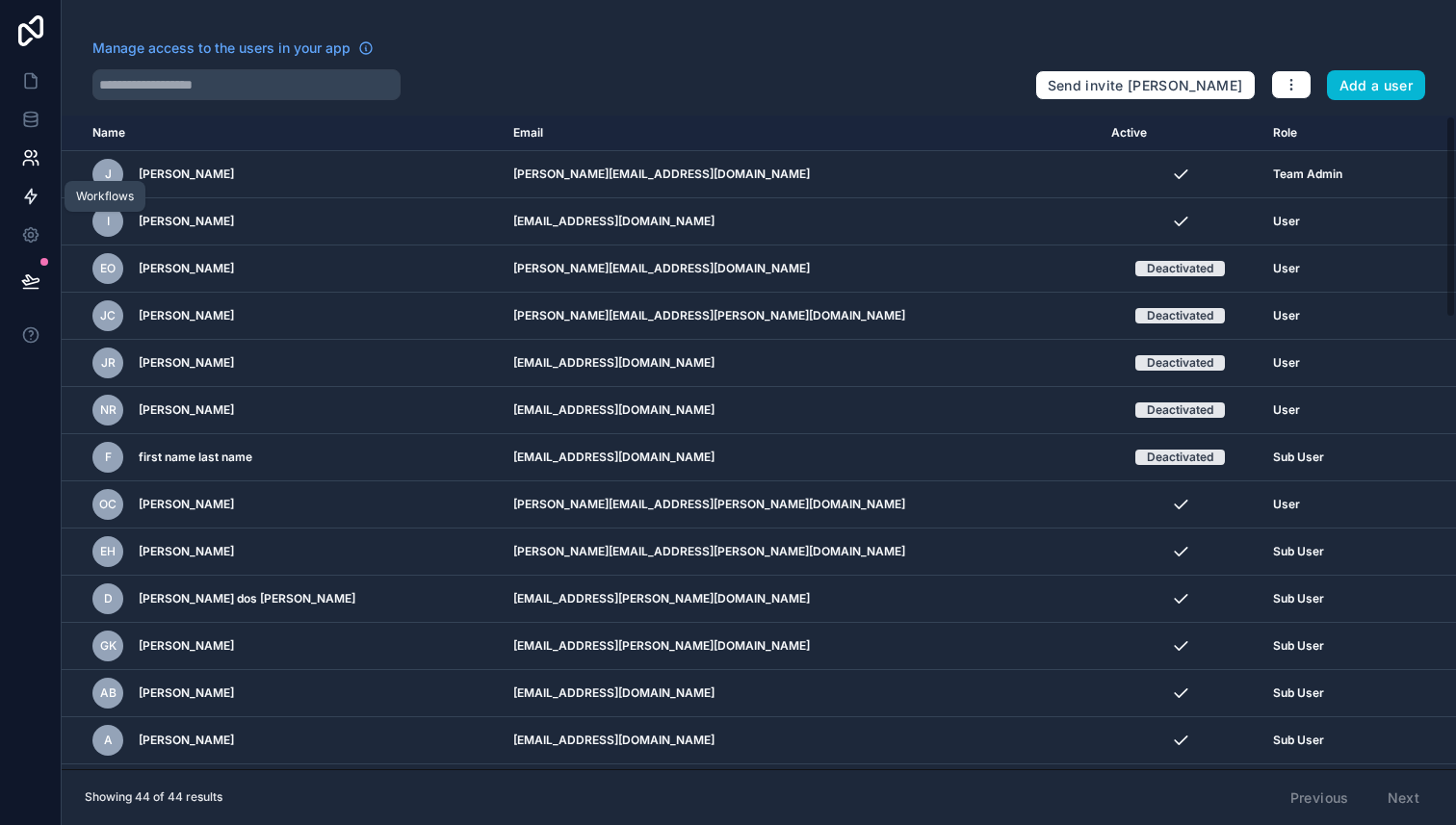
click at [22, 196] on icon at bounding box center [31, 196] width 20 height 20
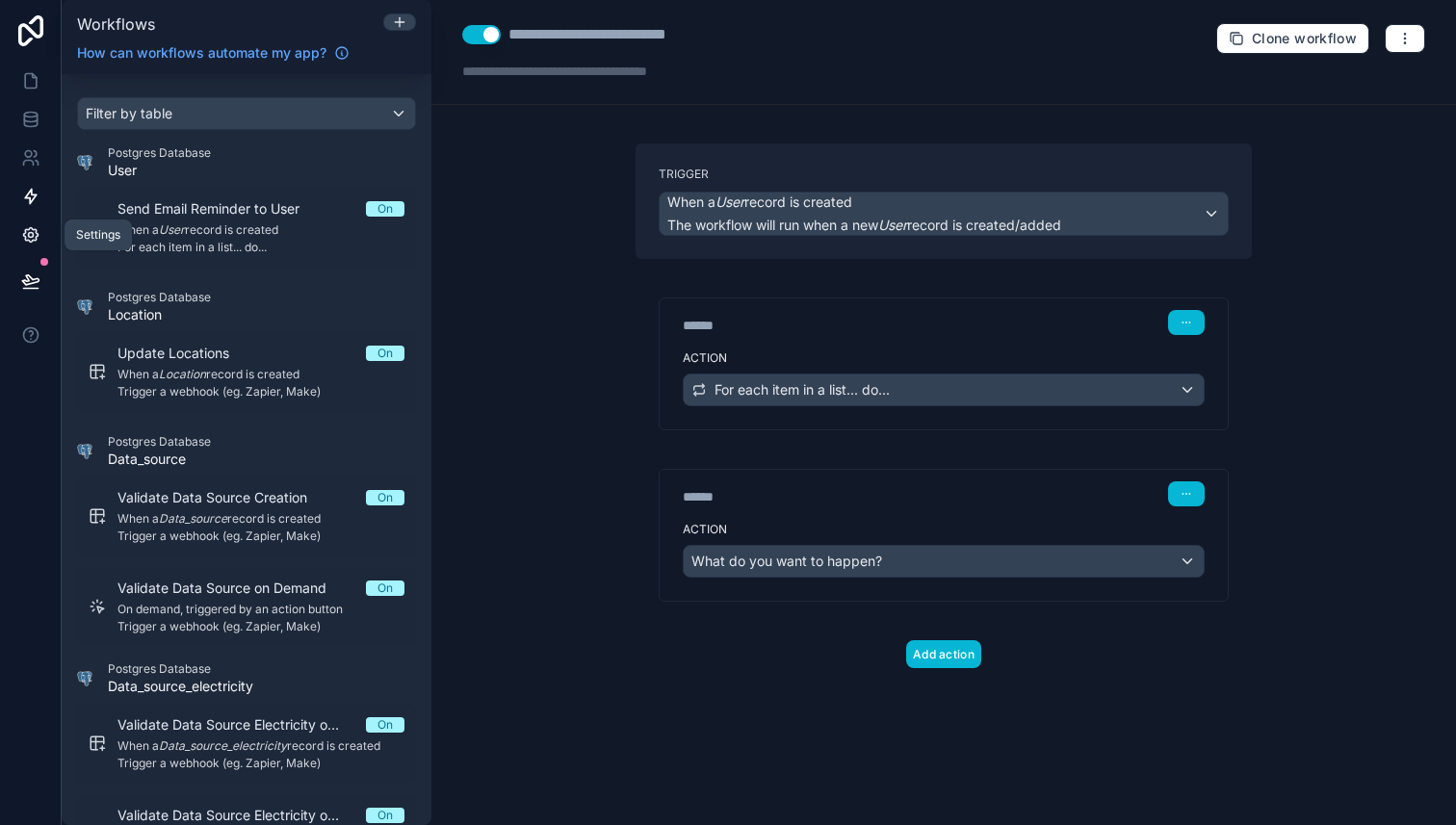
click at [22, 243] on icon at bounding box center [31, 235] width 20 height 20
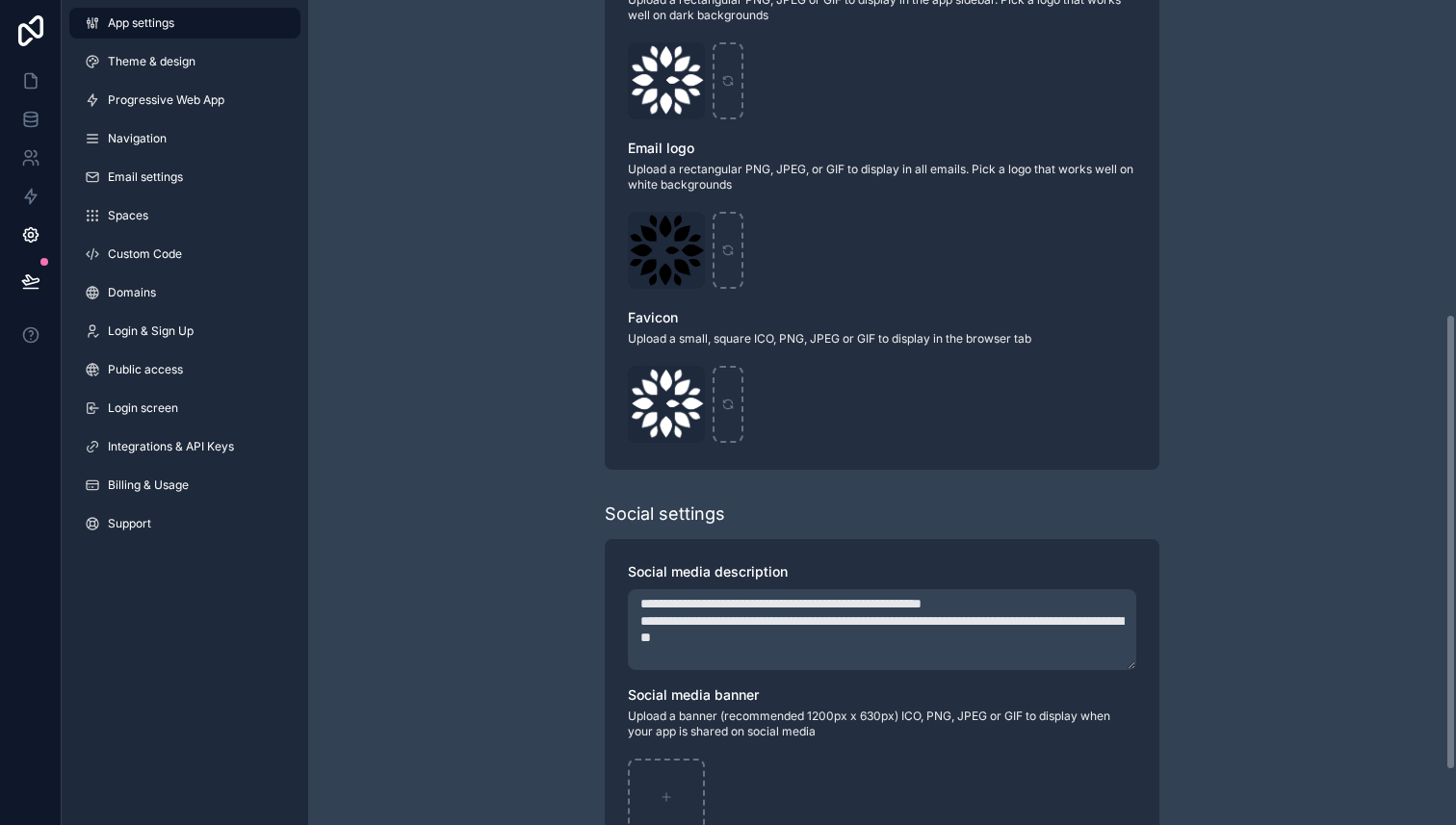
scroll to position [666, 0]
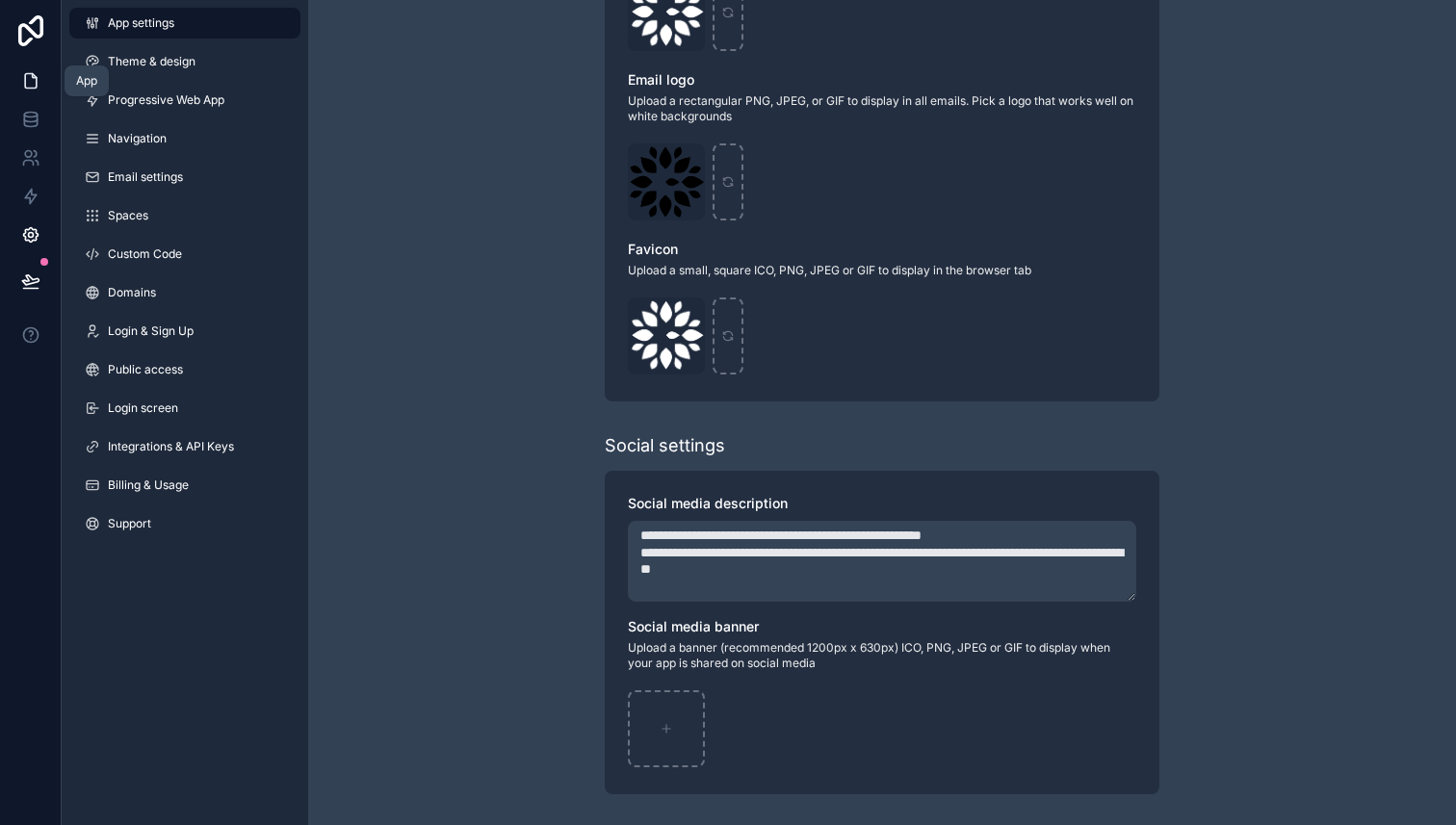
click at [32, 82] on icon at bounding box center [31, 82] width 20 height 20
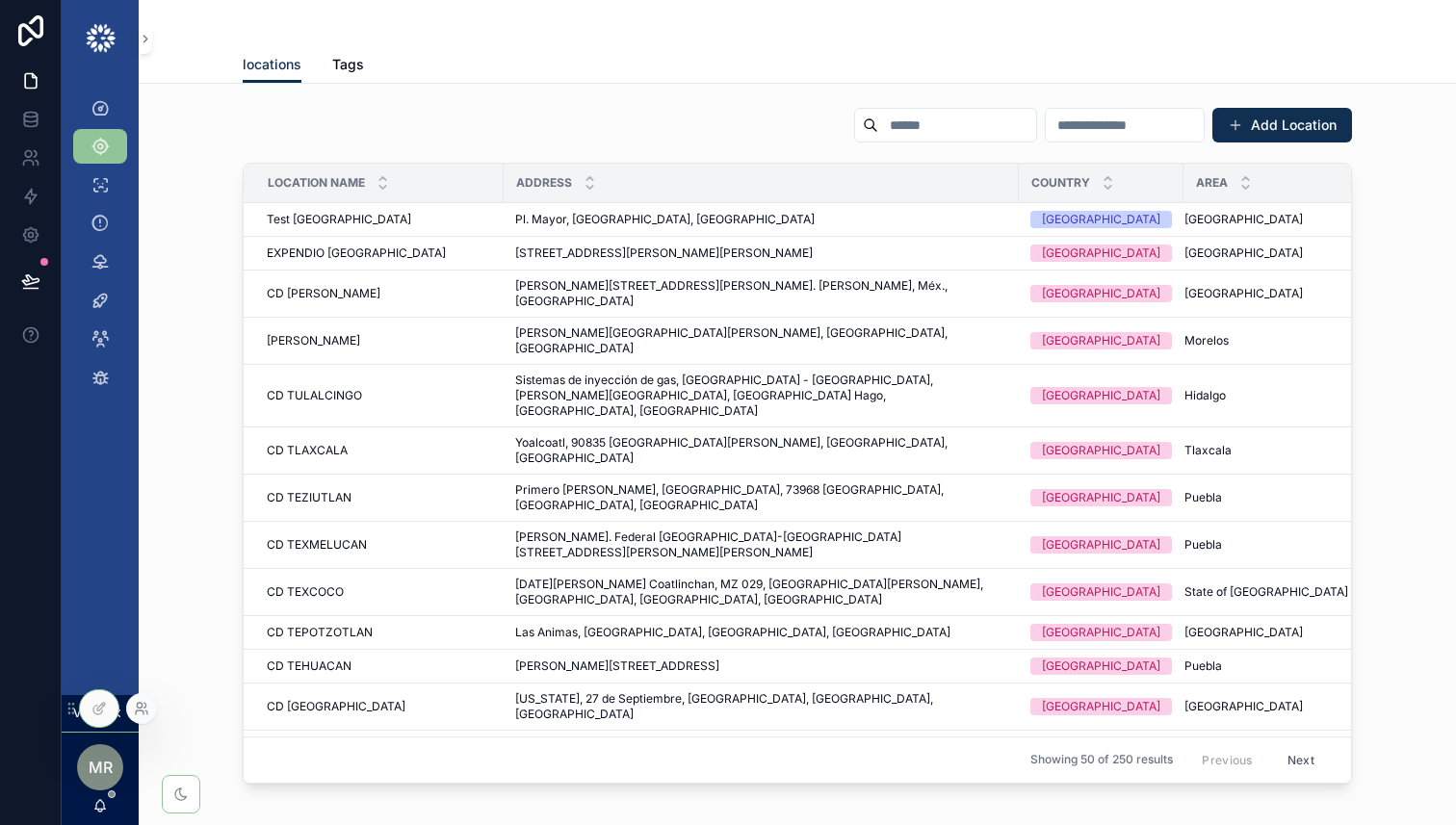
click at [147, 713] on icon at bounding box center [141, 709] width 16 height 16
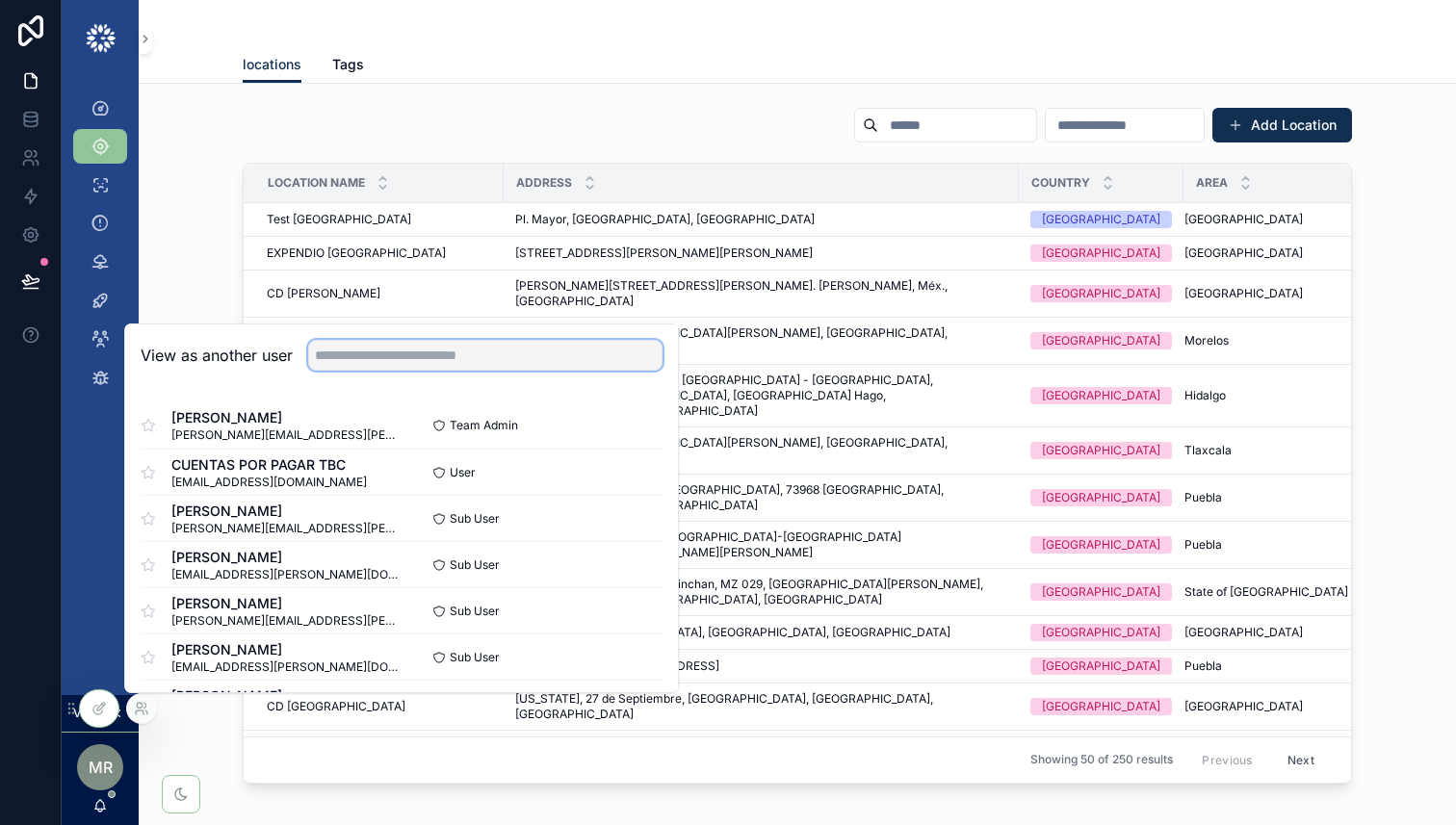
click at [418, 353] on input "text" at bounding box center [485, 355] width 354 height 30
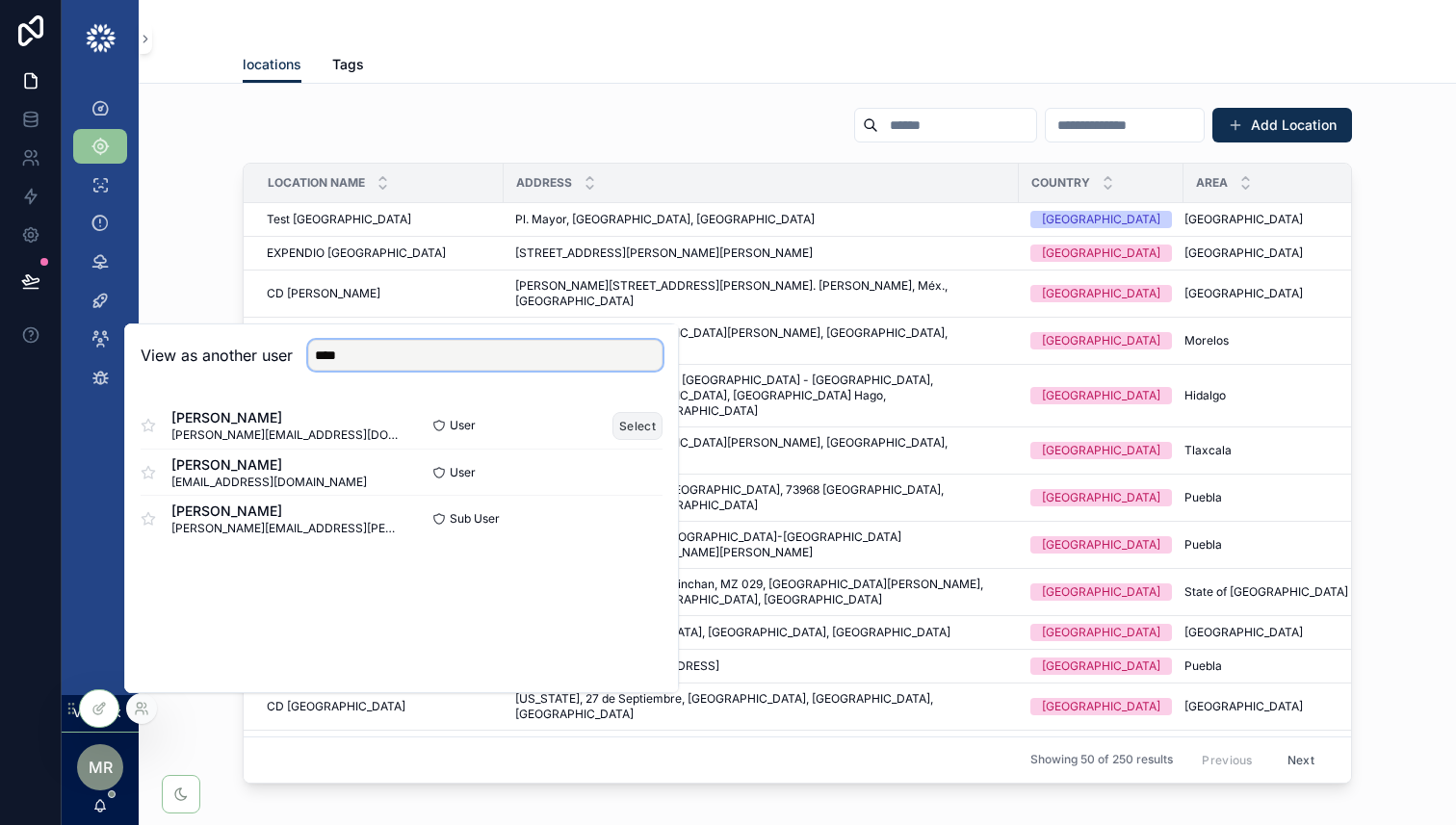
type input "****"
click at [643, 422] on button "Select" at bounding box center [637, 426] width 50 height 28
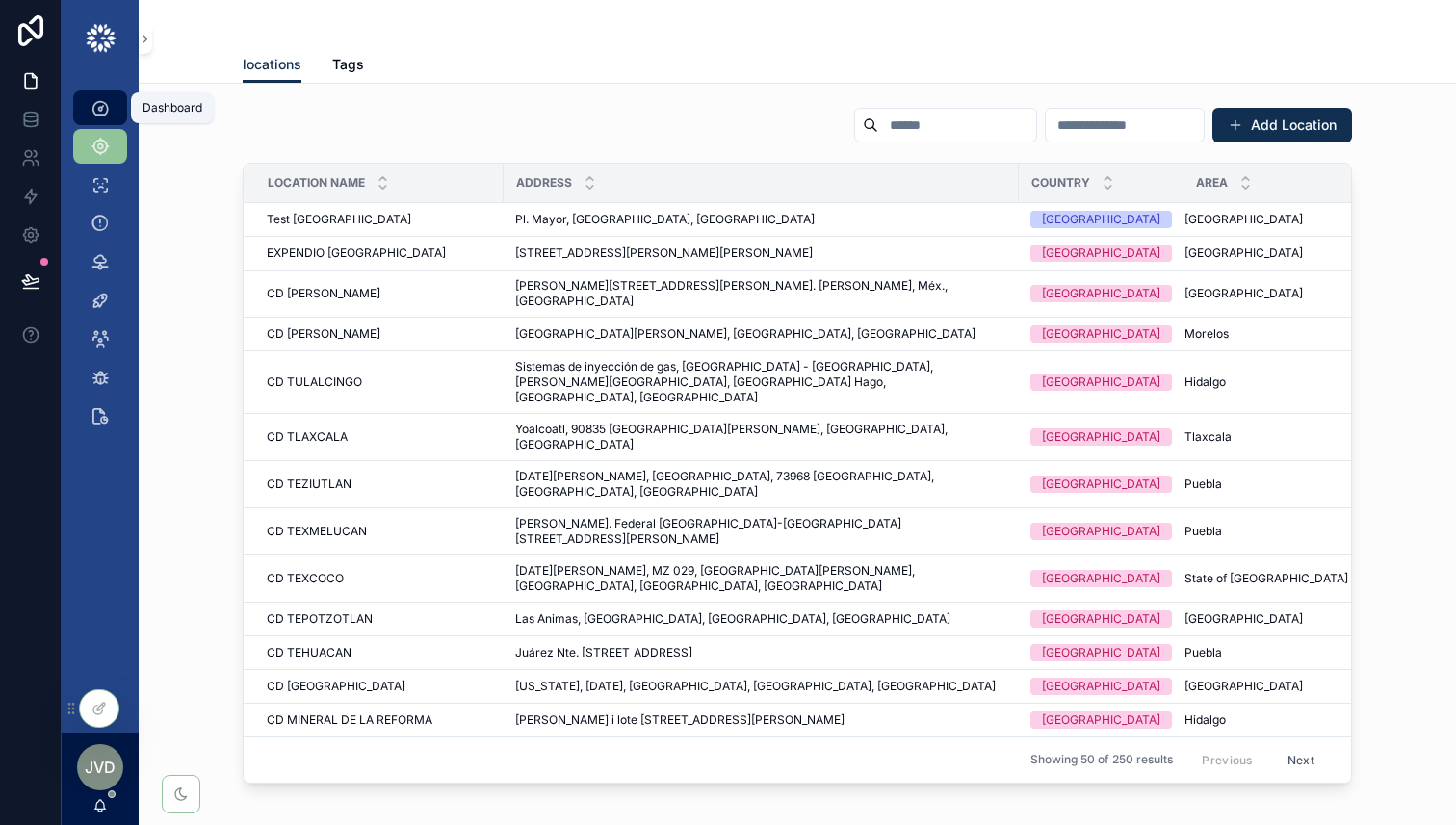
click at [94, 103] on icon "scrollable content" at bounding box center [100, 108] width 20 height 20
click at [28, 125] on icon at bounding box center [31, 120] width 20 height 20
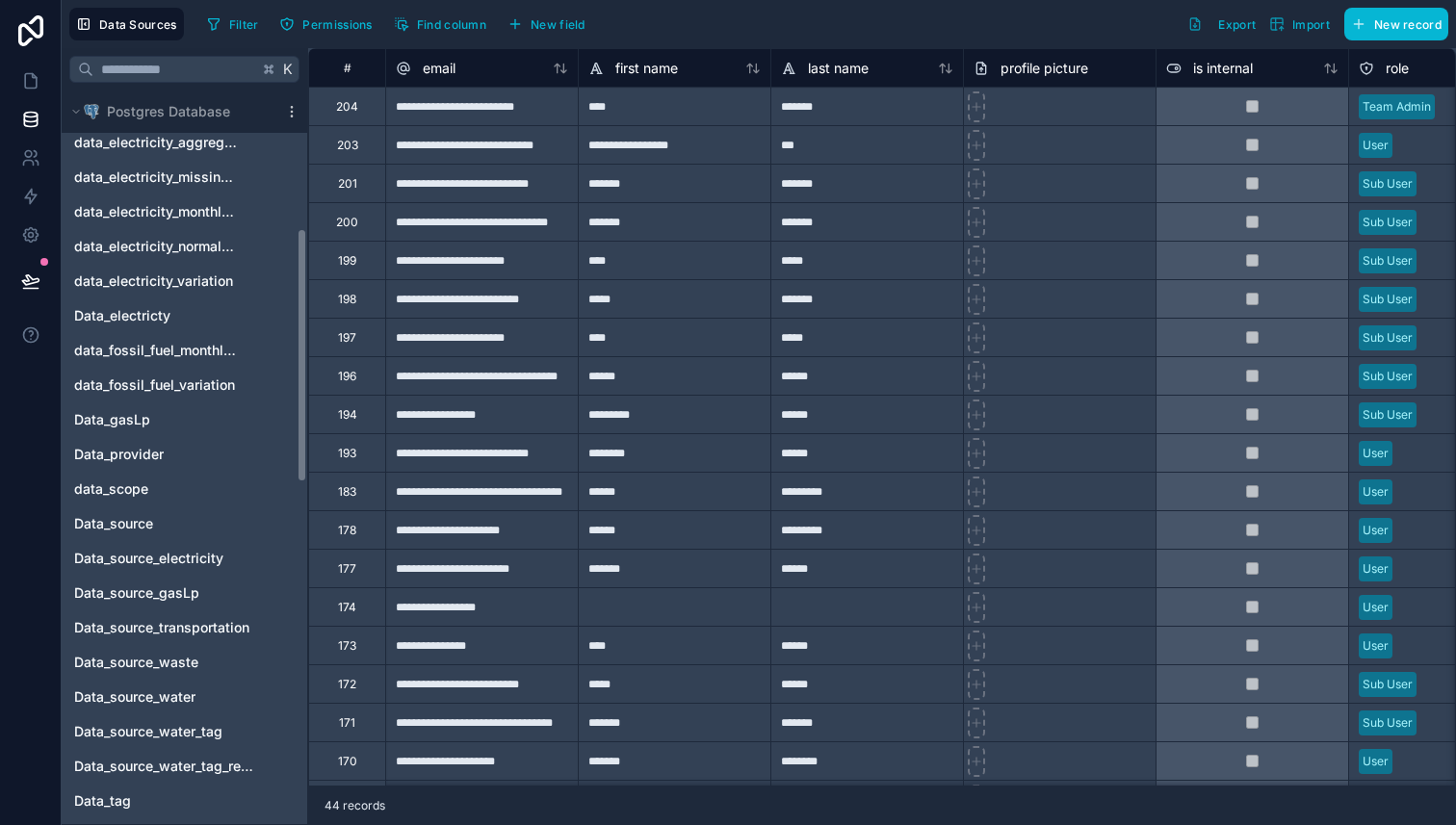
scroll to position [649, 0]
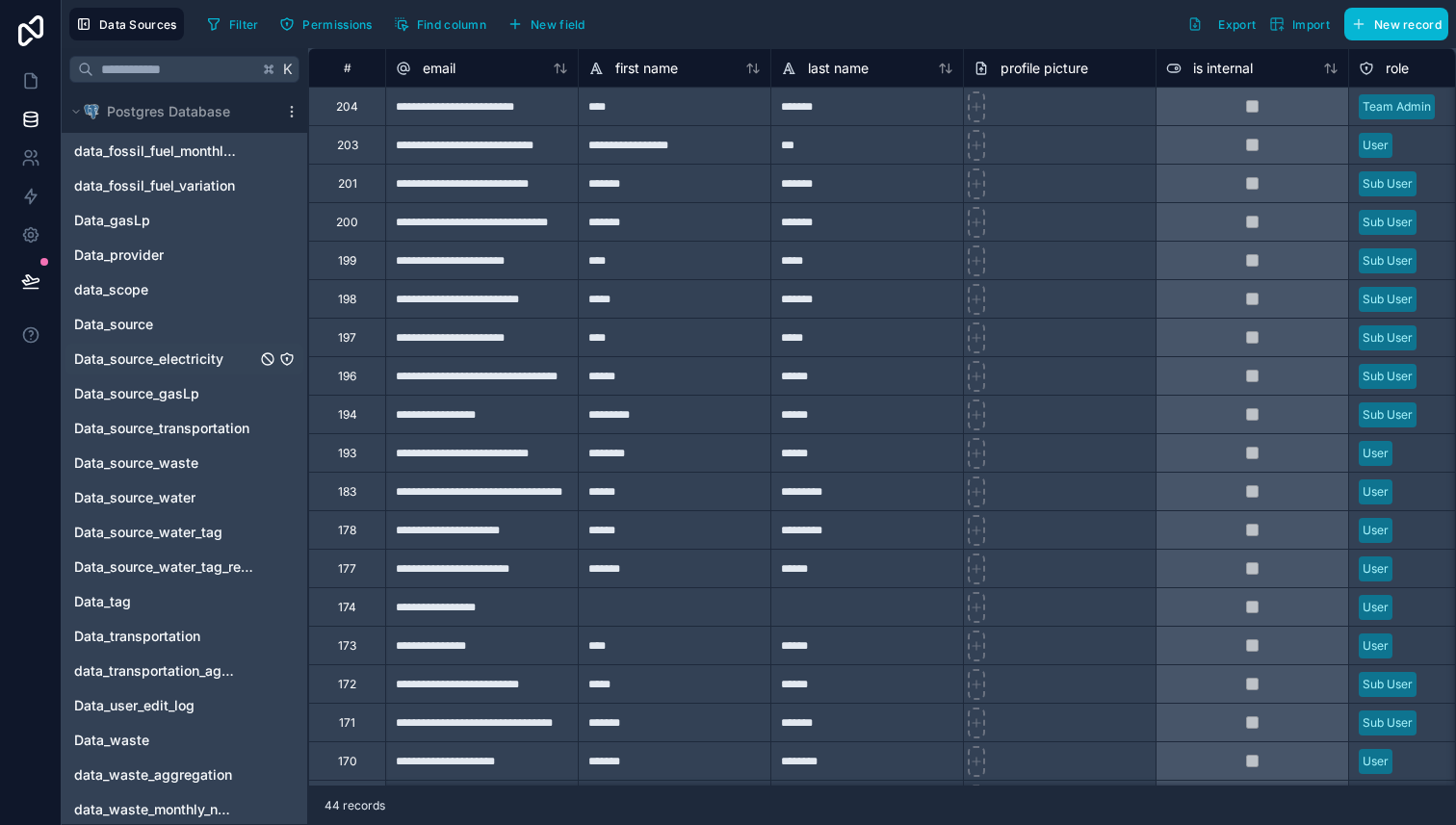
click at [291, 358] on icon "Data_source_electricity" at bounding box center [287, 359] width 16 height 16
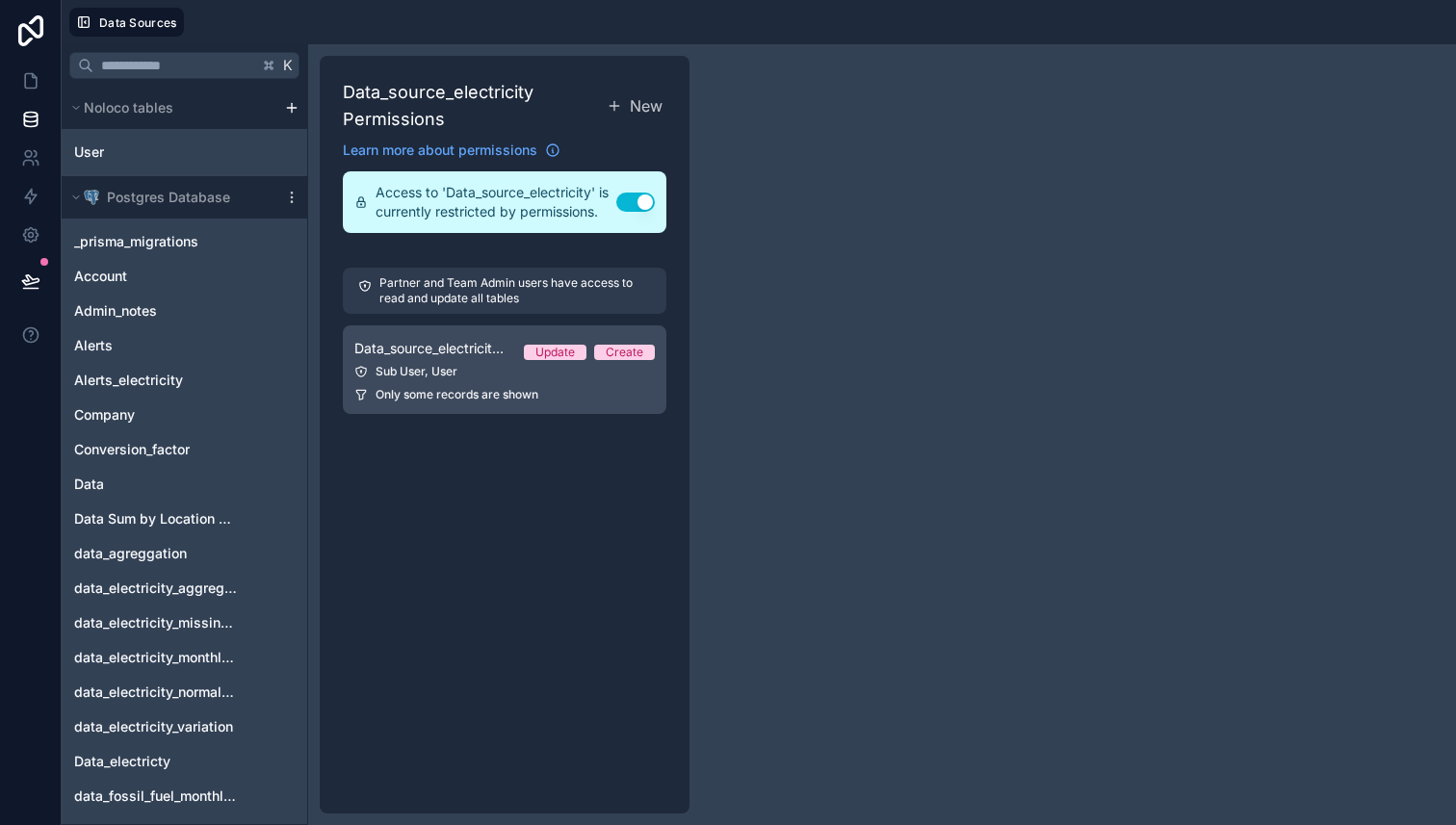
click at [435, 362] on link "Data_source_electricity Permission 2 Update Create Sub User, User Only some rec…" at bounding box center [505, 369] width 324 height 88
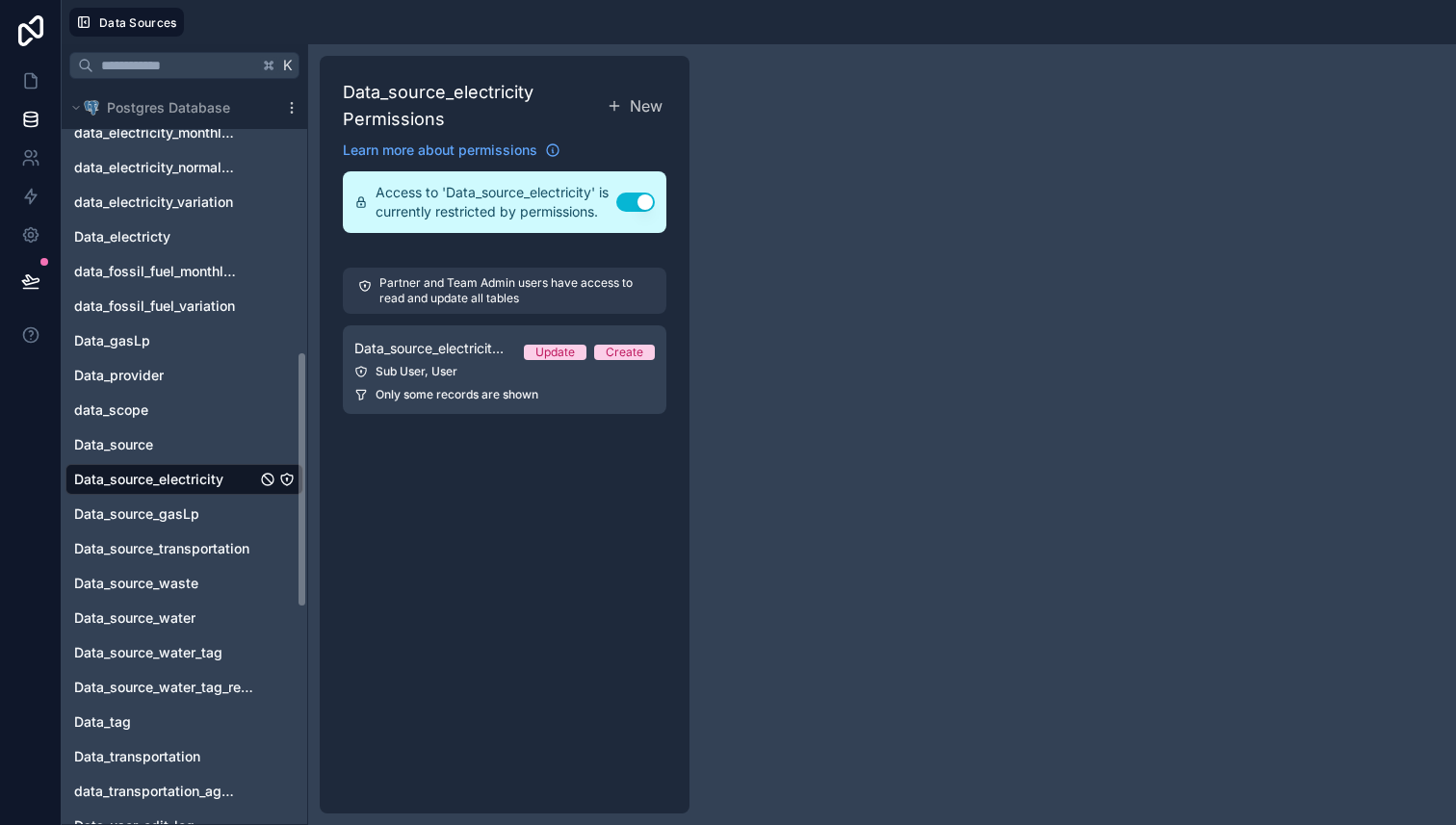
scroll to position [785, 0]
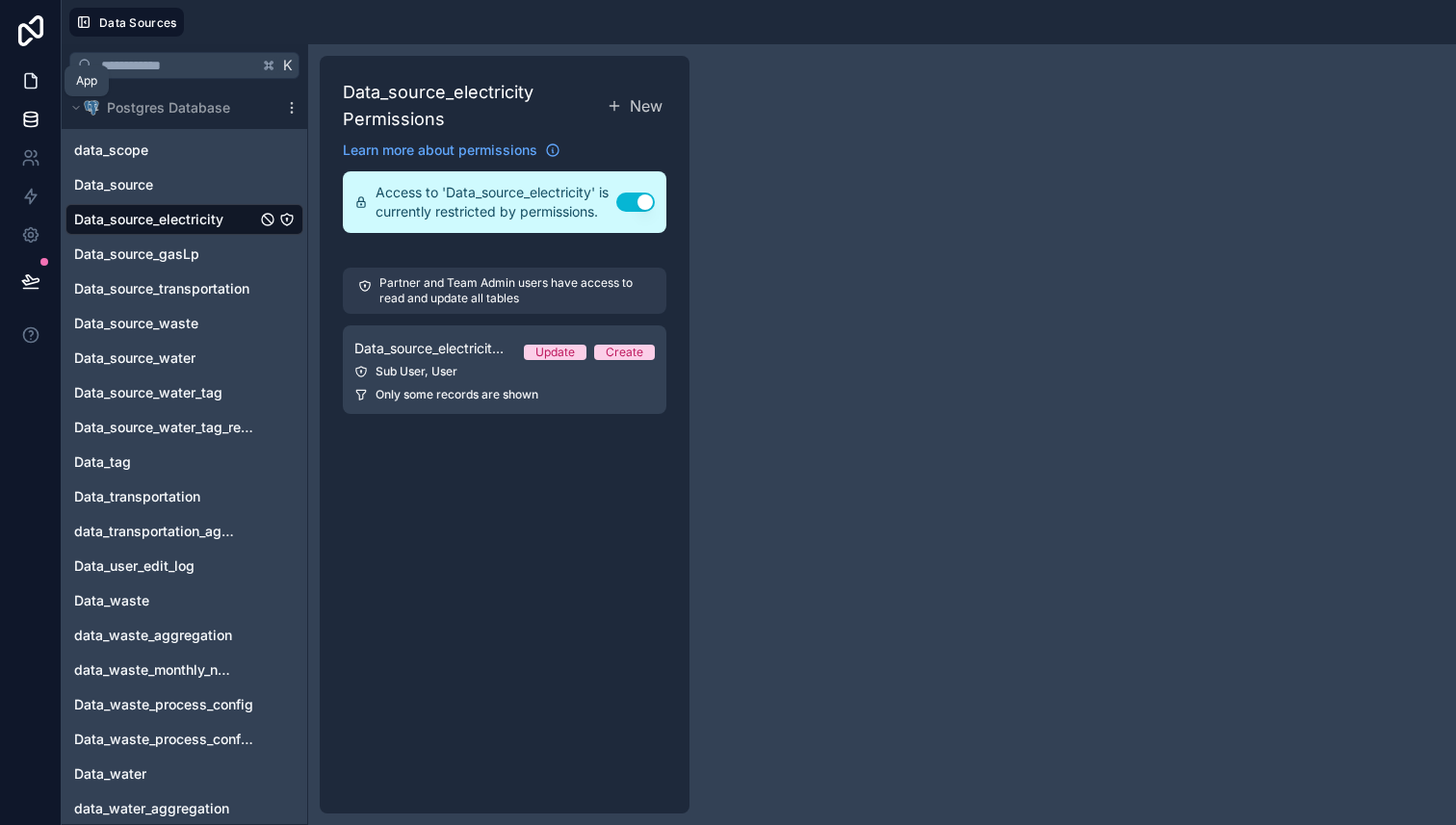
click at [28, 85] on icon at bounding box center [31, 82] width 20 height 20
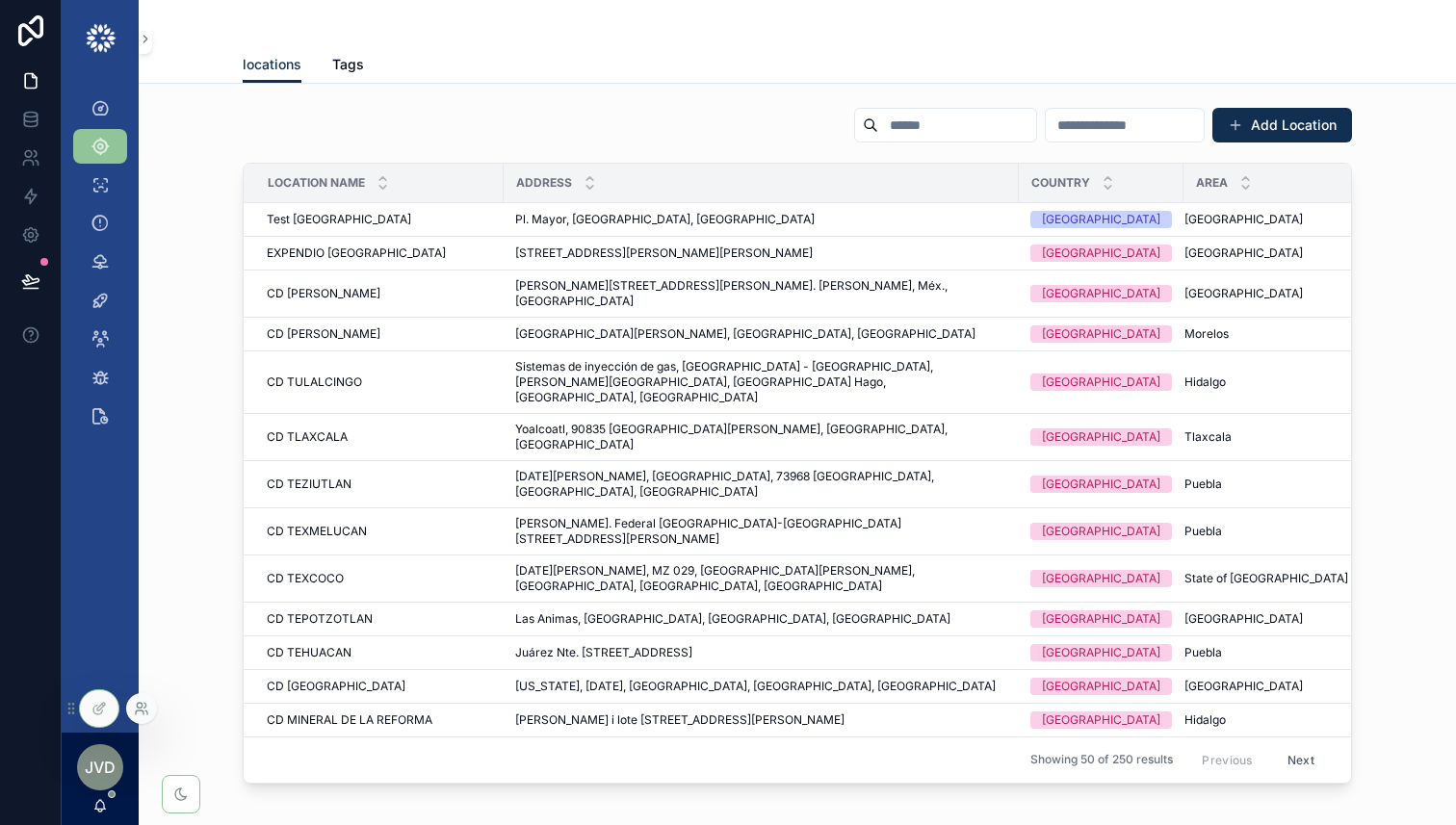
click at [135, 706] on icon at bounding box center [141, 709] width 16 height 16
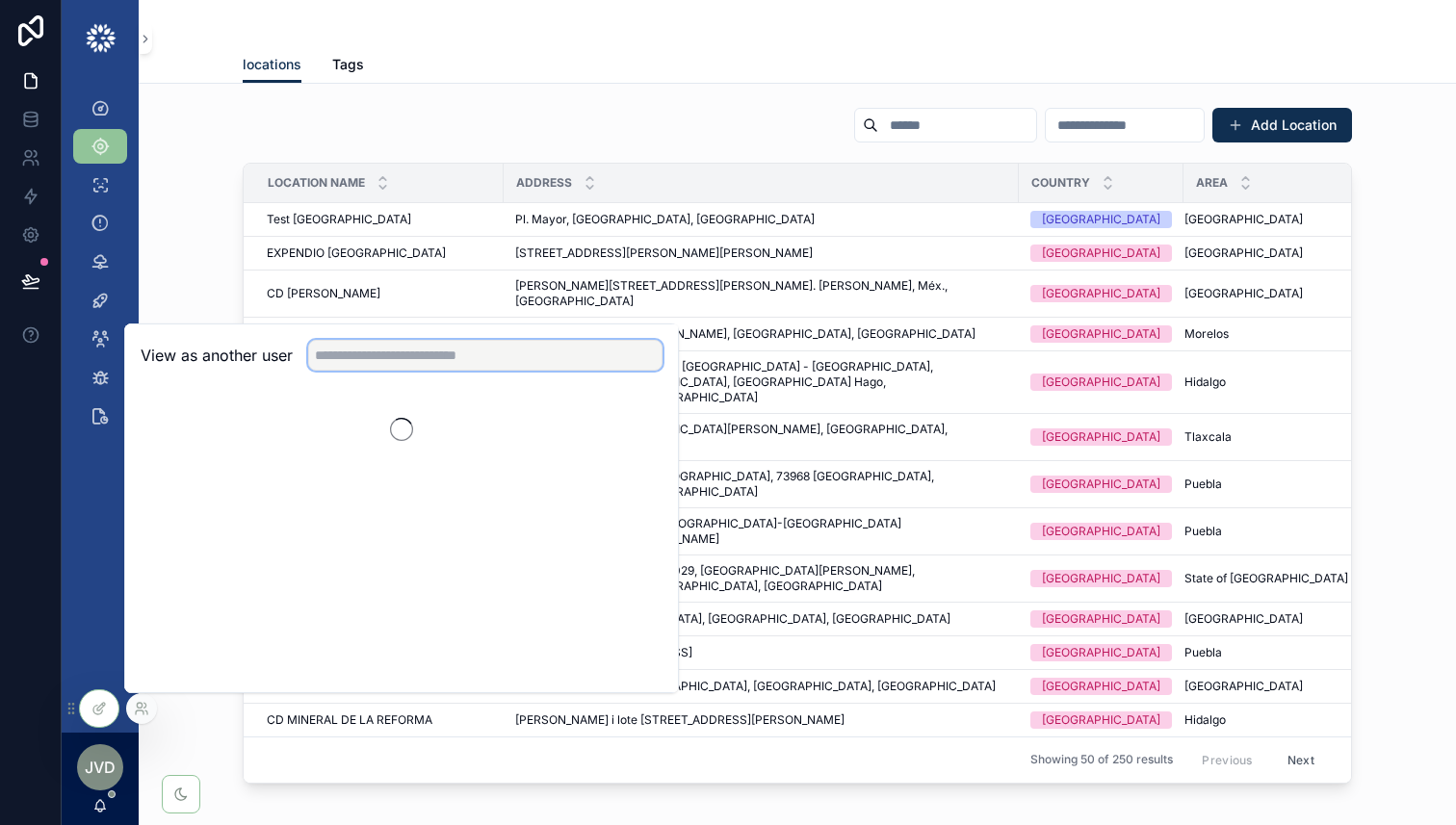
click at [430, 358] on input "text" at bounding box center [485, 355] width 354 height 30
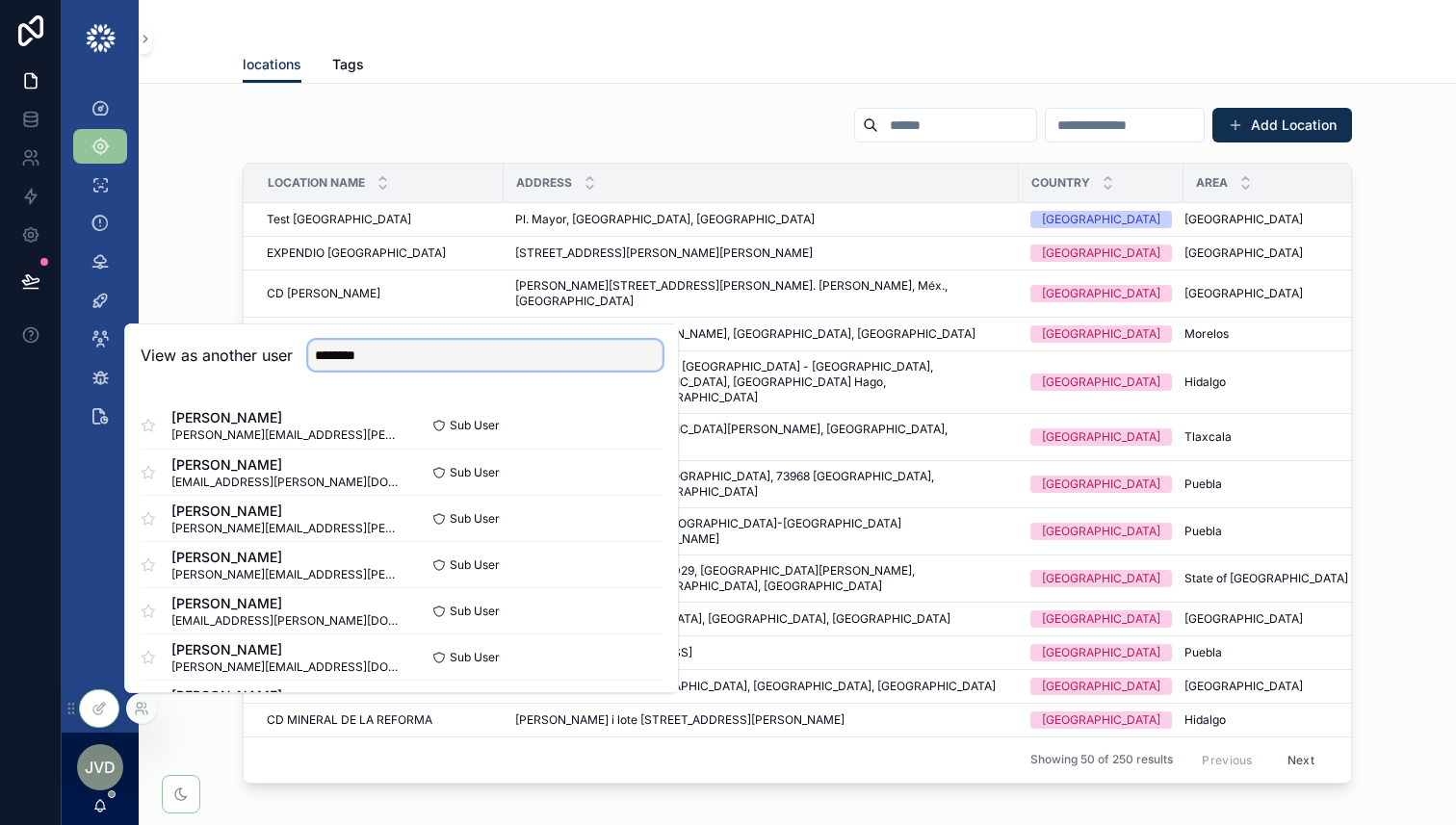
click at [334, 358] on input "********" at bounding box center [485, 355] width 354 height 30
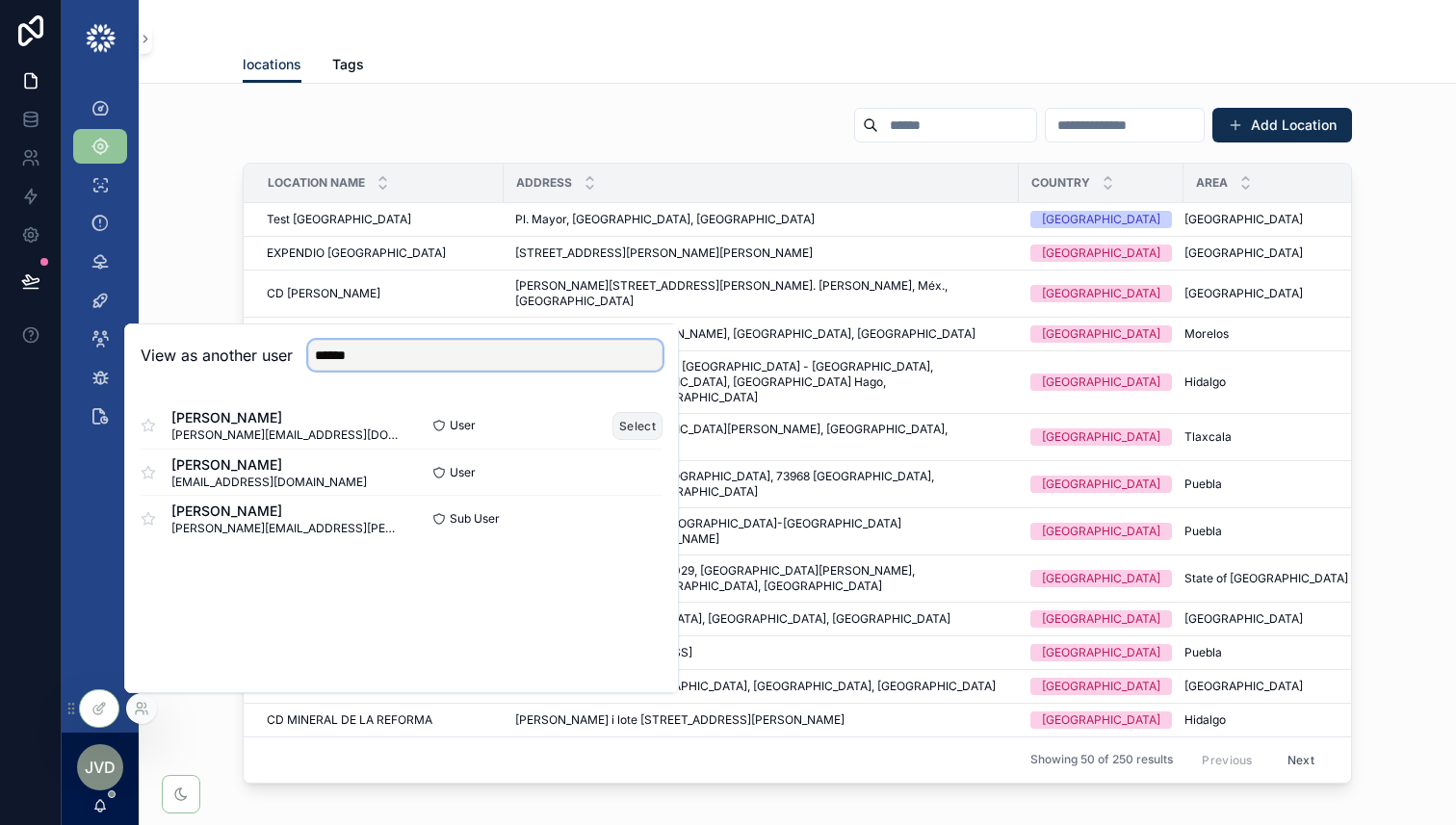
type input "******"
click at [642, 420] on button "Select" at bounding box center [637, 426] width 50 height 28
